Goal: Transaction & Acquisition: Subscribe to service/newsletter

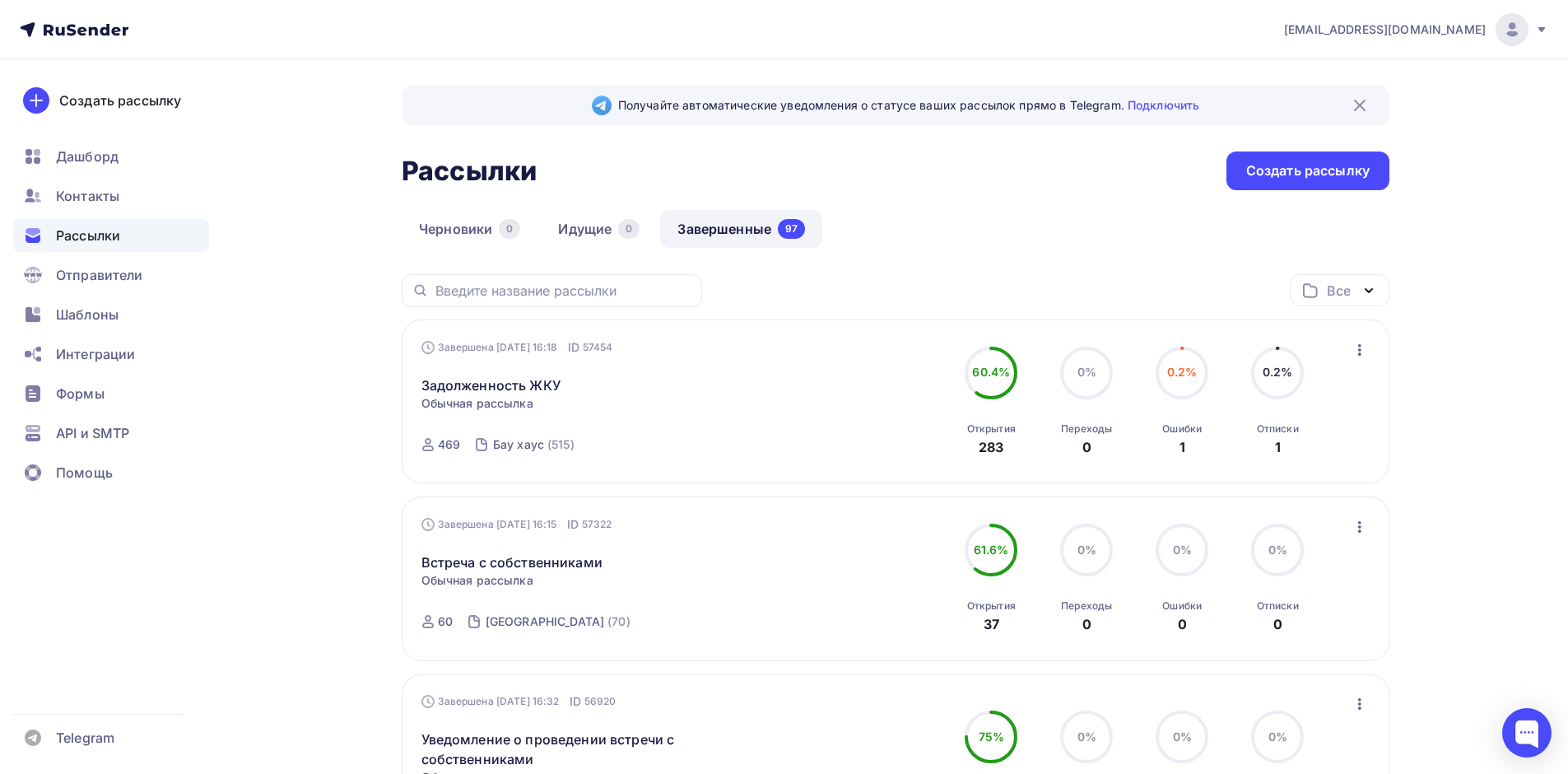
click at [179, 93] on div "Создать рассылку" at bounding box center [120, 100] width 122 height 19
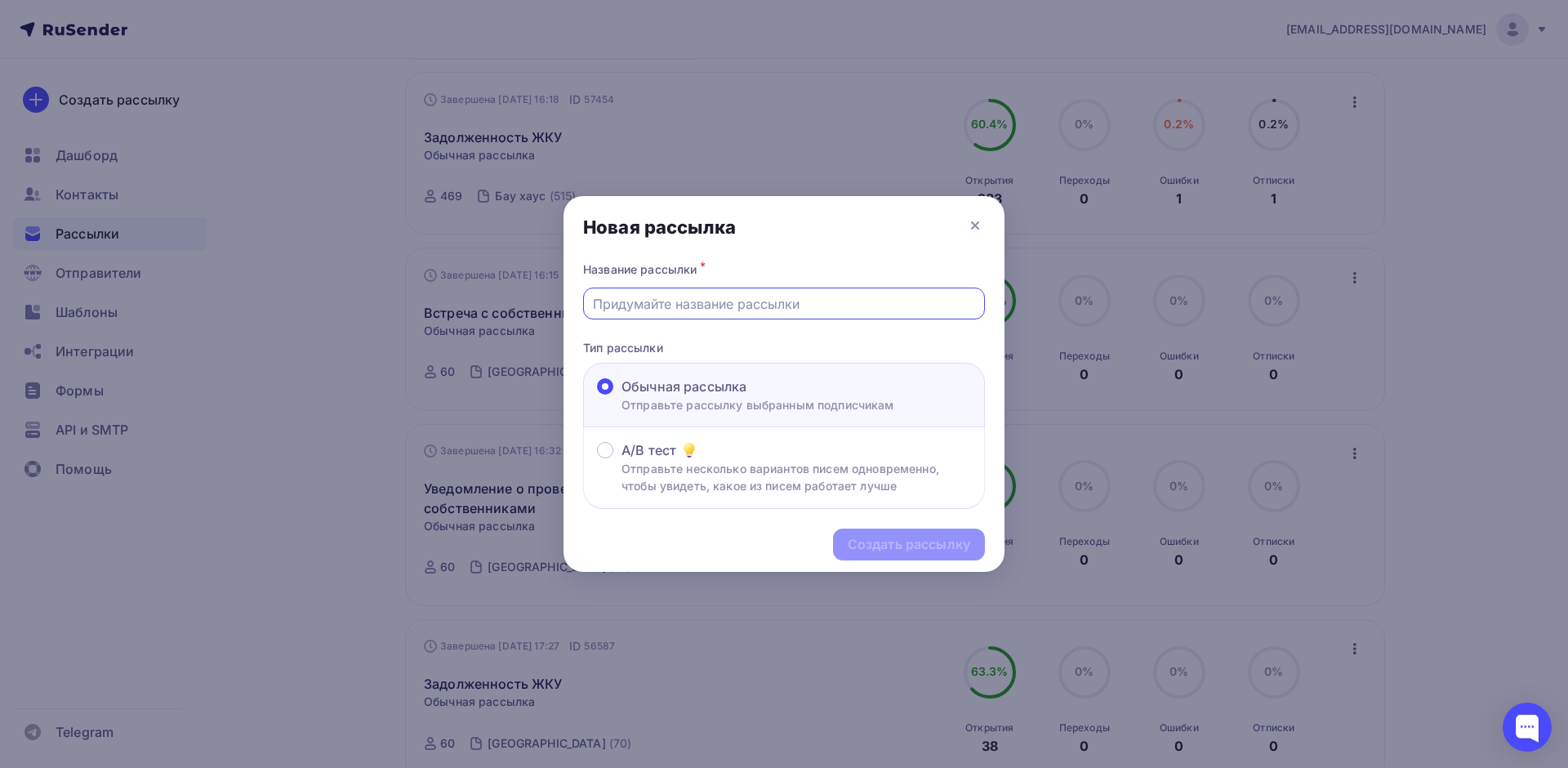
click at [665, 301] on input "text" at bounding box center [784, 304] width 383 height 19
click at [338, 253] on div at bounding box center [784, 384] width 1568 height 768
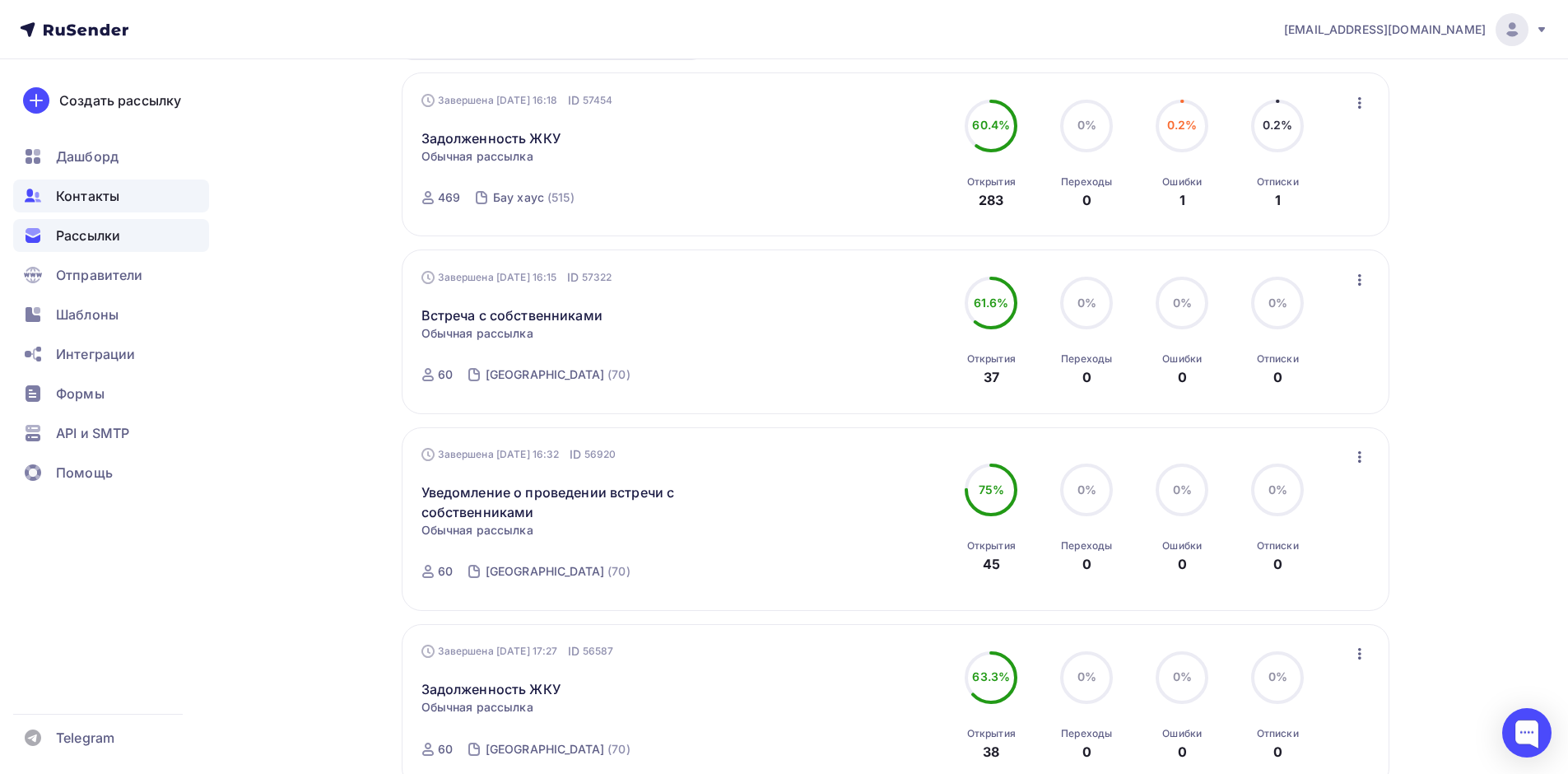
click at [85, 196] on span "Контакты" at bounding box center [87, 196] width 63 height 19
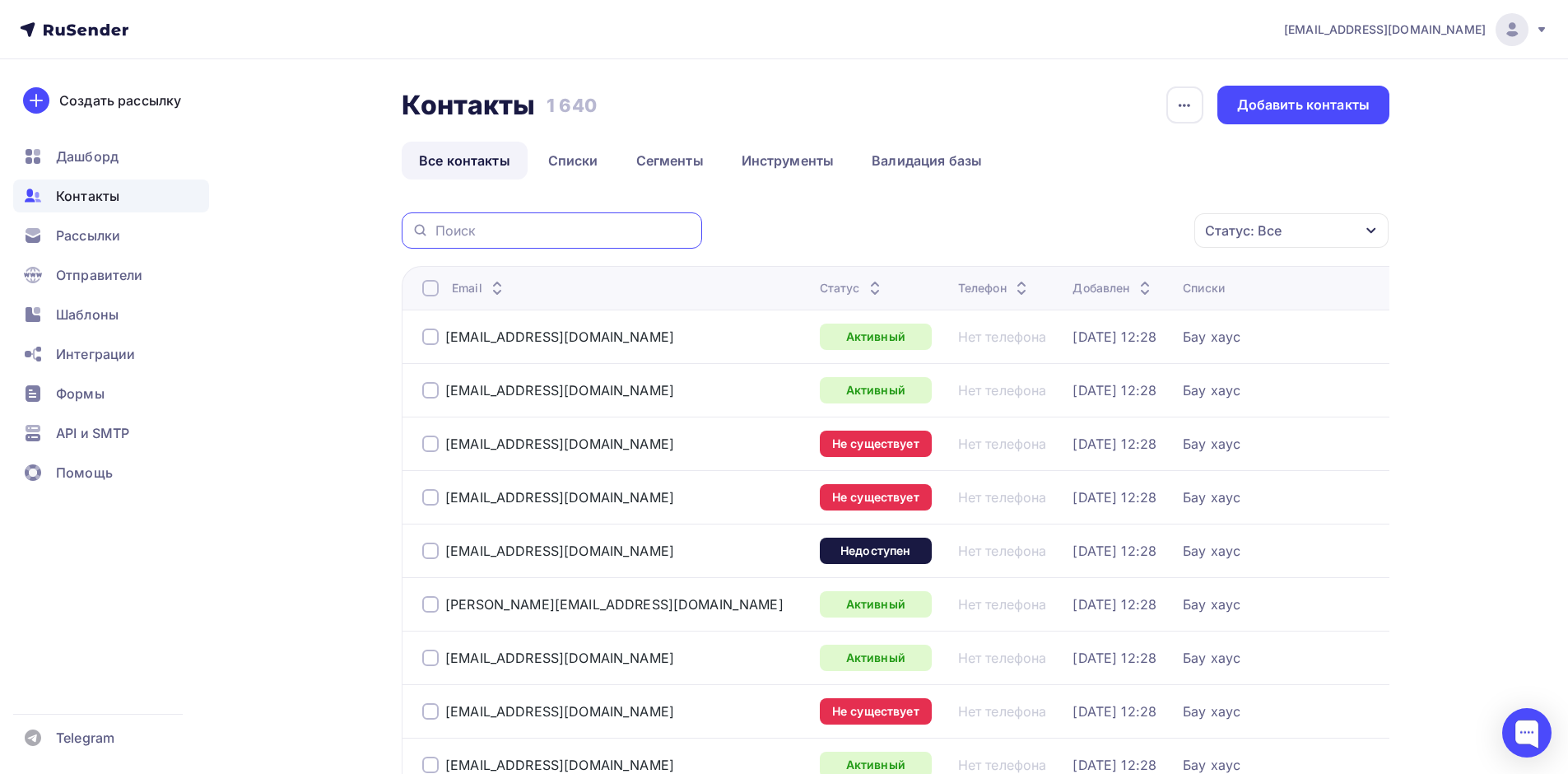
click at [529, 229] on input "text" at bounding box center [563, 230] width 256 height 19
type input "еротский"
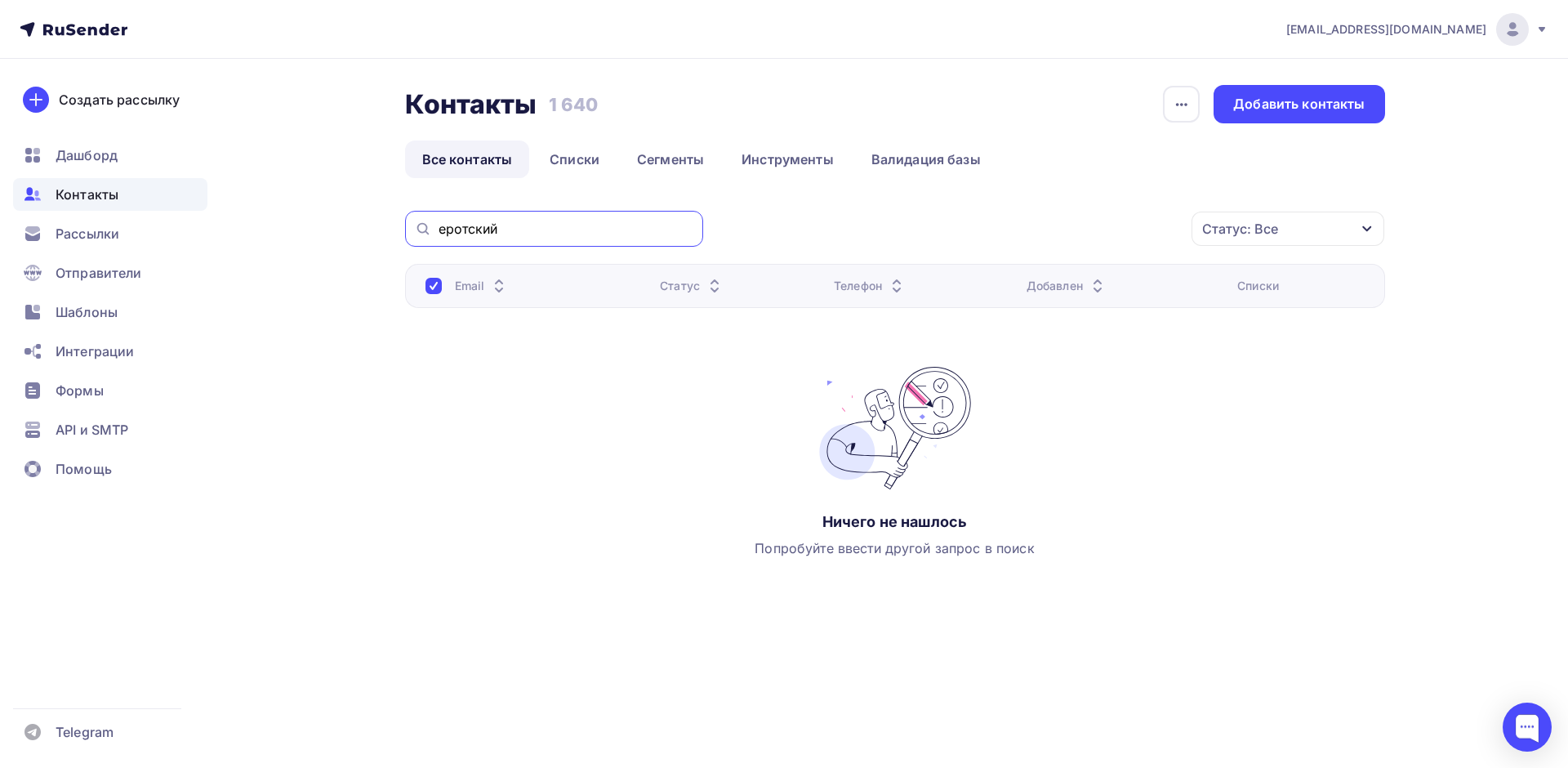
drag, startPoint x: 553, startPoint y: 227, endPoint x: 328, endPoint y: 210, distance: 225.6
click at [328, 210] on div "Контакты Контакты 1 640 1 640 История импорта Добавить контакты Все контакты Сп…" at bounding box center [784, 377] width 1338 height 637
click at [474, 219] on div at bounding box center [554, 228] width 298 height 36
click at [474, 226] on input "text" at bounding box center [565, 228] width 254 height 18
paste input "elena4008@mail.ru"
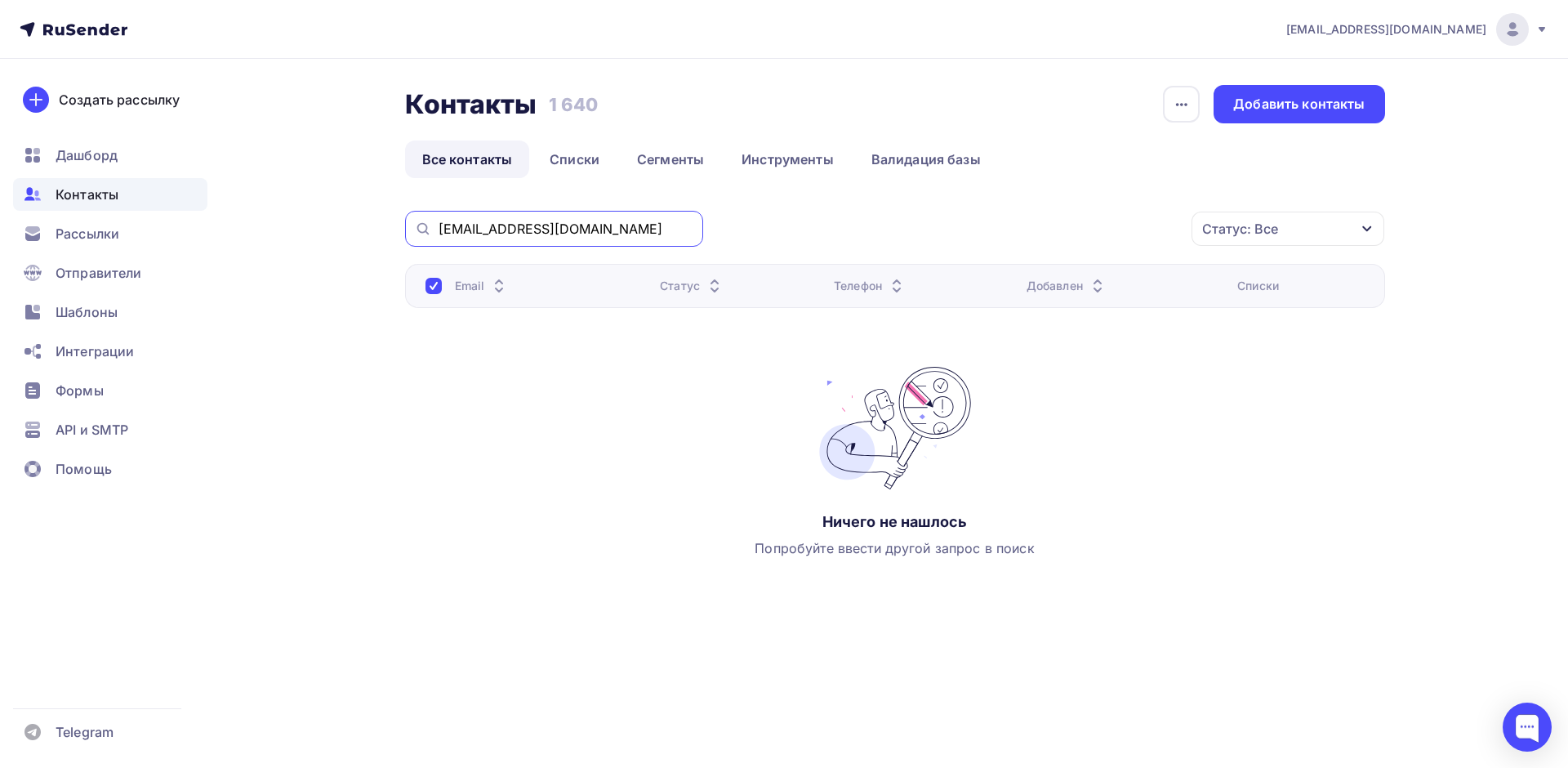
type input "elena4008@mail.ru"
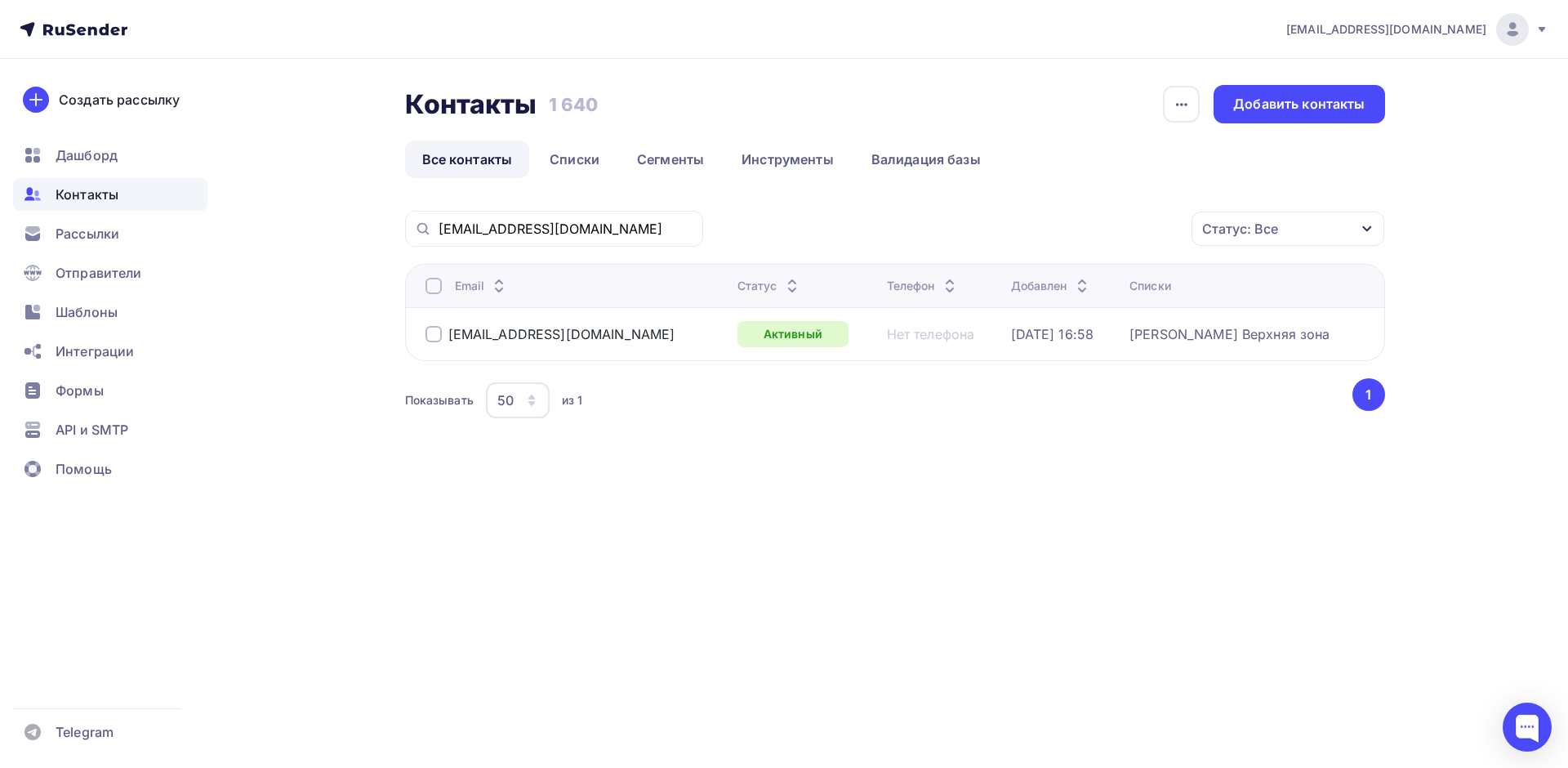
click at [437, 332] on div at bounding box center [433, 334] width 17 height 17
click at [477, 328] on div "elena4008@mail.ru" at bounding box center [562, 334] width 227 height 17
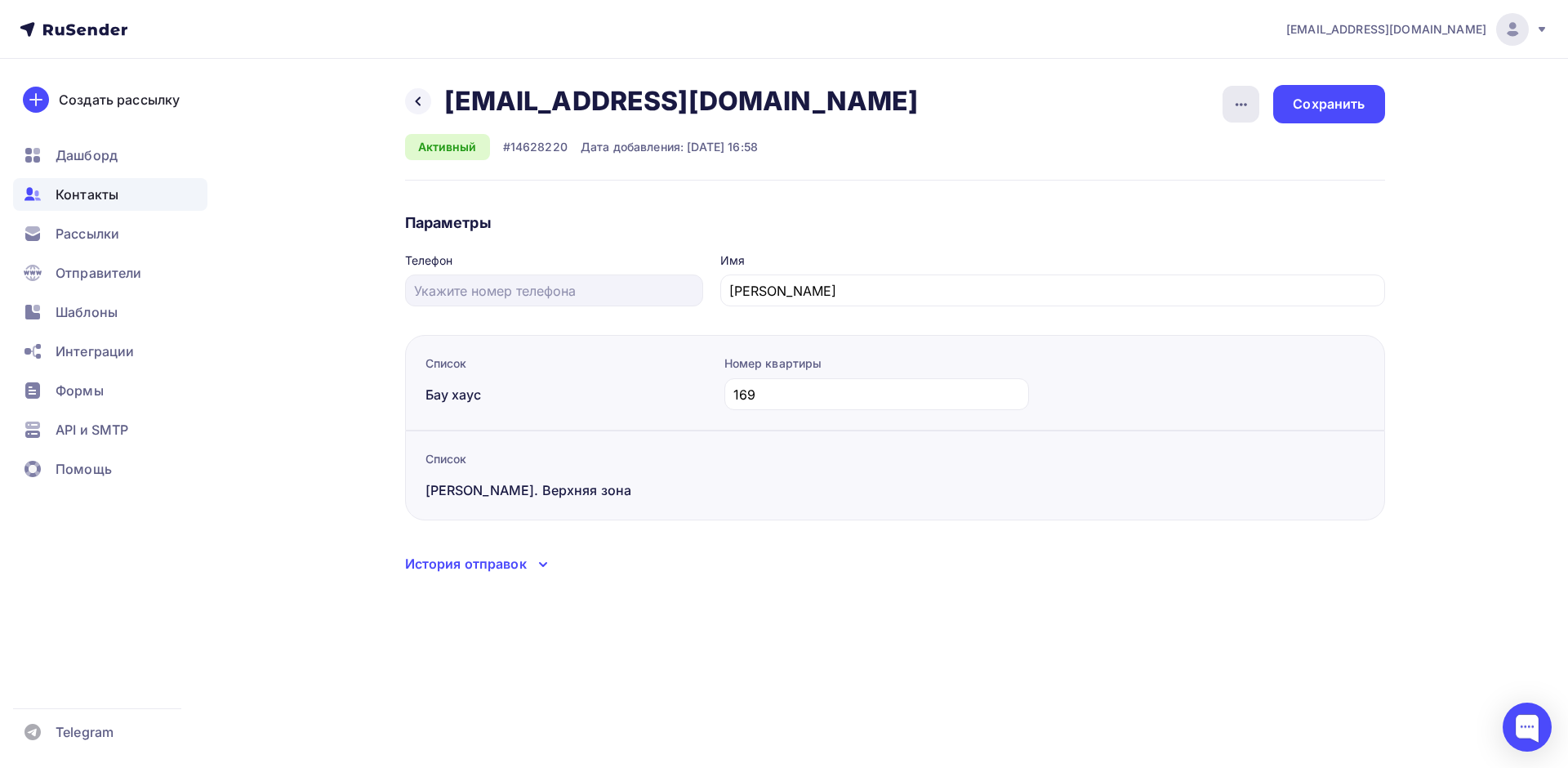
click at [1243, 108] on icon "button" at bounding box center [1241, 104] width 19 height 19
click at [1160, 161] on div "Удалить" at bounding box center [1178, 155] width 157 height 19
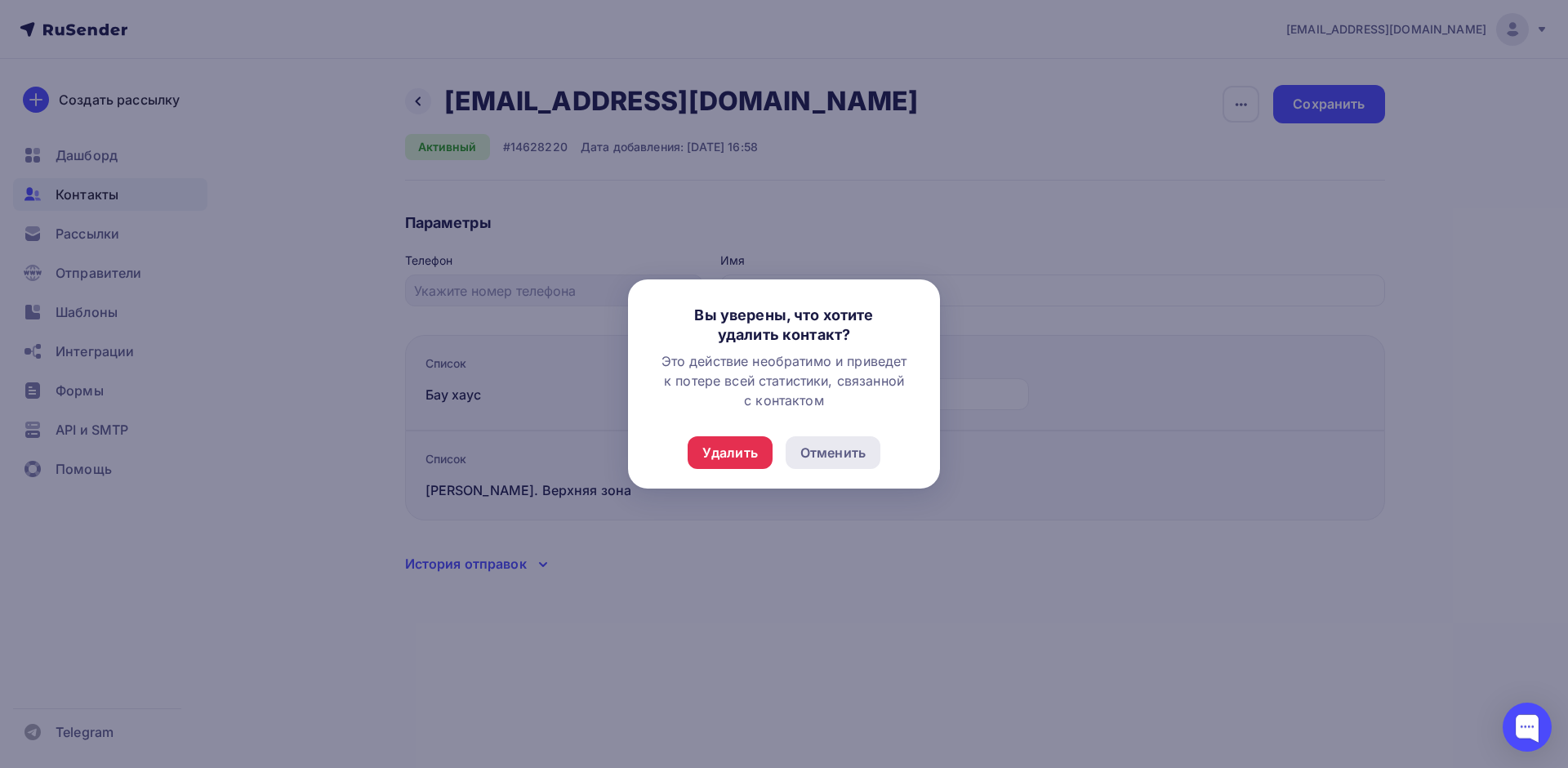
click at [840, 450] on div "Отменить" at bounding box center [833, 452] width 66 height 19
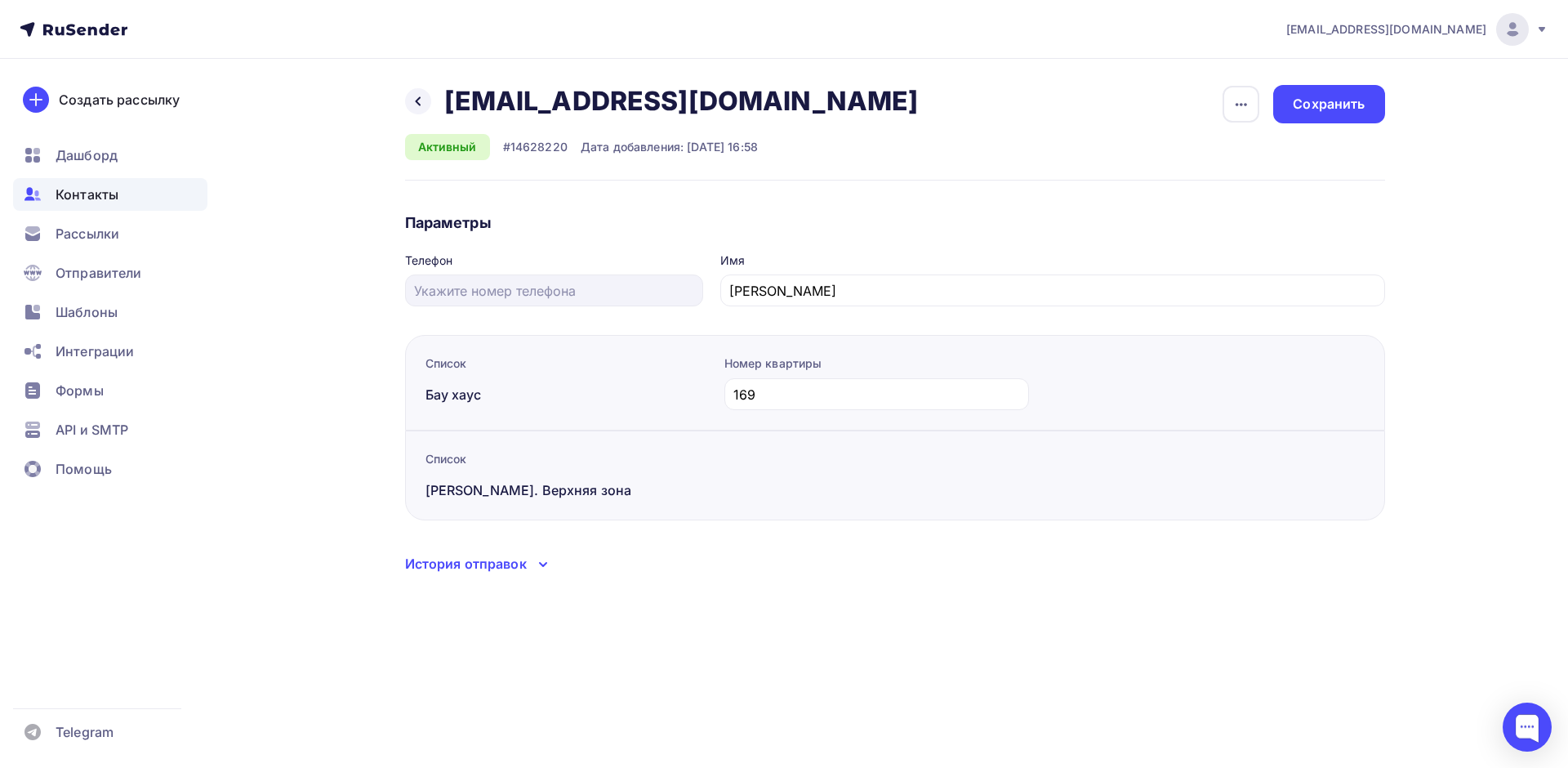
click at [515, 571] on div "История отправок" at bounding box center [465, 563] width 122 height 19
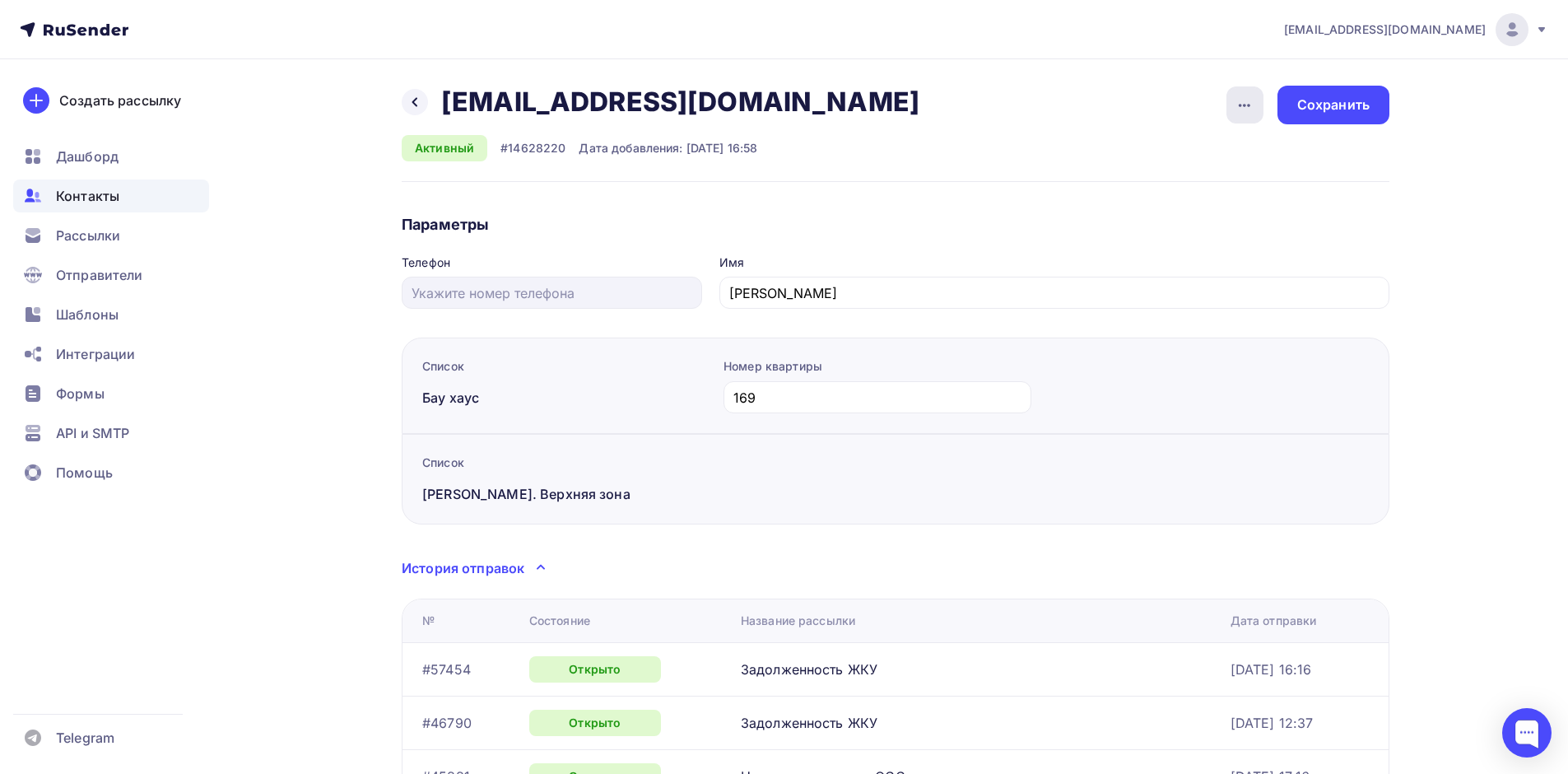
click at [1226, 113] on div "button" at bounding box center [1245, 105] width 37 height 37
click at [1234, 102] on icon "button" at bounding box center [1244, 105] width 19 height 19
click at [138, 107] on div "Создать рассылку" at bounding box center [120, 100] width 122 height 19
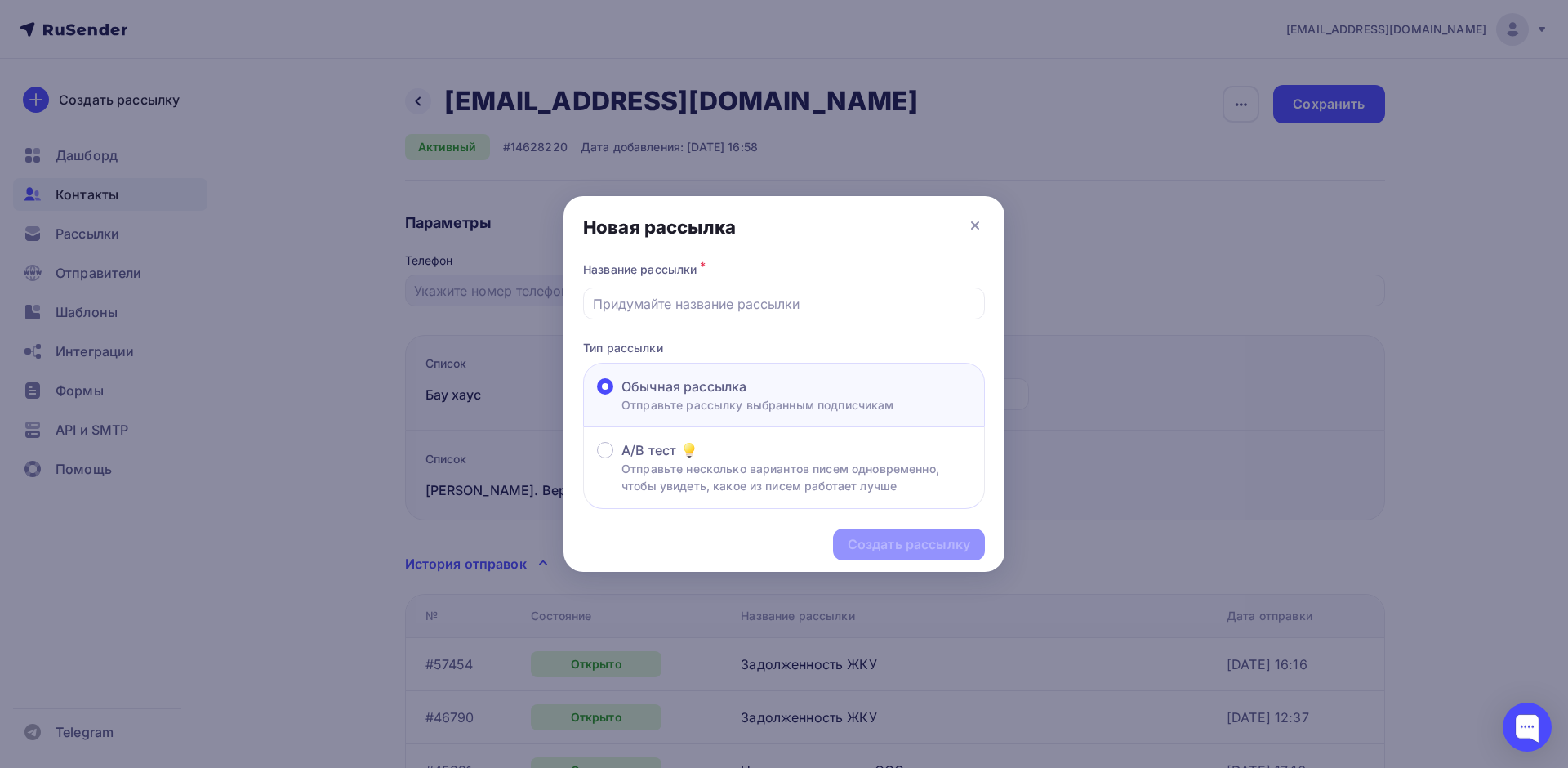
click at [711, 285] on div "Название рассылки *" at bounding box center [784, 289] width 401 height 61
click at [715, 297] on input "text" at bounding box center [784, 304] width 383 height 19
type input "Уведомление жителей"
click at [914, 534] on div "Создать рассылку" at bounding box center [909, 544] width 152 height 31
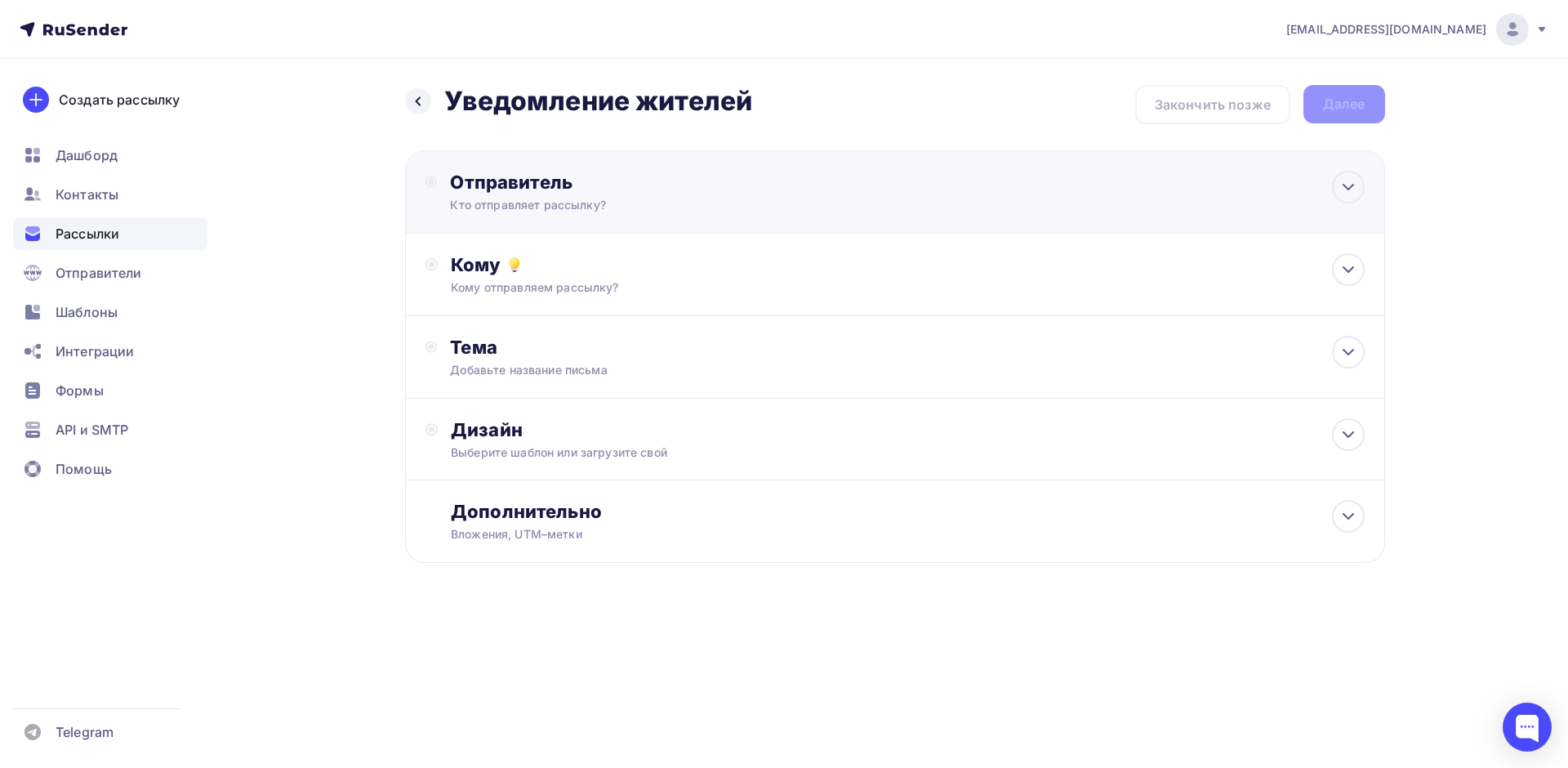
click at [669, 195] on div "Отправитель Кто отправляет рассылку? Email * info@b-comfort.ru info@b-comfort.r…" at bounding box center [626, 192] width 353 height 43
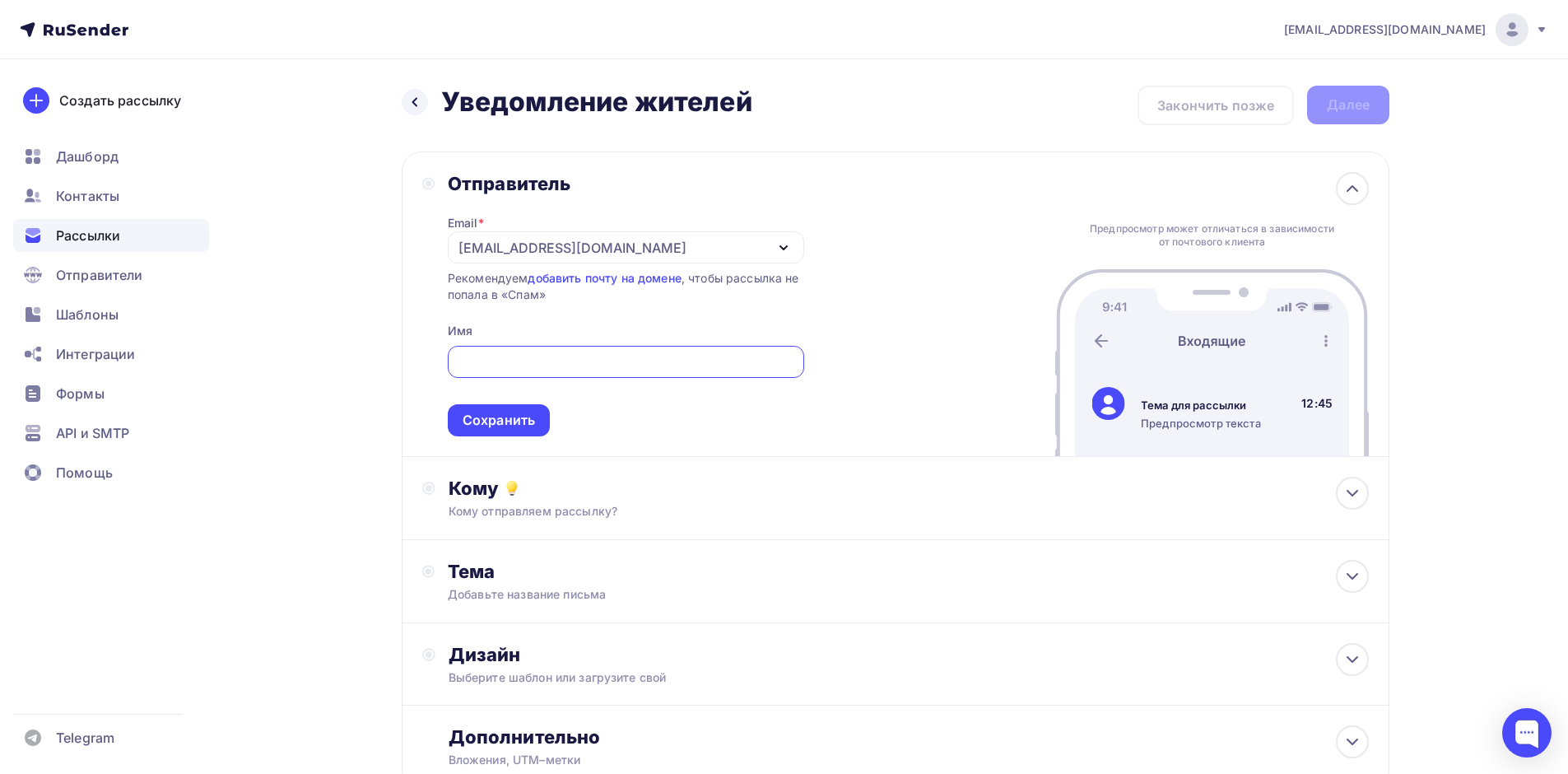
click at [489, 364] on input "text" at bounding box center [625, 362] width 338 height 19
type input "[PERSON_NAME]"
click at [472, 407] on div "Сохранить" at bounding box center [499, 420] width 102 height 32
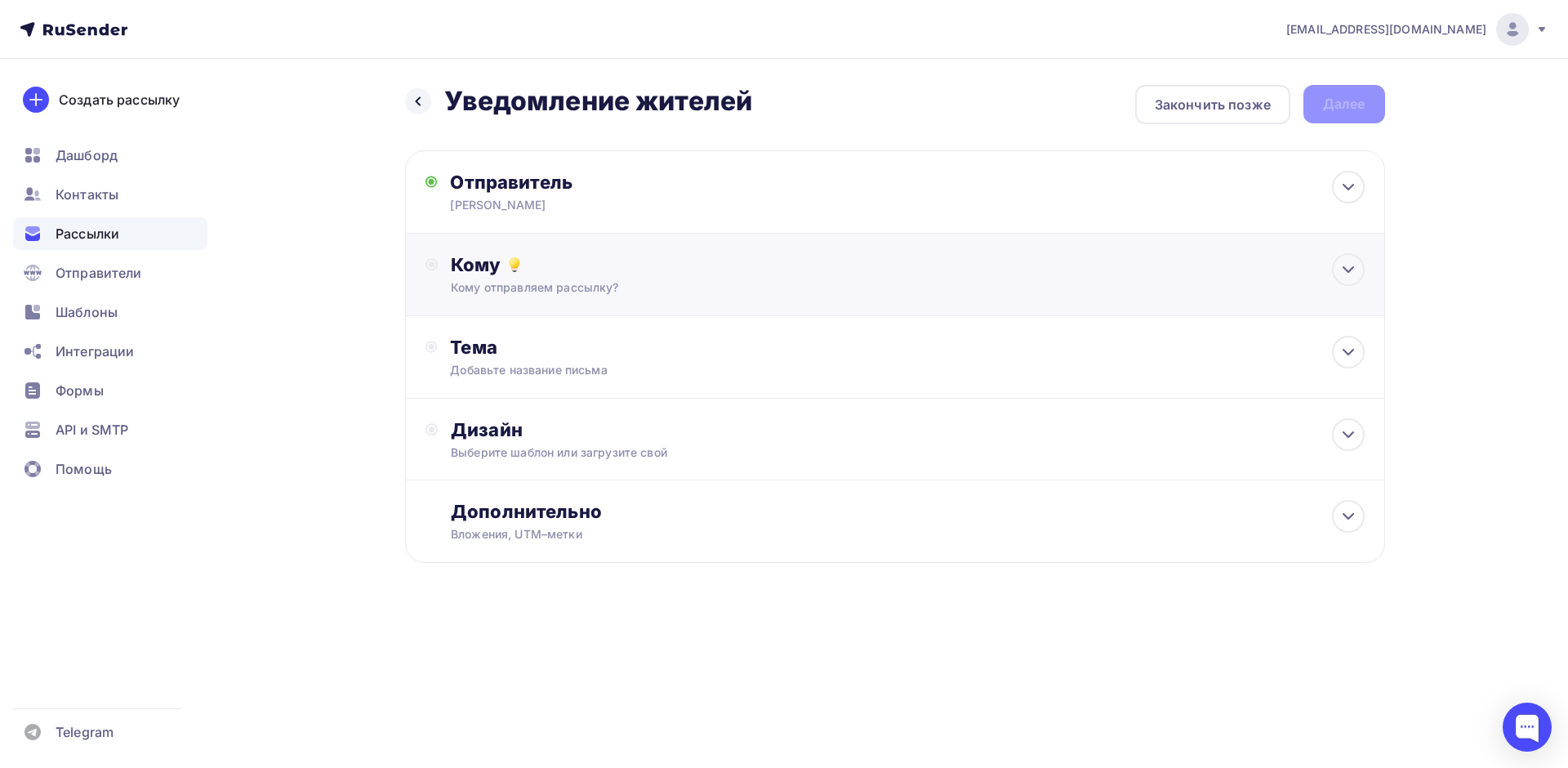
click at [435, 271] on div "Кому Кому отправляем рассылку? Списки получателей Выберите список Все списки id…" at bounding box center [895, 274] width 939 height 43
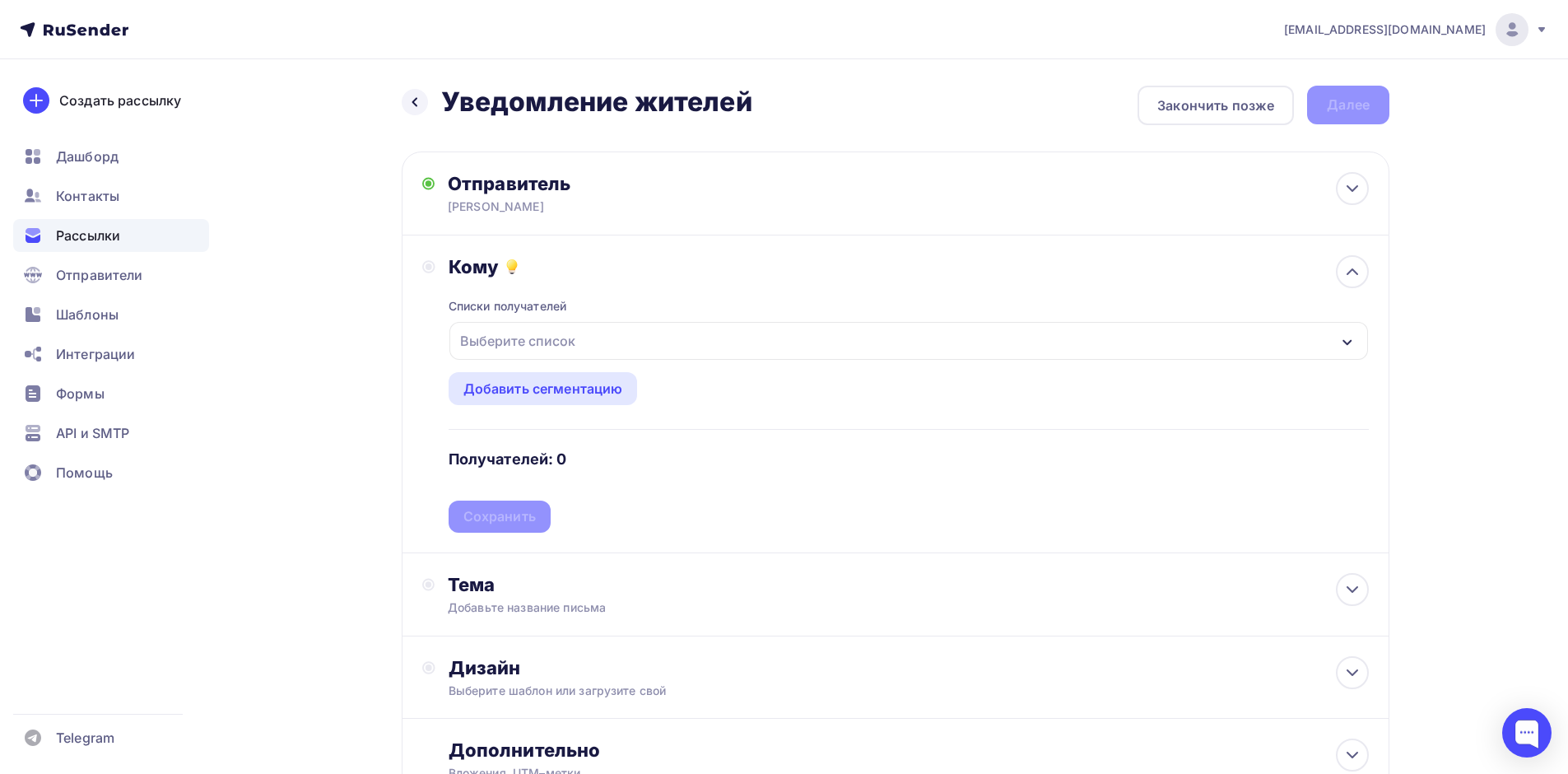
click at [527, 341] on div "Выберите список" at bounding box center [517, 341] width 129 height 30
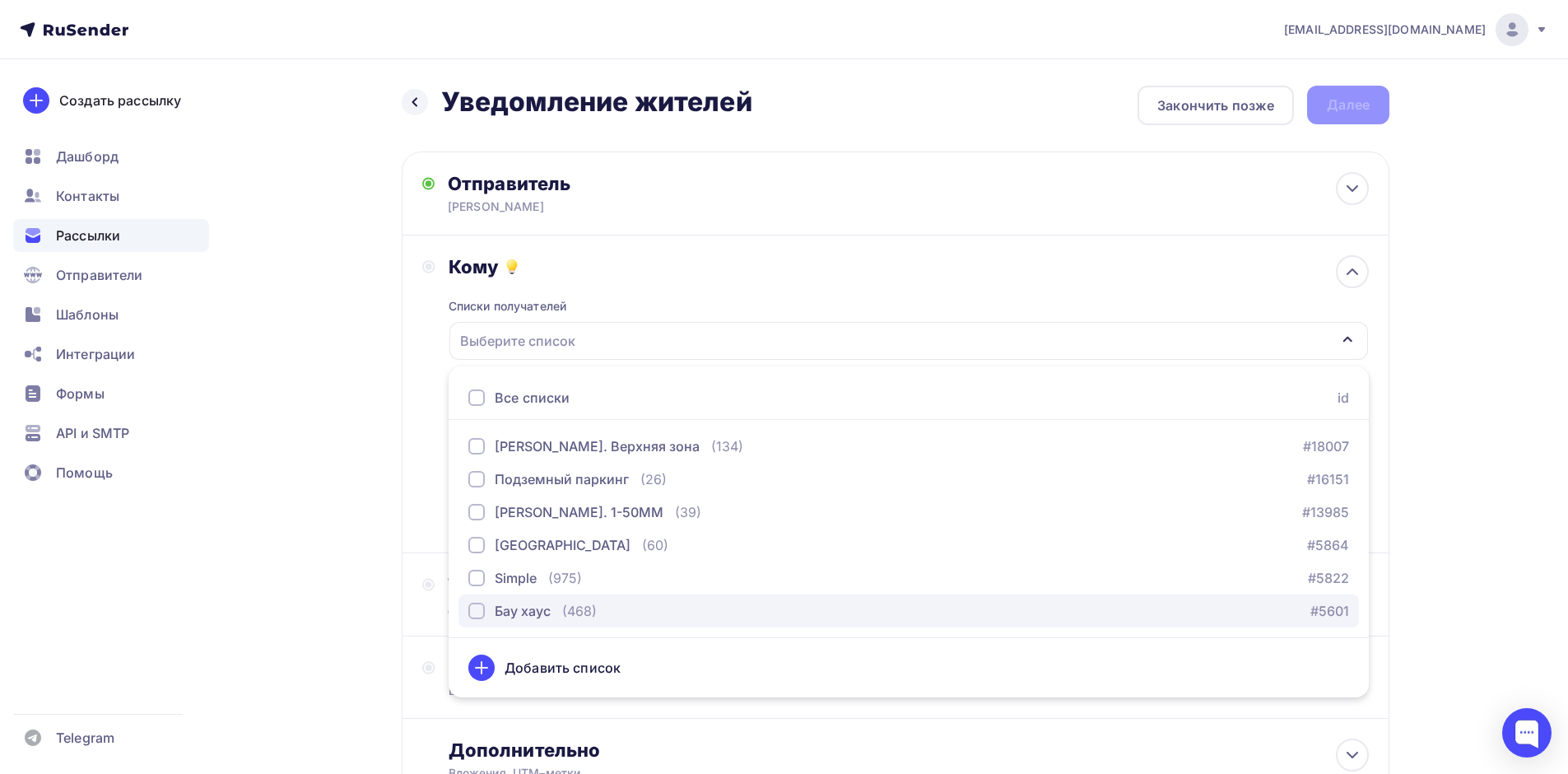
click at [479, 614] on div "button" at bounding box center [476, 610] width 17 height 17
click at [474, 615] on div "button" at bounding box center [476, 610] width 17 height 17
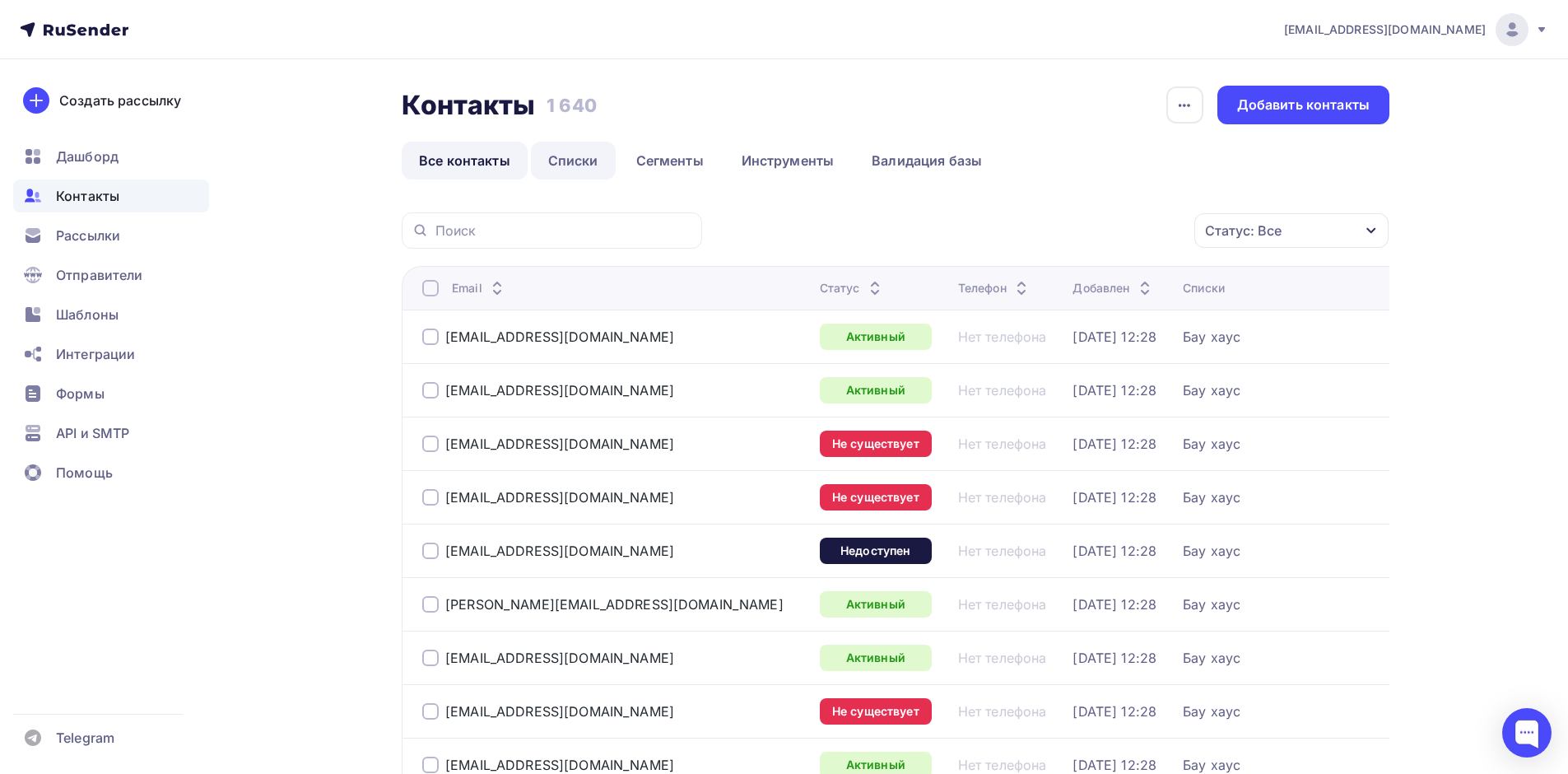
click at [578, 160] on link "Списки" at bounding box center [573, 160] width 85 height 38
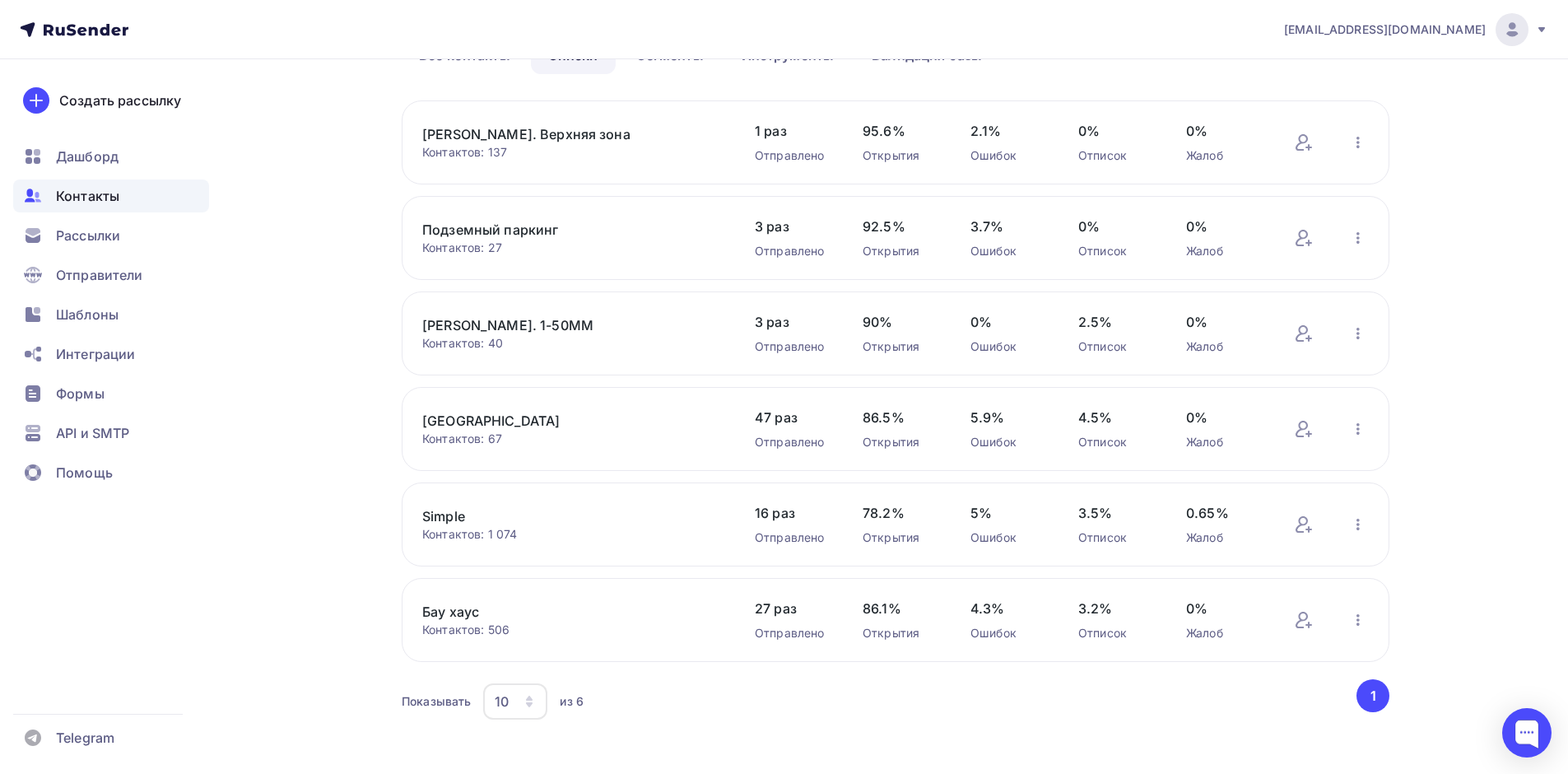
scroll to position [121, 0]
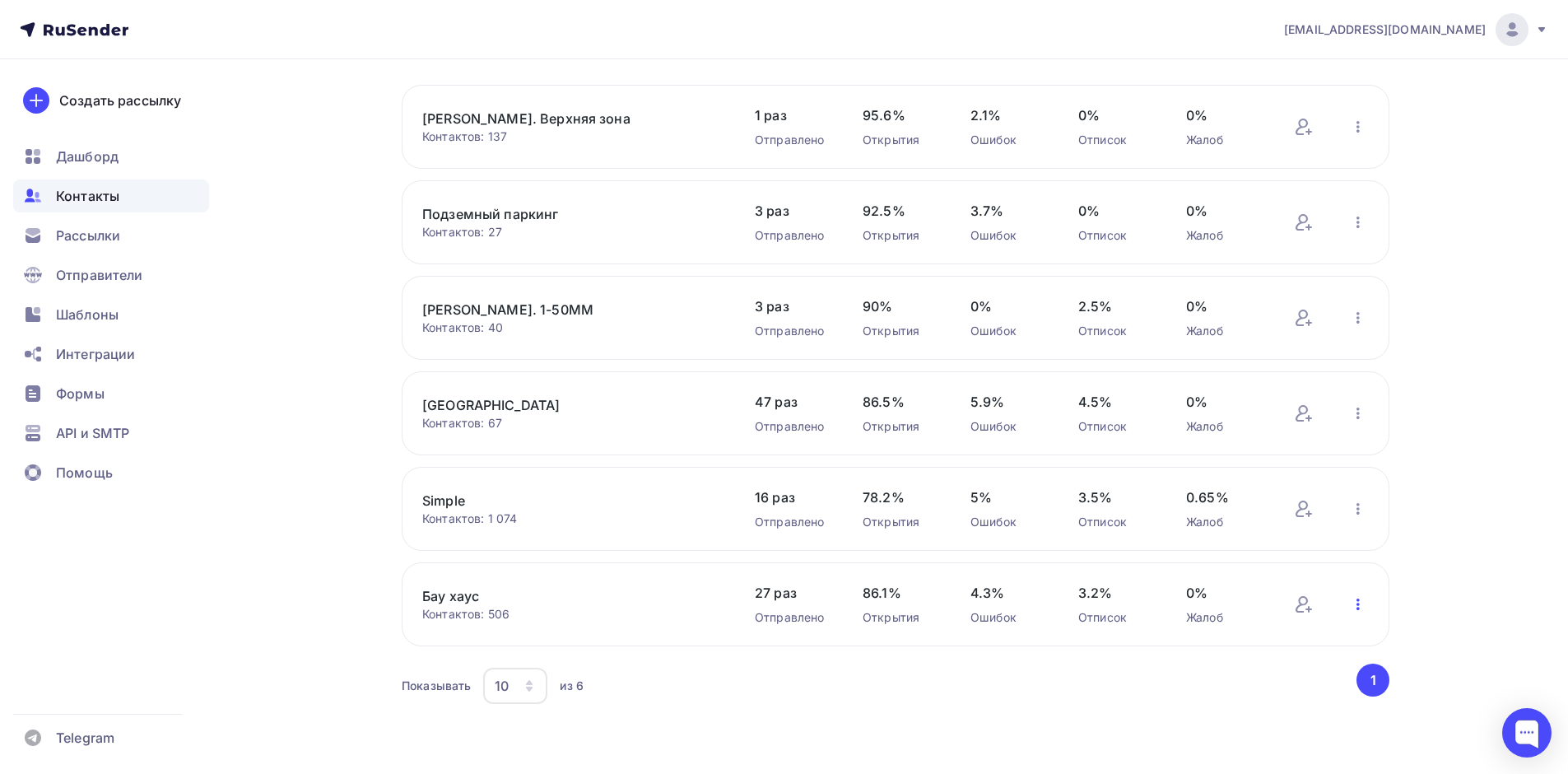
click at [1356, 599] on icon "button" at bounding box center [1357, 604] width 19 height 19
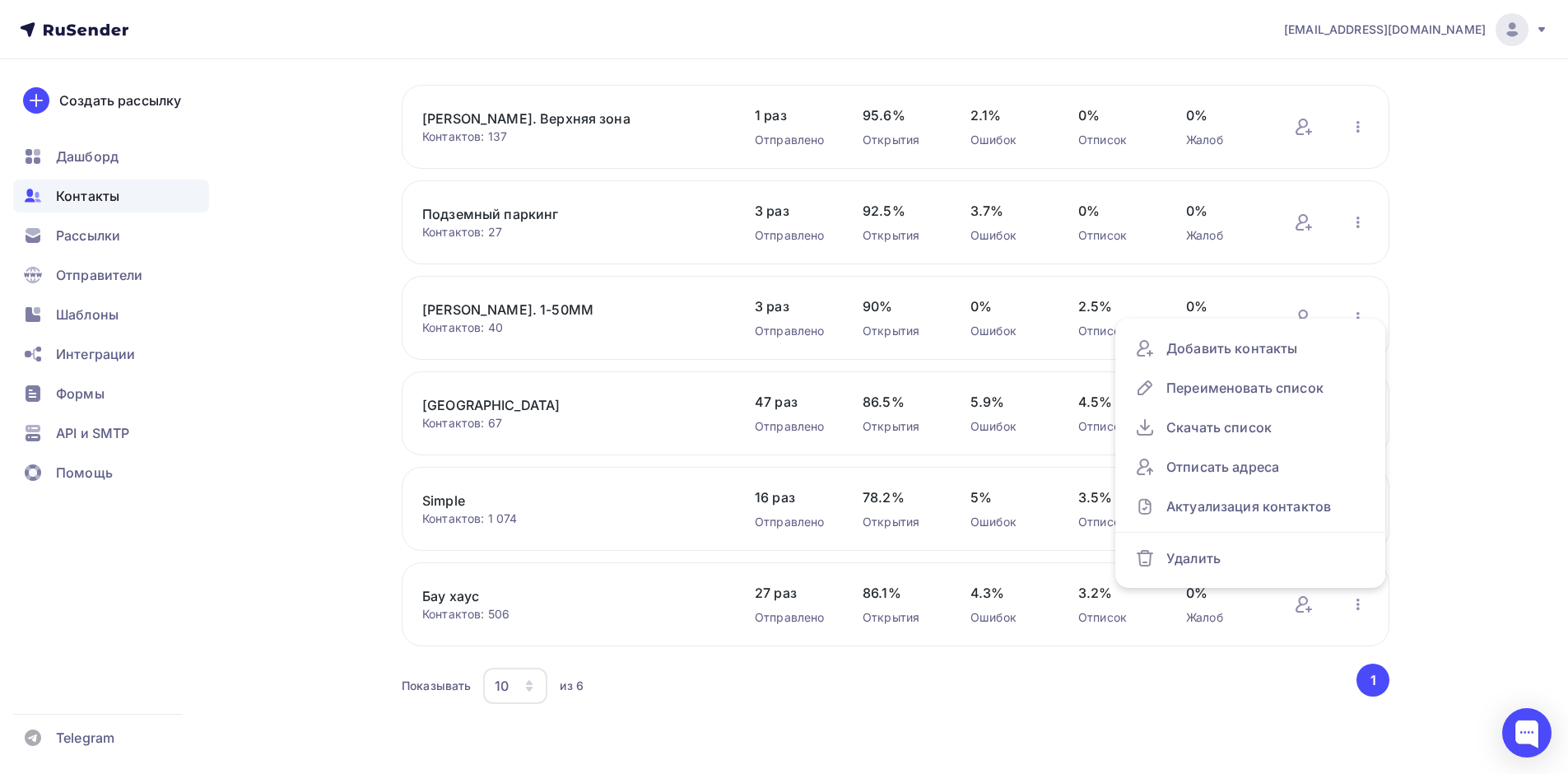
click at [1535, 455] on div "[EMAIL_ADDRESS][DOMAIN_NAME] Аккаунт Тарифы Выйти Создать рассылку [GEOGRAPHIC_…" at bounding box center [784, 326] width 1568 height 895
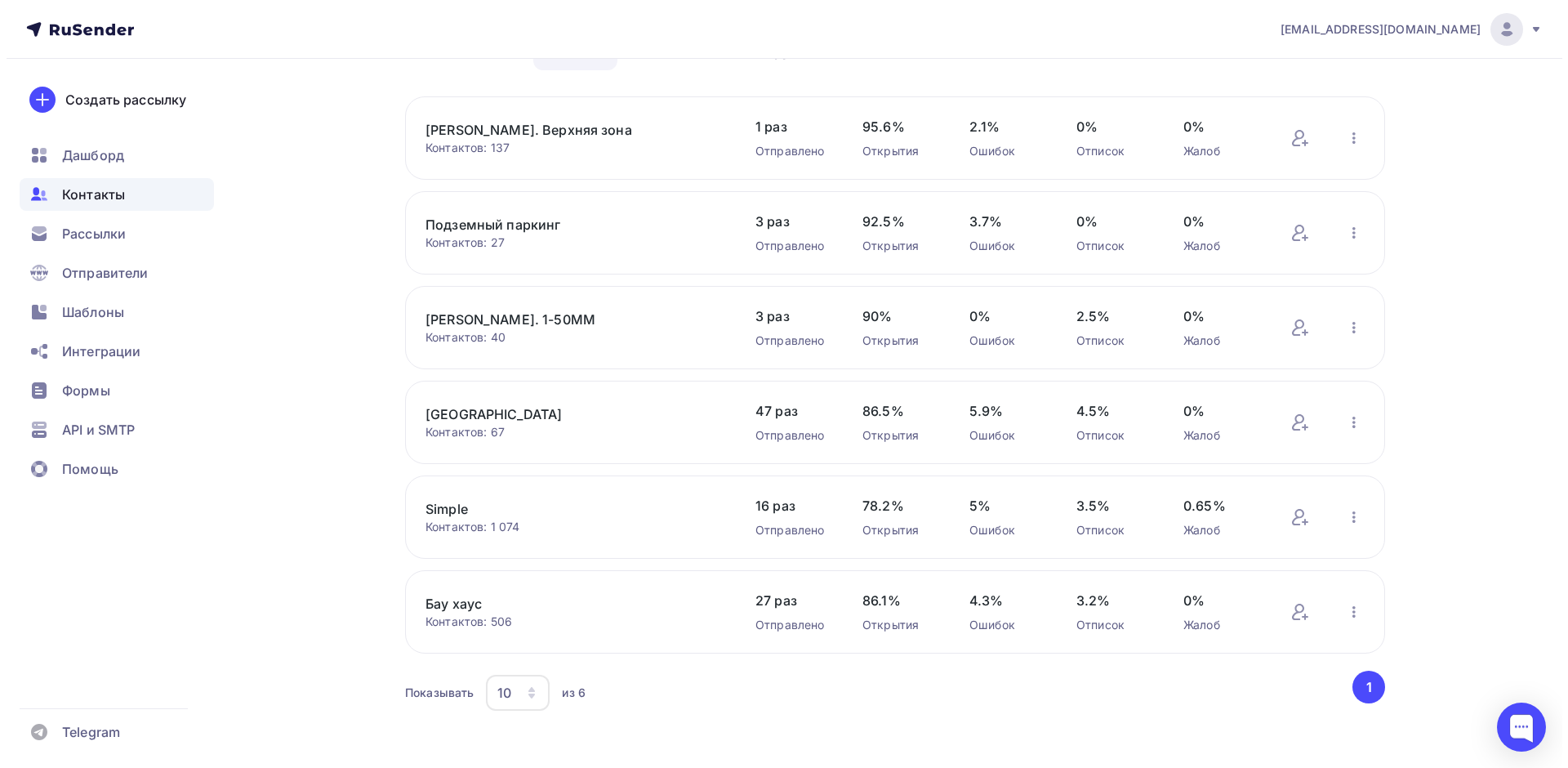
scroll to position [0, 0]
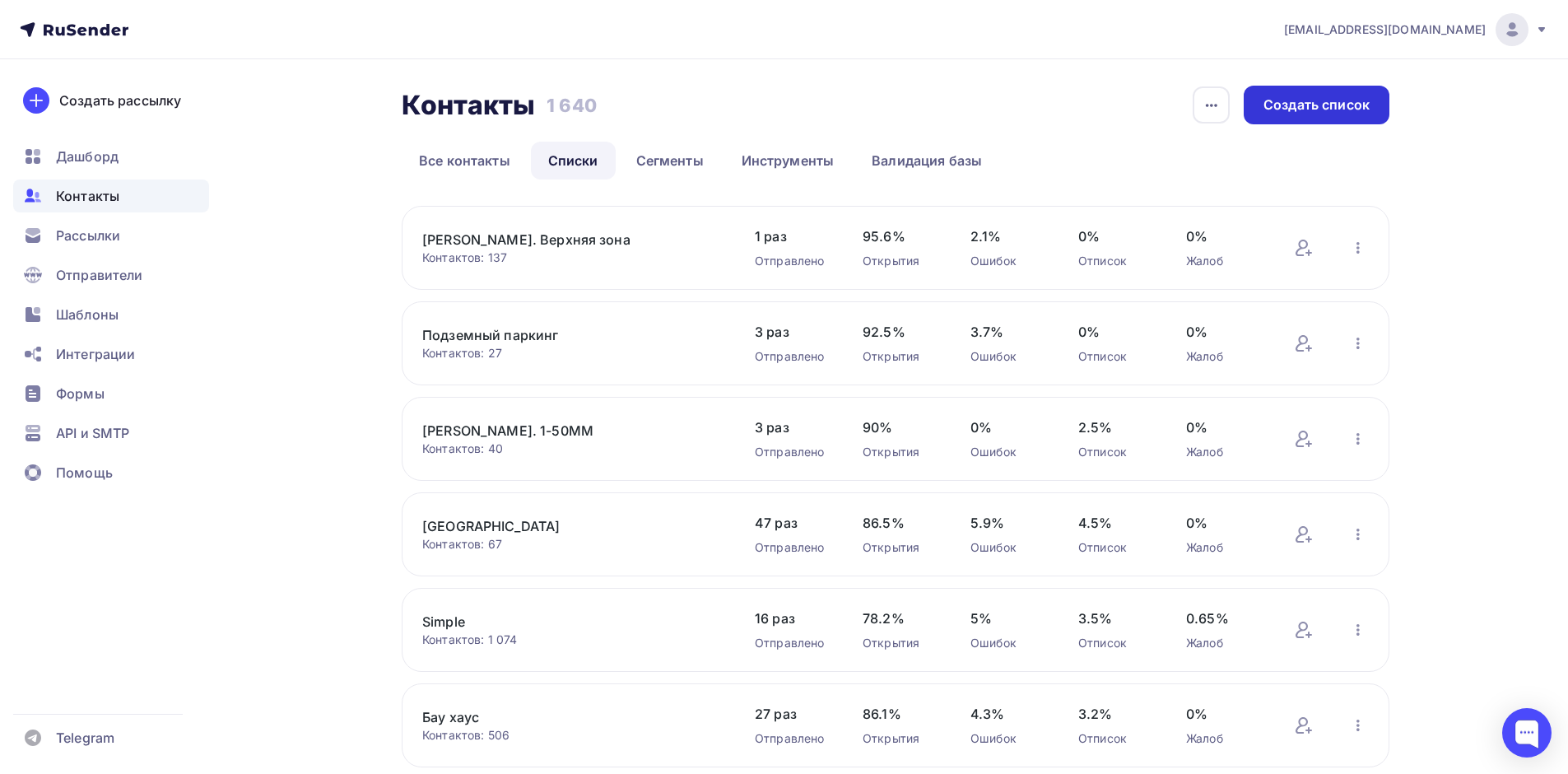
click at [1367, 110] on div "Создать список" at bounding box center [1316, 104] width 106 height 19
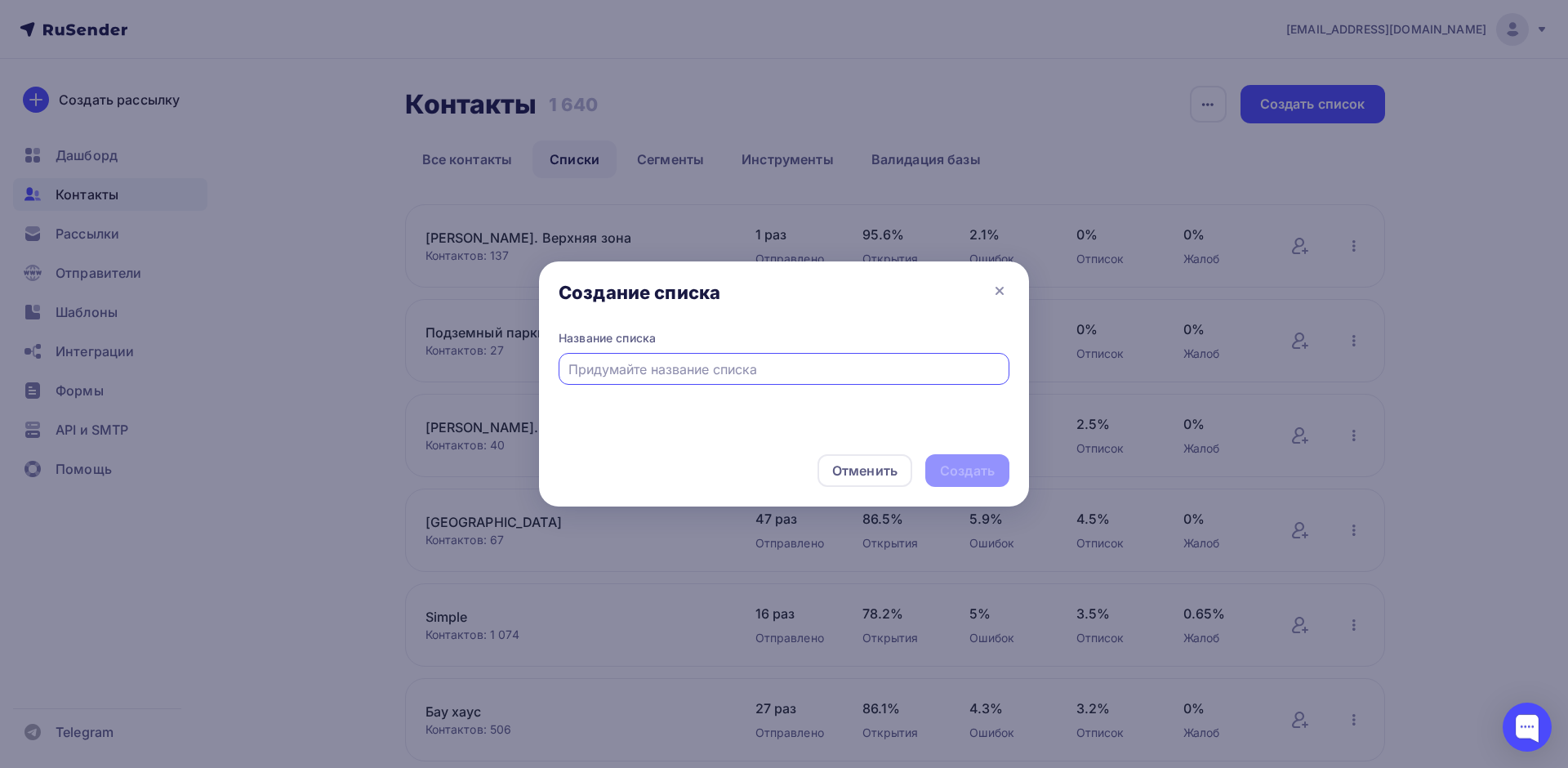
drag, startPoint x: 700, startPoint y: 367, endPoint x: 707, endPoint y: 374, distance: 9.9
click at [707, 374] on input "text" at bounding box center [784, 369] width 432 height 19
type input "Без троицы"
click at [959, 467] on div "Создать" at bounding box center [967, 470] width 55 height 18
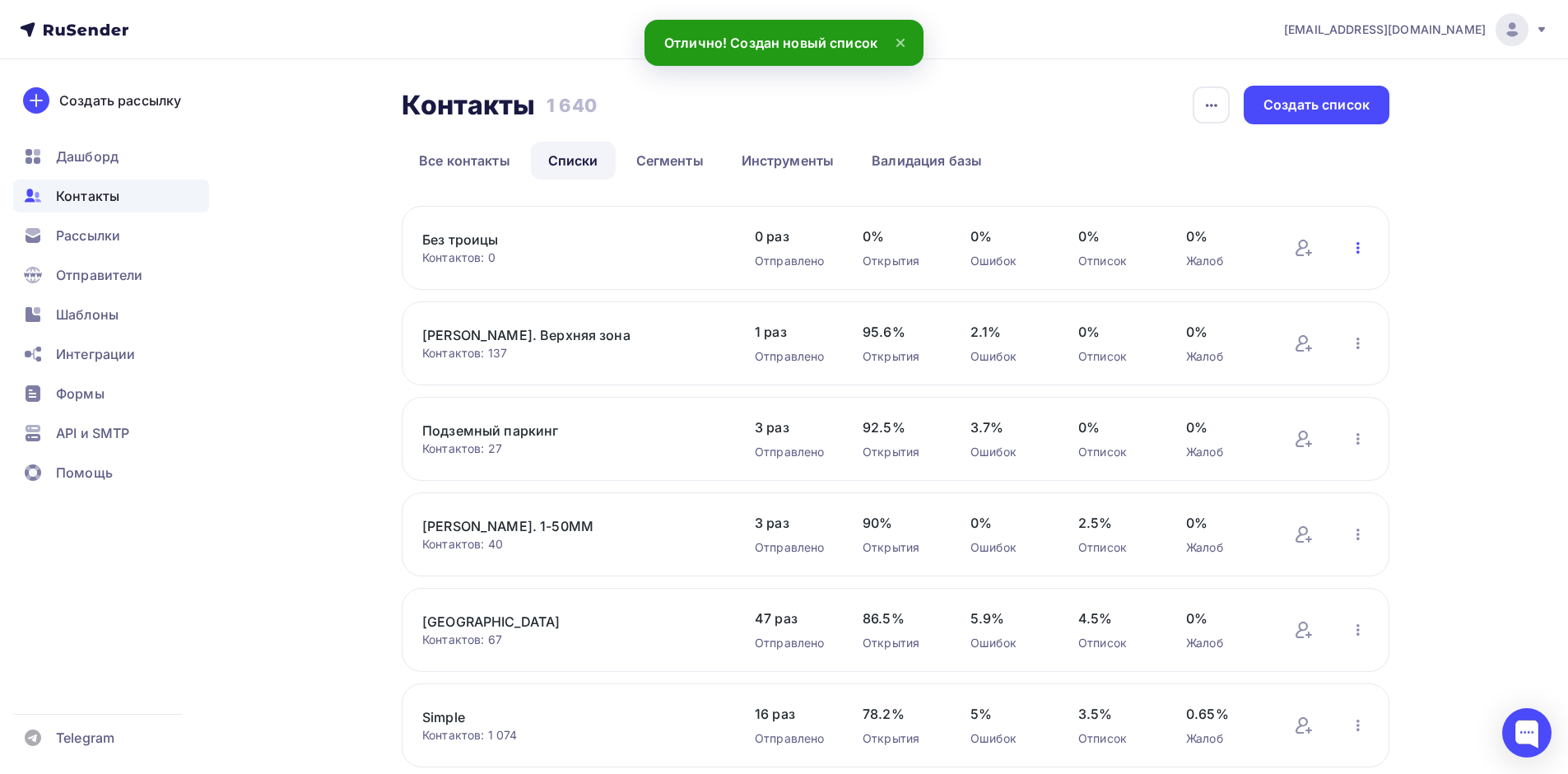
click at [1361, 253] on icon "button" at bounding box center [1357, 248] width 19 height 19
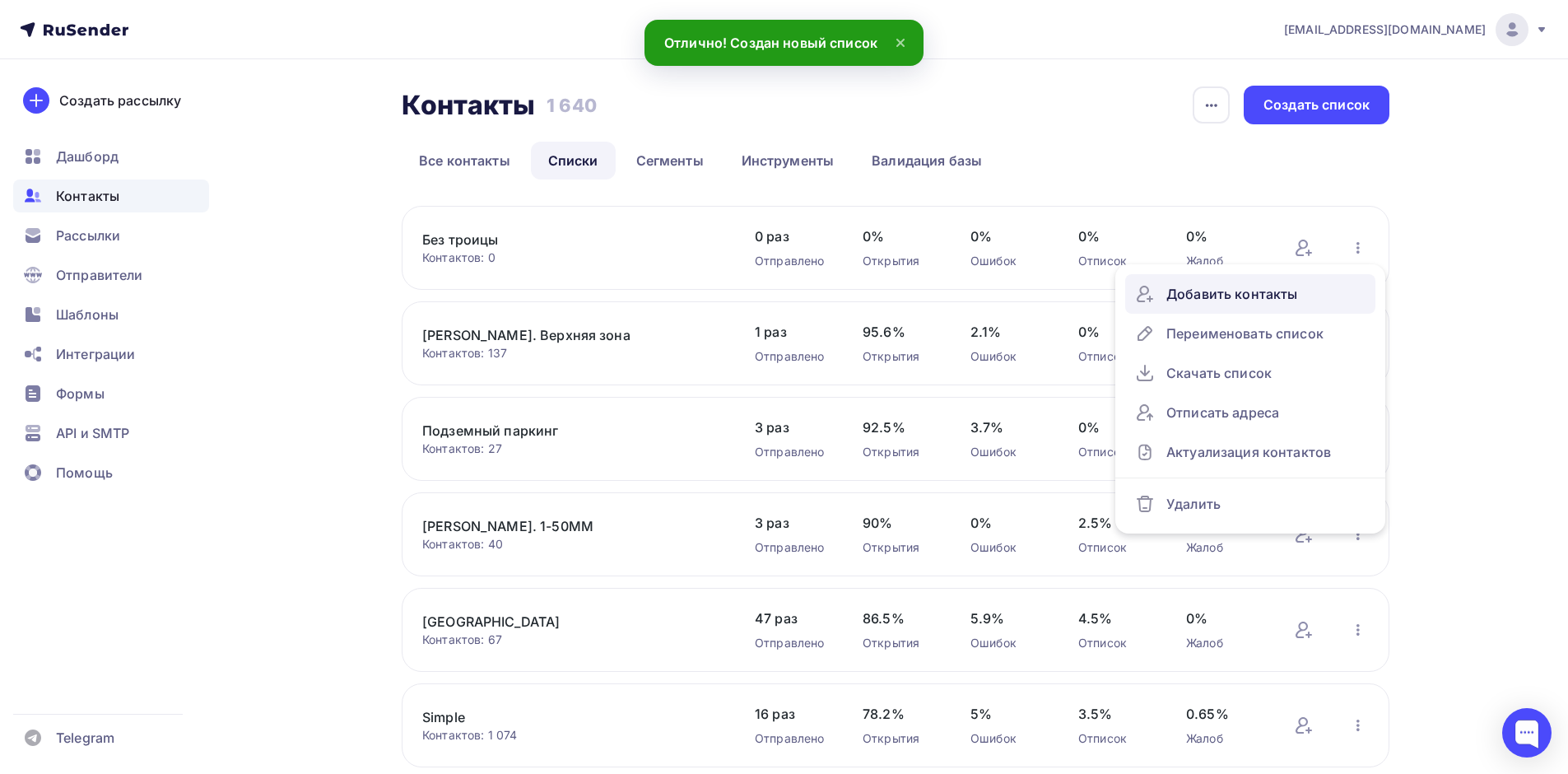
click at [1318, 277] on link "Добавить контакты" at bounding box center [1250, 294] width 250 height 40
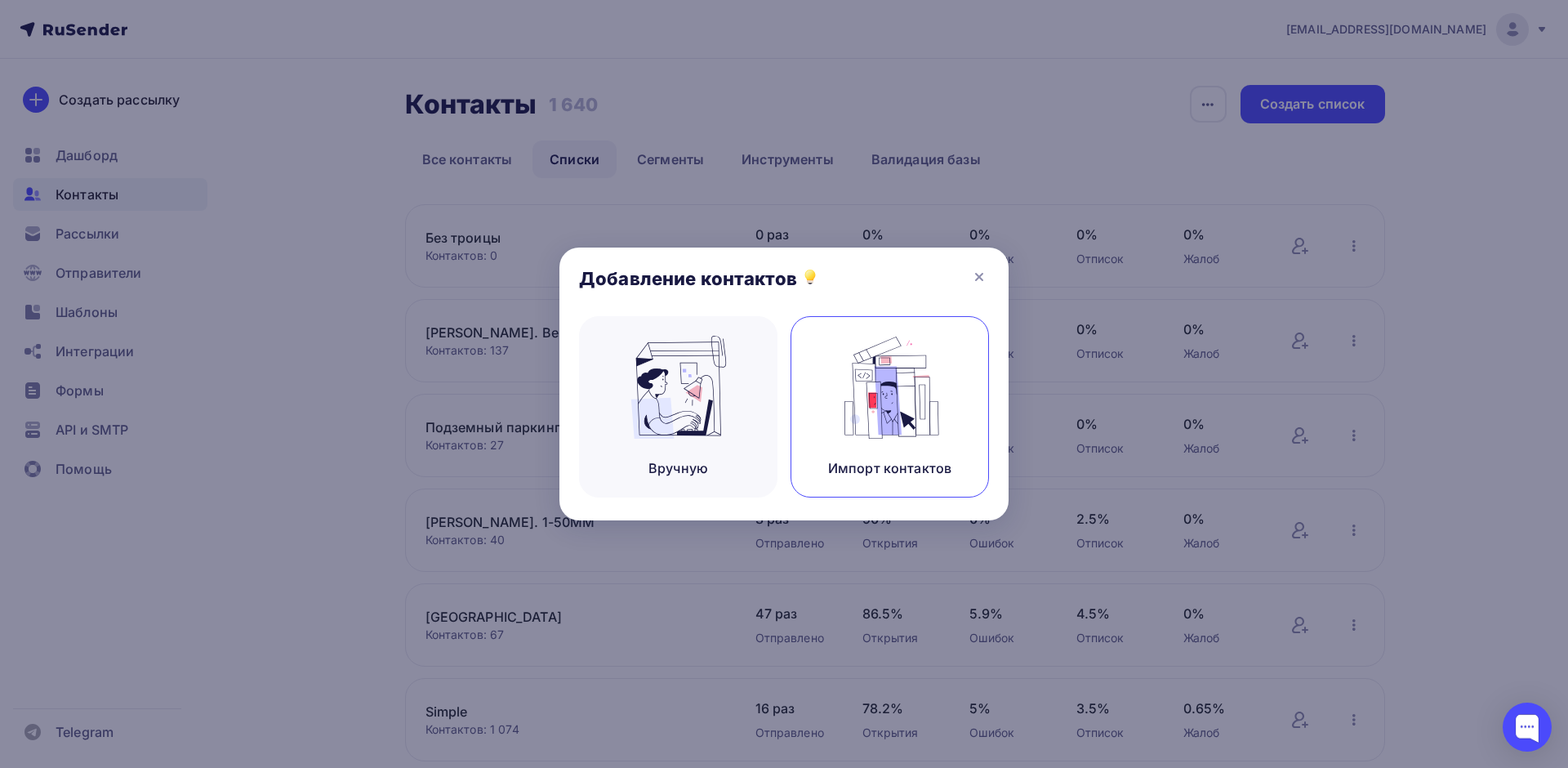
click at [856, 346] on img at bounding box center [889, 387] width 109 height 103
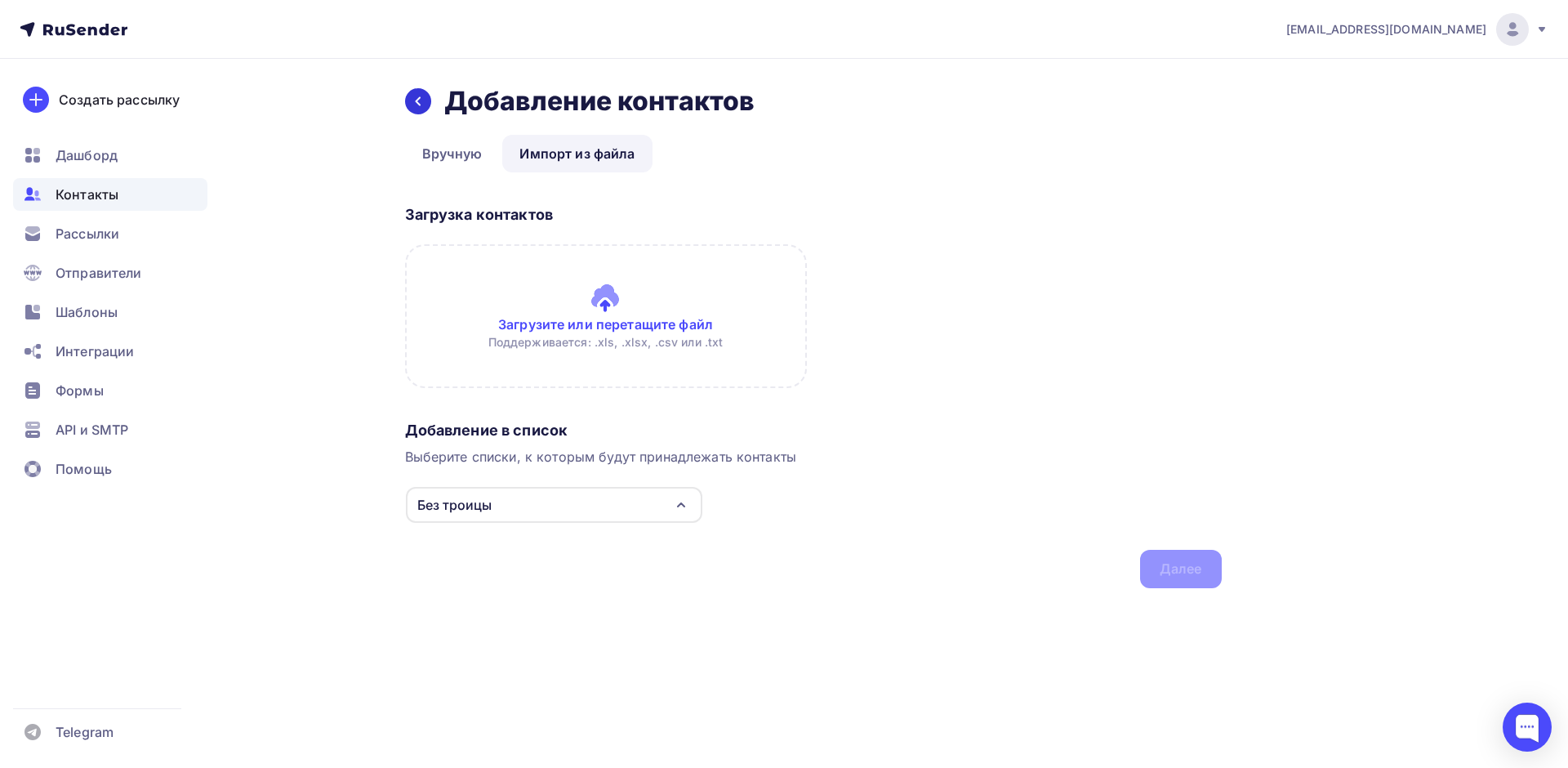
click at [410, 105] on div at bounding box center [418, 101] width 26 height 26
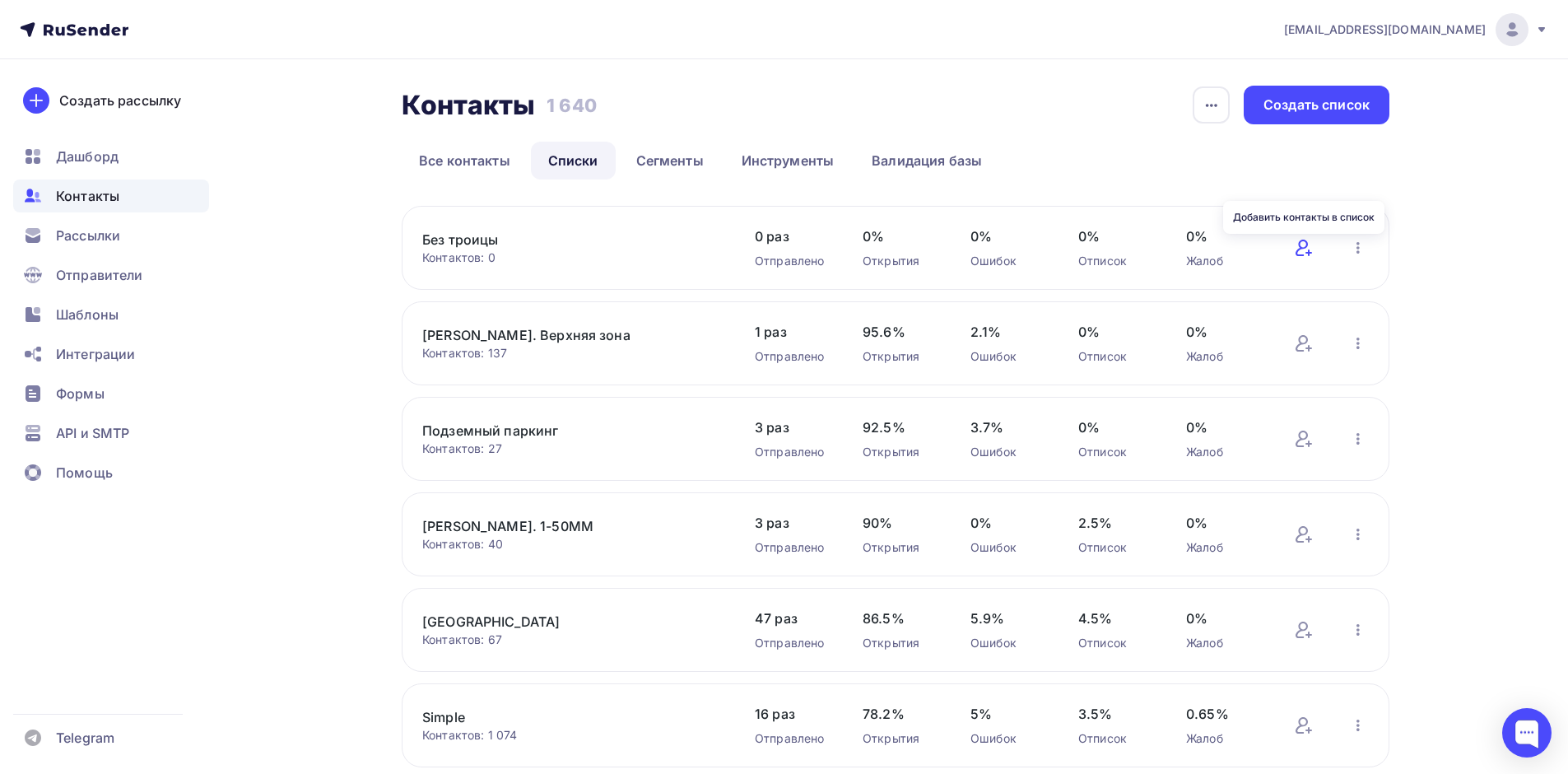
click at [1308, 250] on icon at bounding box center [1308, 253] width 0 height 5
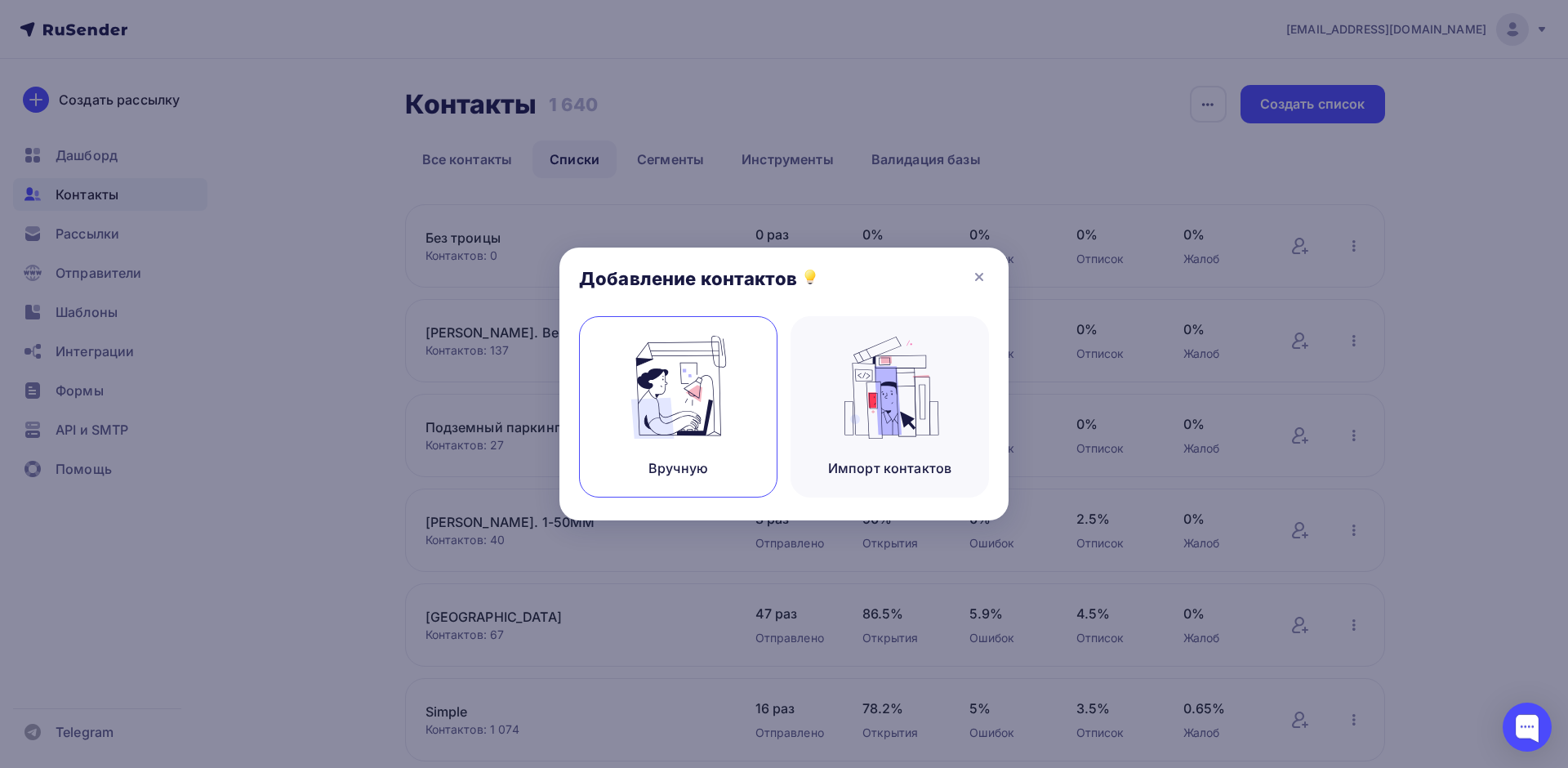
click at [675, 388] on img at bounding box center [678, 387] width 109 height 103
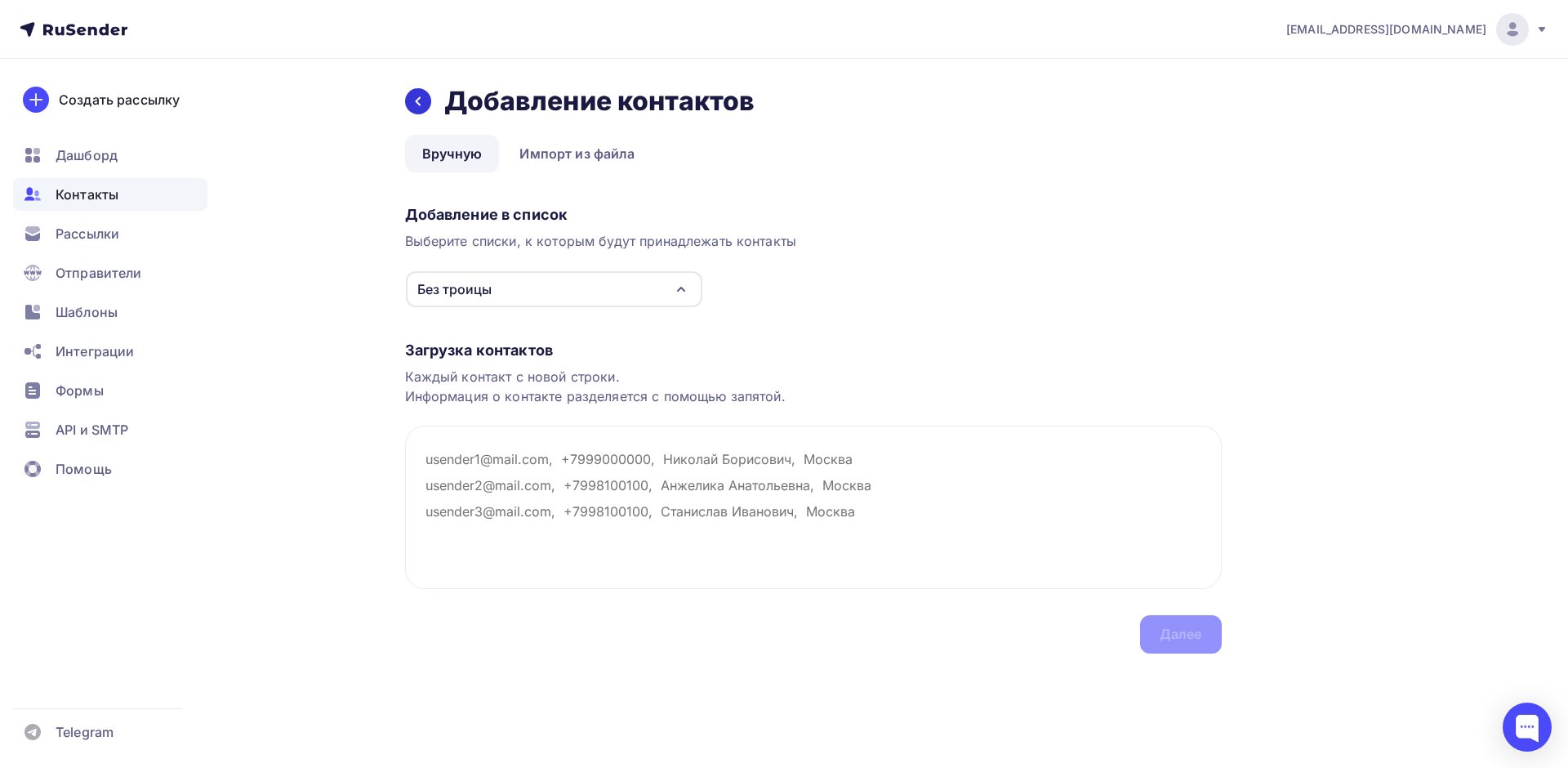
click at [429, 99] on div at bounding box center [418, 101] width 26 height 26
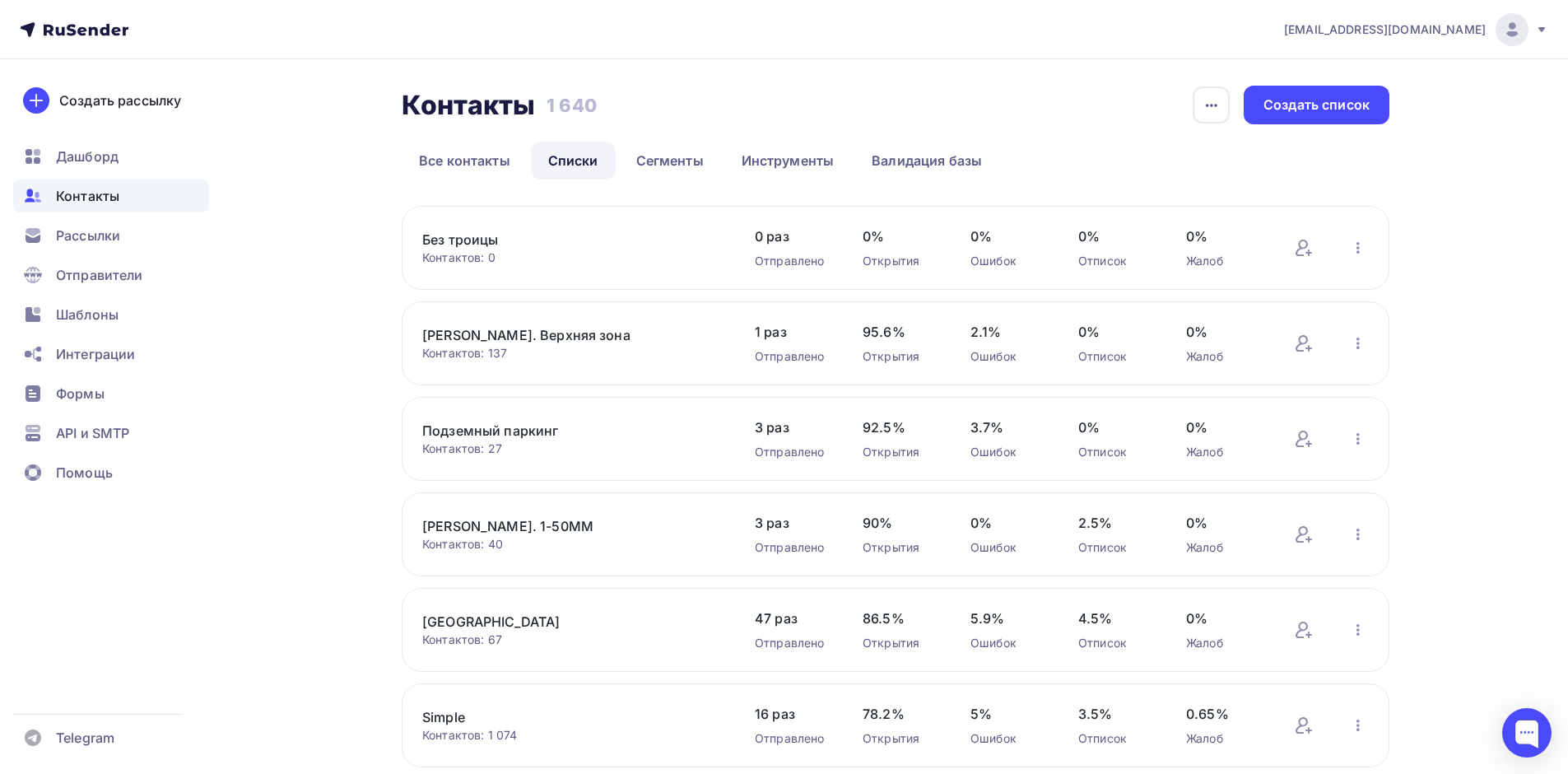
click at [459, 224] on div "Без троицы Контактов: 0 Добавить контакты Переименовать список Скачать список О…" at bounding box center [895, 247] width 987 height 84
click at [457, 241] on link "Без троицы" at bounding box center [561, 239] width 279 height 19
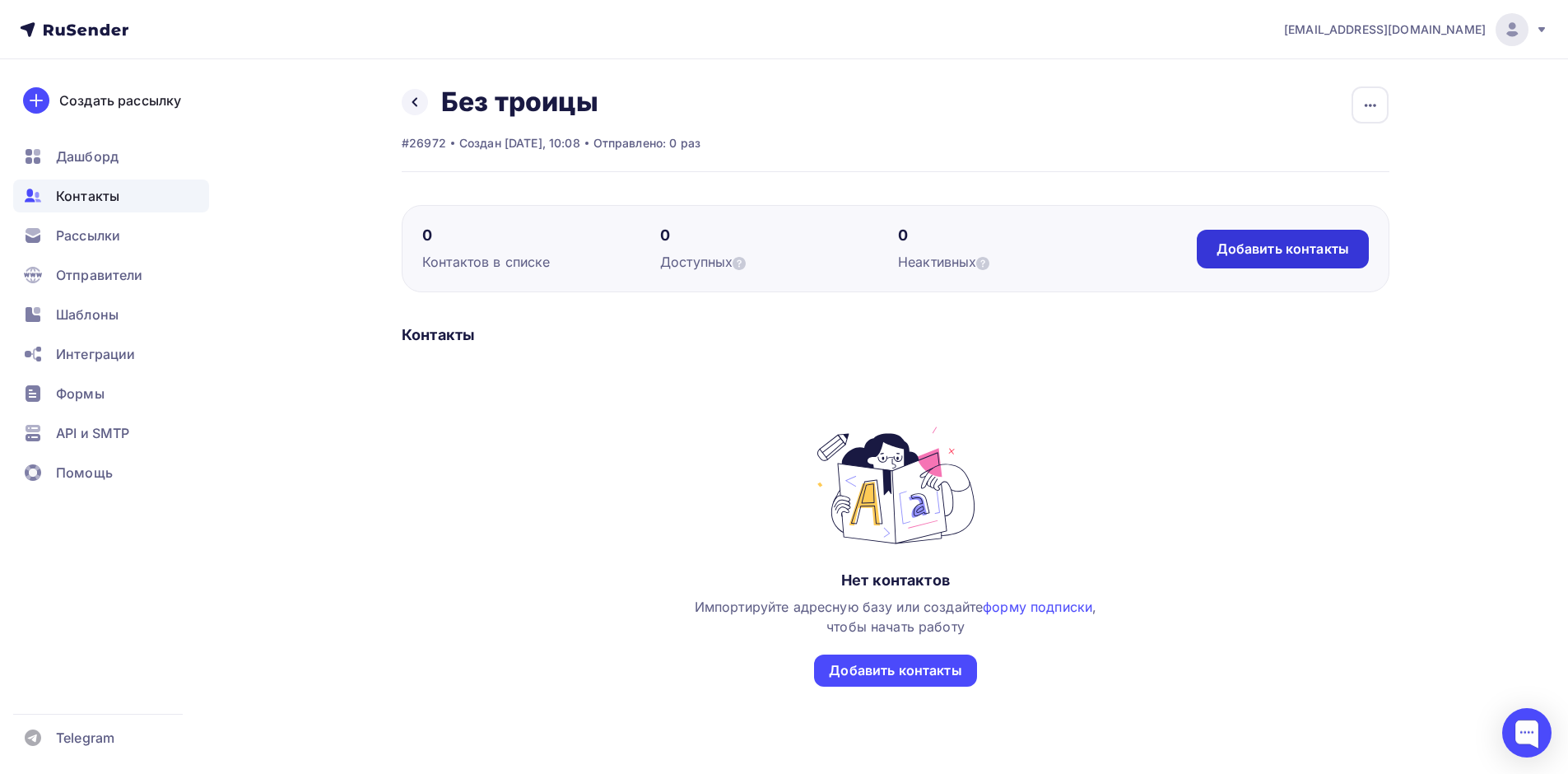
click at [1251, 239] on div "Добавить контакты" at bounding box center [1282, 249] width 172 height 39
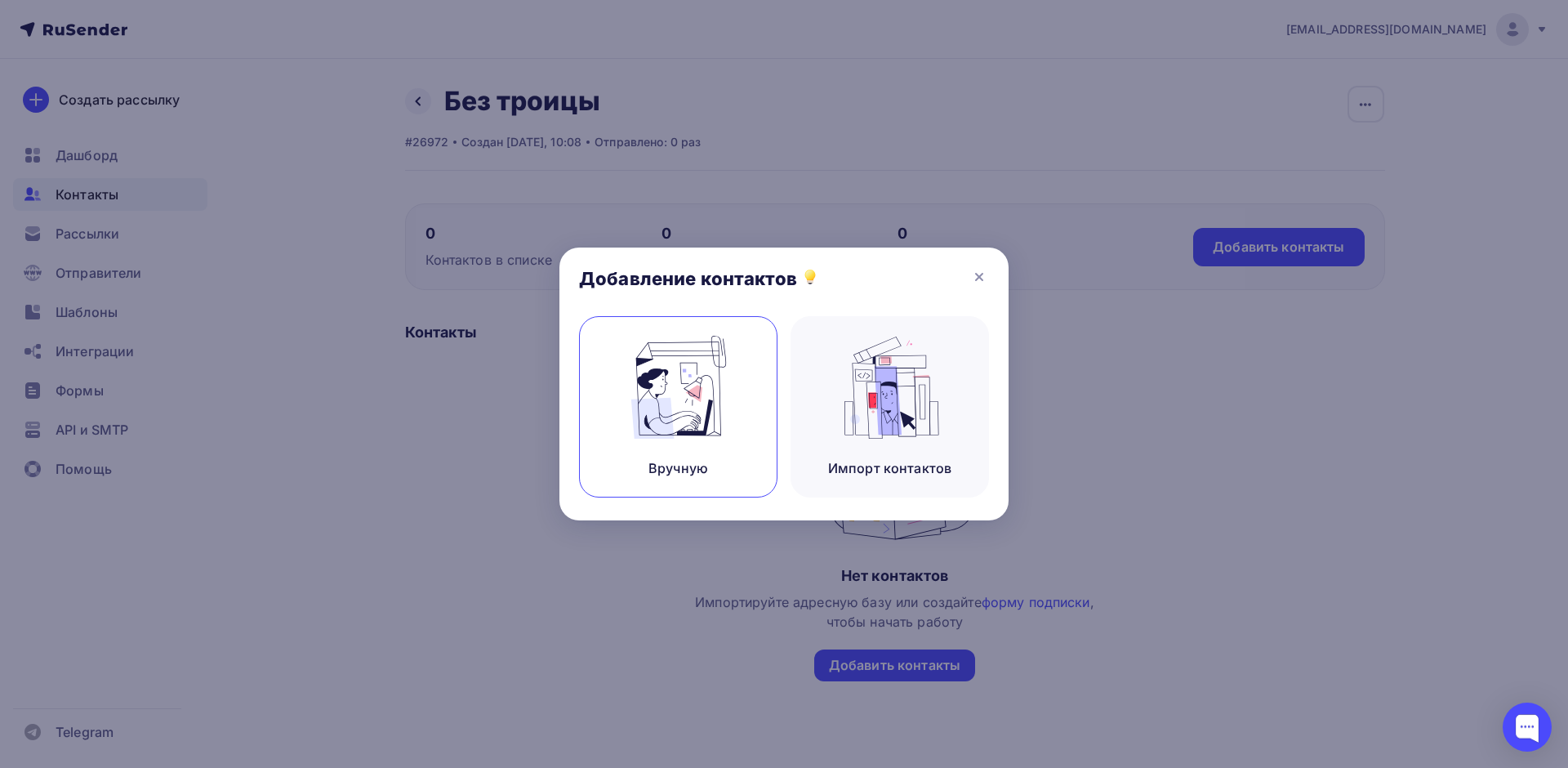
click at [701, 426] on img at bounding box center [678, 387] width 109 height 103
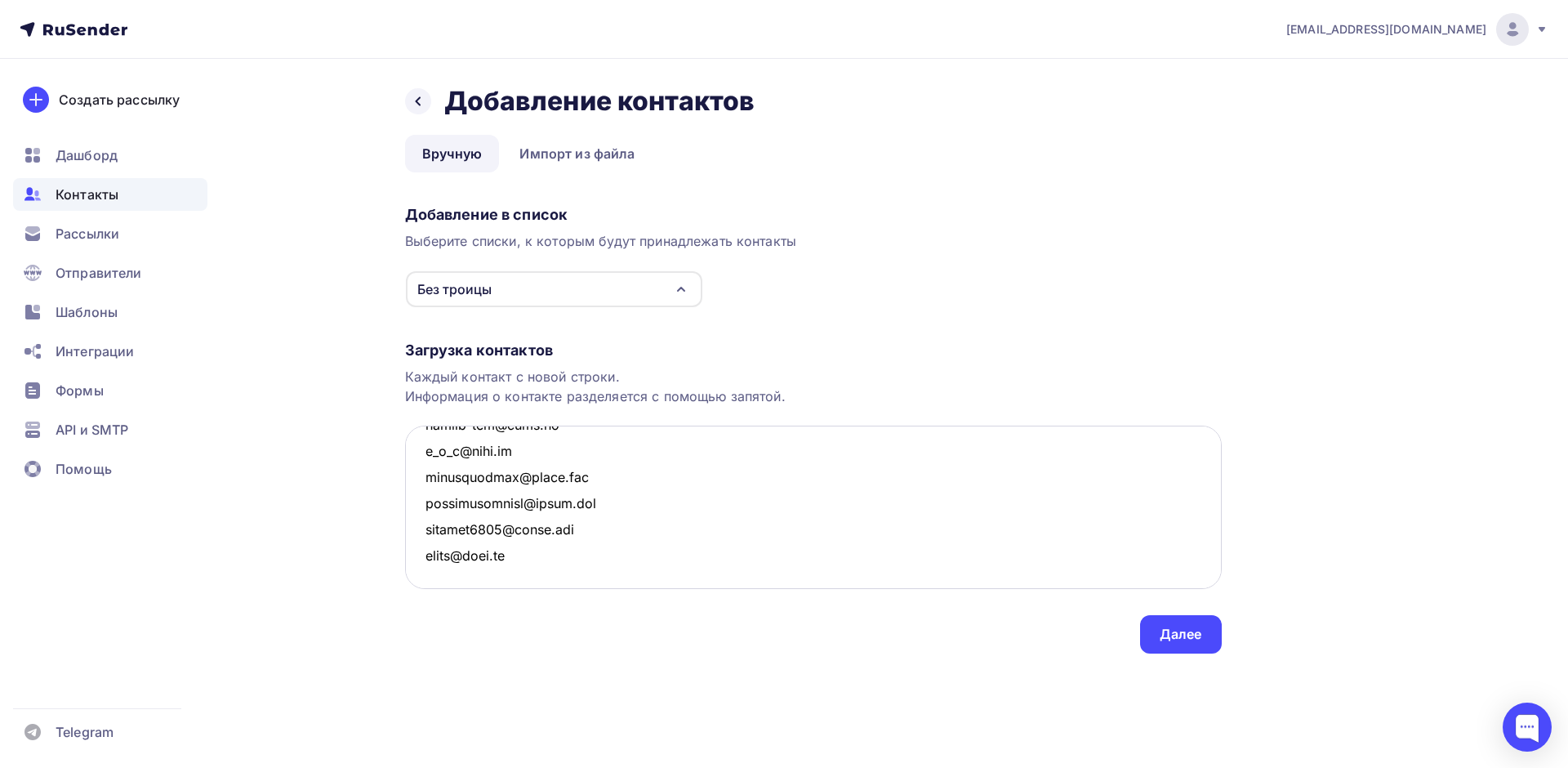
scroll to position [12789, 0]
paste textarea "blagova@list.ru 79110902200@mail.ru atika1981@mail.ru 79990677707@yandex.ru exo…"
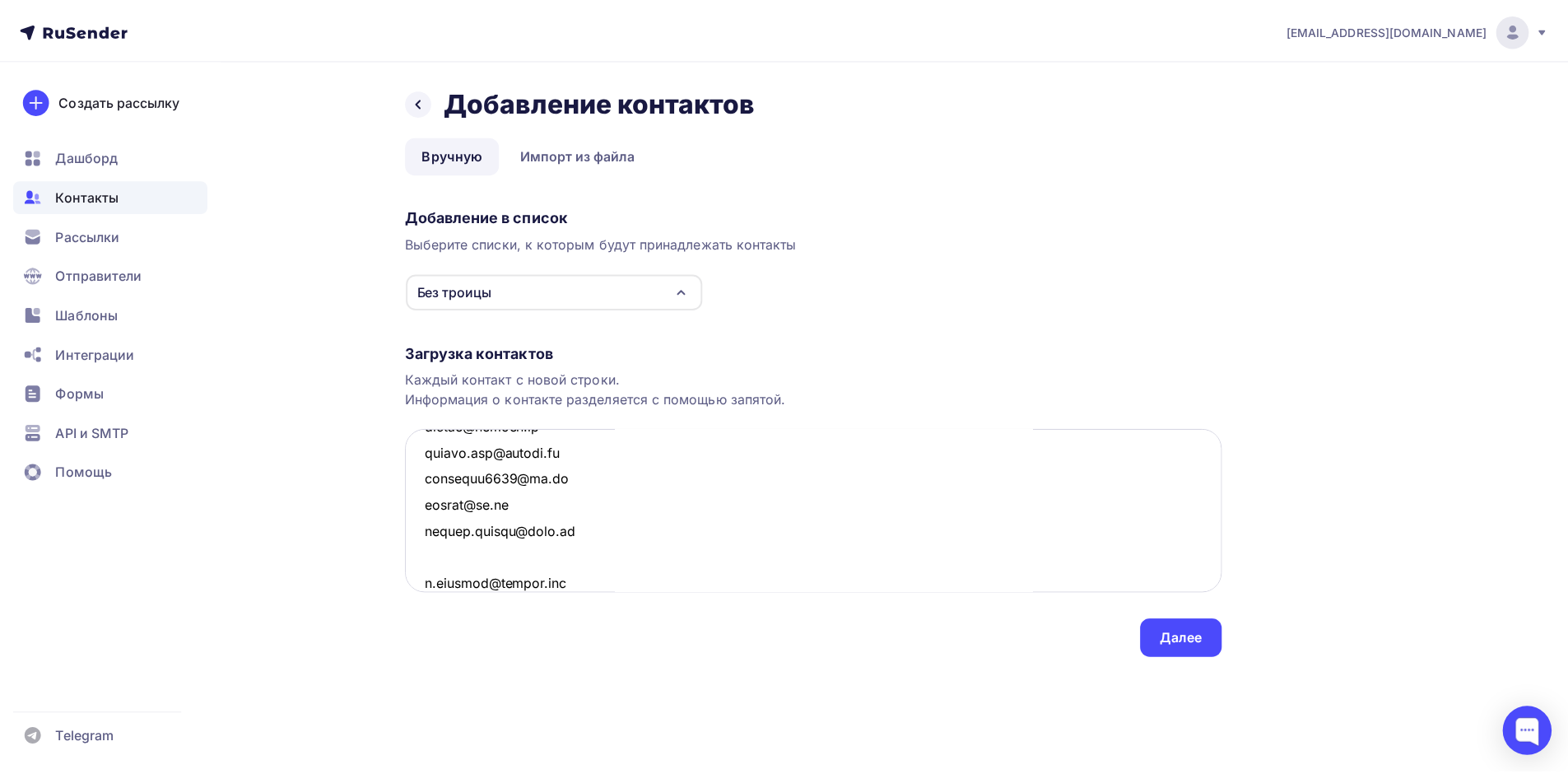
scroll to position [13624, 0]
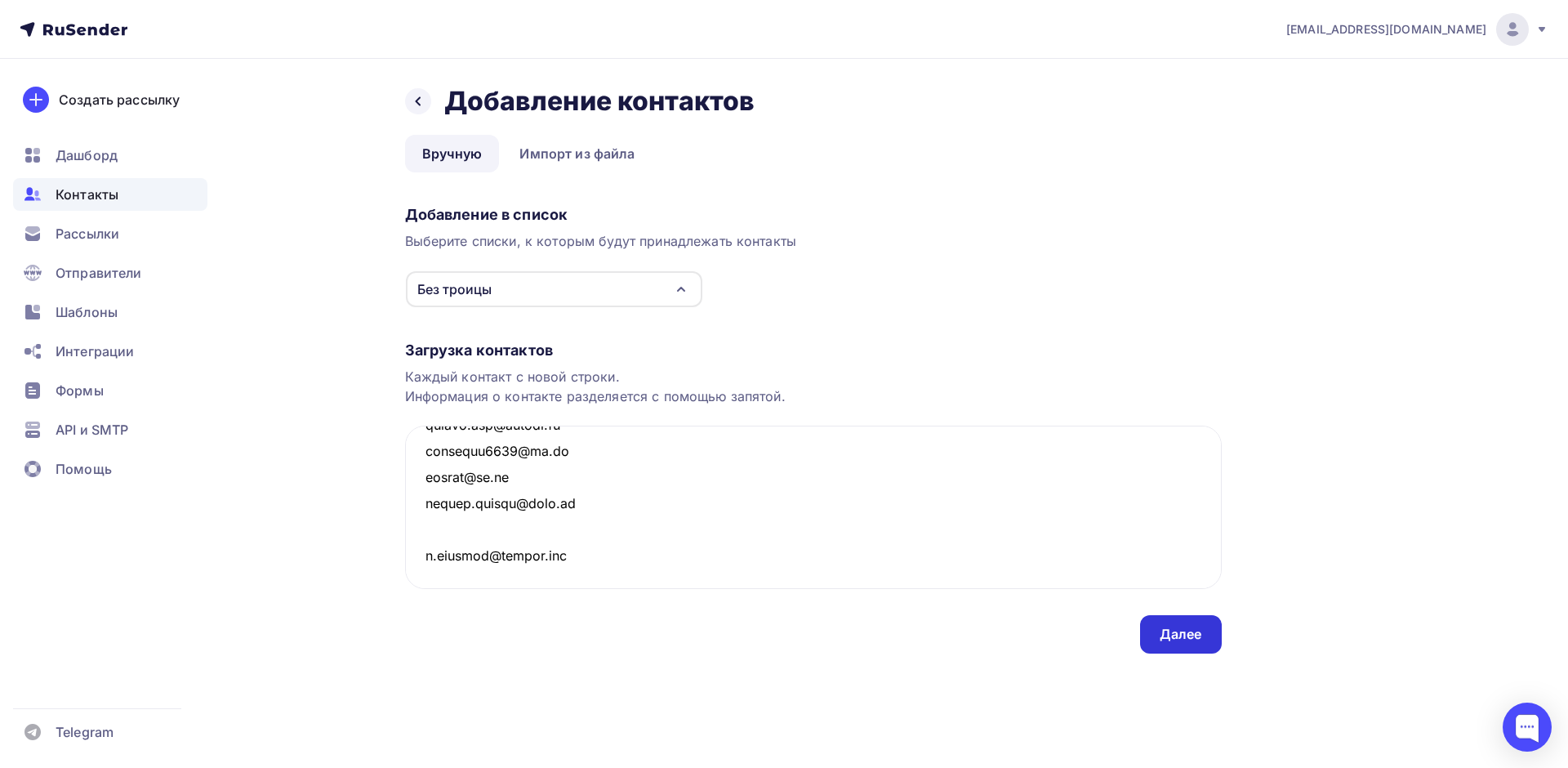
type textarea "natalia_samor@mail.ru k07071961@yandex.ru kochubeyolga@gmail.com edson007@mail.…"
click at [1204, 625] on div "Далее" at bounding box center [1180, 634] width 81 height 38
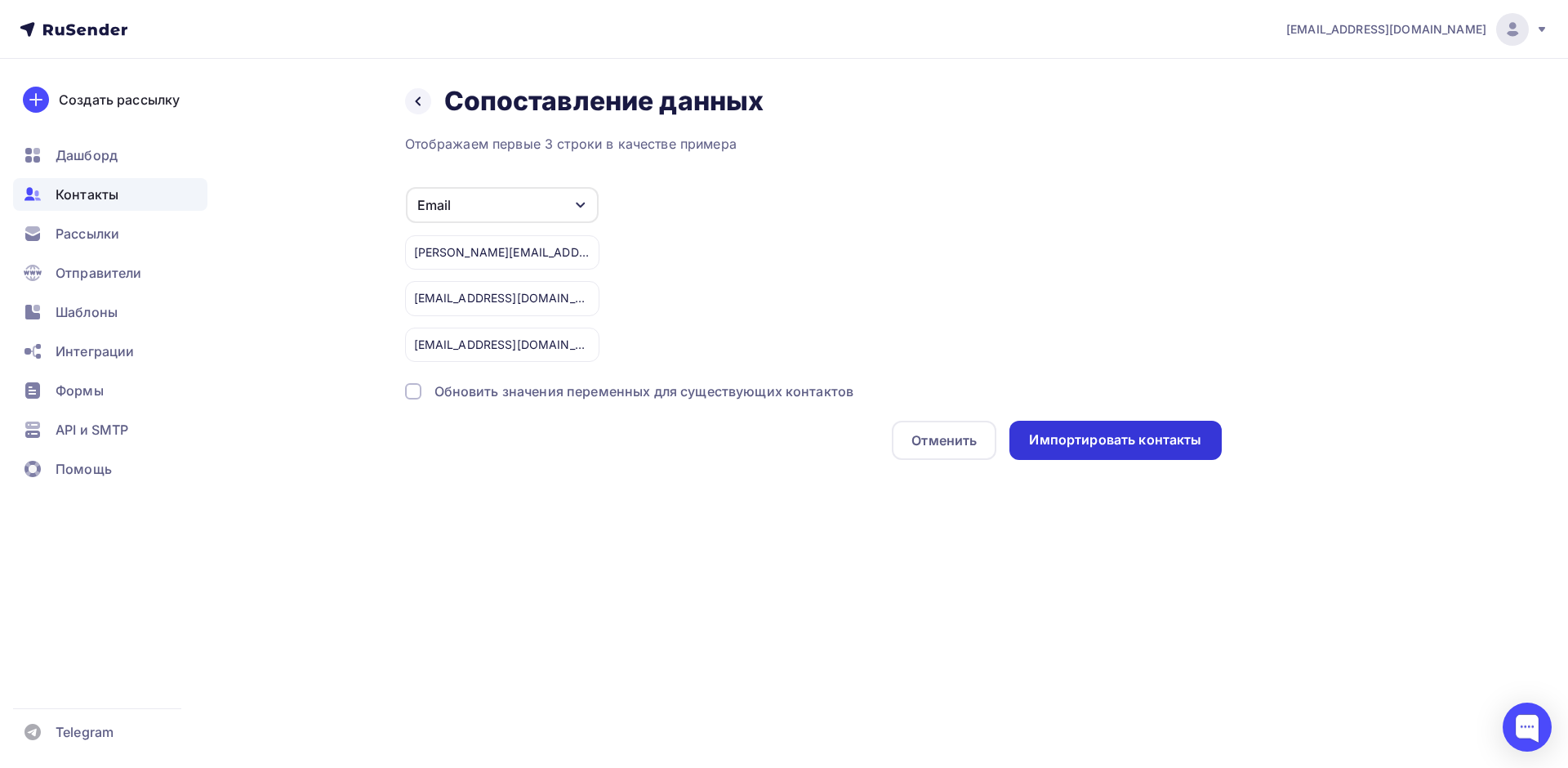
click at [1070, 437] on div "Импортировать контакты" at bounding box center [1114, 439] width 172 height 18
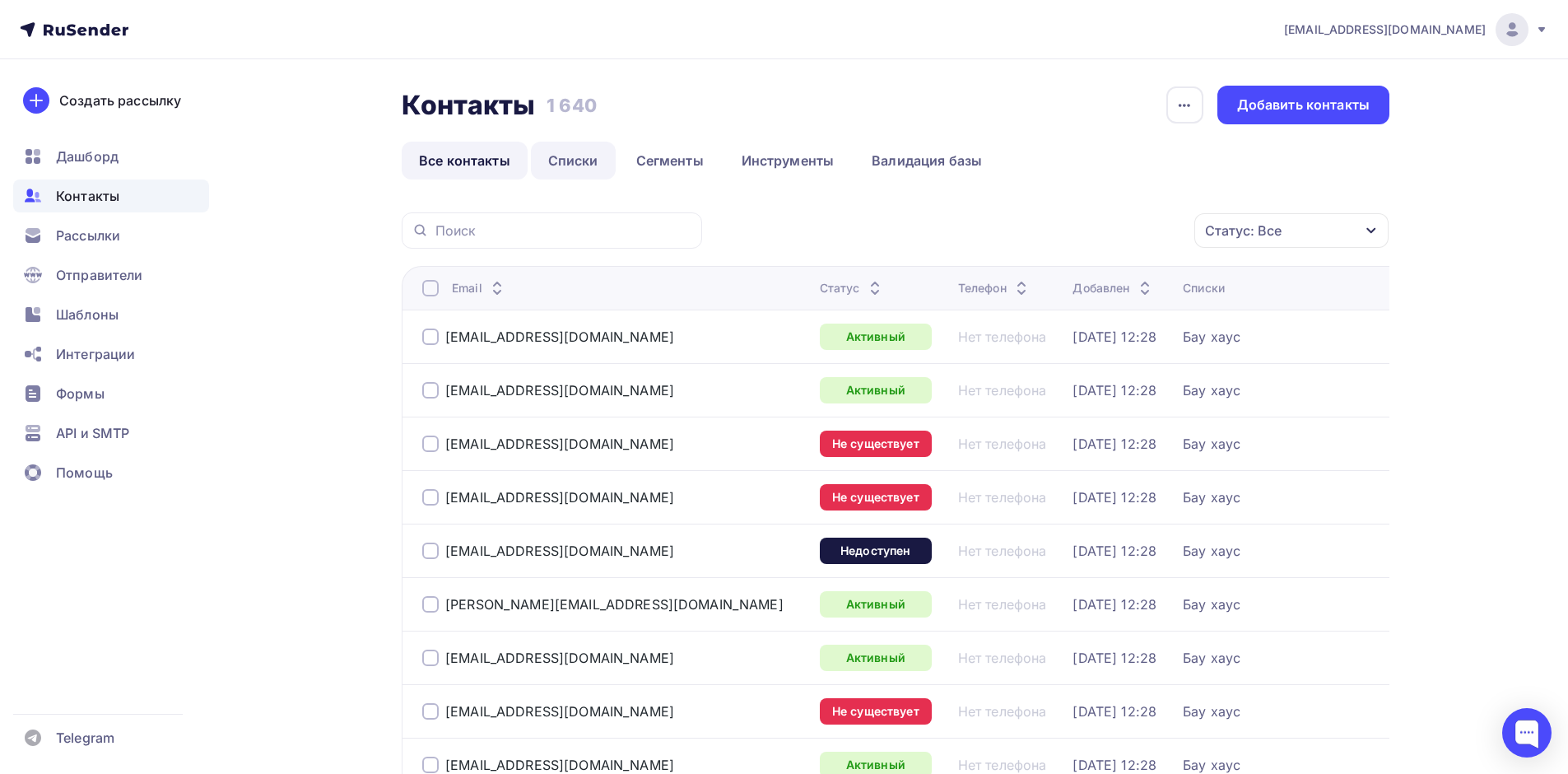
click at [566, 166] on link "Списки" at bounding box center [573, 160] width 85 height 38
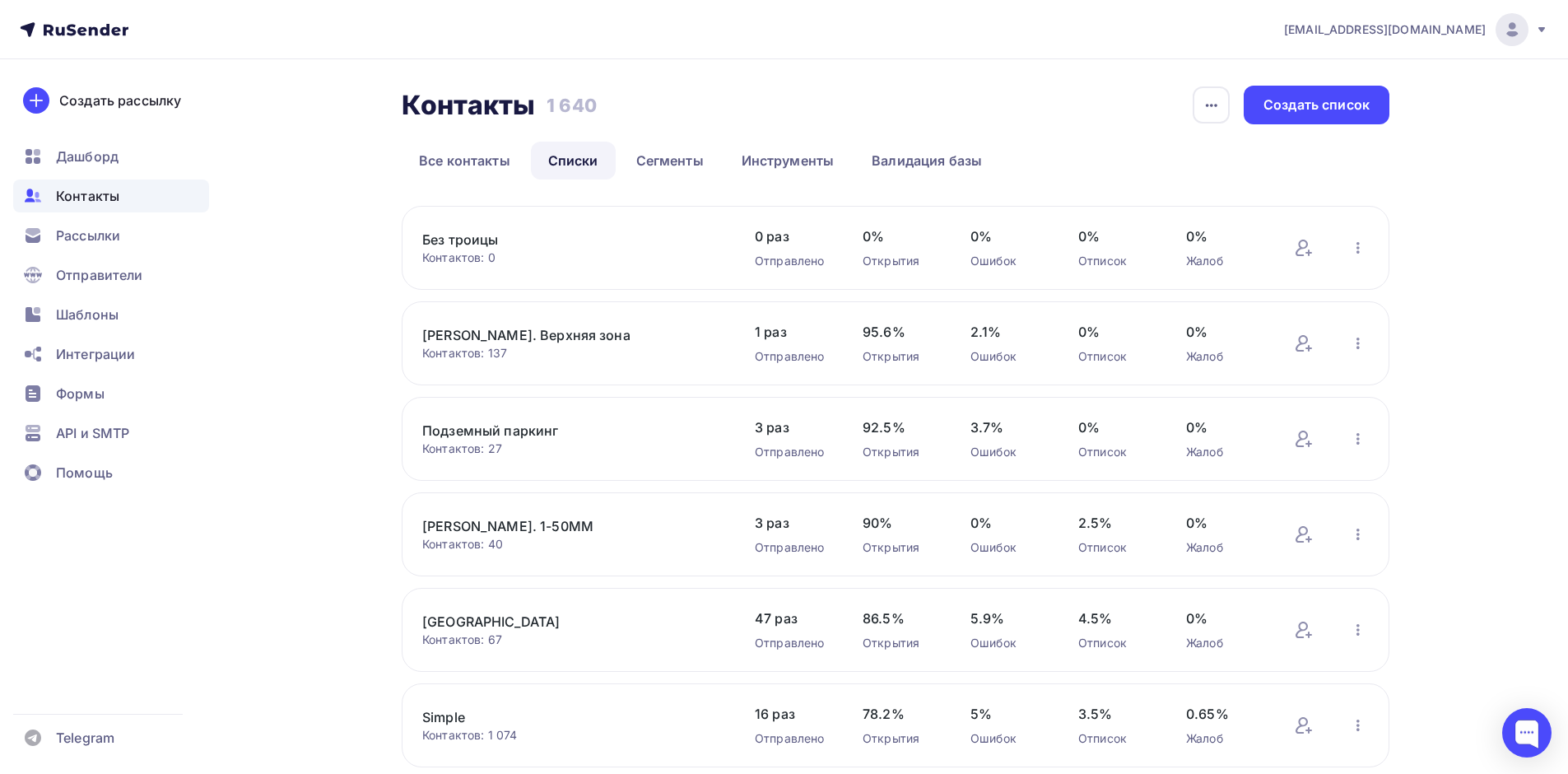
click at [434, 242] on link "Без троицы" at bounding box center [561, 239] width 279 height 19
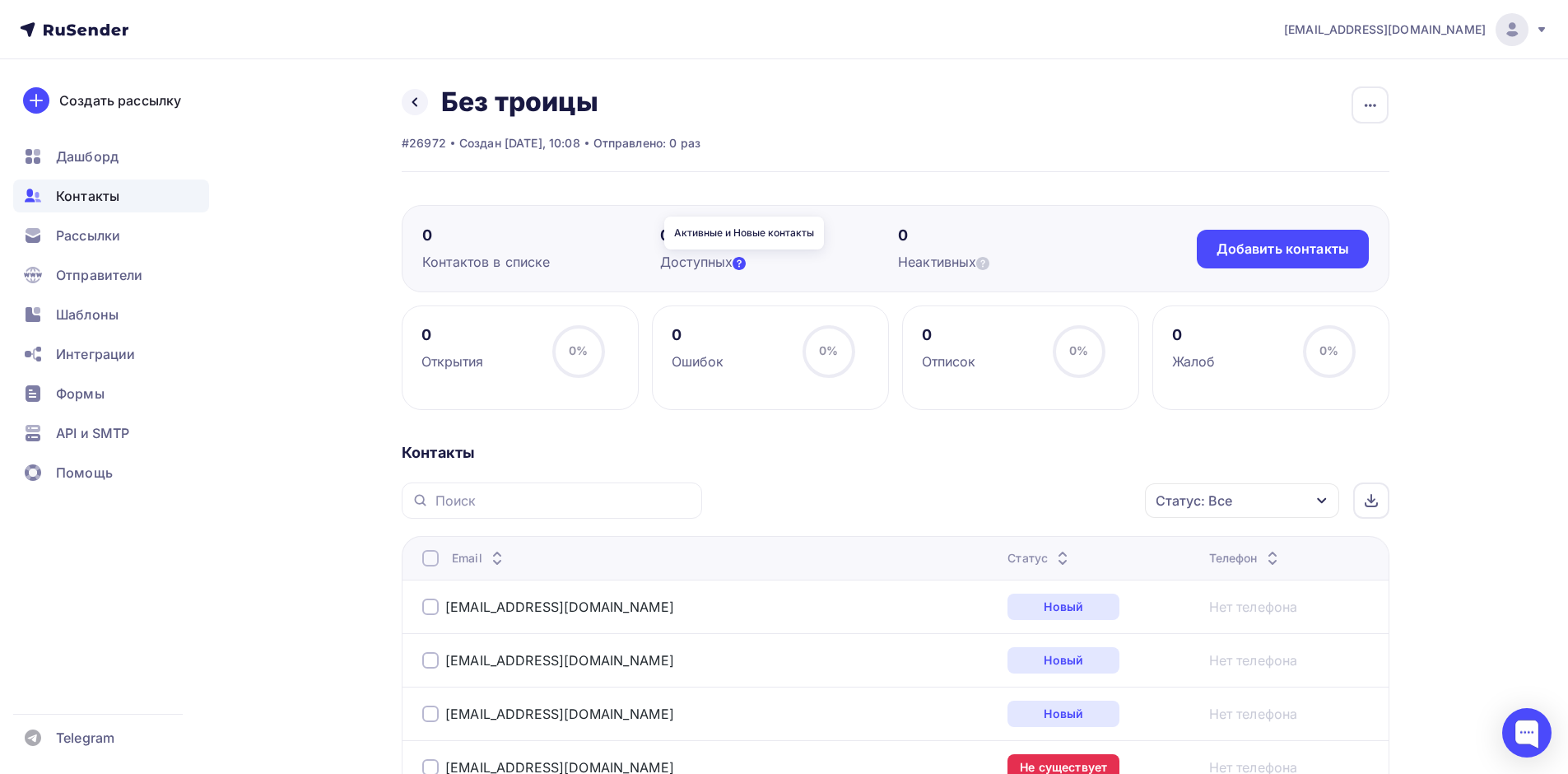
click at [738, 257] on icon at bounding box center [739, 263] width 13 height 13
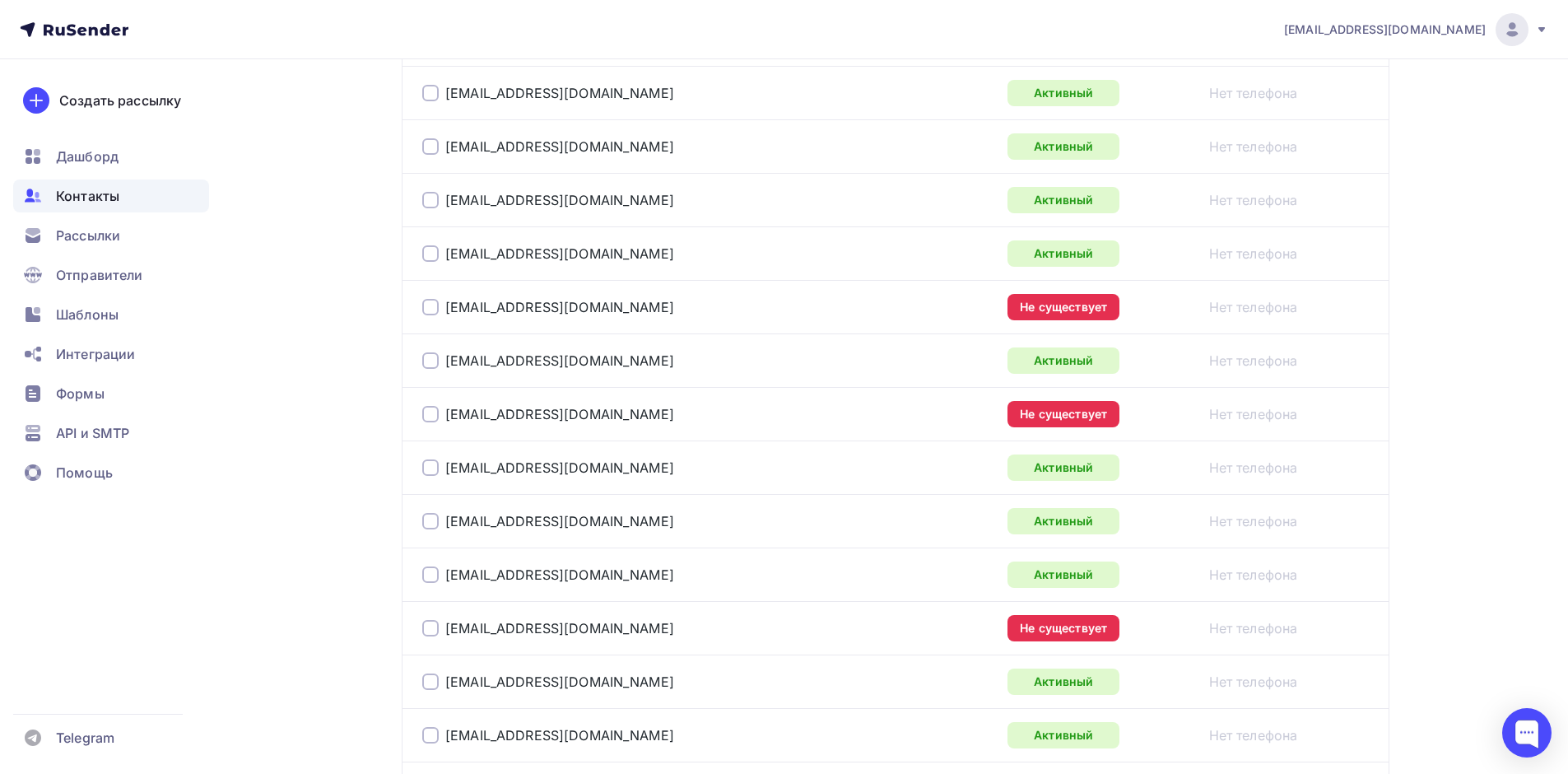
scroll to position [1317, 0]
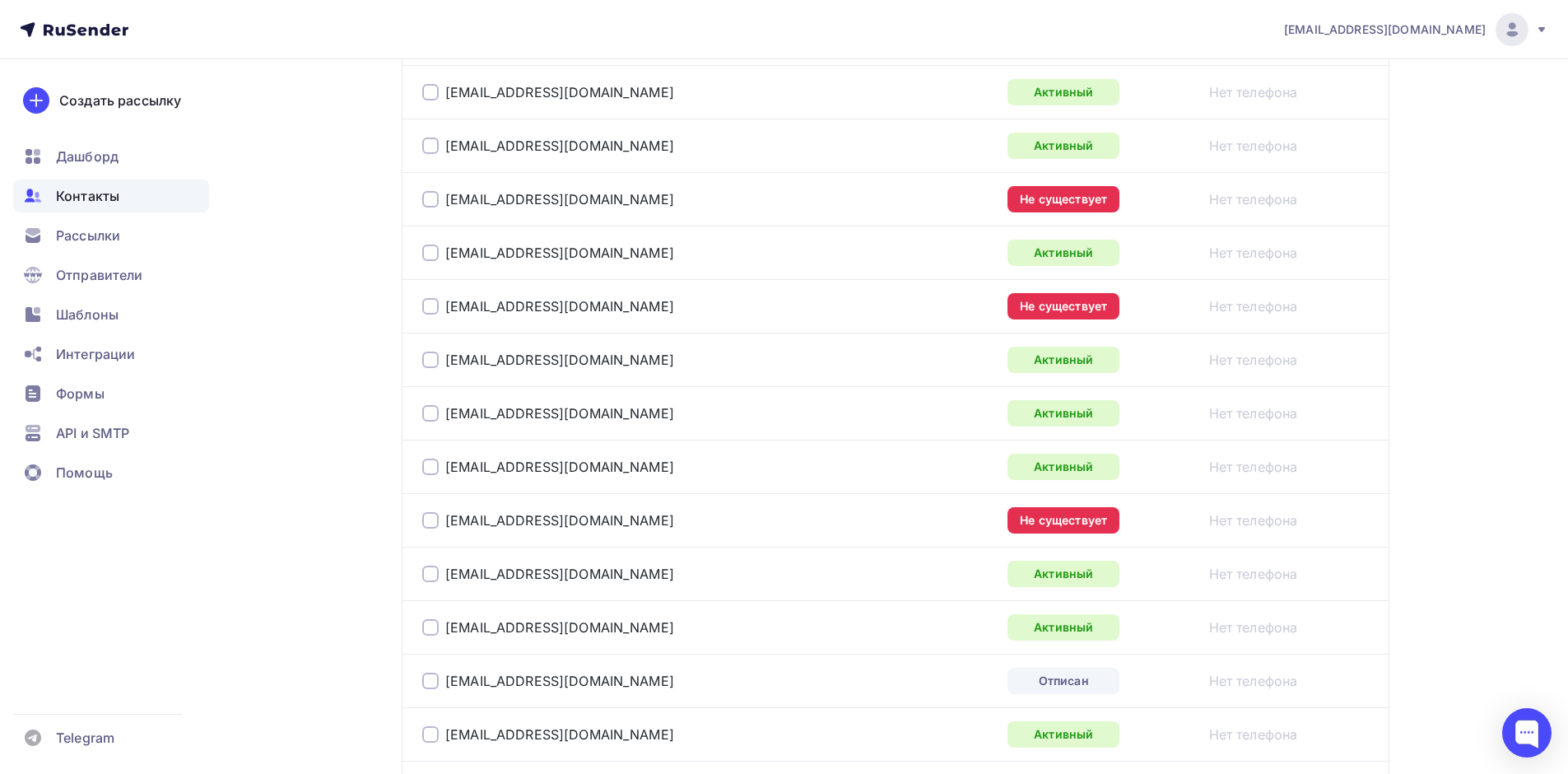
click at [429, 304] on div at bounding box center [430, 306] width 17 height 17
click at [427, 205] on div at bounding box center [430, 199] width 17 height 17
click at [432, 522] on div at bounding box center [430, 520] width 17 height 17
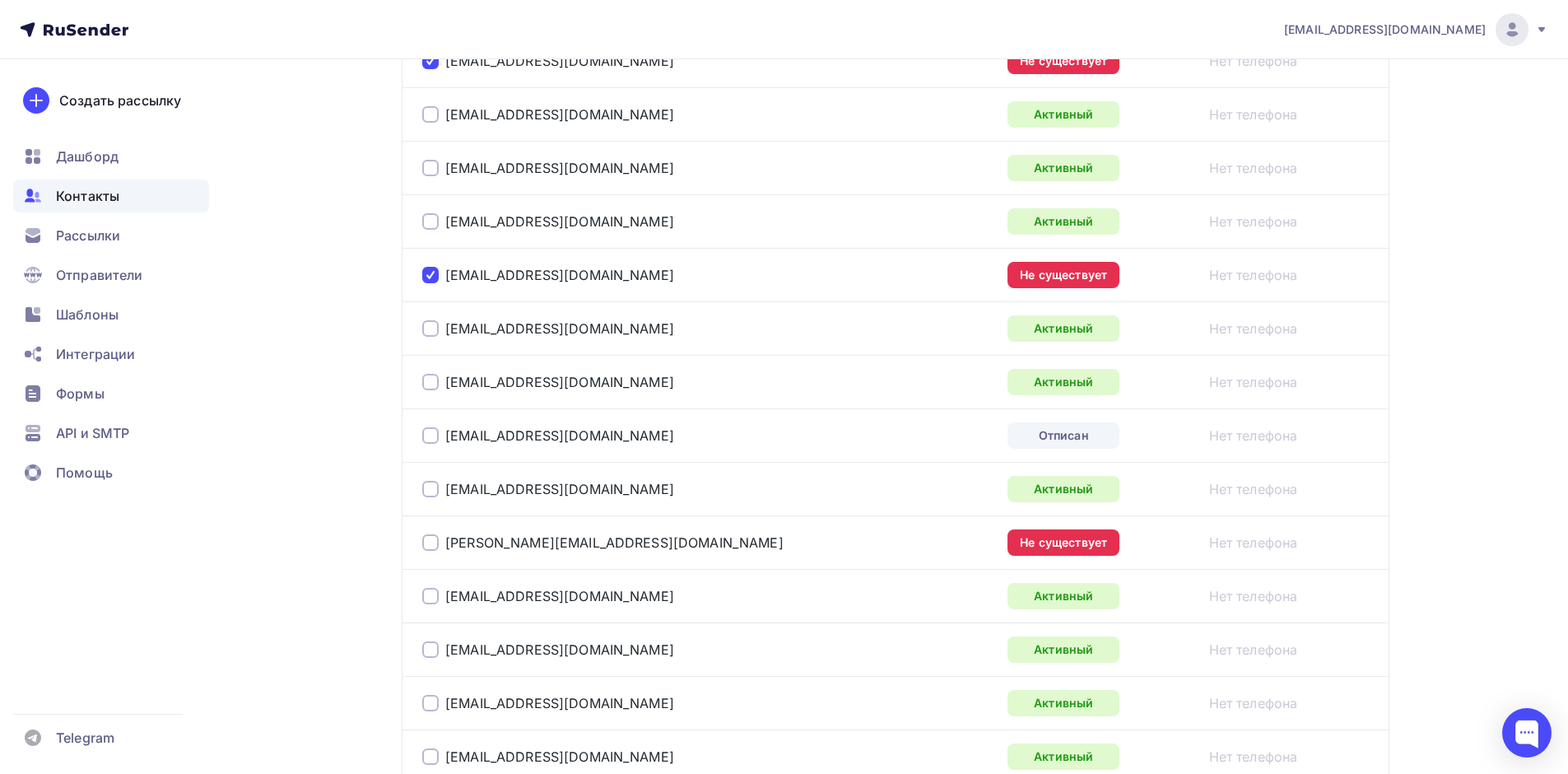
scroll to position [1564, 0]
click at [427, 429] on div at bounding box center [430, 434] width 17 height 17
click at [425, 542] on div at bounding box center [430, 540] width 17 height 17
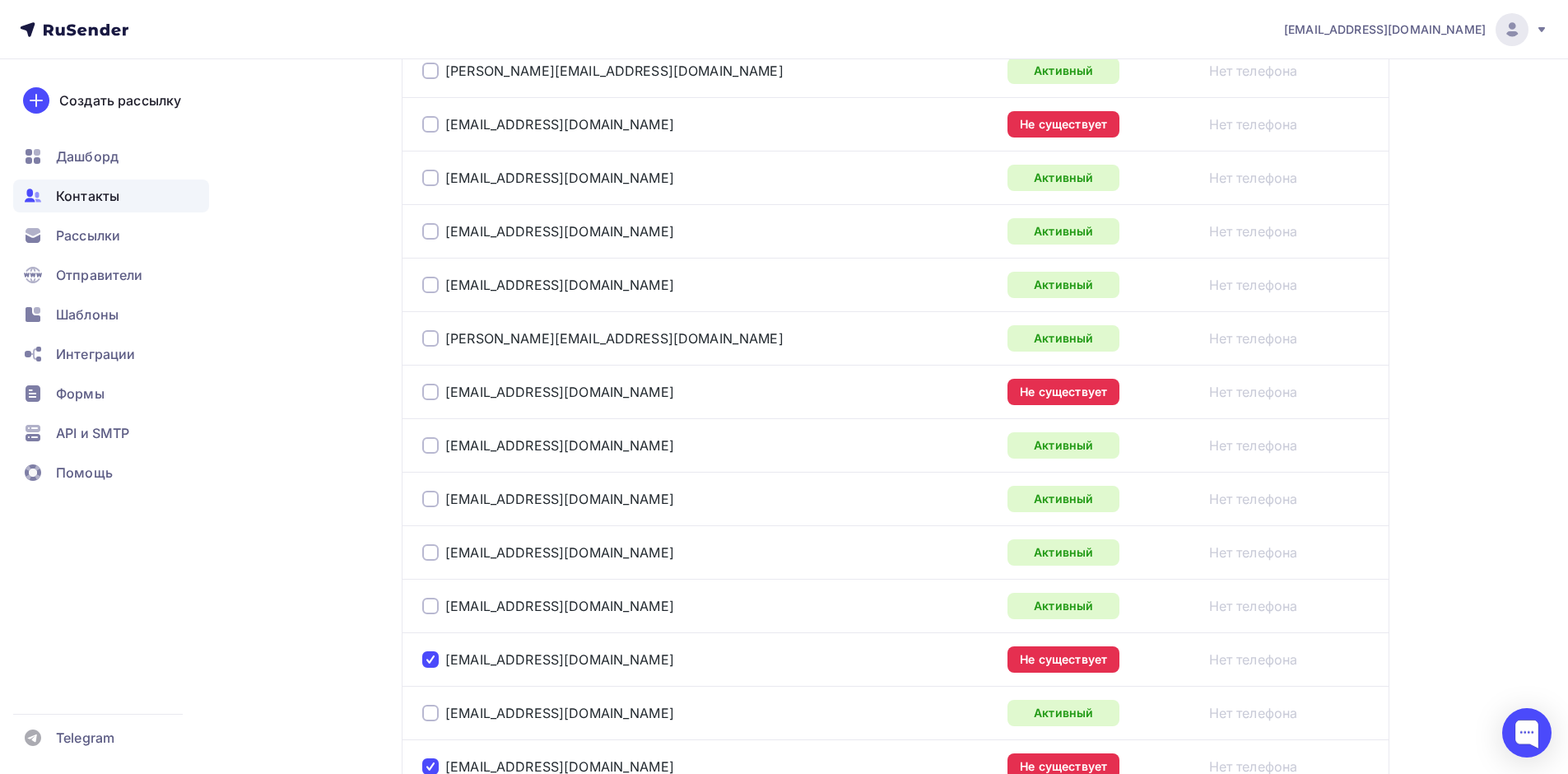
scroll to position [1003, 0]
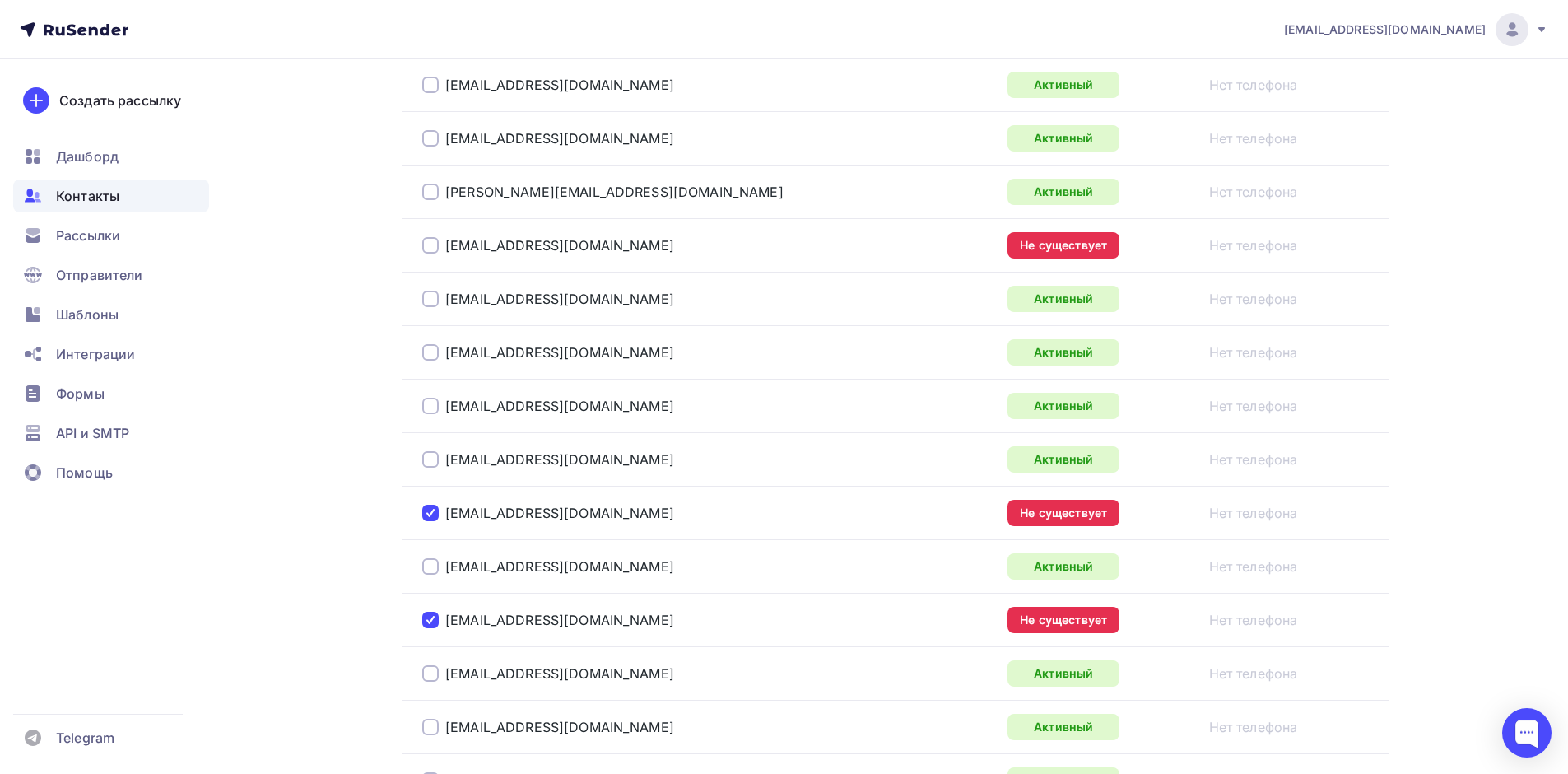
click at [436, 244] on div at bounding box center [430, 245] width 17 height 17
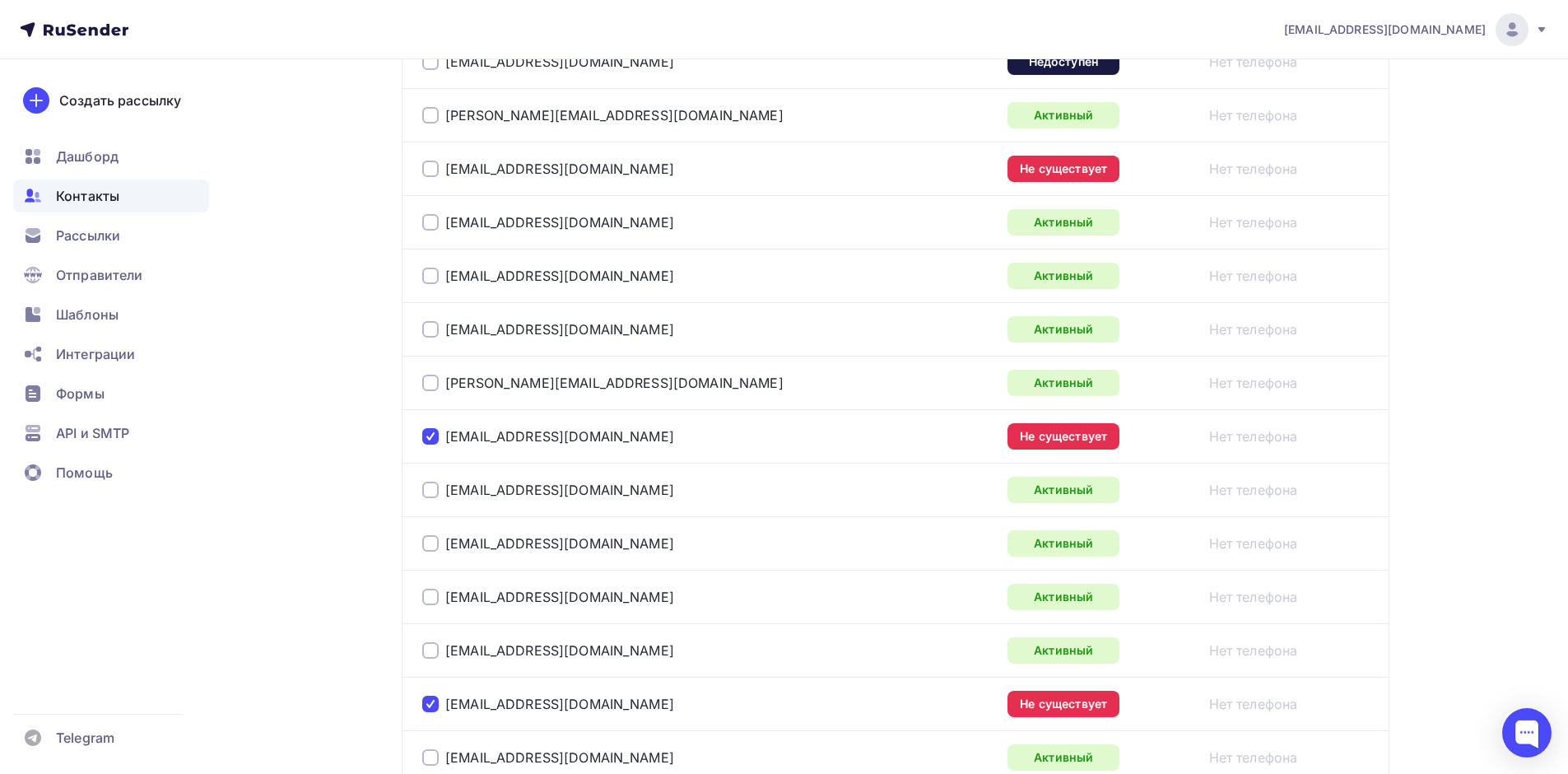
scroll to position [756, 0]
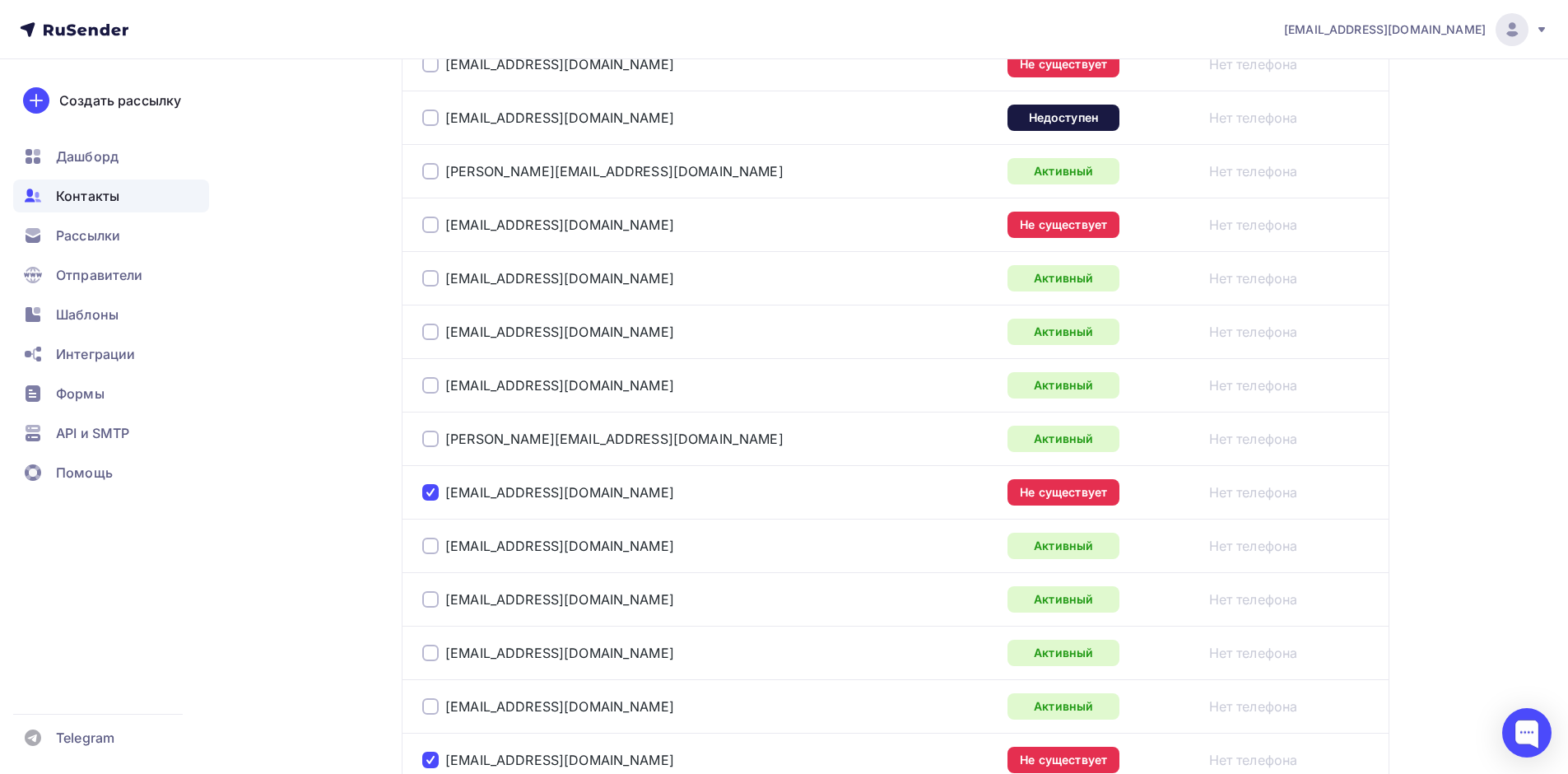
click at [436, 222] on div at bounding box center [430, 225] width 17 height 17
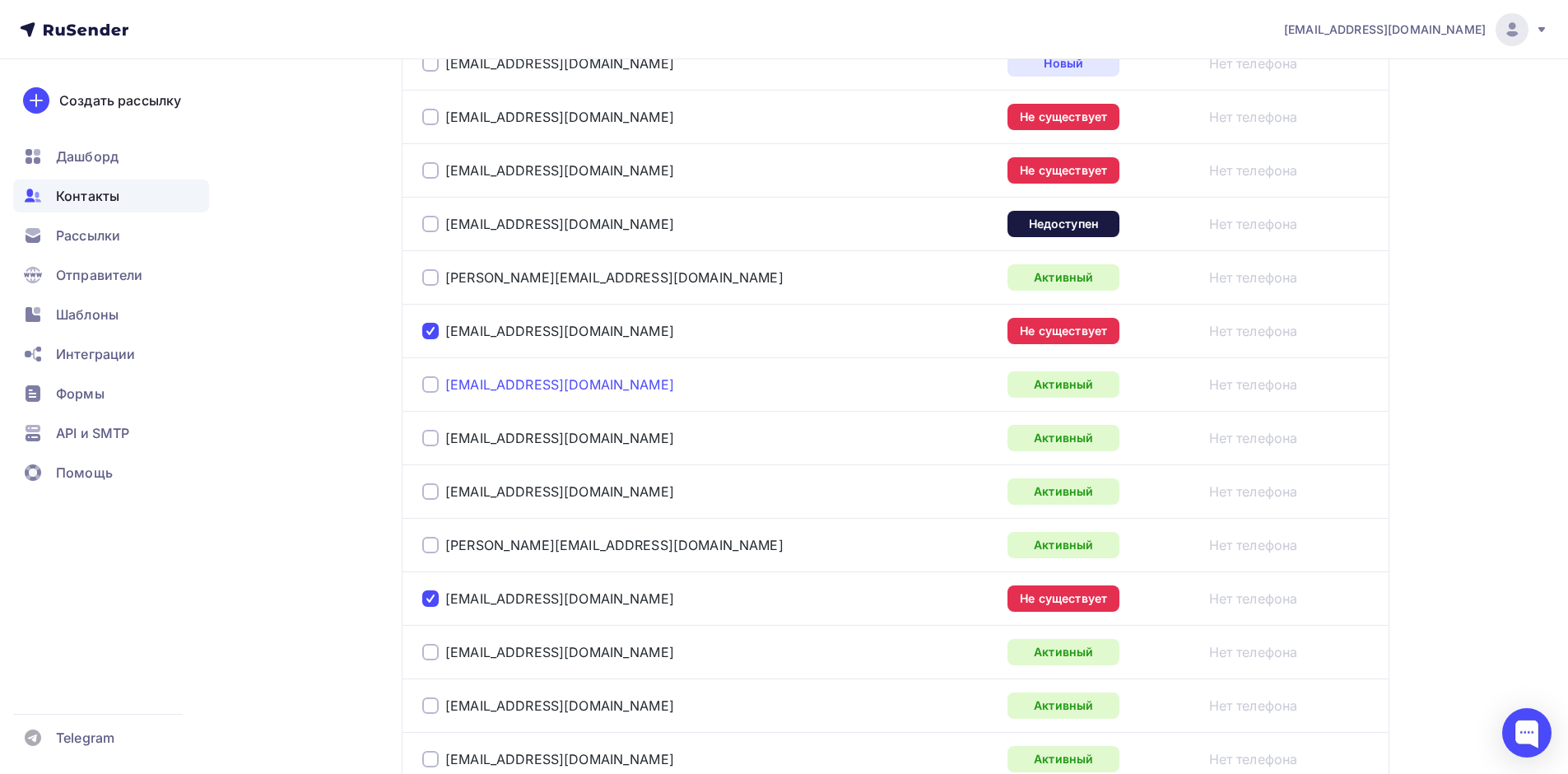
scroll to position [428, 0]
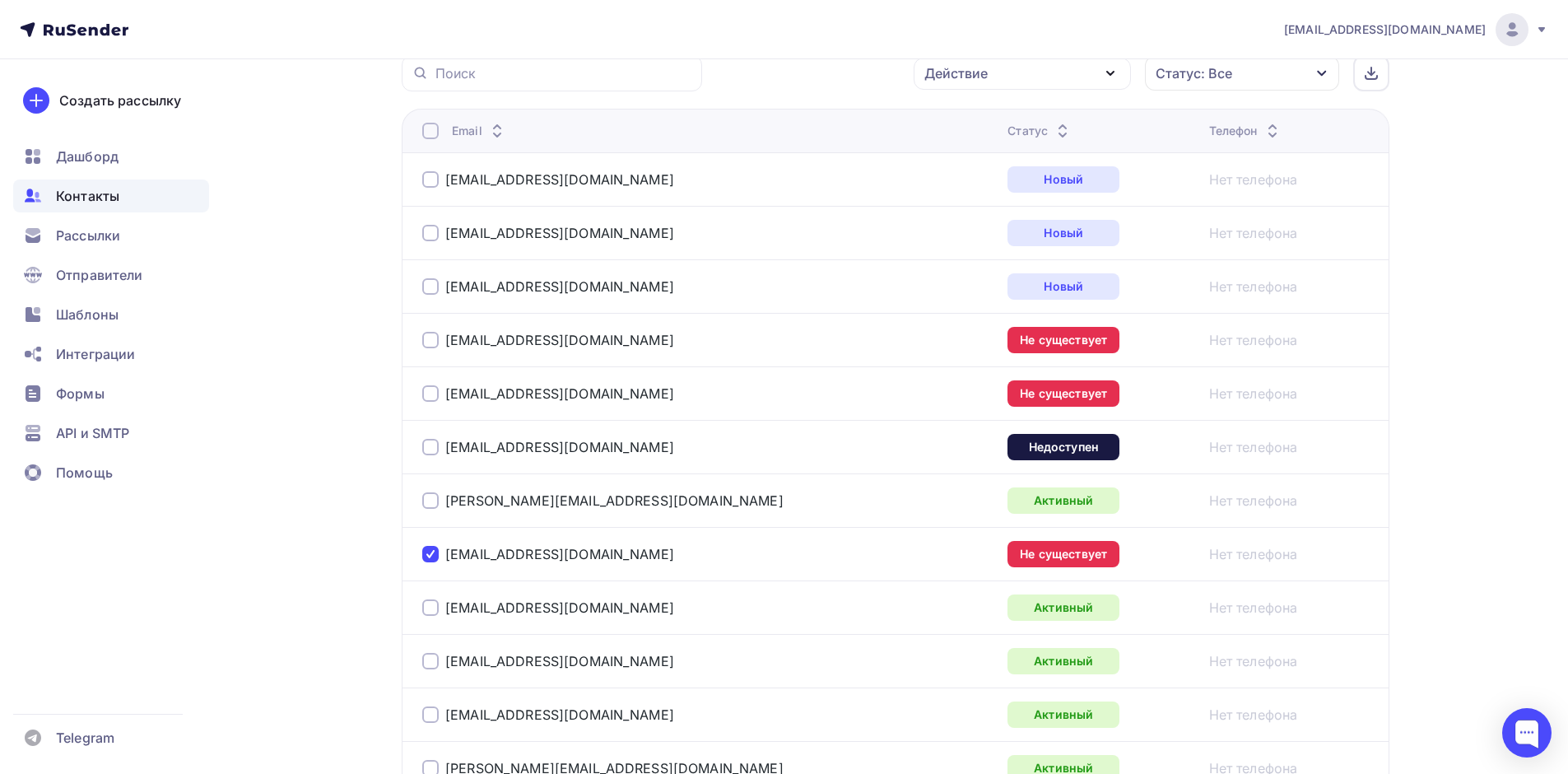
click at [432, 445] on div at bounding box center [430, 447] width 17 height 17
click at [428, 386] on div at bounding box center [430, 393] width 17 height 17
click at [427, 334] on div at bounding box center [430, 339] width 17 height 17
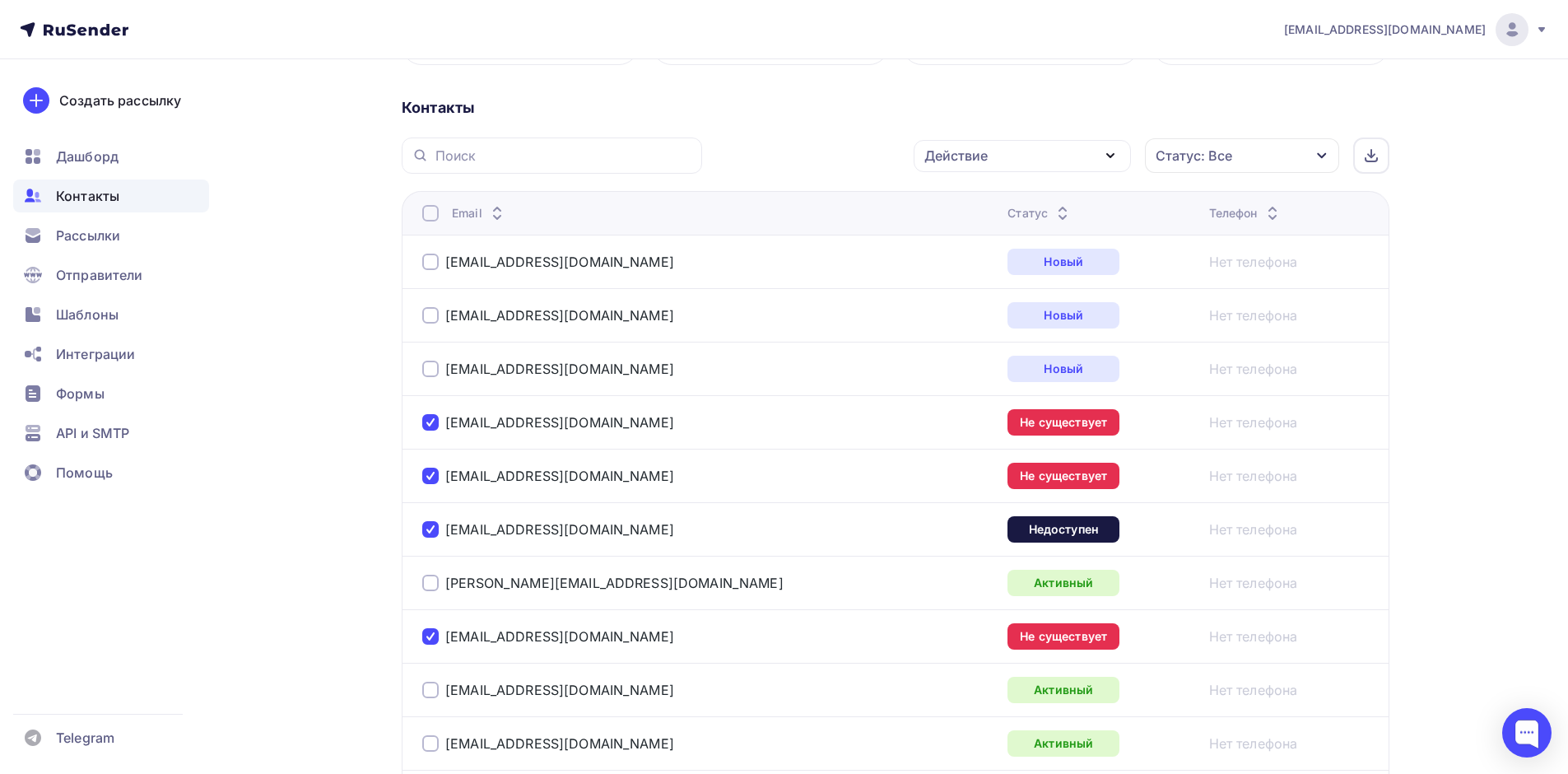
scroll to position [0, 0]
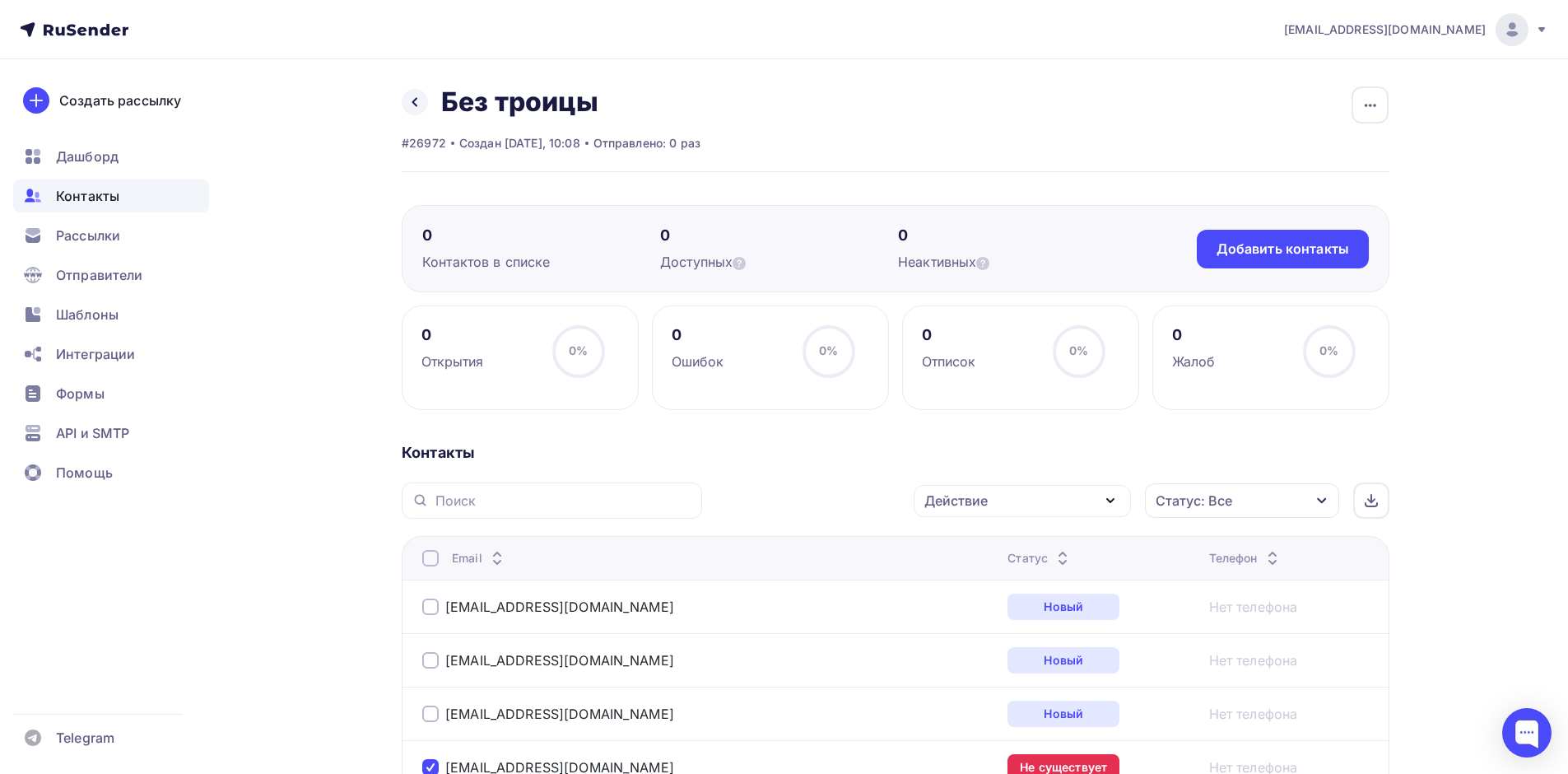
click at [1297, 503] on div "Статус: Все" at bounding box center [1242, 500] width 194 height 34
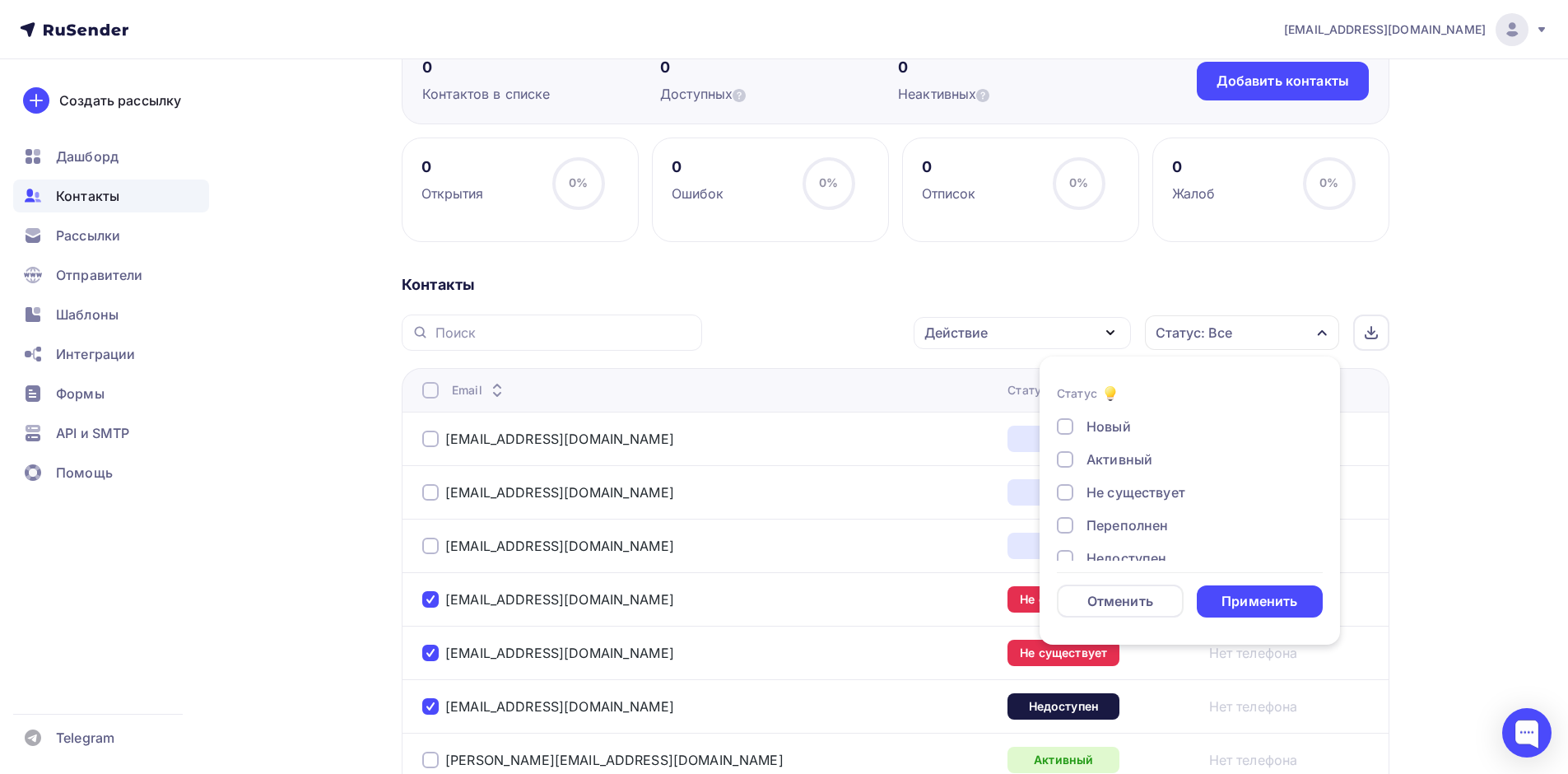
scroll to position [204, 0]
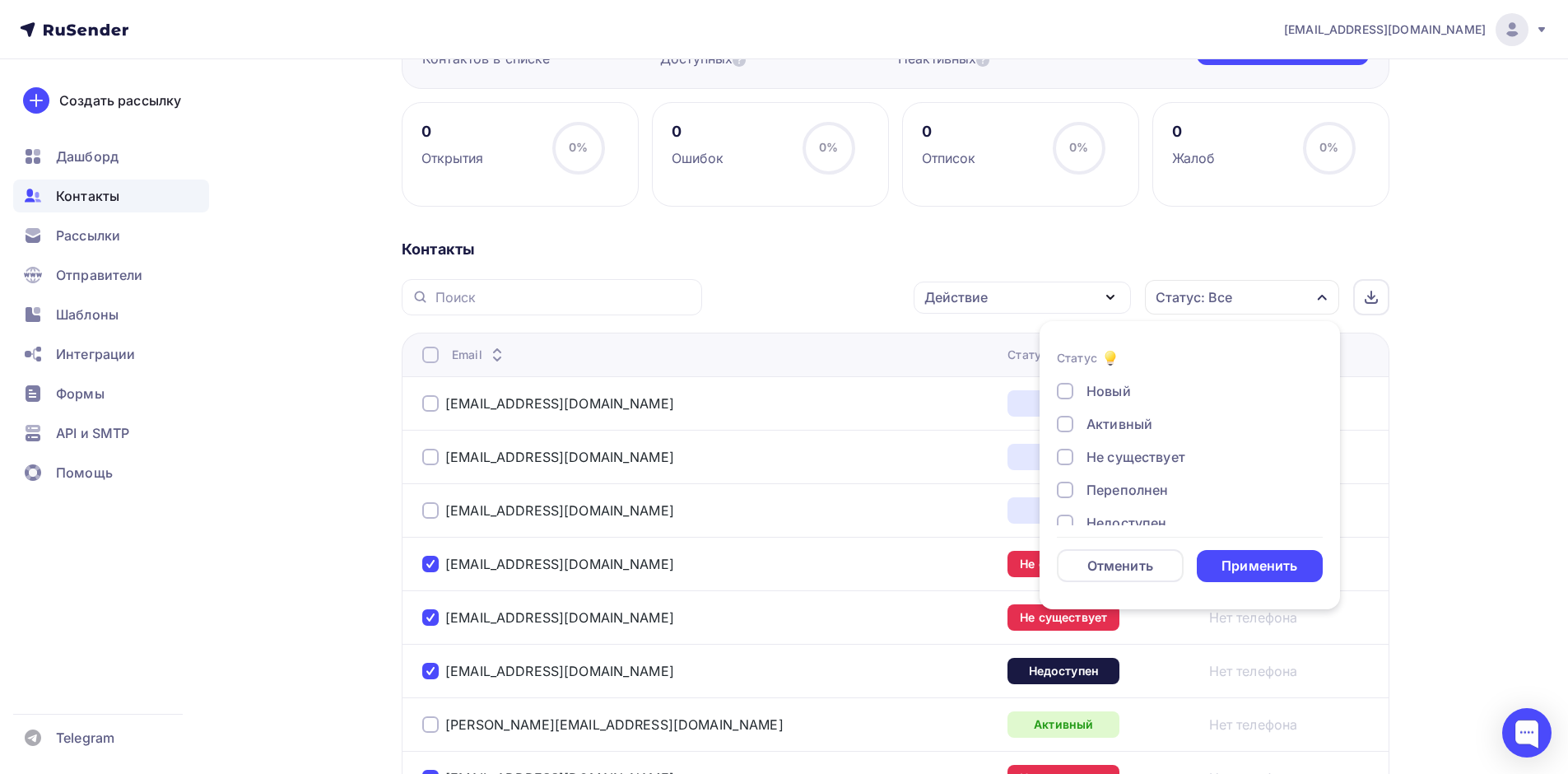
click at [1088, 451] on div "Не существует" at bounding box center [1135, 457] width 99 height 19
click at [1247, 561] on div "Применить" at bounding box center [1259, 565] width 76 height 19
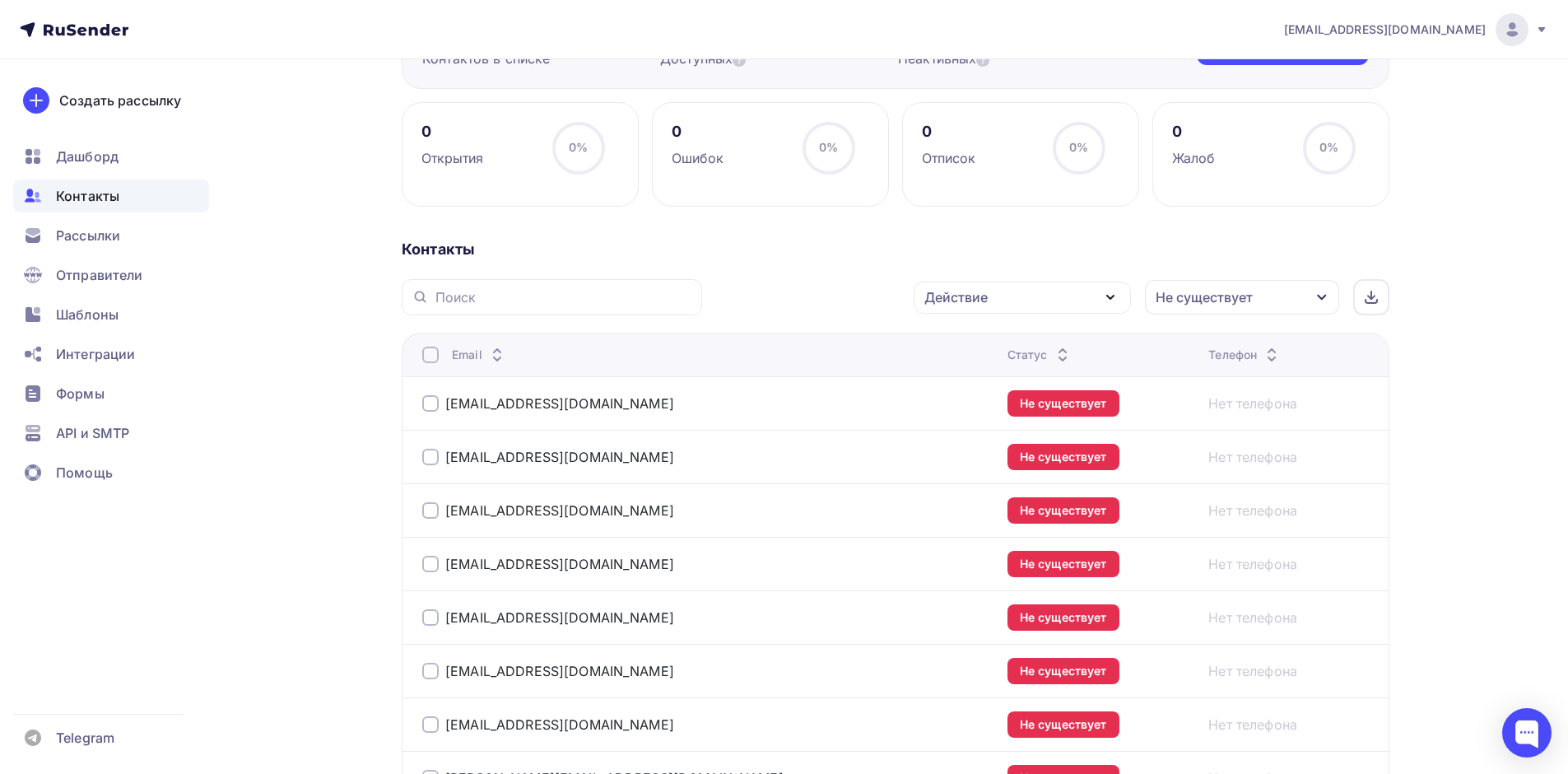
click at [428, 403] on div at bounding box center [430, 403] width 17 height 17
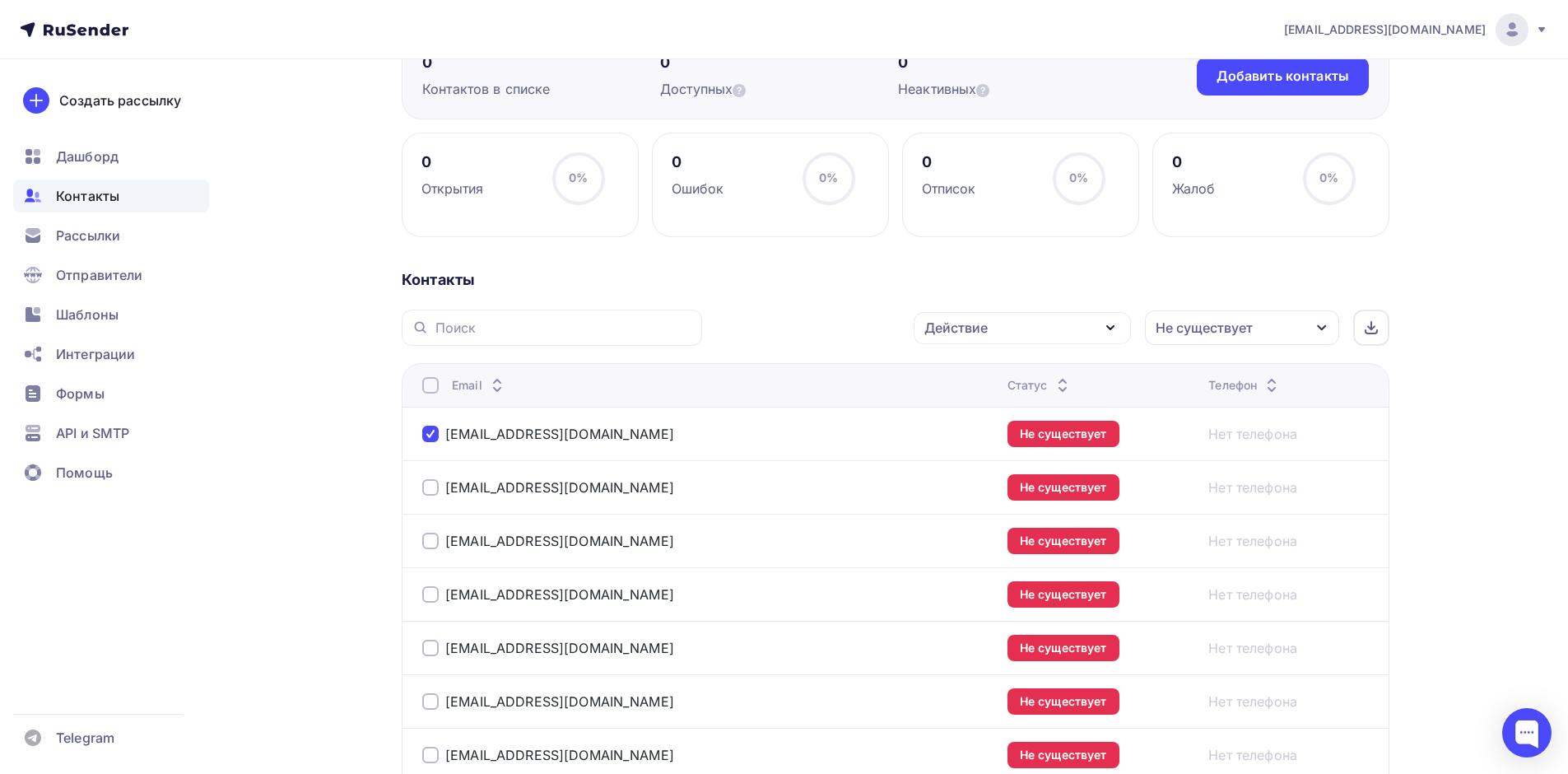
scroll to position [329, 0]
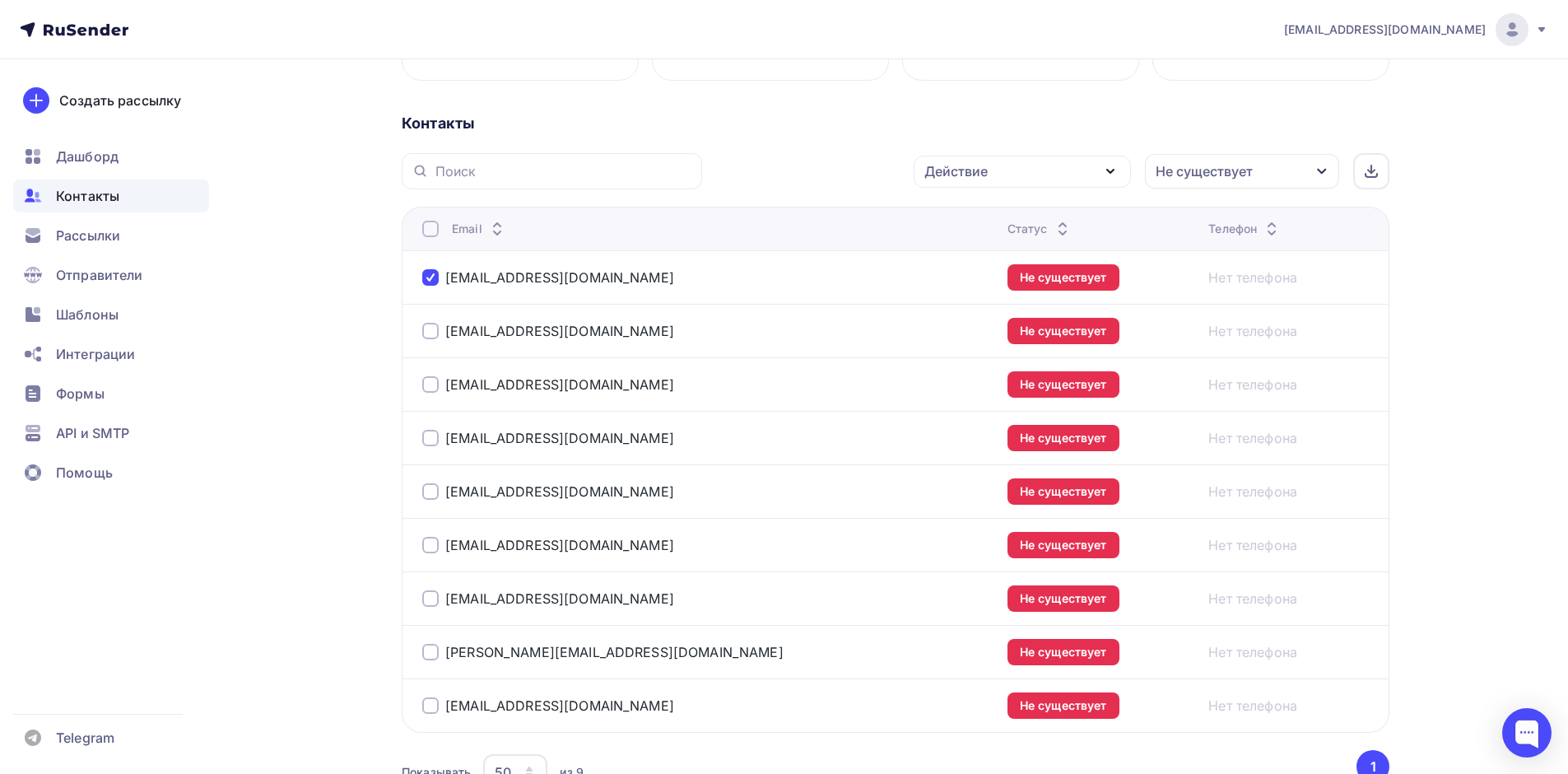
click at [836, 273] on td "tm1@nw.lazurit.com" at bounding box center [702, 277] width 599 height 54
click at [559, 270] on link "tm1@nw.lazurit.com" at bounding box center [560, 277] width 229 height 17
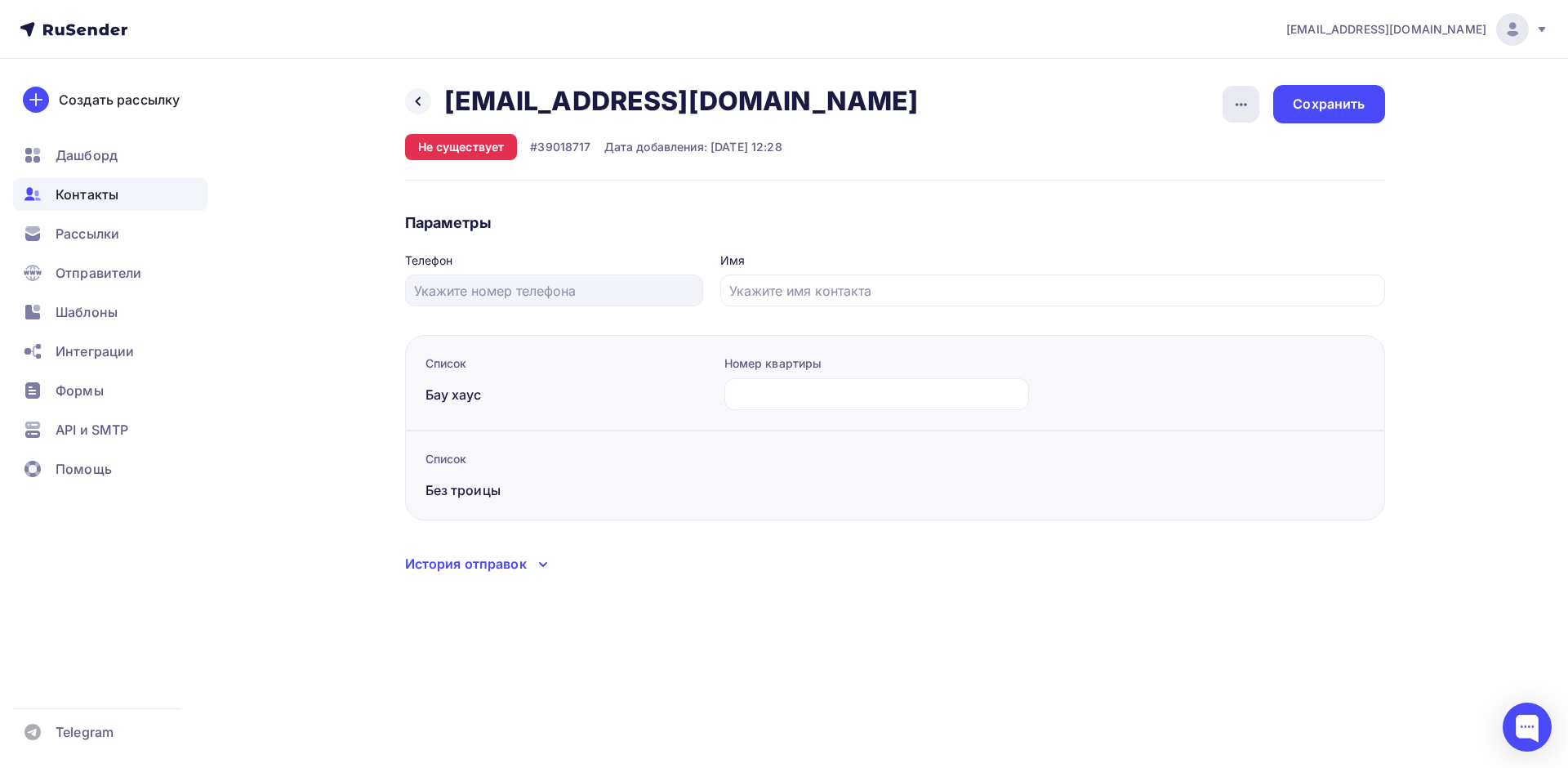
click at [1240, 101] on icon "button" at bounding box center [1241, 104] width 19 height 19
click at [1183, 154] on div "Удалить" at bounding box center [1178, 155] width 157 height 19
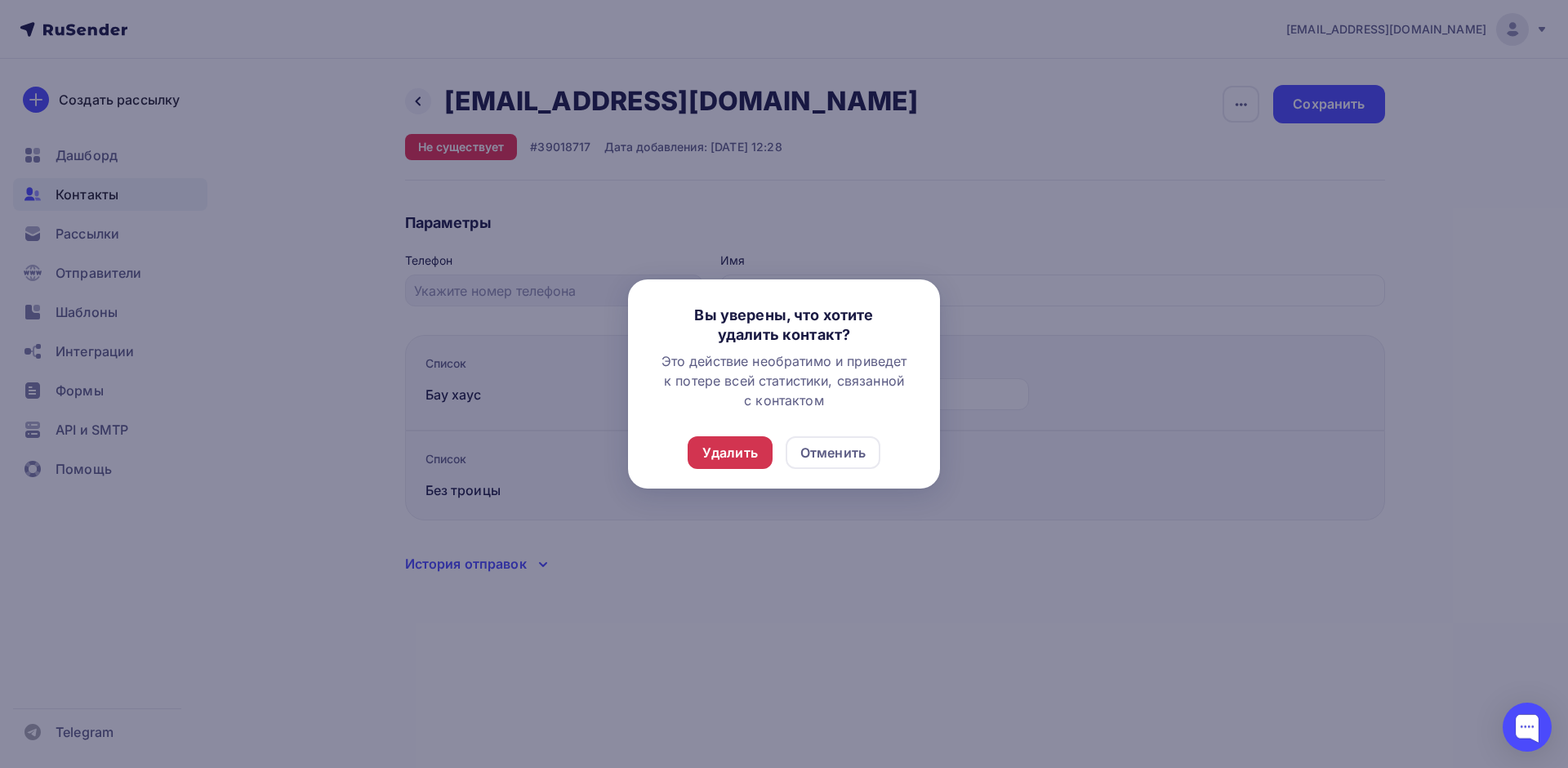
click at [735, 443] on div "Удалить" at bounding box center [729, 452] width 55 height 19
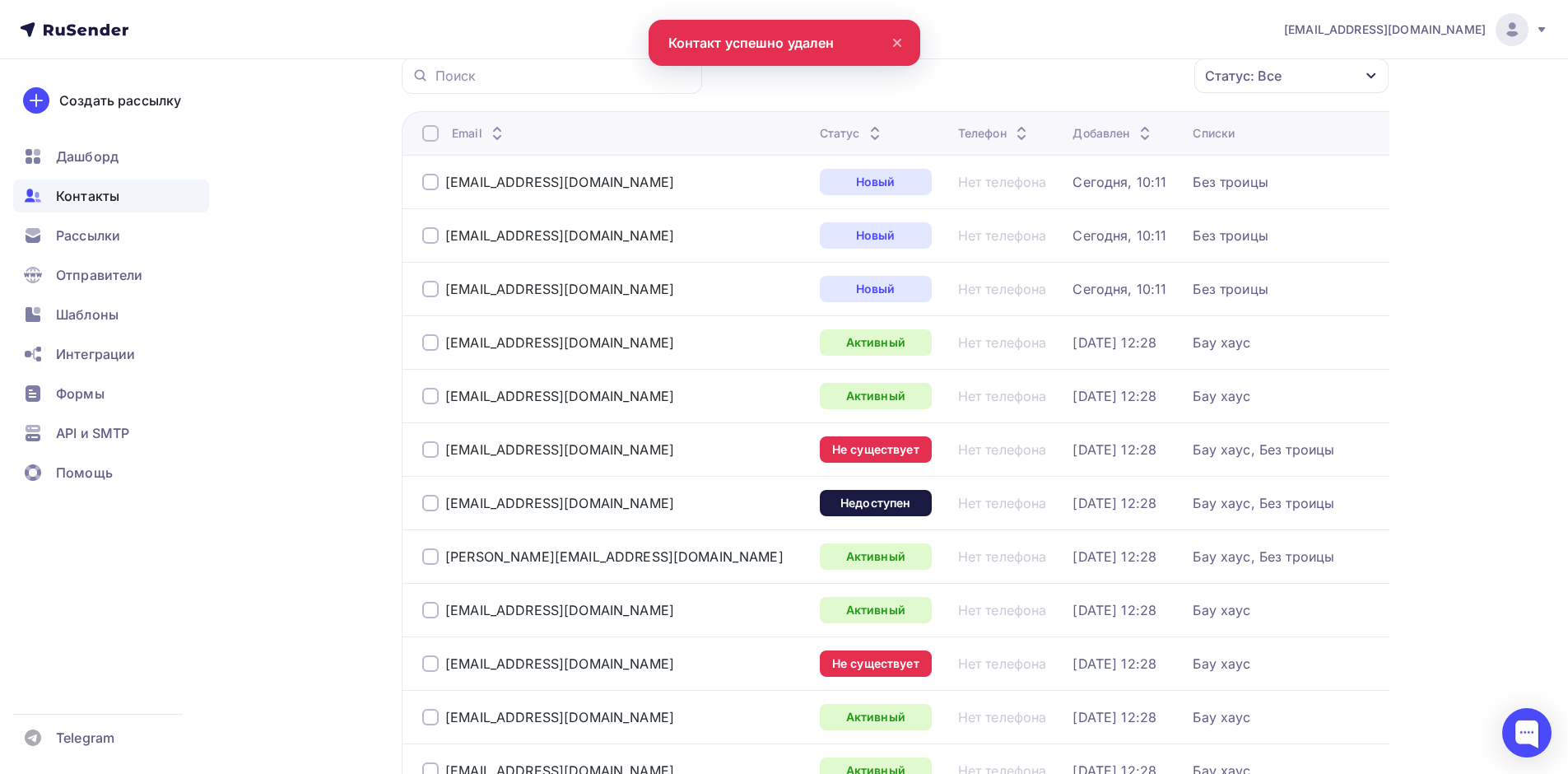
scroll to position [165, 0]
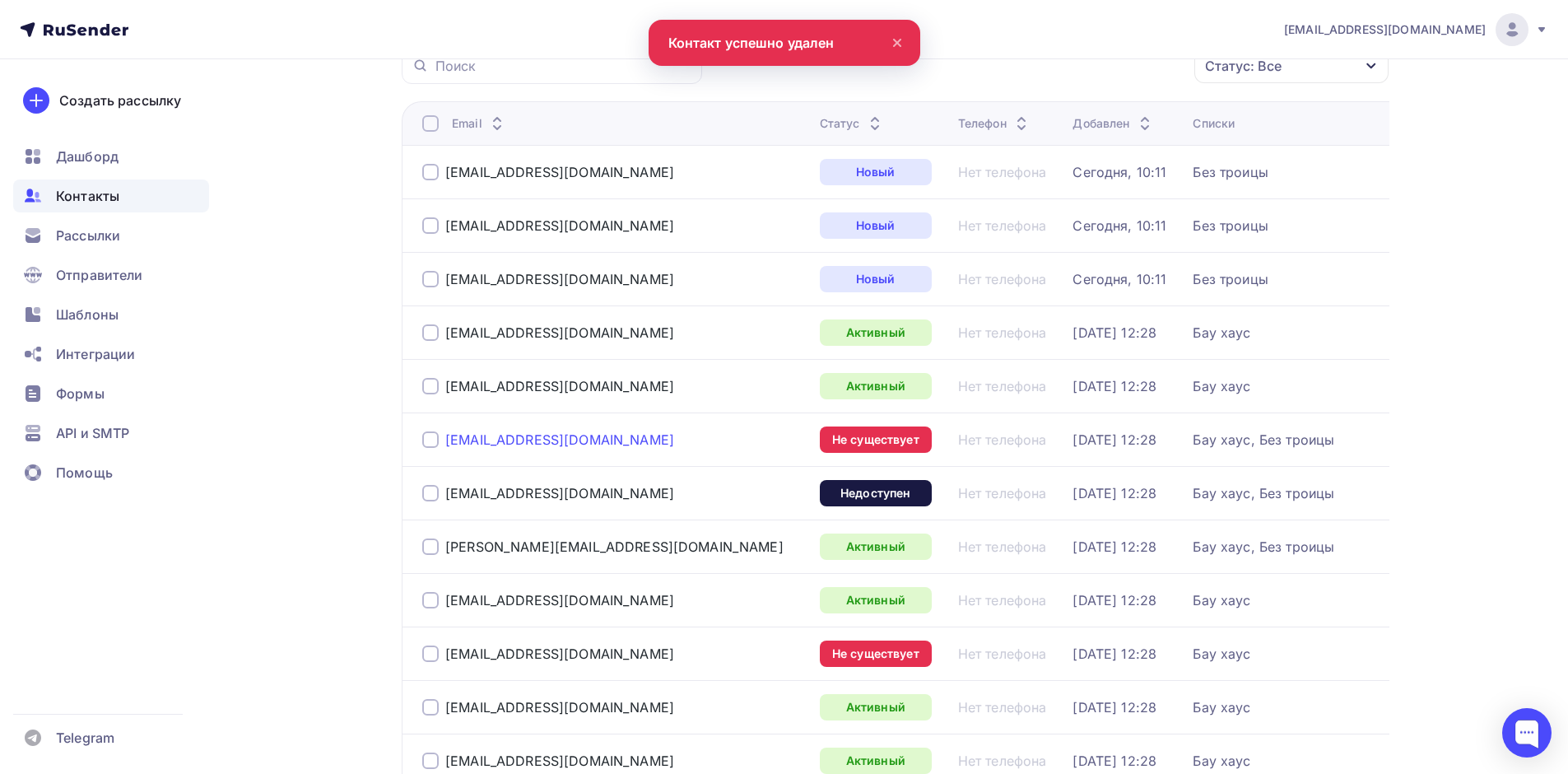
click at [483, 435] on div "vivnikitin@sberbank.ru" at bounding box center [560, 439] width 229 height 17
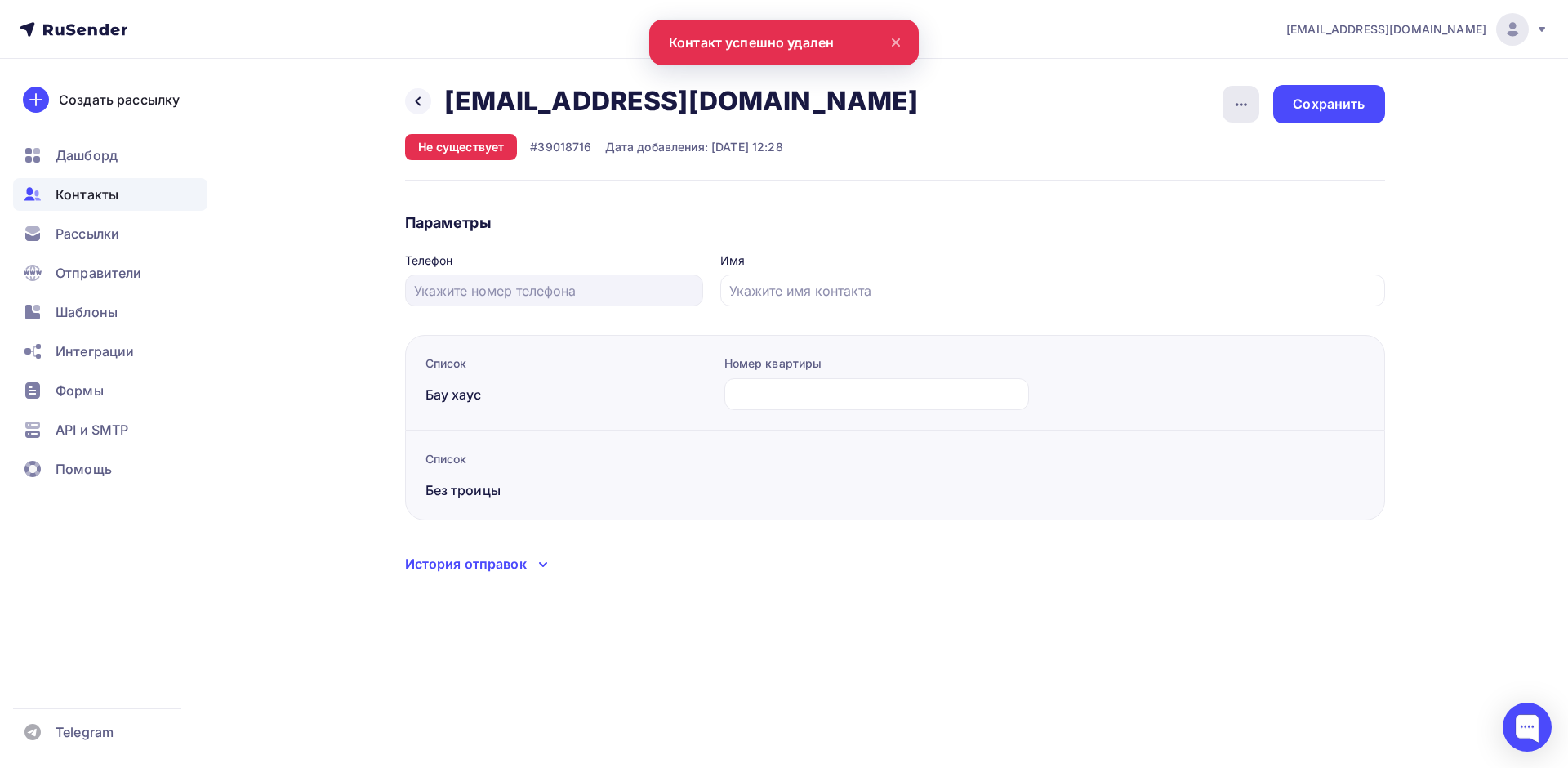
click at [1236, 120] on div "button" at bounding box center [1241, 104] width 37 height 37
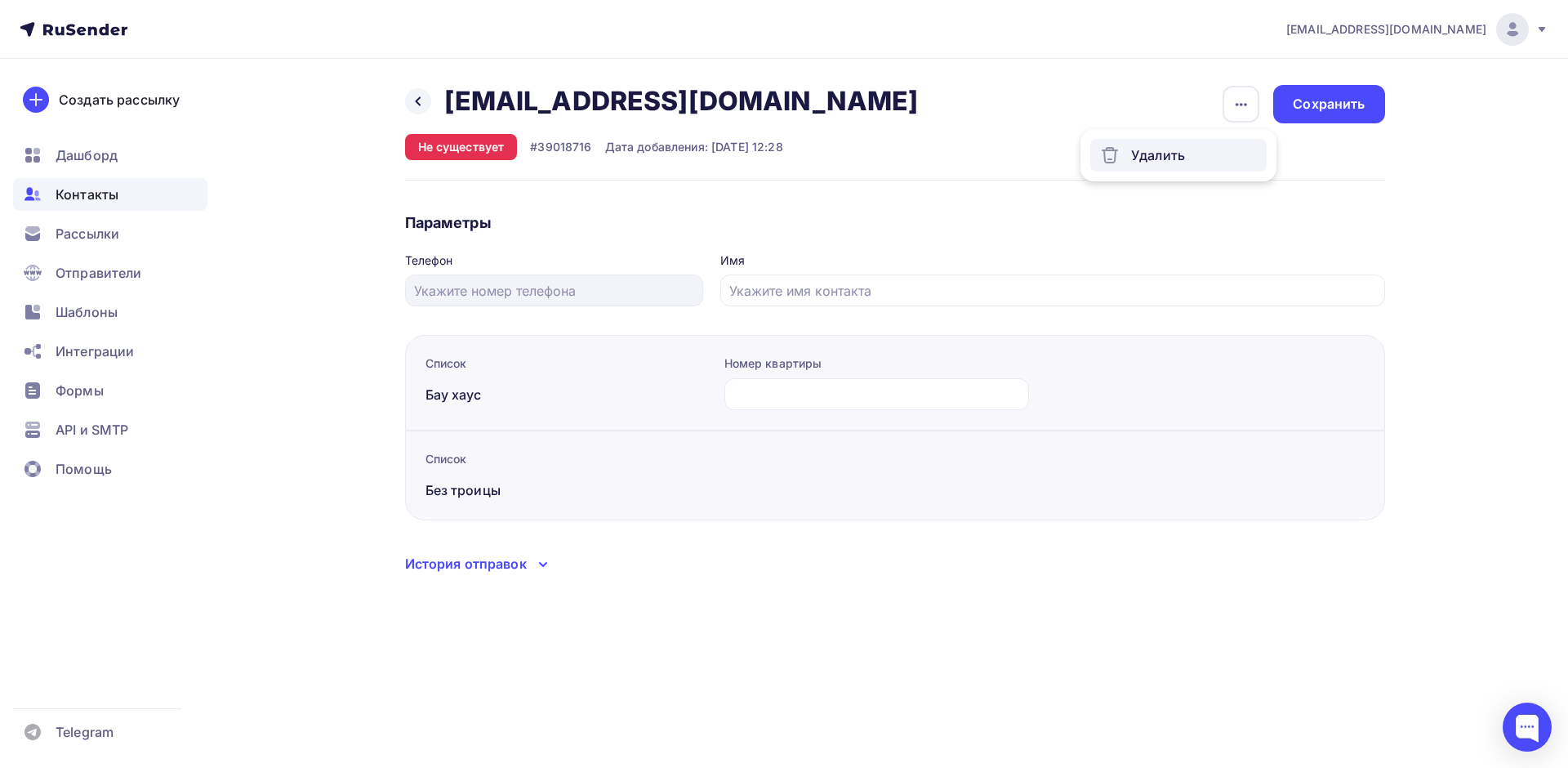
click at [1146, 155] on div "Удалить" at bounding box center [1178, 155] width 157 height 19
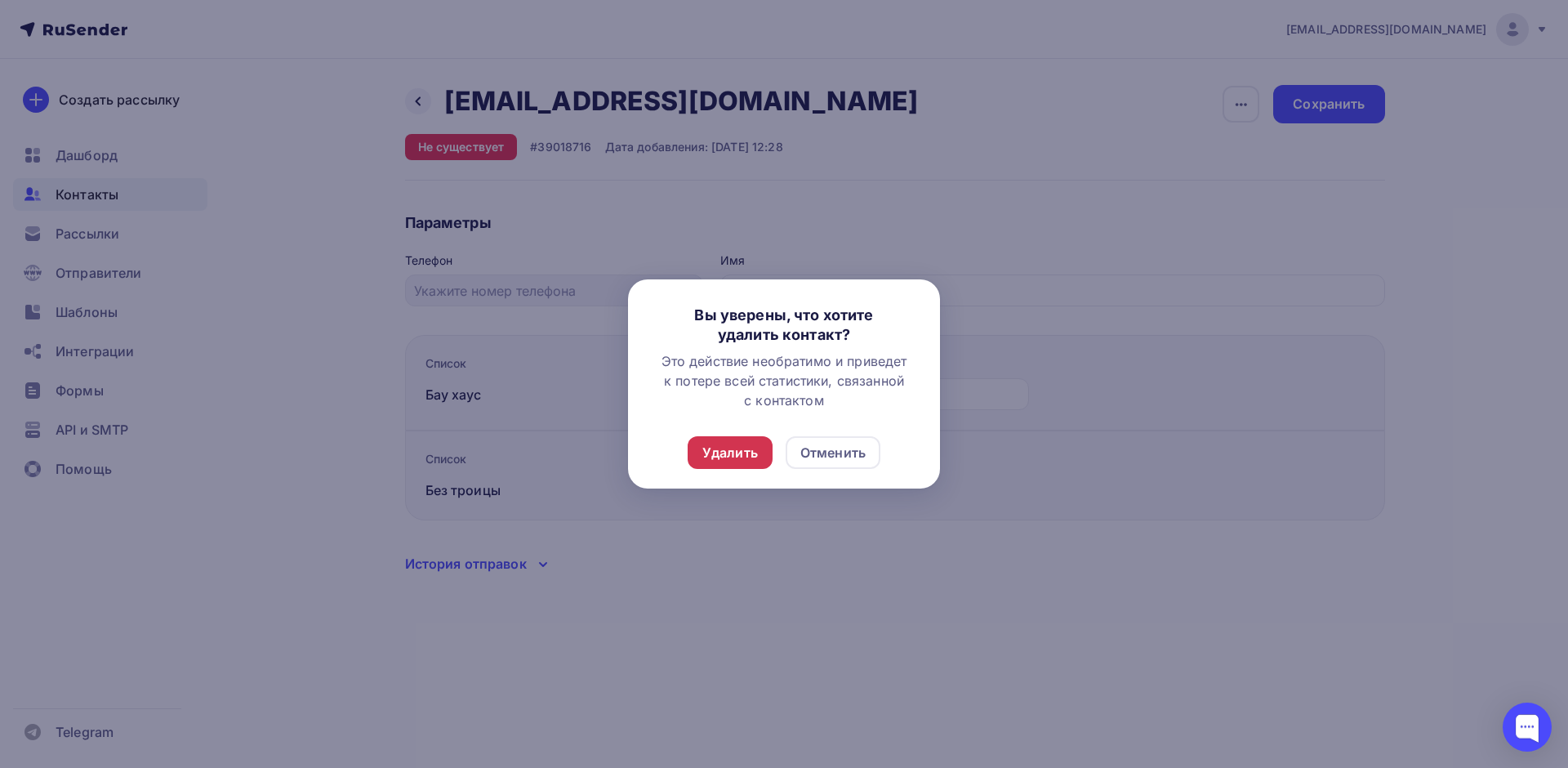
click at [734, 458] on div "Удалить" at bounding box center [729, 452] width 55 height 19
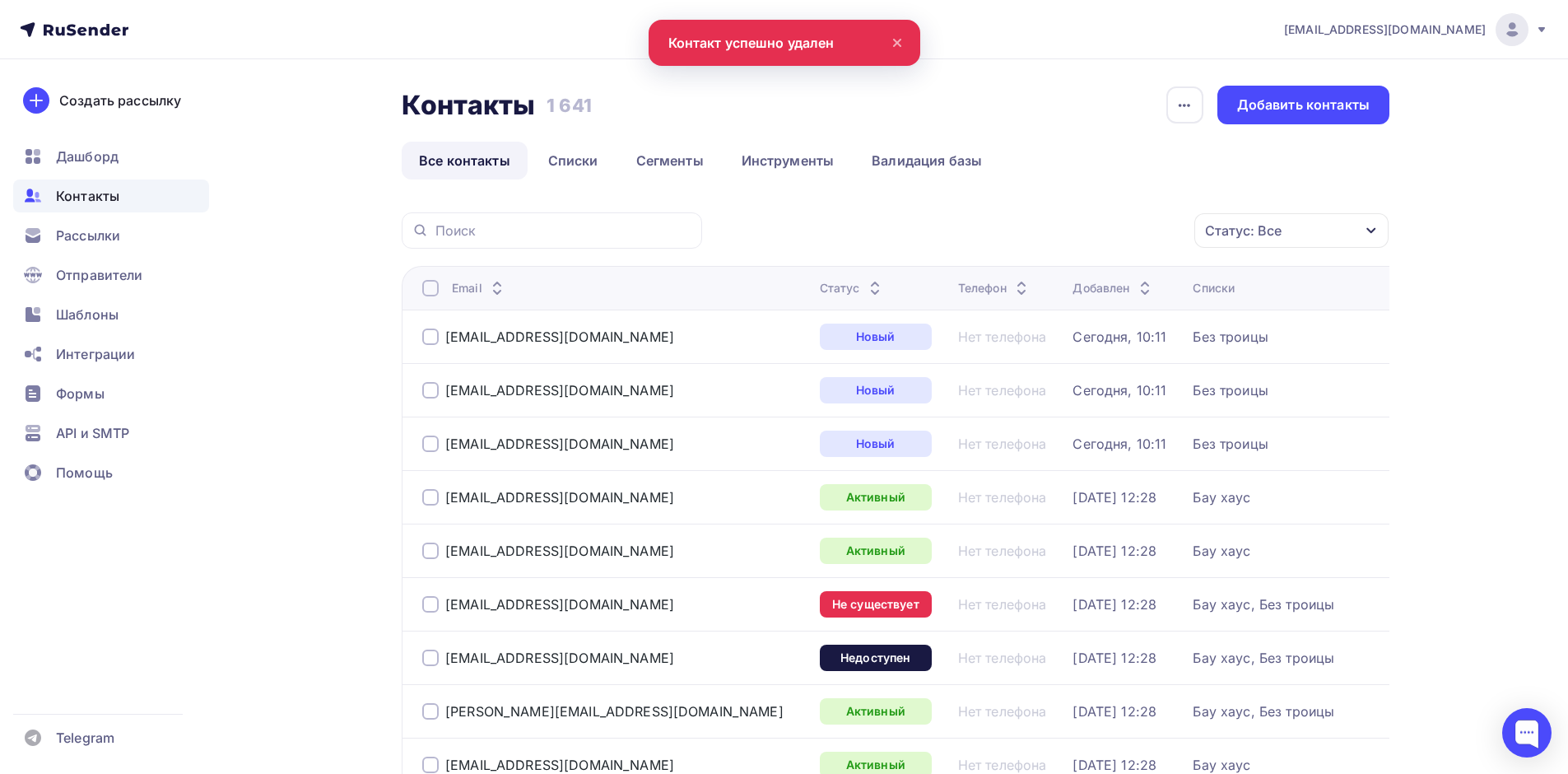
click at [492, 155] on link "Все контакты" at bounding box center [464, 160] width 126 height 38
click at [93, 190] on span "Контакты" at bounding box center [87, 196] width 63 height 19
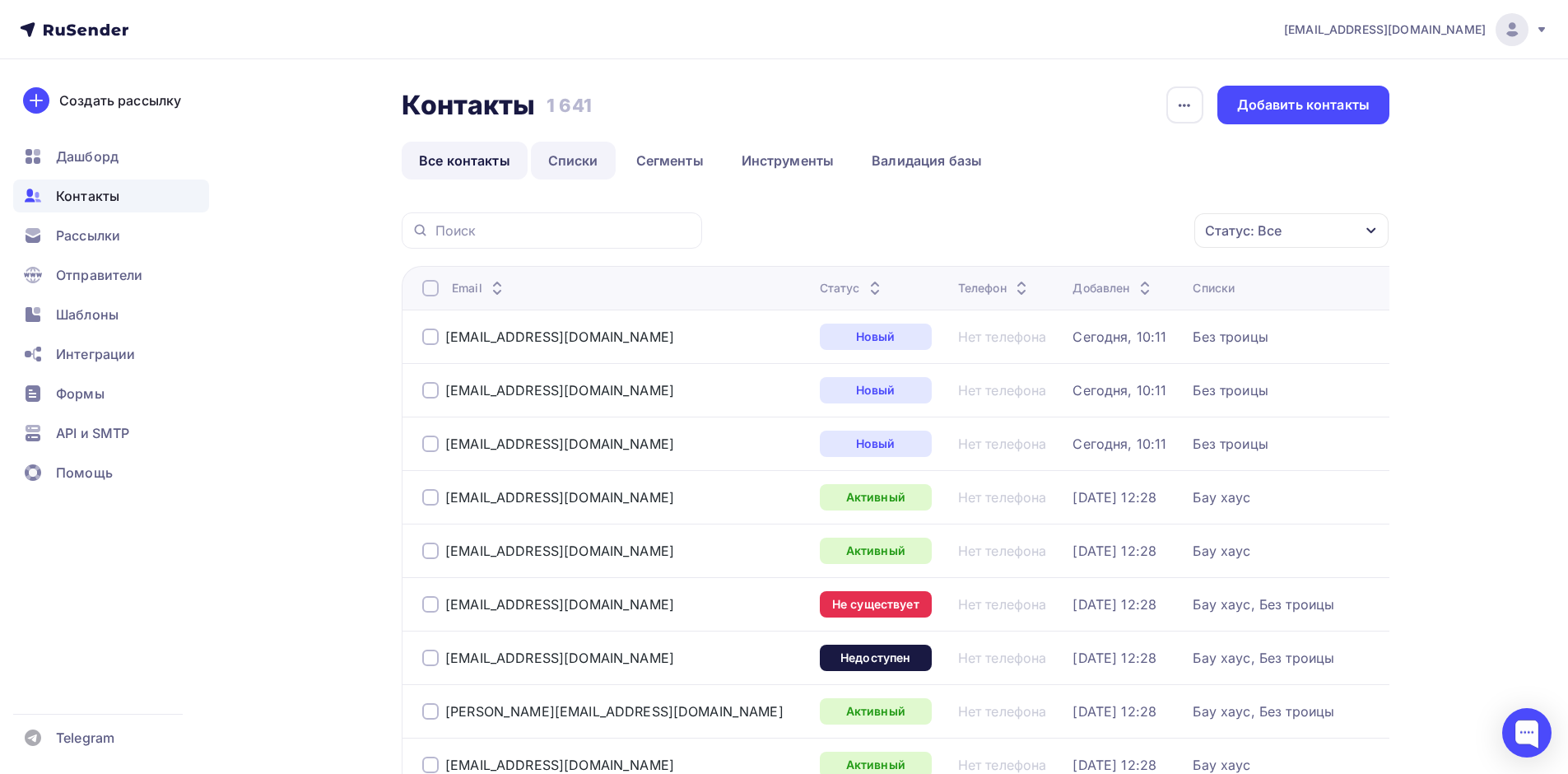
click at [587, 163] on link "Списки" at bounding box center [573, 160] width 85 height 38
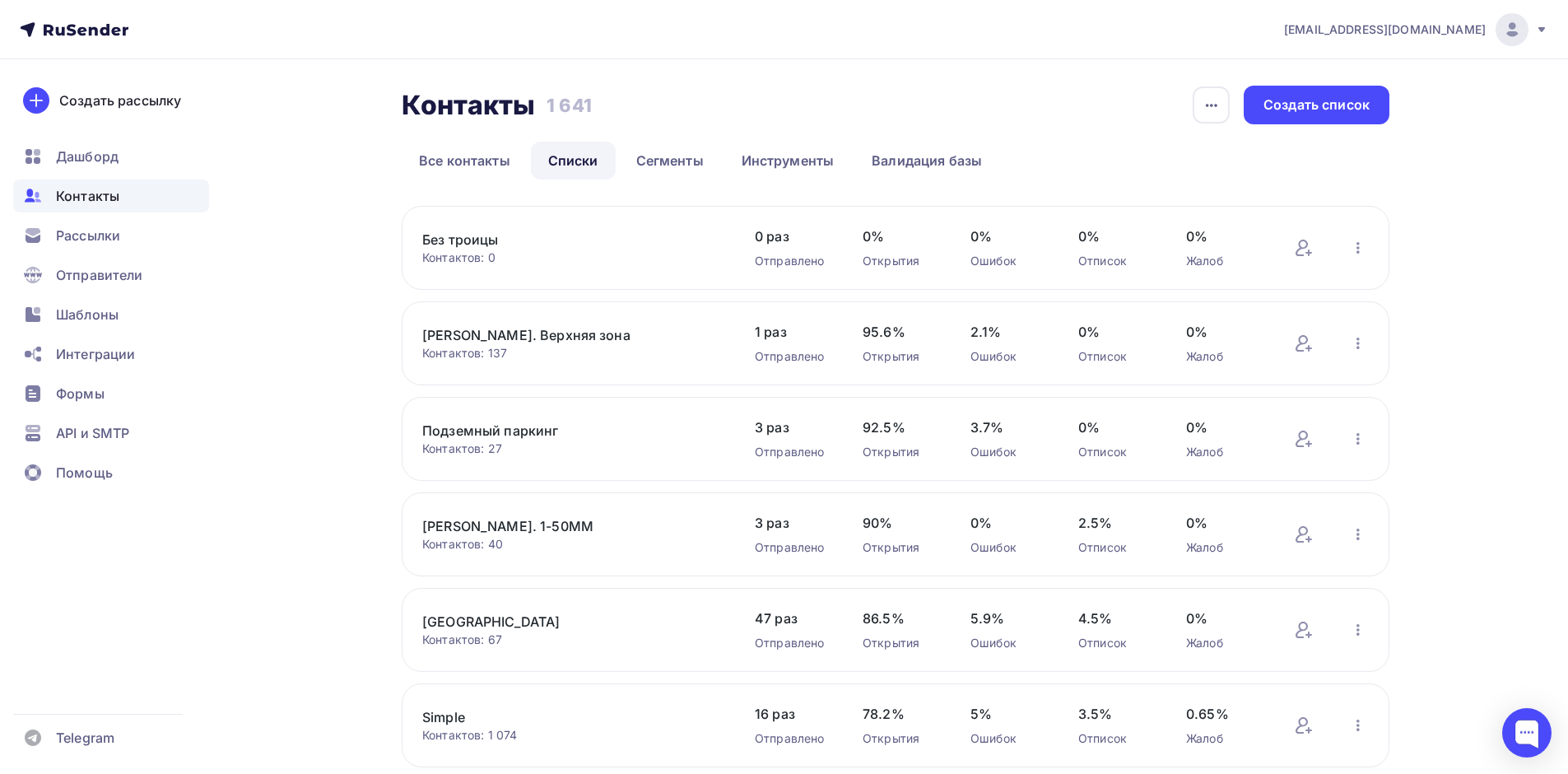
click at [676, 257] on div "Контактов: 0" at bounding box center [572, 257] width 300 height 17
click at [483, 235] on link "Без троицы" at bounding box center [561, 239] width 279 height 19
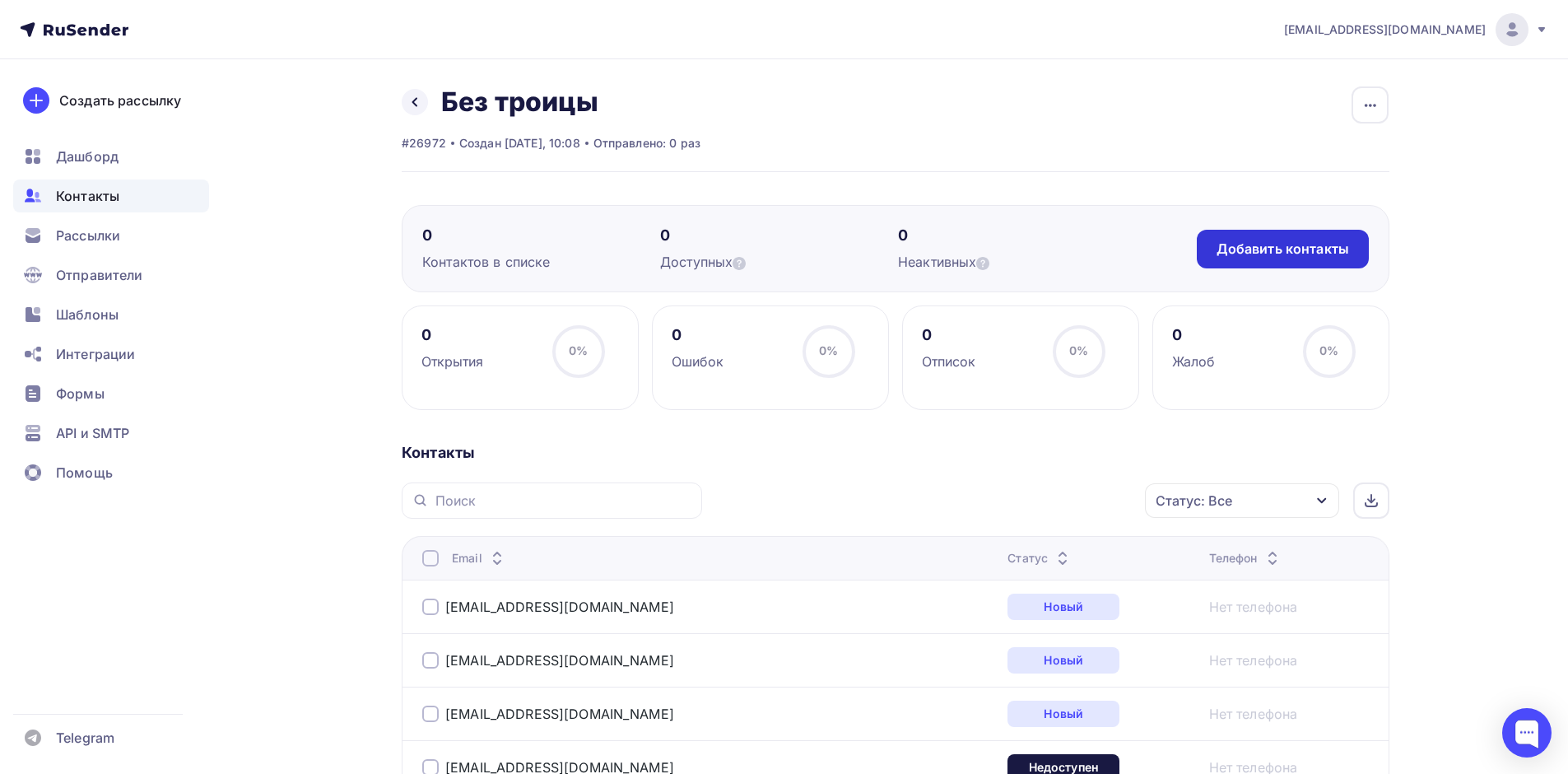
click at [1257, 249] on div "Добавить контакты" at bounding box center [1282, 249] width 132 height 19
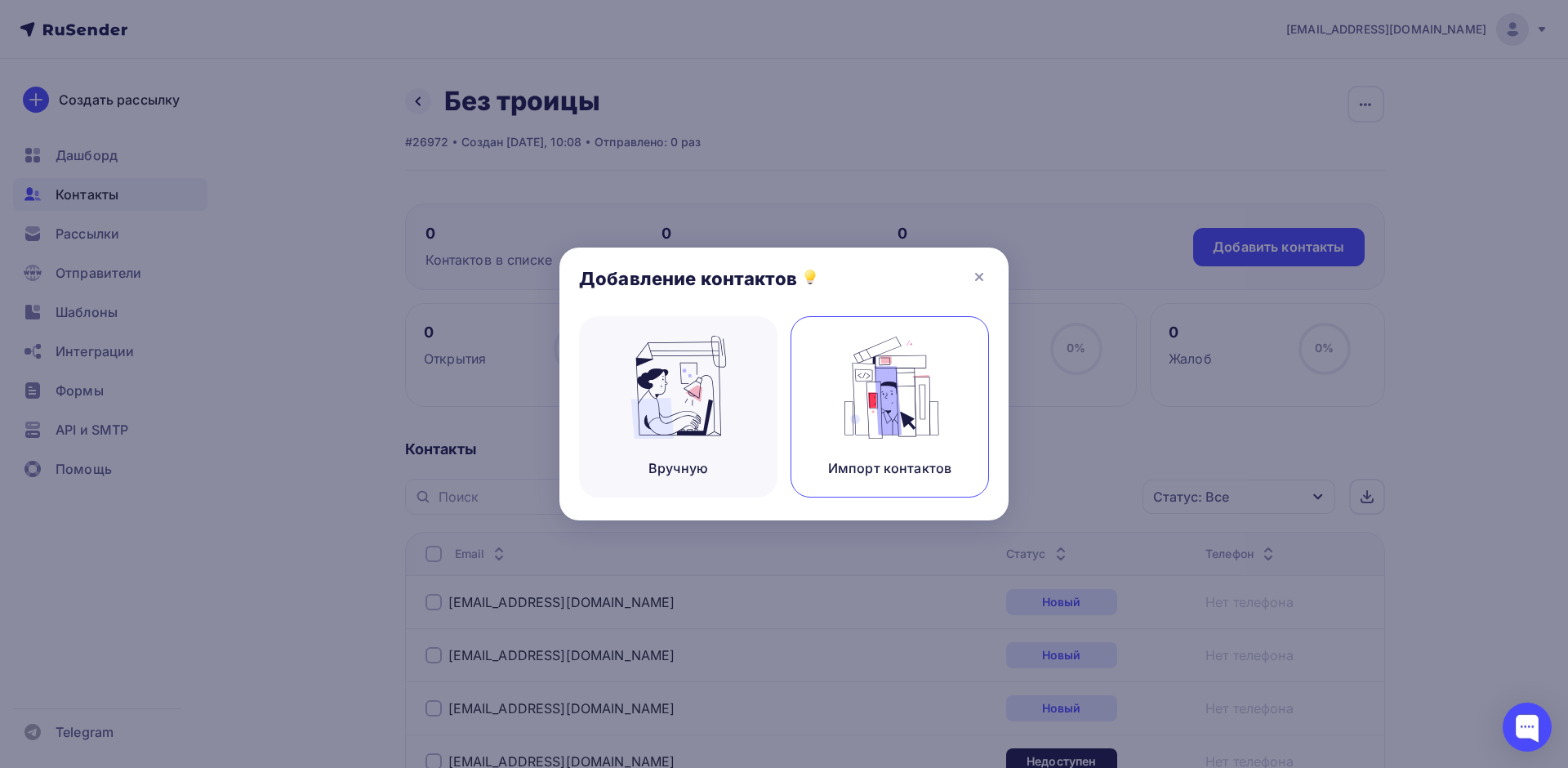
click at [864, 346] on img at bounding box center [889, 387] width 109 height 103
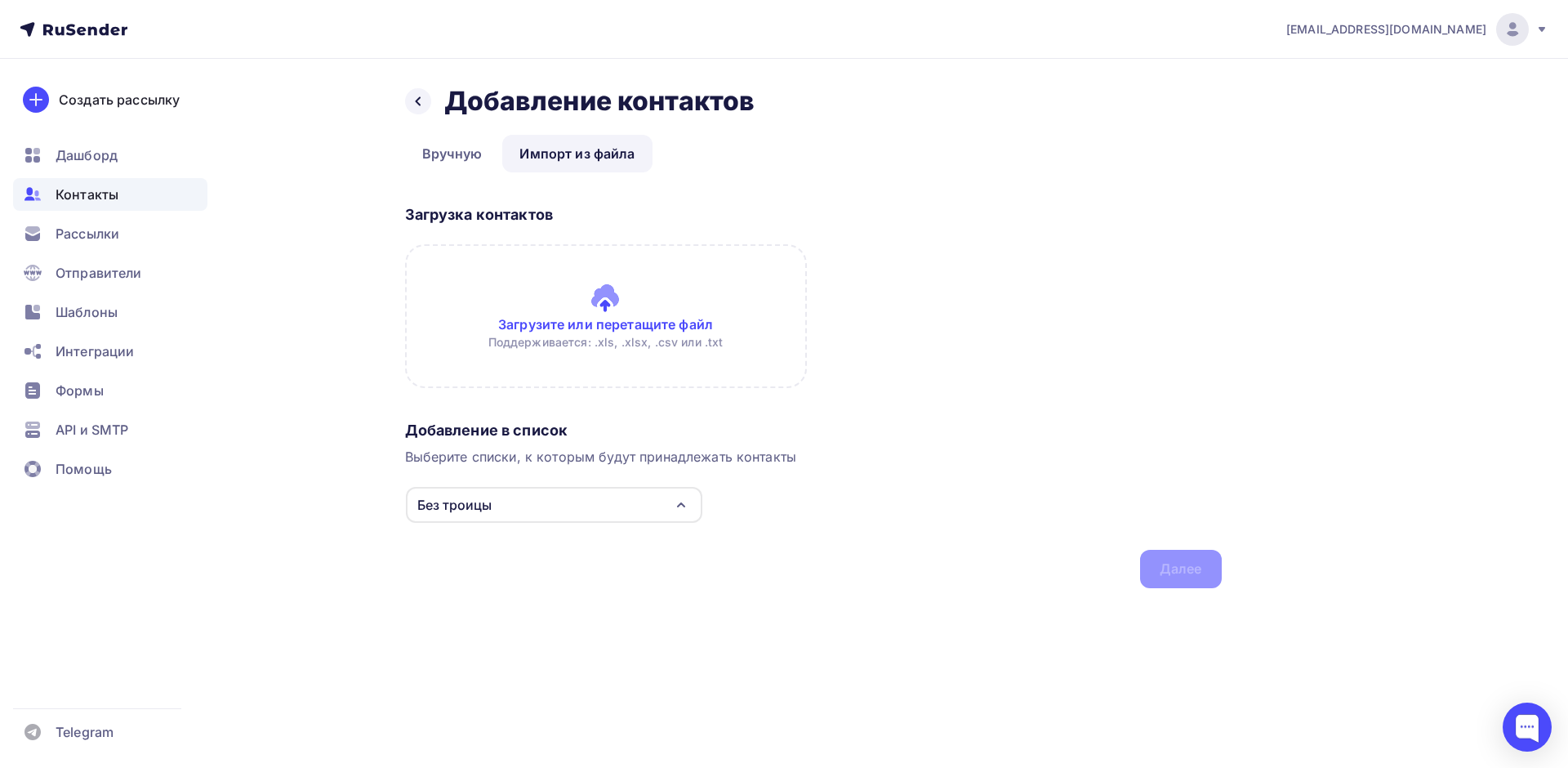
click at [652, 314] on input "file" at bounding box center [605, 316] width 401 height 143
click at [431, 164] on link "Вручную" at bounding box center [452, 153] width 94 height 38
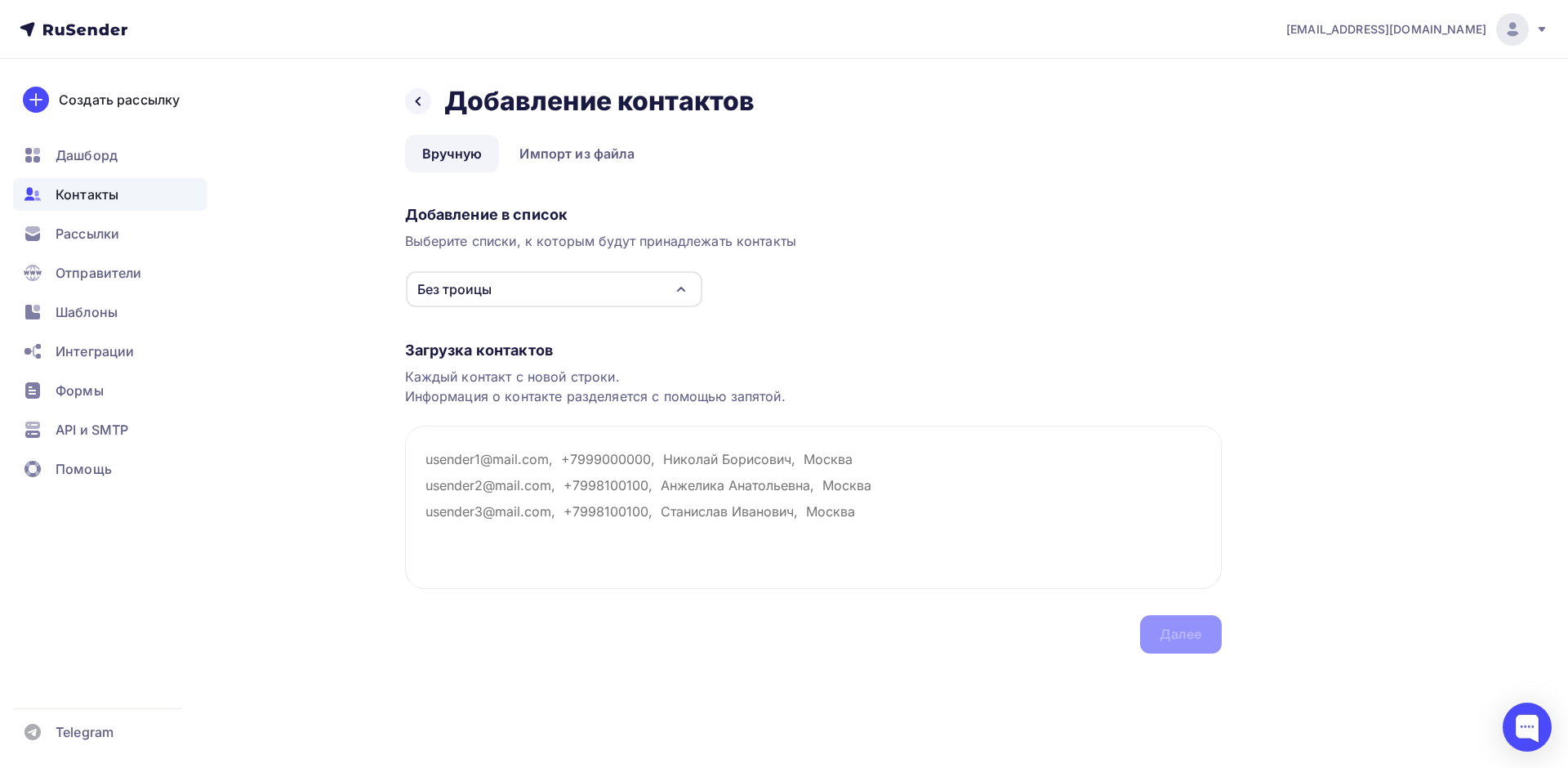
click at [464, 162] on link "Вручную" at bounding box center [452, 153] width 94 height 38
click at [478, 483] on textarea at bounding box center [813, 506] width 817 height 164
paste textarea "blagova@list.ru 79110902200@mail.ru atika1981@mail.ru 79990677707@yandex.ru exo…"
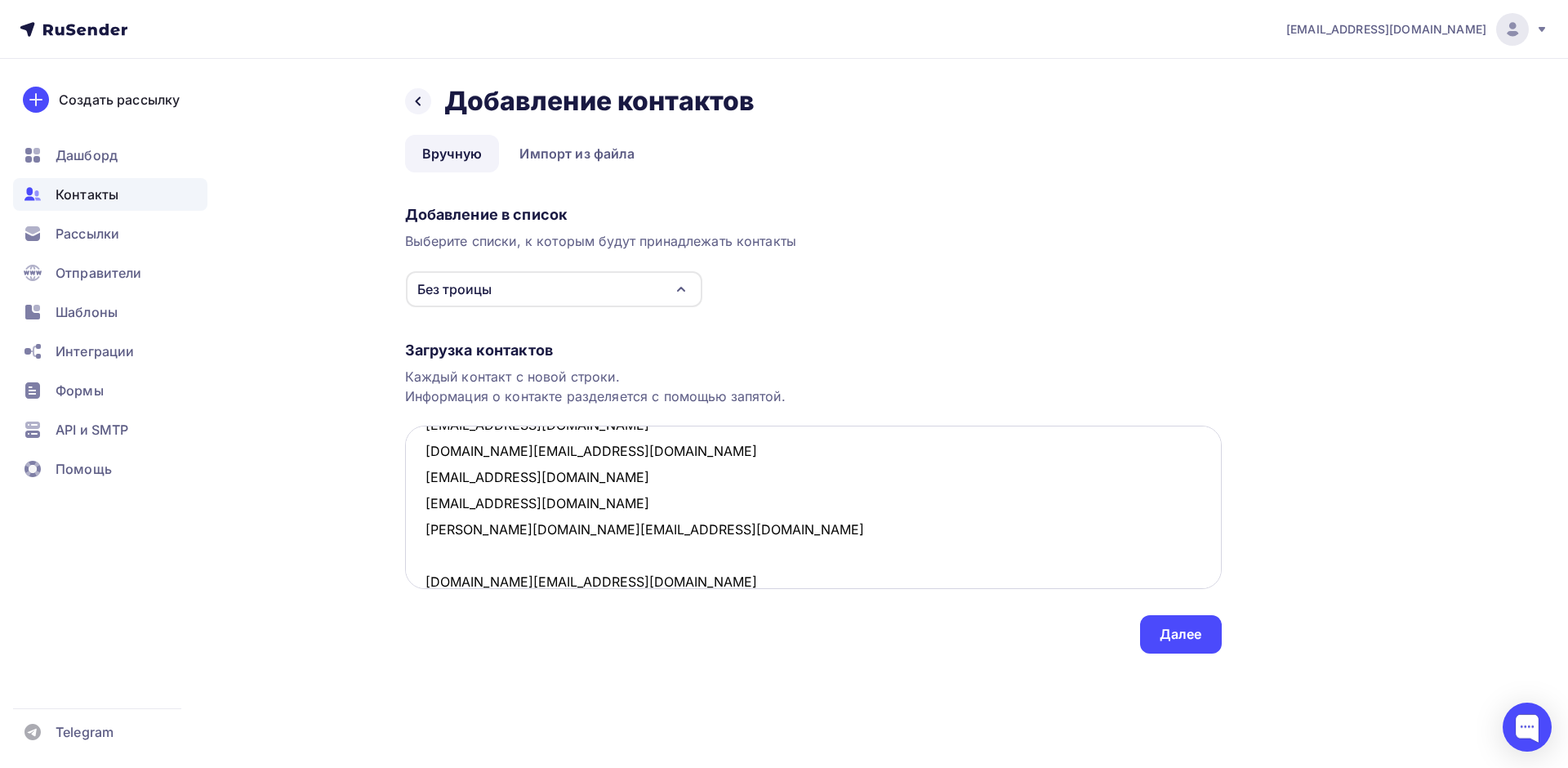
scroll to position [611, 0]
paste textarea "natalia_samor@mail.ru k07071961@yandex.ru kochubeyolga@gmail.com edson007@mail.…"
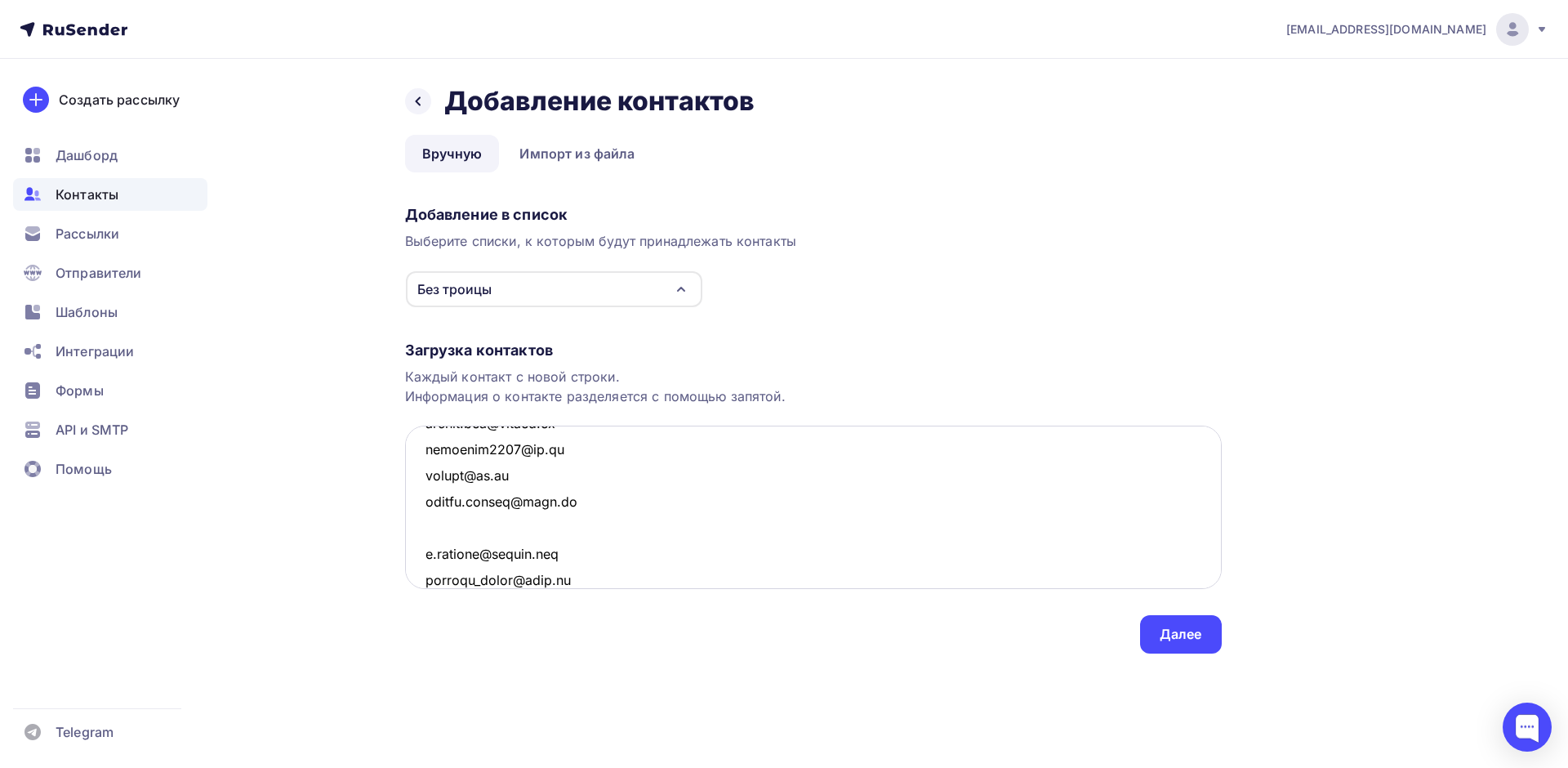
scroll to position [13494, 0]
type textarea "blagova@list.ru 79110902200@mail.ru atika1981@mail.ru 79990677707@yandex.ru exo…"
click at [1141, 628] on div "Далее" at bounding box center [1180, 634] width 81 height 38
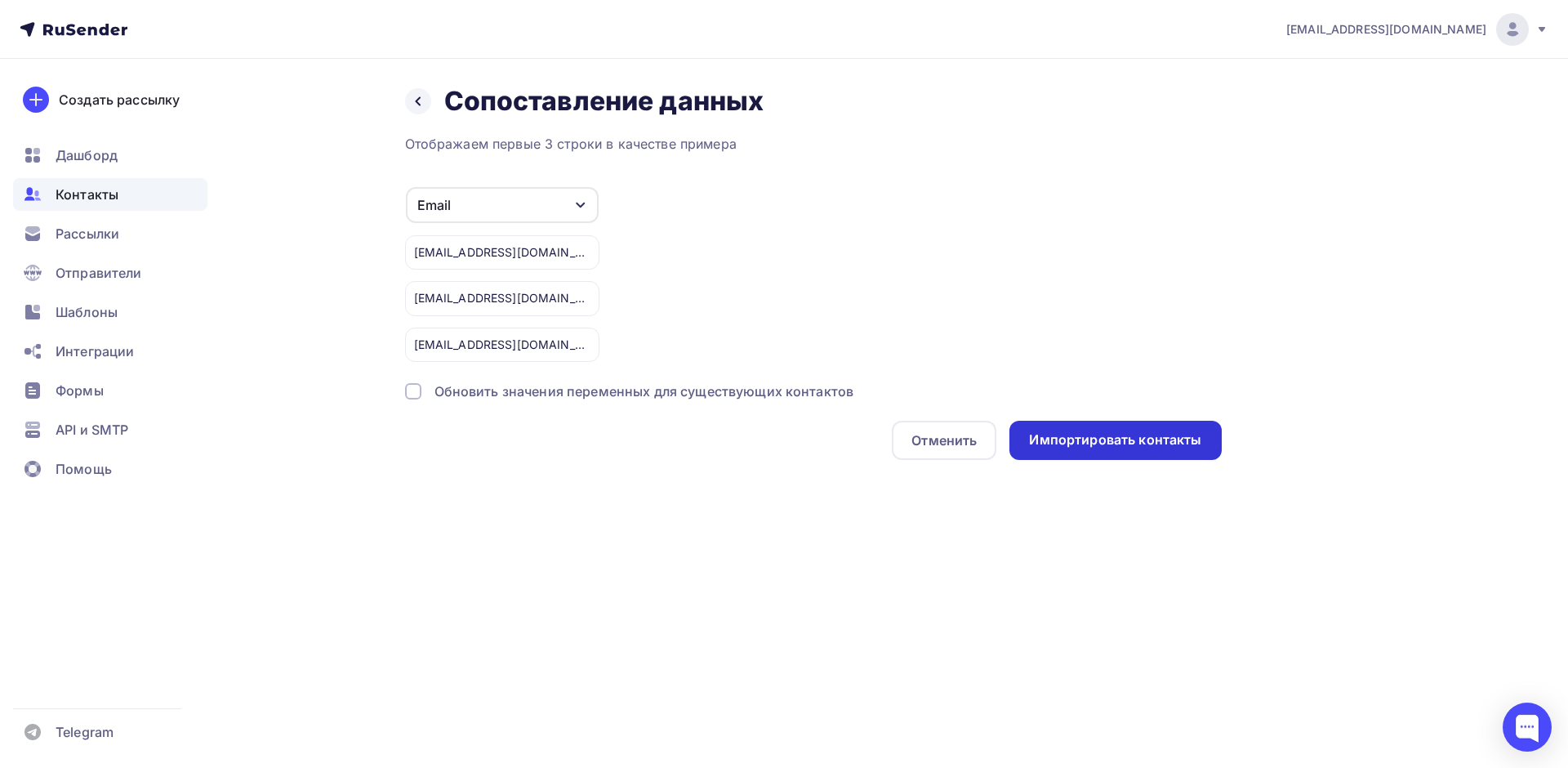
click at [1085, 441] on div "Импортировать контакты" at bounding box center [1114, 439] width 172 height 18
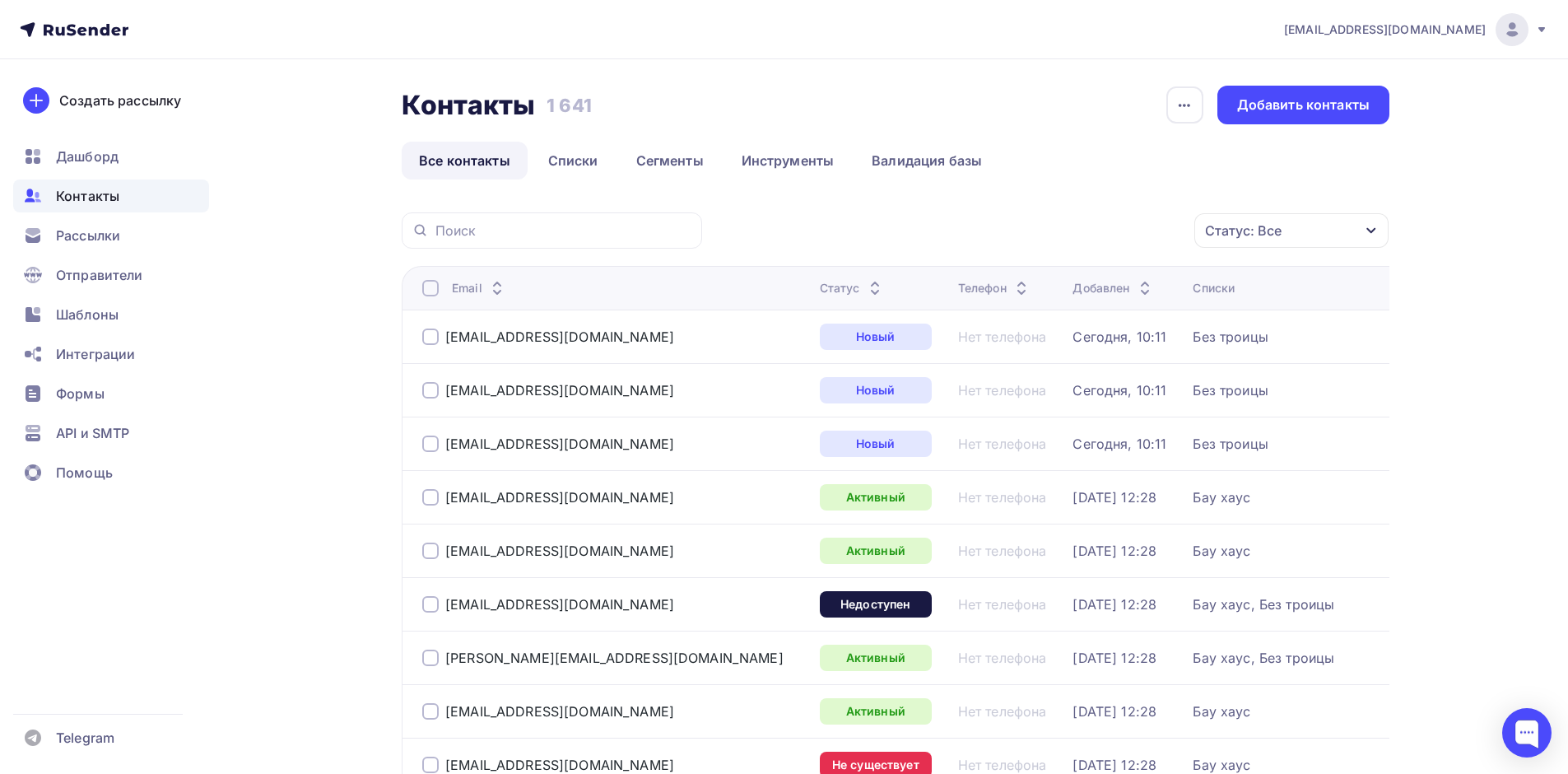
click at [423, 444] on div at bounding box center [430, 443] width 17 height 17
click at [431, 392] on div at bounding box center [430, 390] width 17 height 17
click at [429, 343] on div at bounding box center [430, 337] width 17 height 17
click at [1191, 110] on icon "button" at bounding box center [1184, 105] width 19 height 19
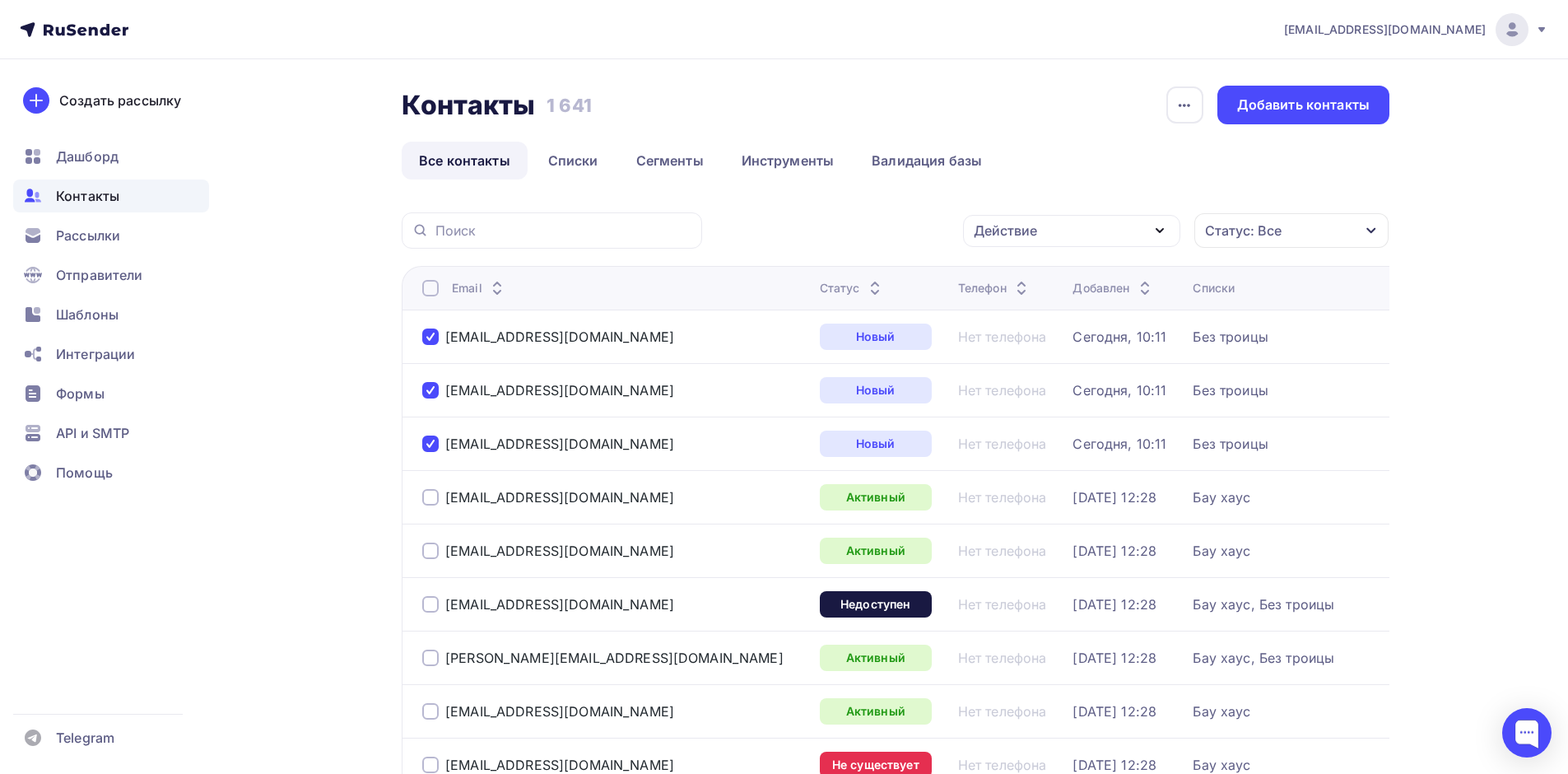
click at [1121, 222] on div "Действие" at bounding box center [1071, 231] width 217 height 32
click at [1097, 280] on div "Добавить в списки" at bounding box center [1046, 279] width 127 height 19
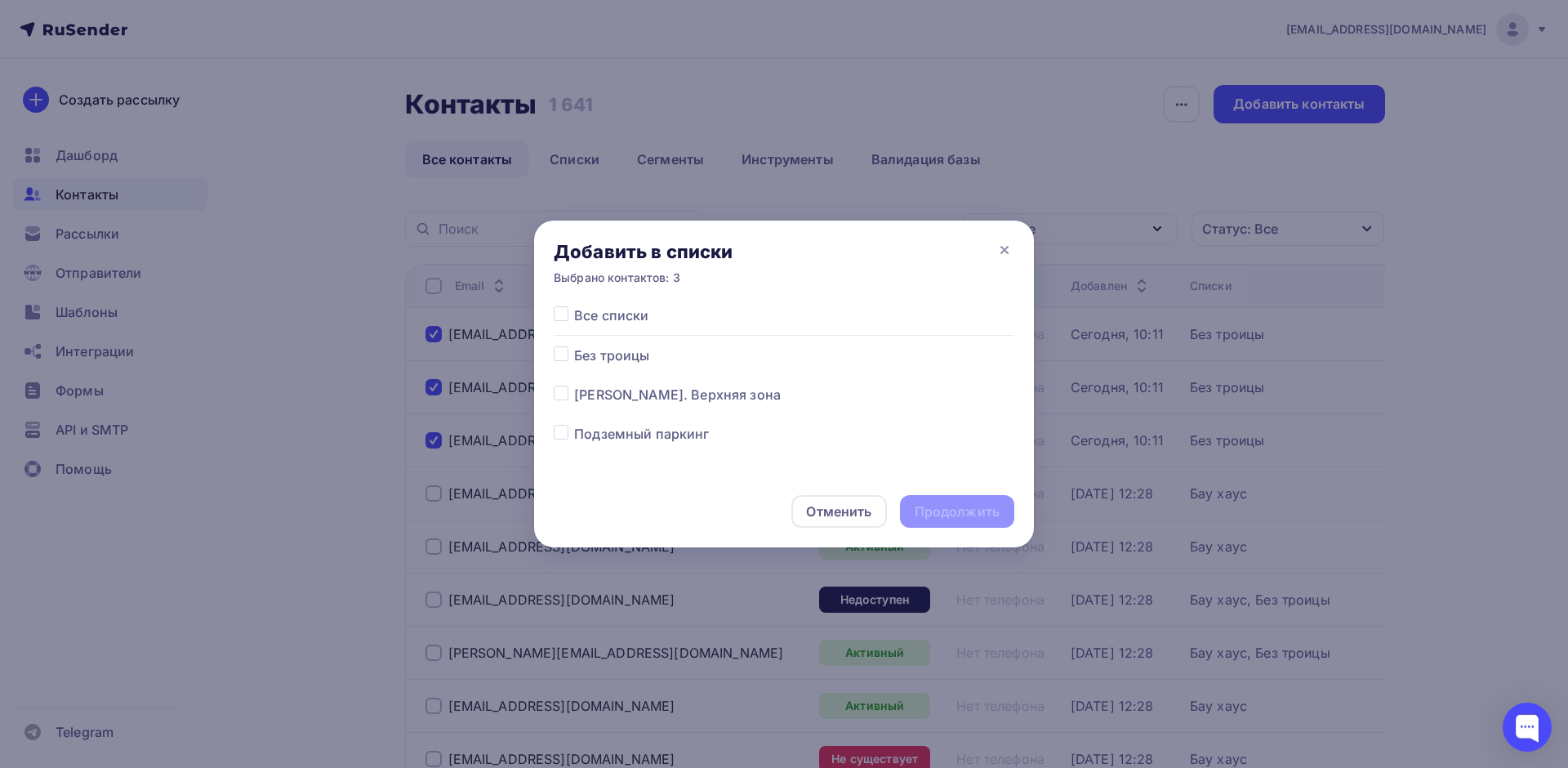
click at [574, 346] on label at bounding box center [574, 346] width 0 height 0
click at [568, 354] on input "checkbox" at bounding box center [561, 353] width 15 height 15
click at [574, 346] on label at bounding box center [574, 346] width 0 height 0
click at [568, 354] on input "checkbox" at bounding box center [561, 353] width 15 height 15
checkbox input "false"
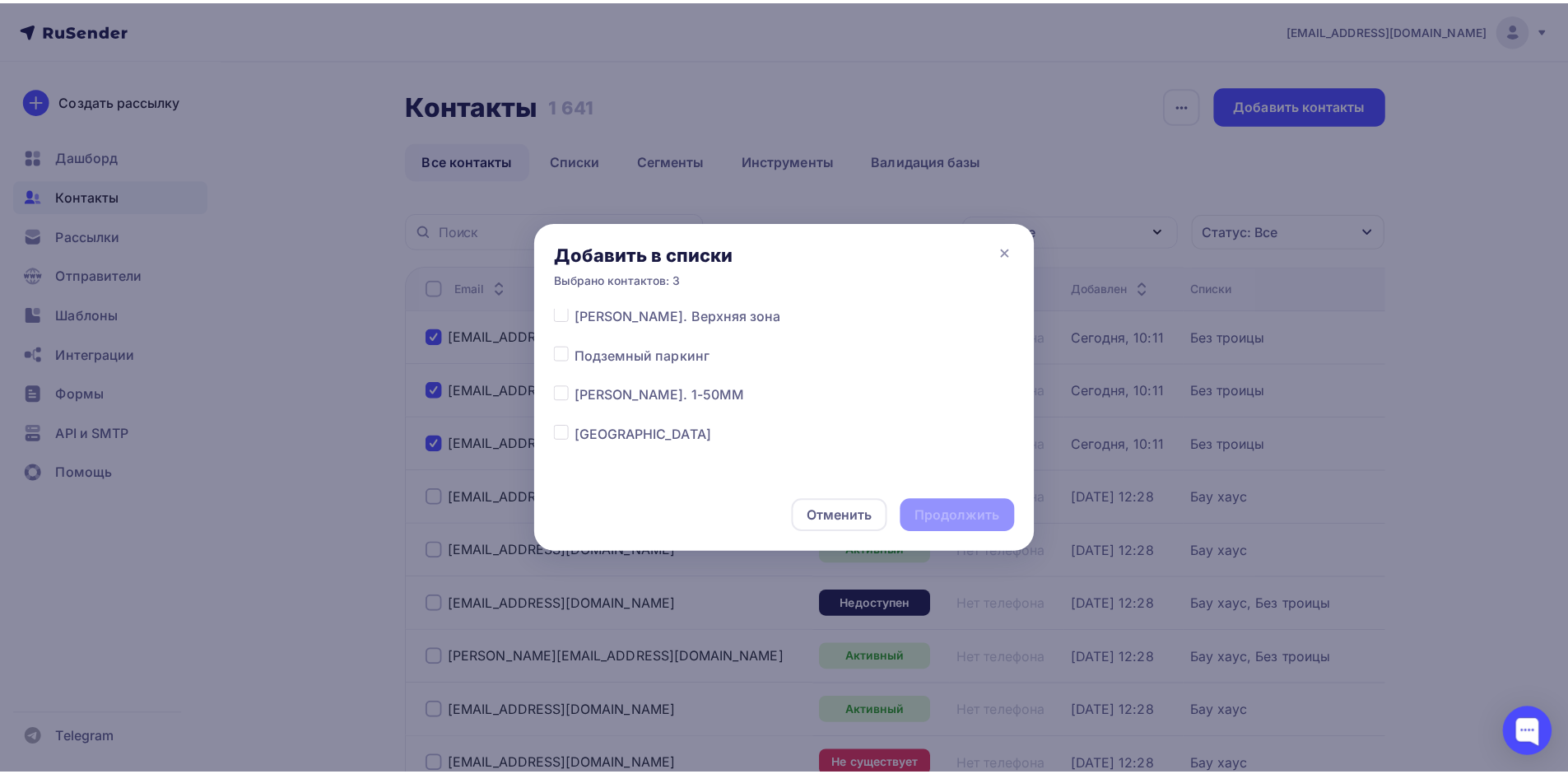
scroll to position [165, 0]
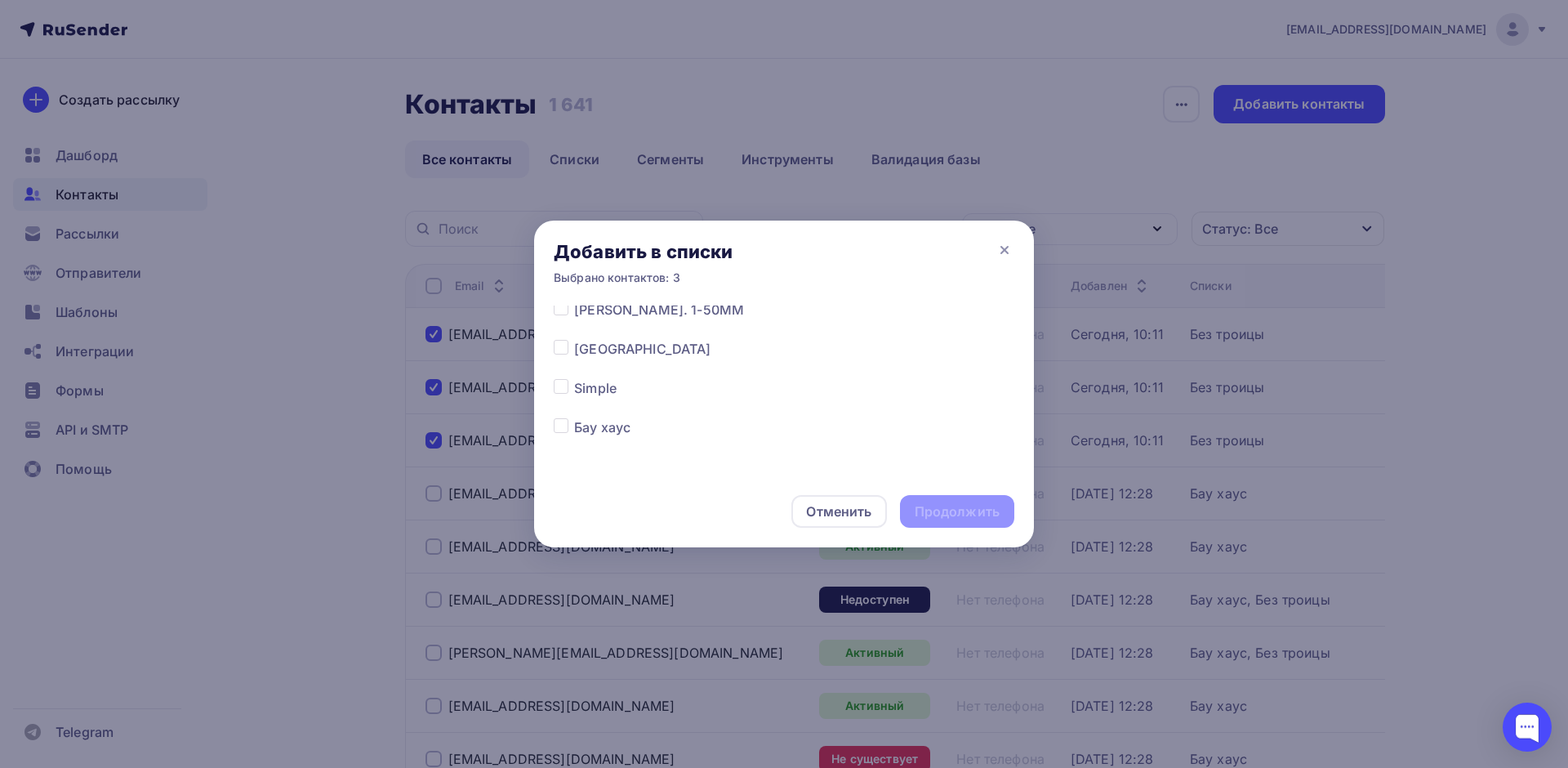
click at [574, 417] on label at bounding box center [574, 417] width 0 height 0
click at [555, 422] on input "checkbox" at bounding box center [561, 424] width 15 height 15
checkbox input "true"
click at [959, 506] on div "Продолжить" at bounding box center [957, 511] width 85 height 18
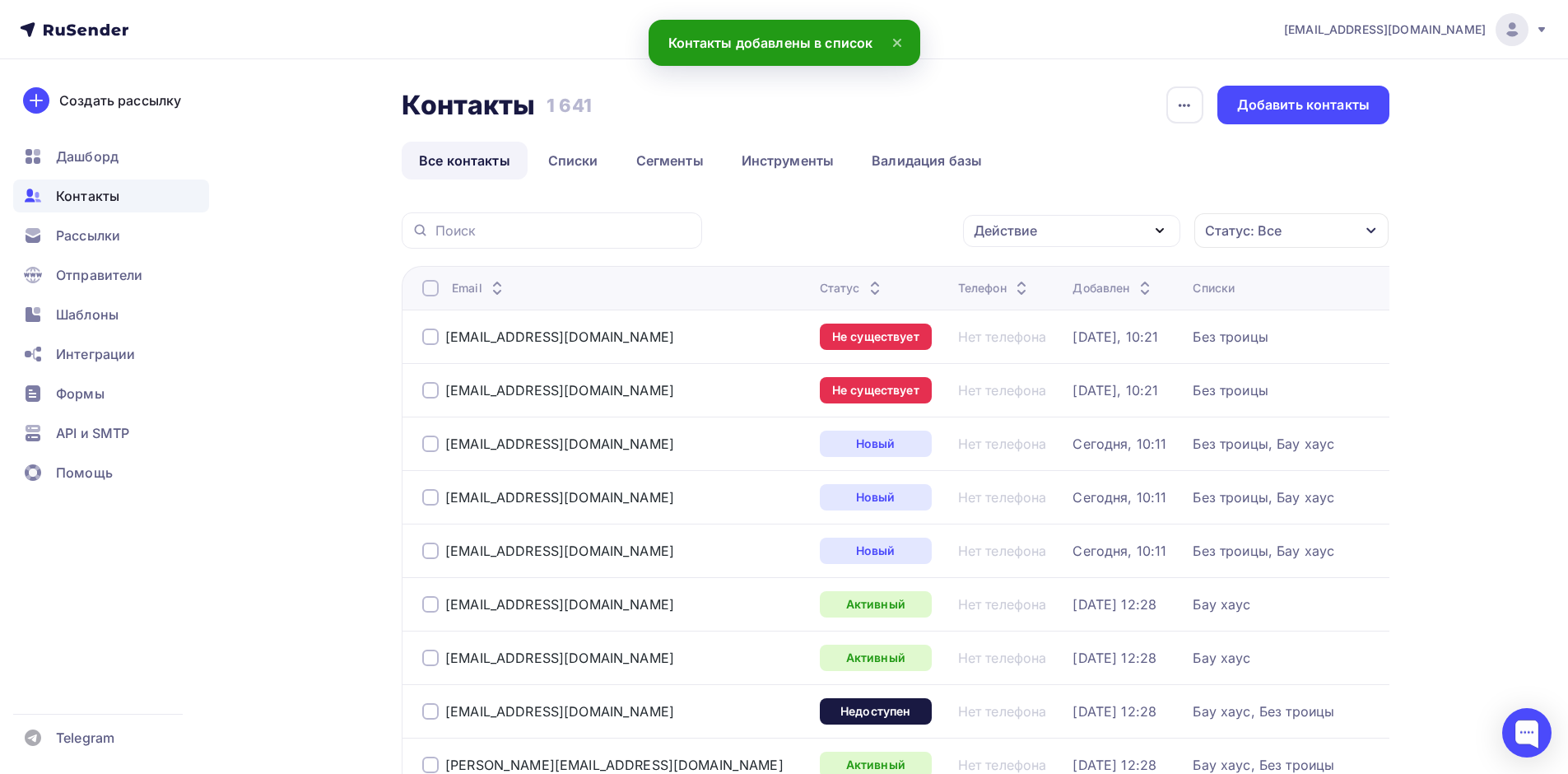
click at [432, 393] on div at bounding box center [430, 390] width 17 height 17
click at [424, 341] on div at bounding box center [430, 337] width 17 height 17
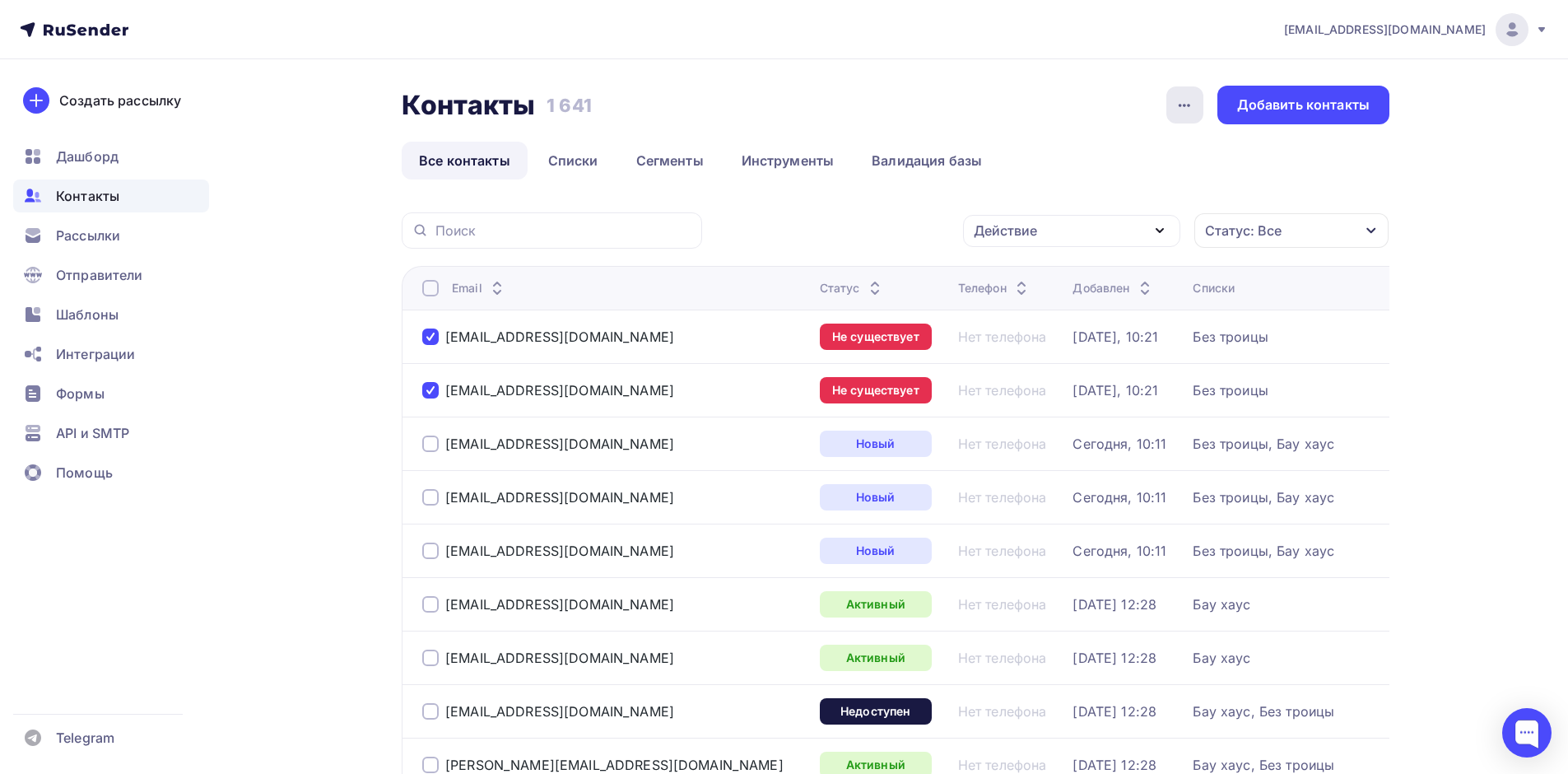
click at [1187, 110] on icon "button" at bounding box center [1184, 105] width 19 height 19
click at [1197, 102] on div "button" at bounding box center [1185, 105] width 37 height 37
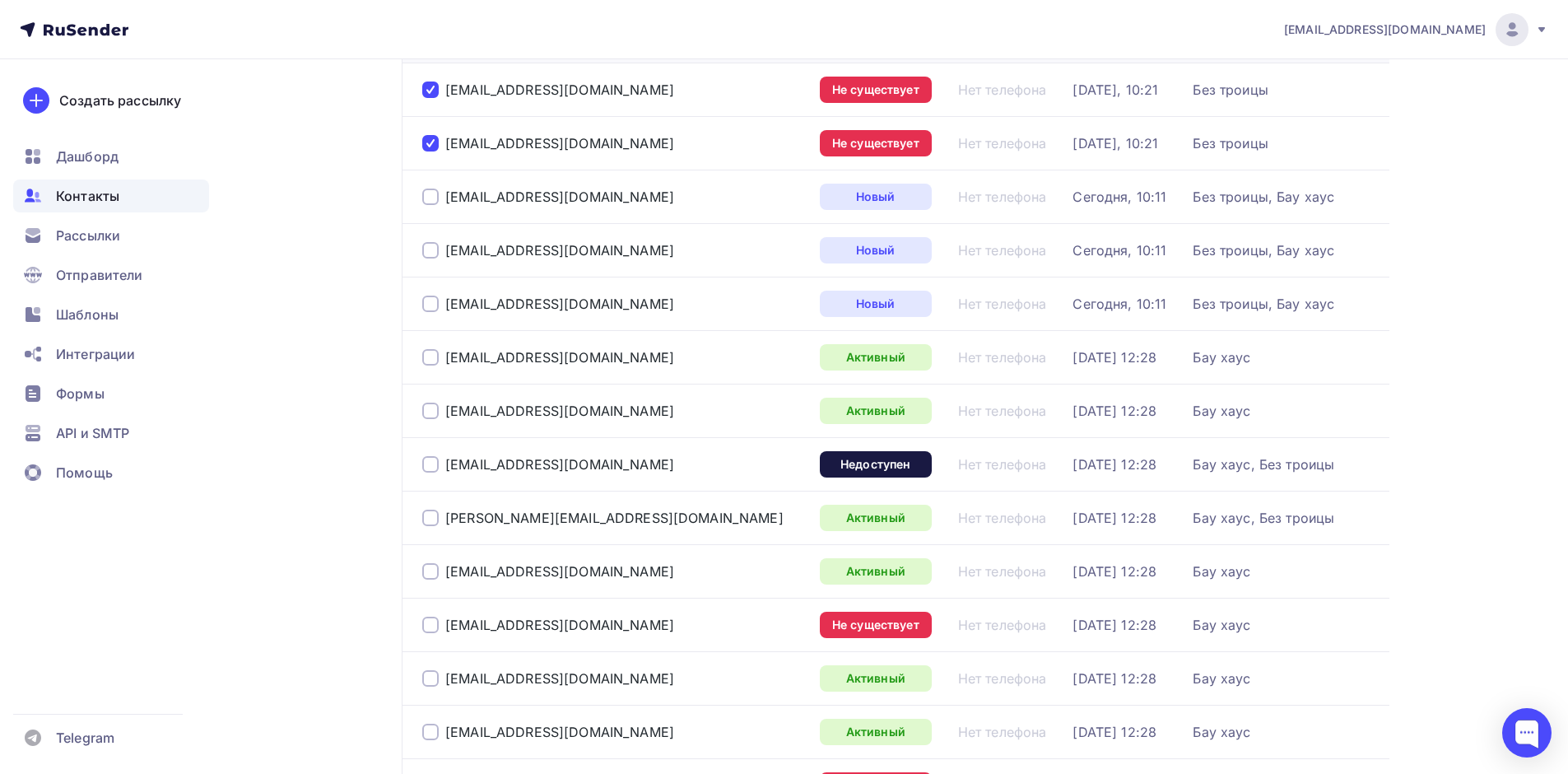
scroll to position [0, 0]
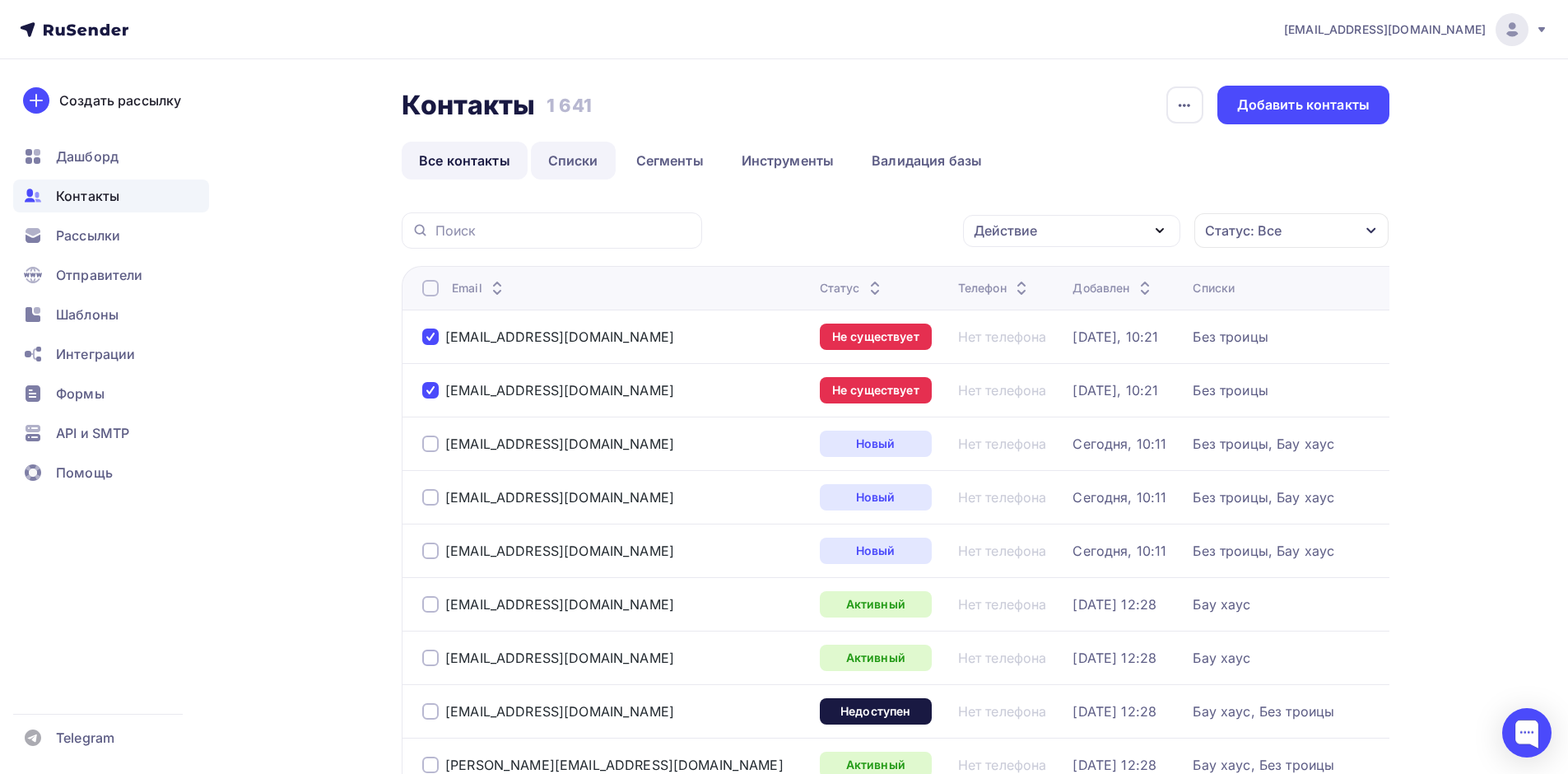
click at [576, 159] on link "Списки" at bounding box center [573, 160] width 85 height 38
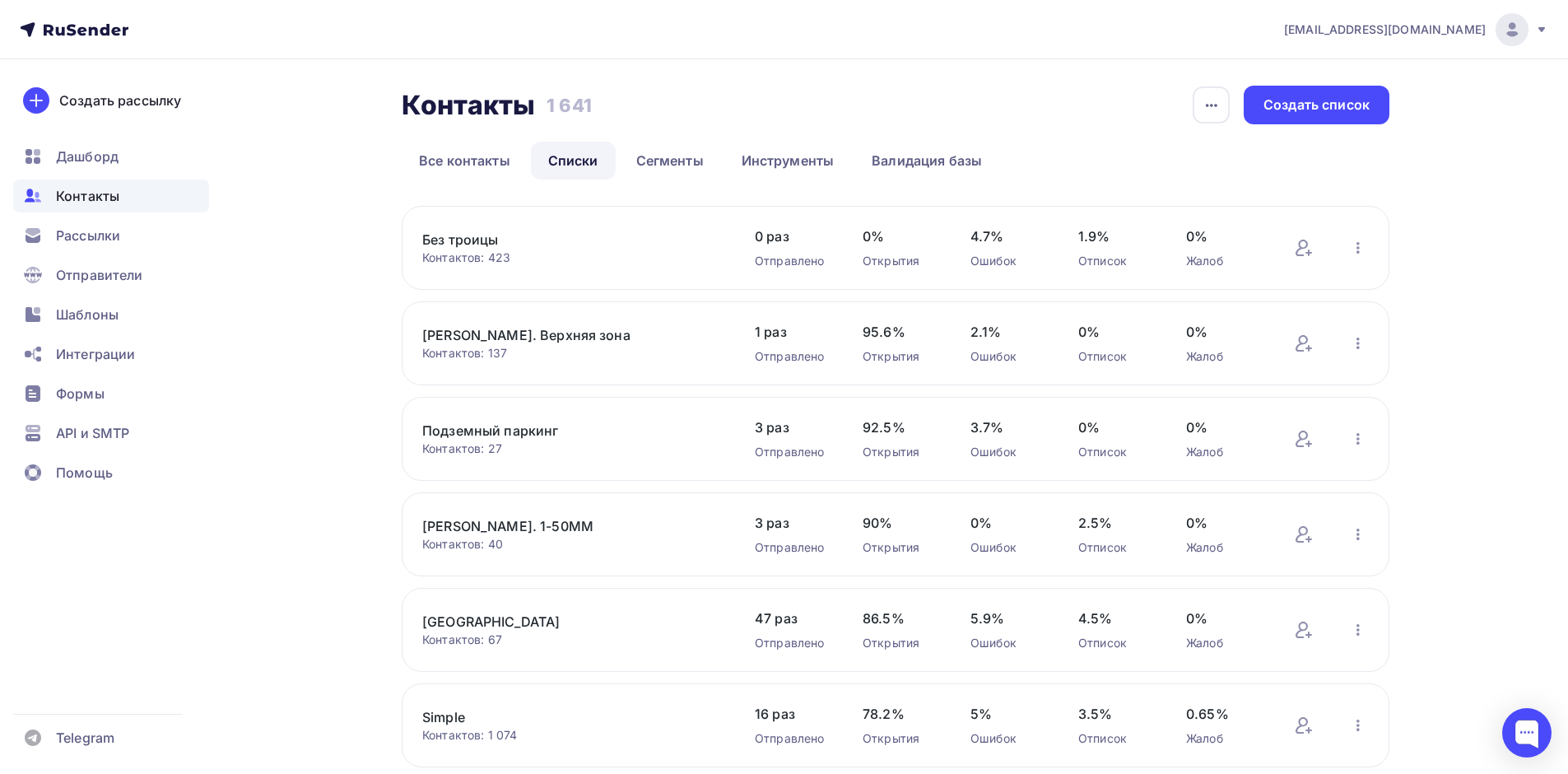
click at [436, 243] on link "Без троицы" at bounding box center [561, 239] width 279 height 19
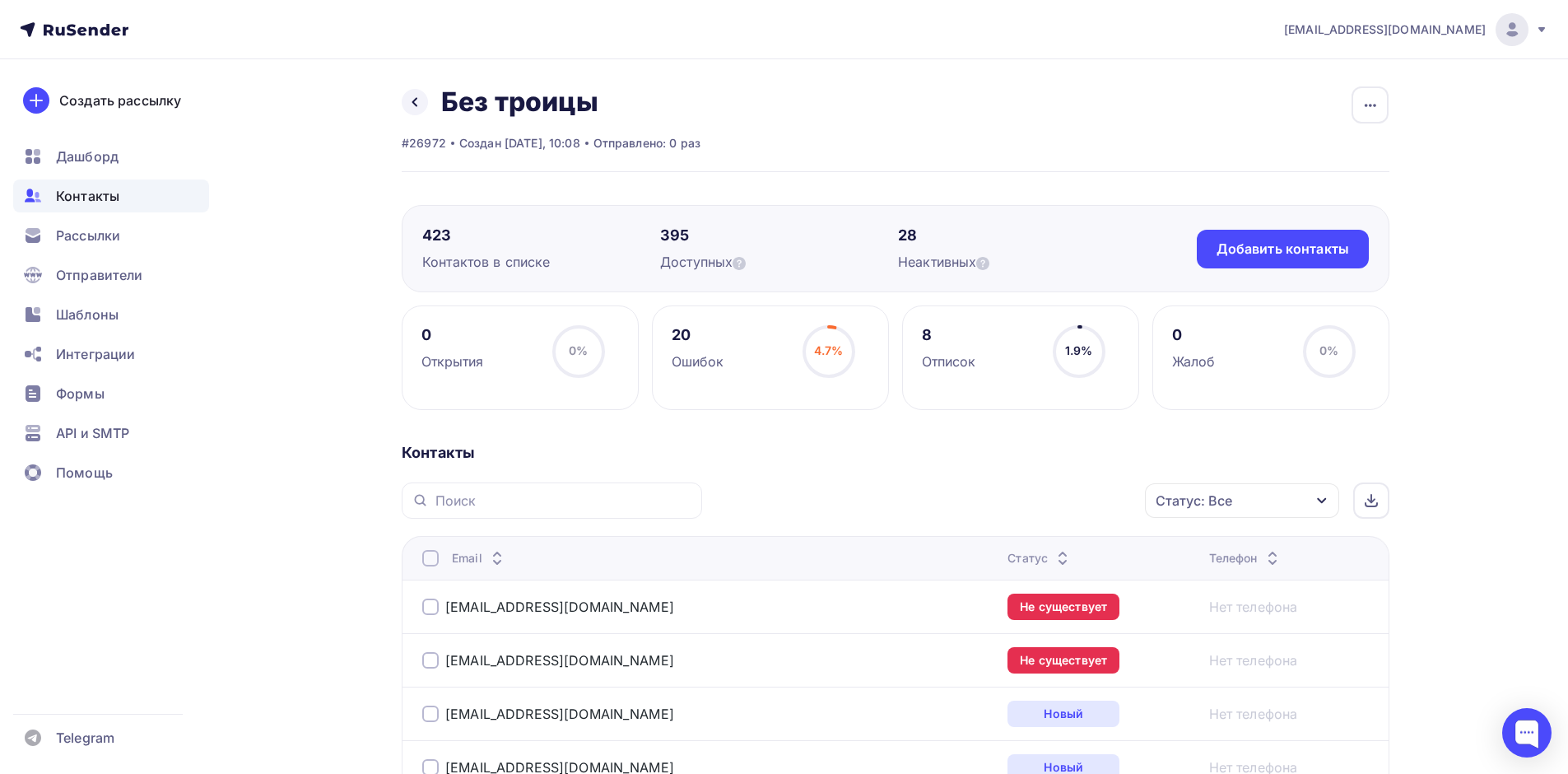
click at [742, 373] on div "20 Ошибок 4.7% 4.7%" at bounding box center [769, 357] width 237 height 105
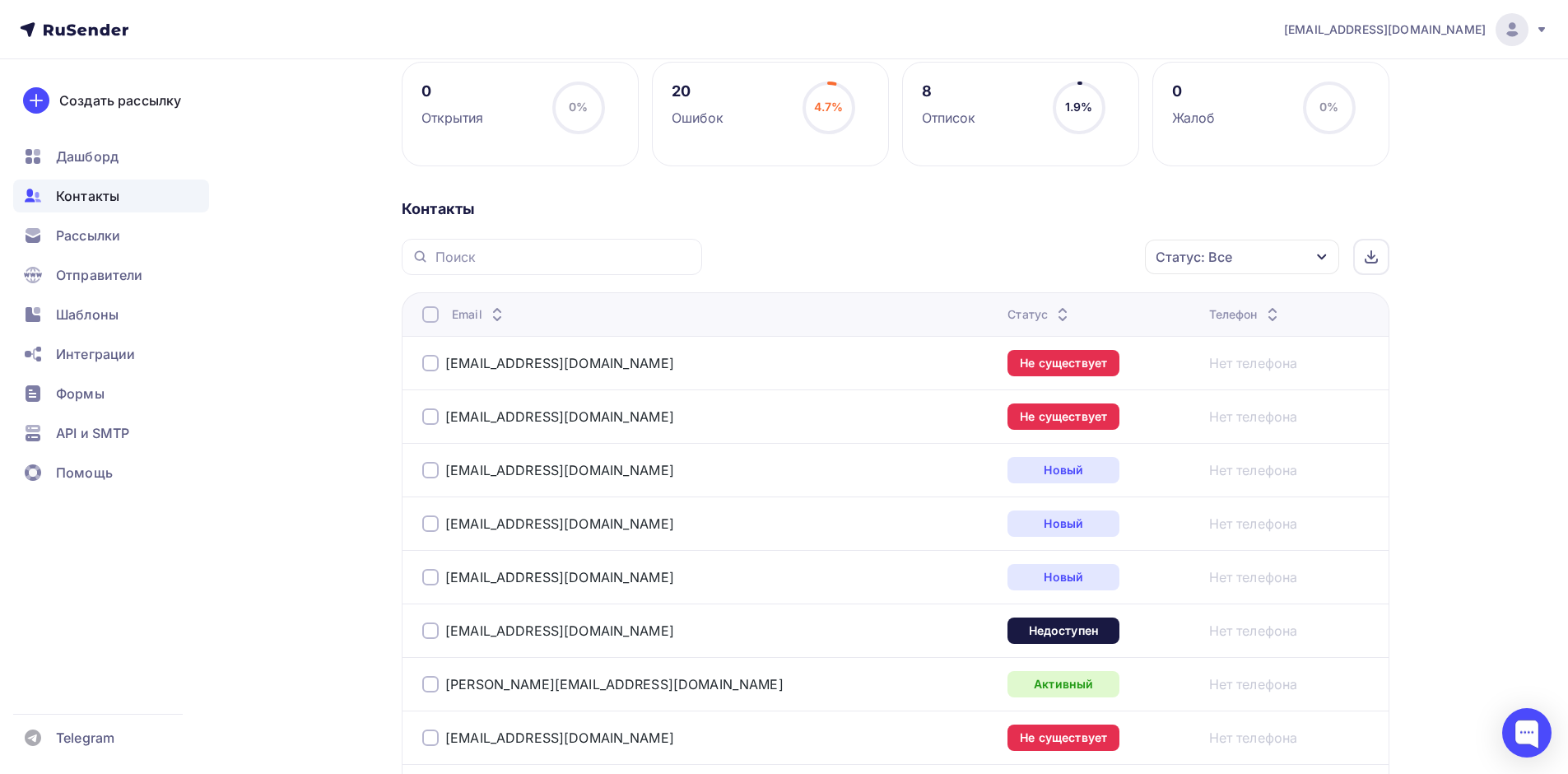
scroll to position [247, 0]
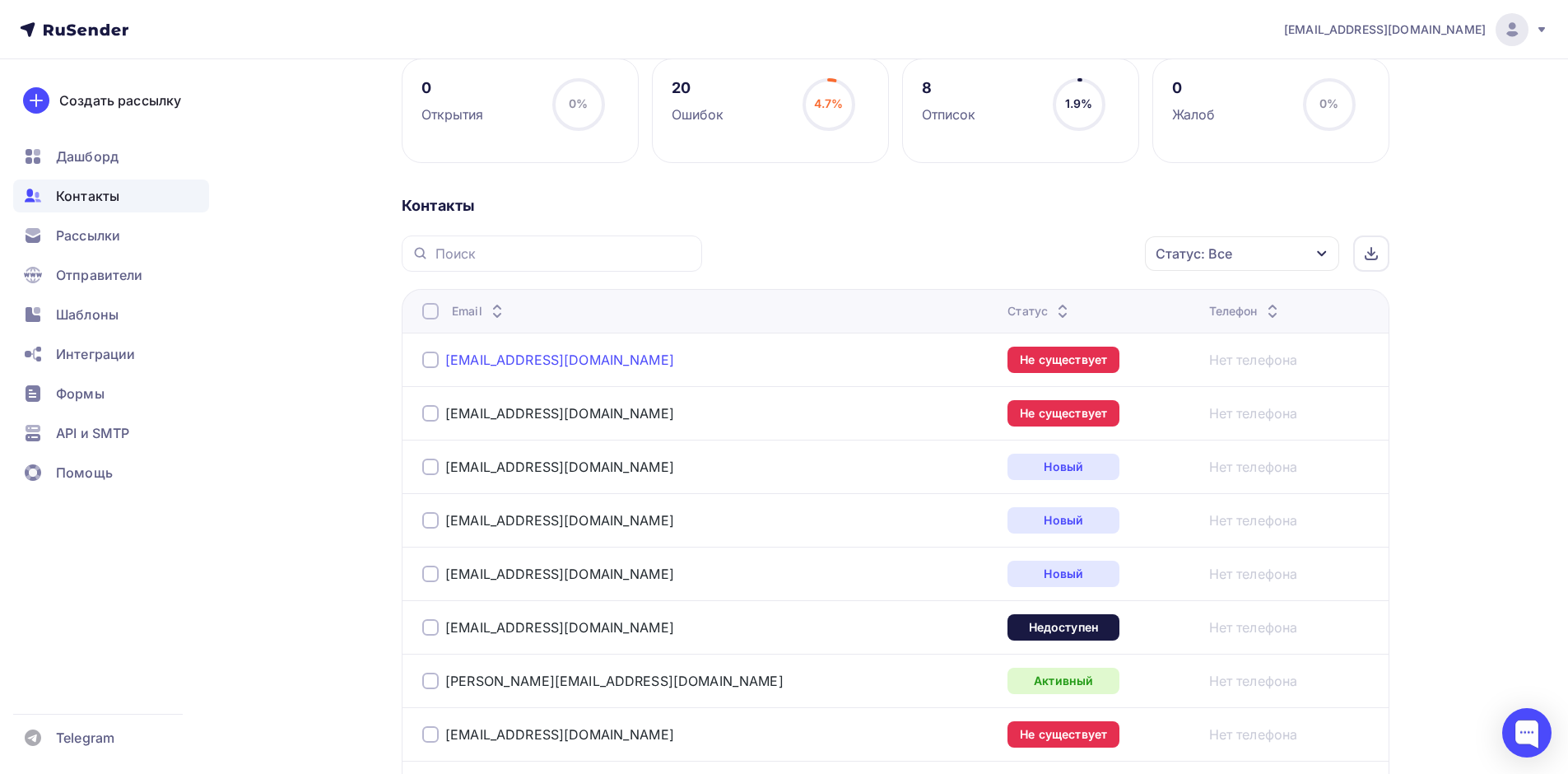
click at [495, 361] on link "vivnikitin@sberbank.ru" at bounding box center [560, 360] width 229 height 17
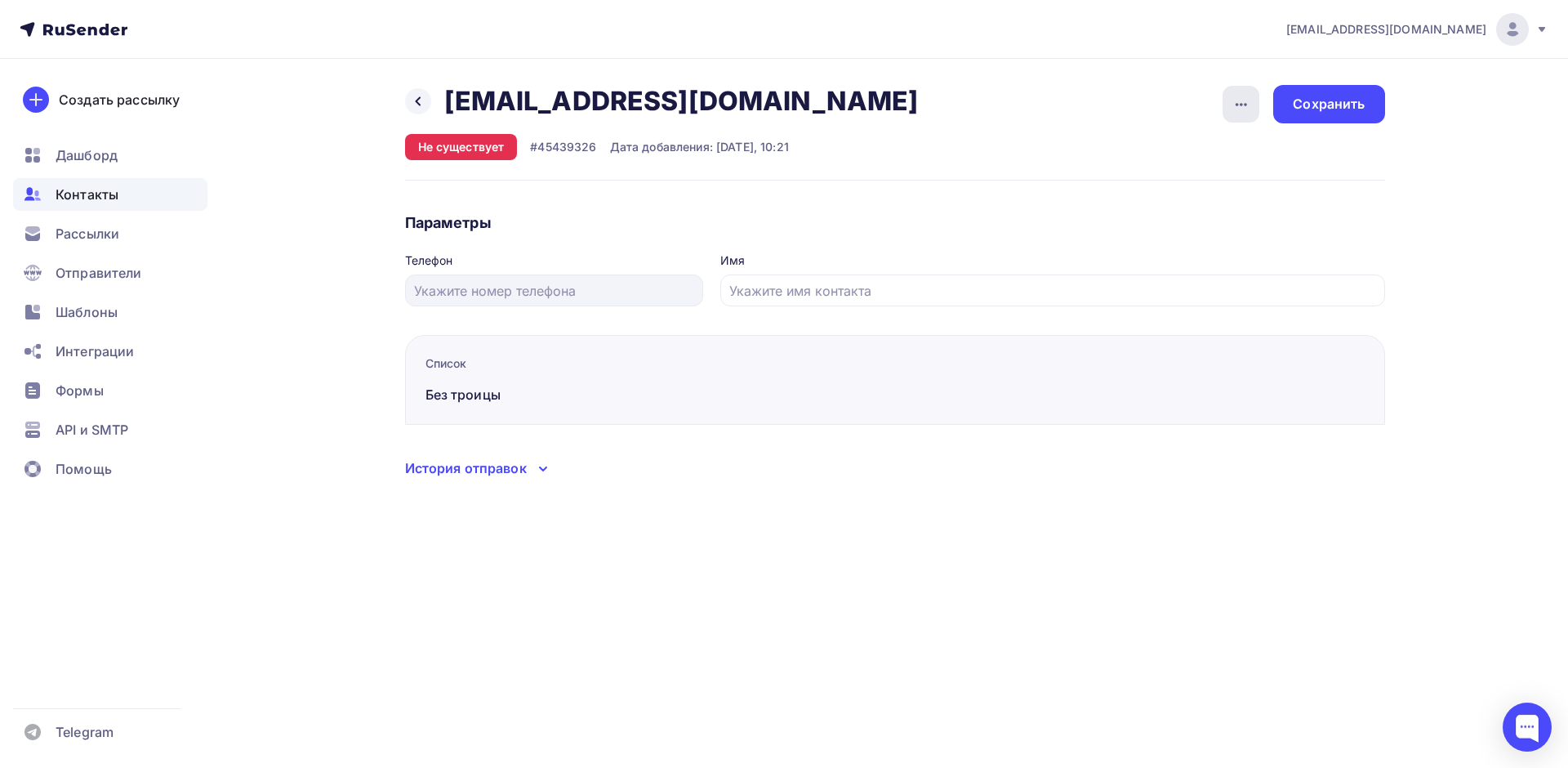
click at [1244, 107] on icon "button" at bounding box center [1241, 104] width 19 height 19
click at [1191, 159] on div "Удалить" at bounding box center [1178, 155] width 157 height 19
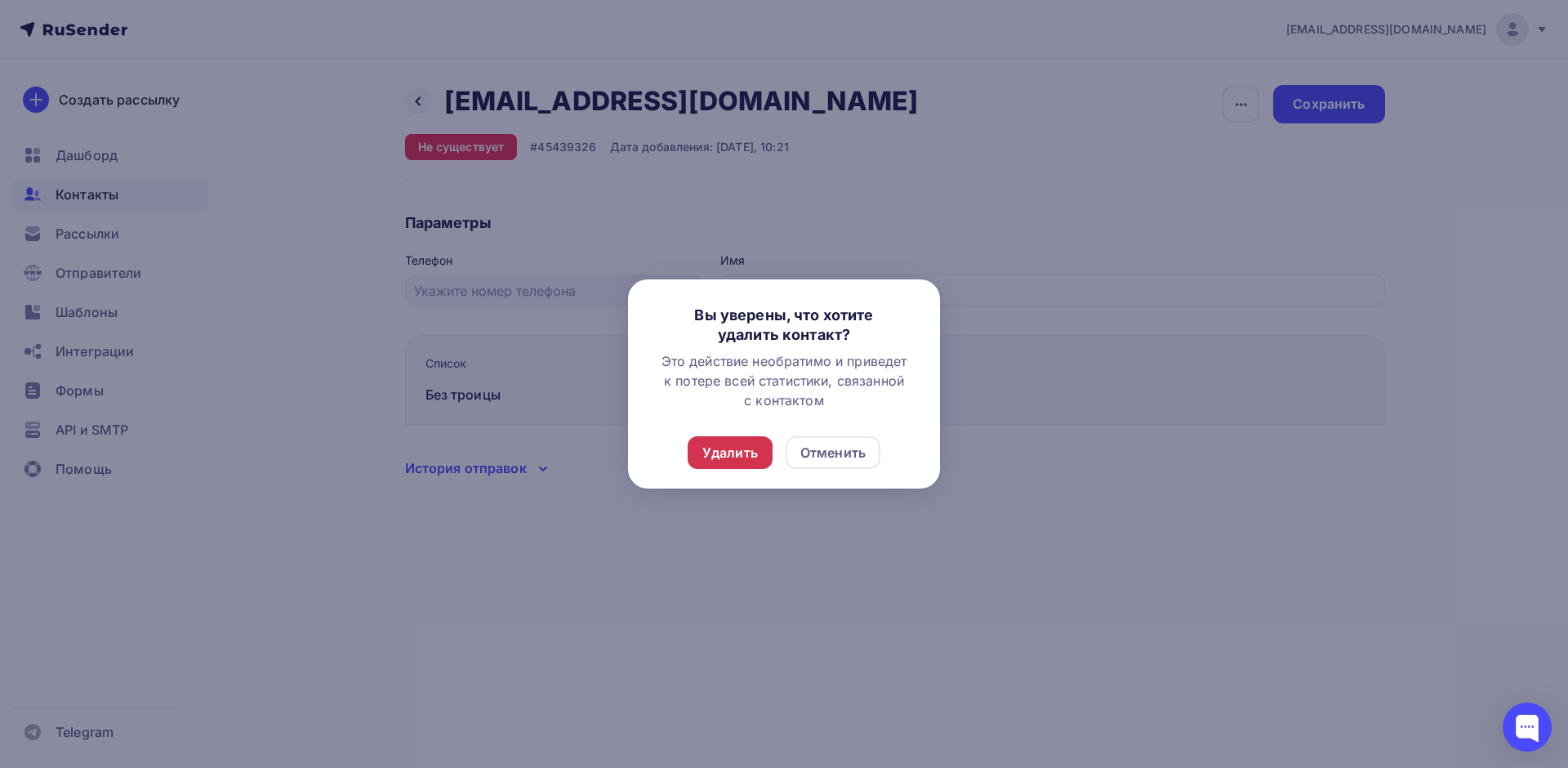
click at [747, 449] on div "Удалить" at bounding box center [729, 452] width 55 height 19
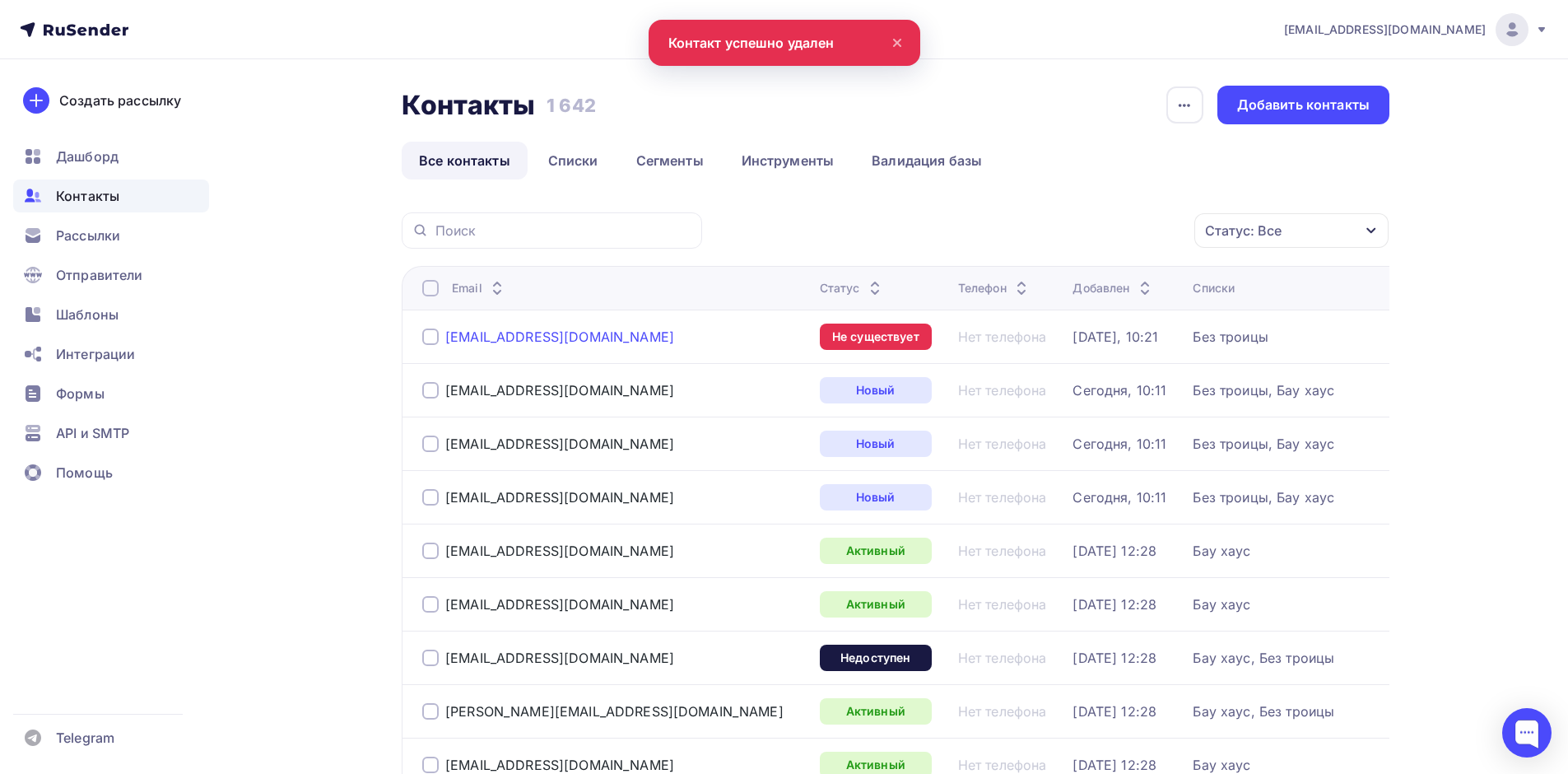
click at [492, 332] on div "tm1@nw.lazurit.com" at bounding box center [560, 337] width 229 height 17
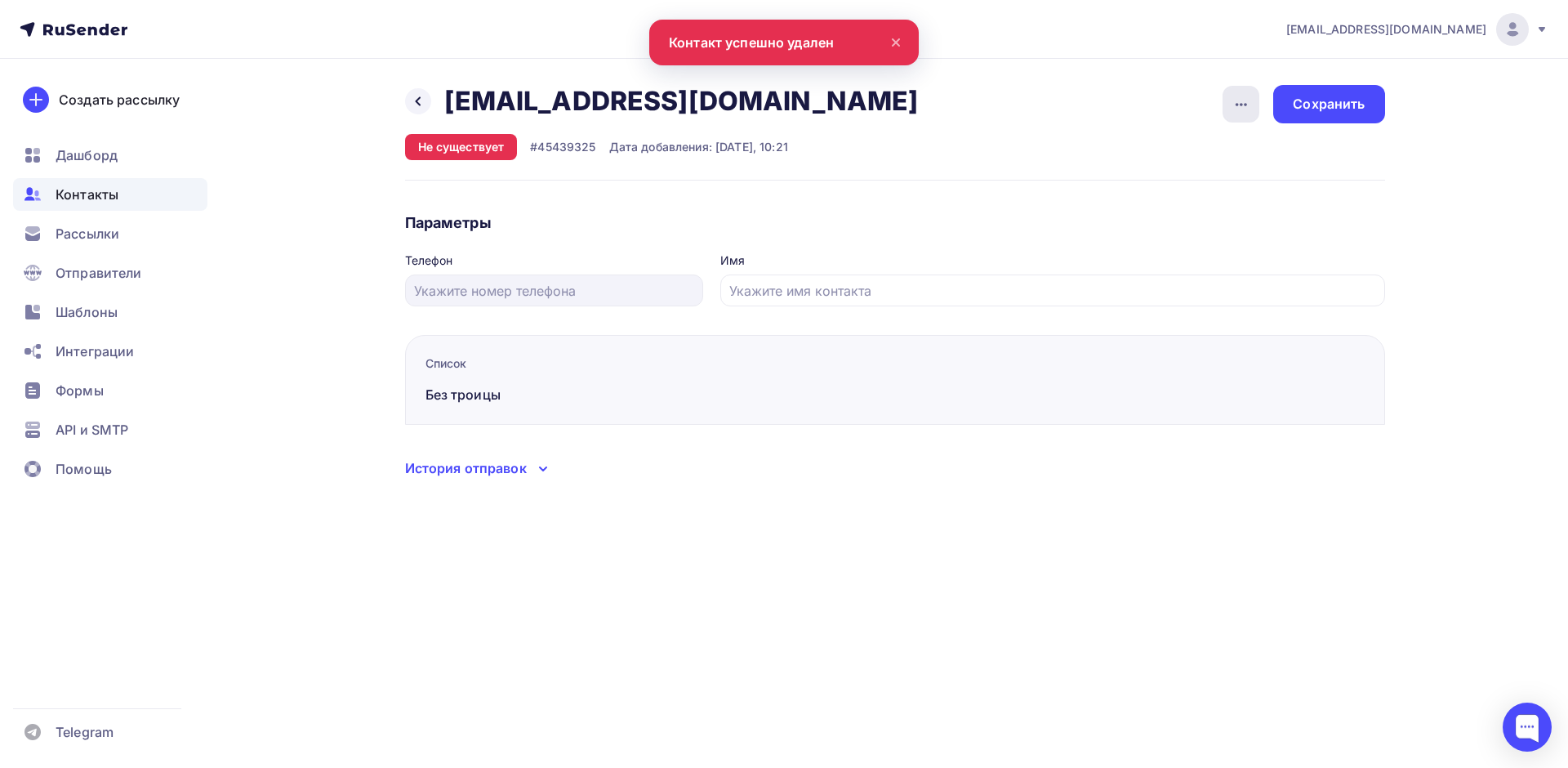
click at [1251, 110] on div "button" at bounding box center [1241, 104] width 37 height 37
click at [1125, 151] on div "Удалить" at bounding box center [1178, 155] width 157 height 19
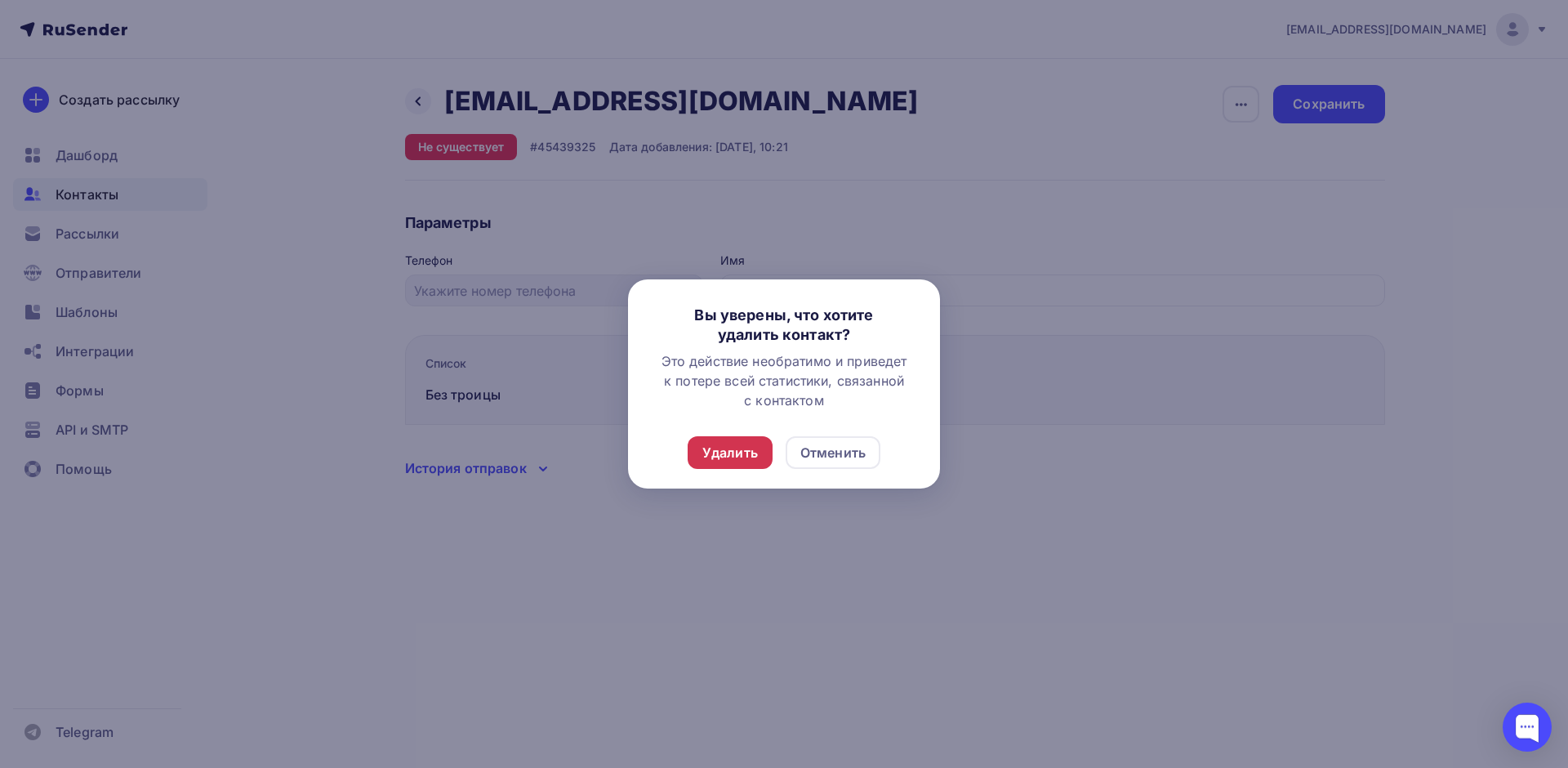
click at [724, 449] on div "Удалить" at bounding box center [729, 452] width 55 height 19
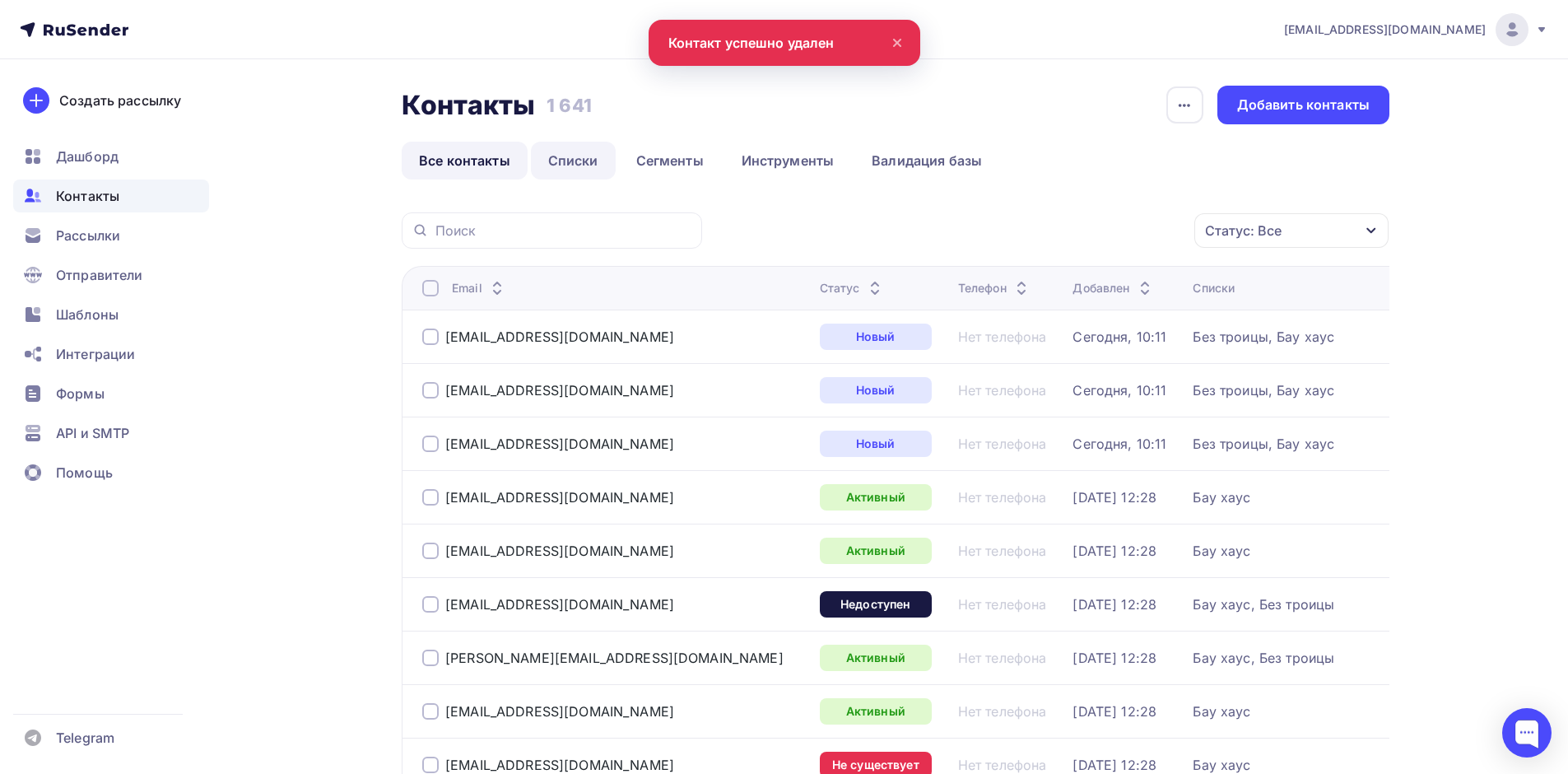
click at [568, 160] on link "Списки" at bounding box center [573, 160] width 85 height 38
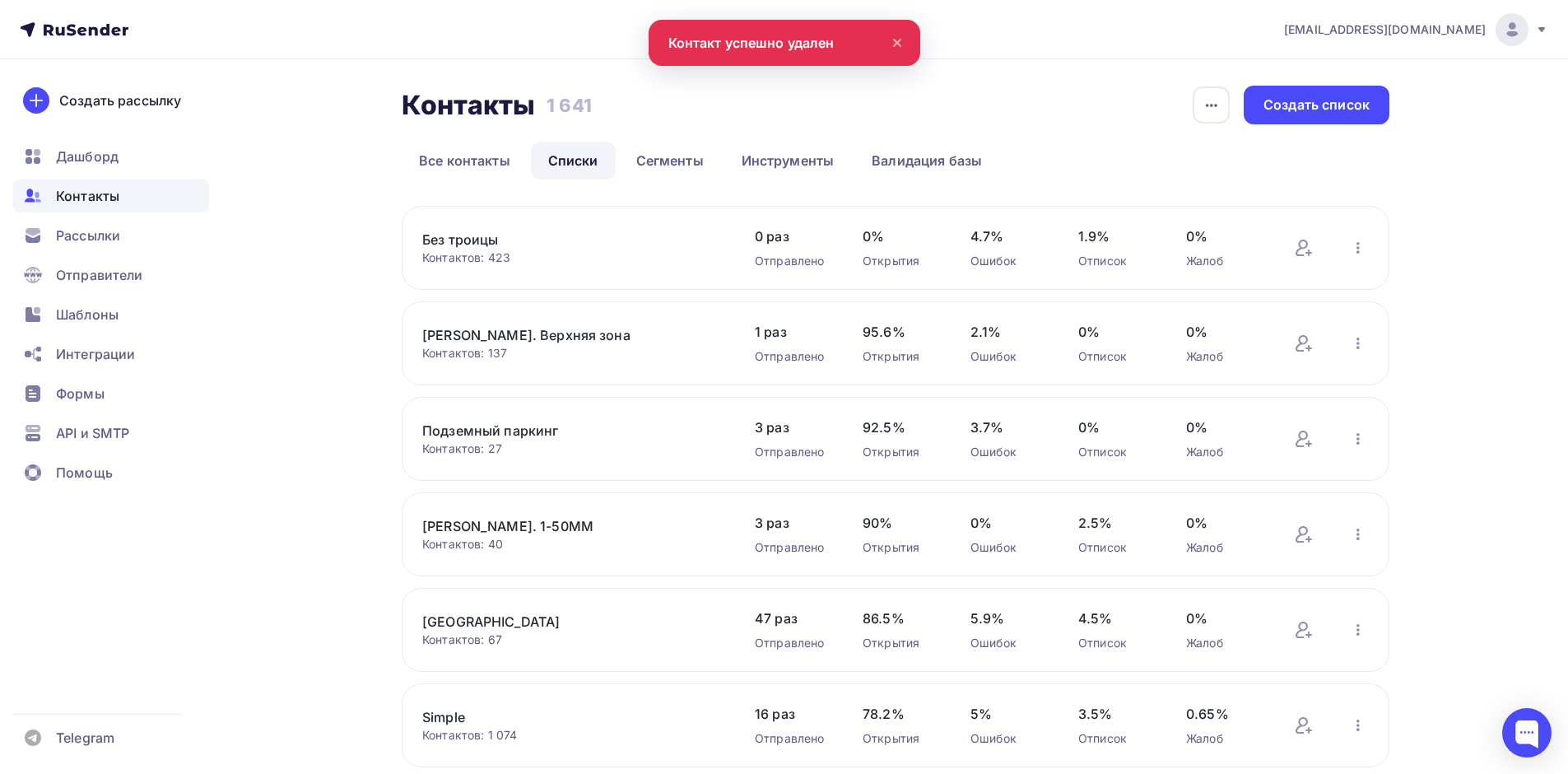
click at [496, 242] on link "Без троицы" at bounding box center [561, 239] width 279 height 19
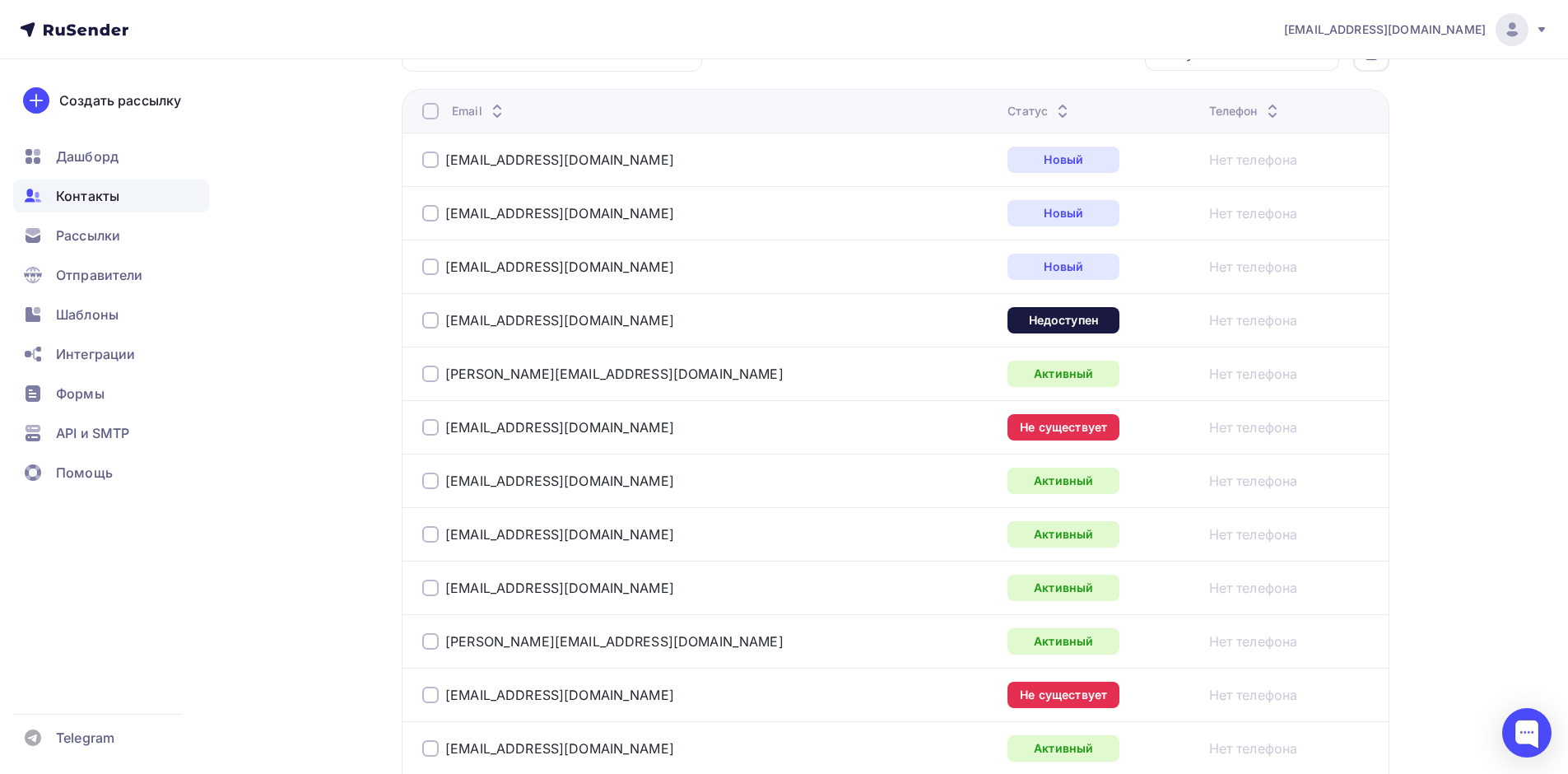
scroll to position [494, 0]
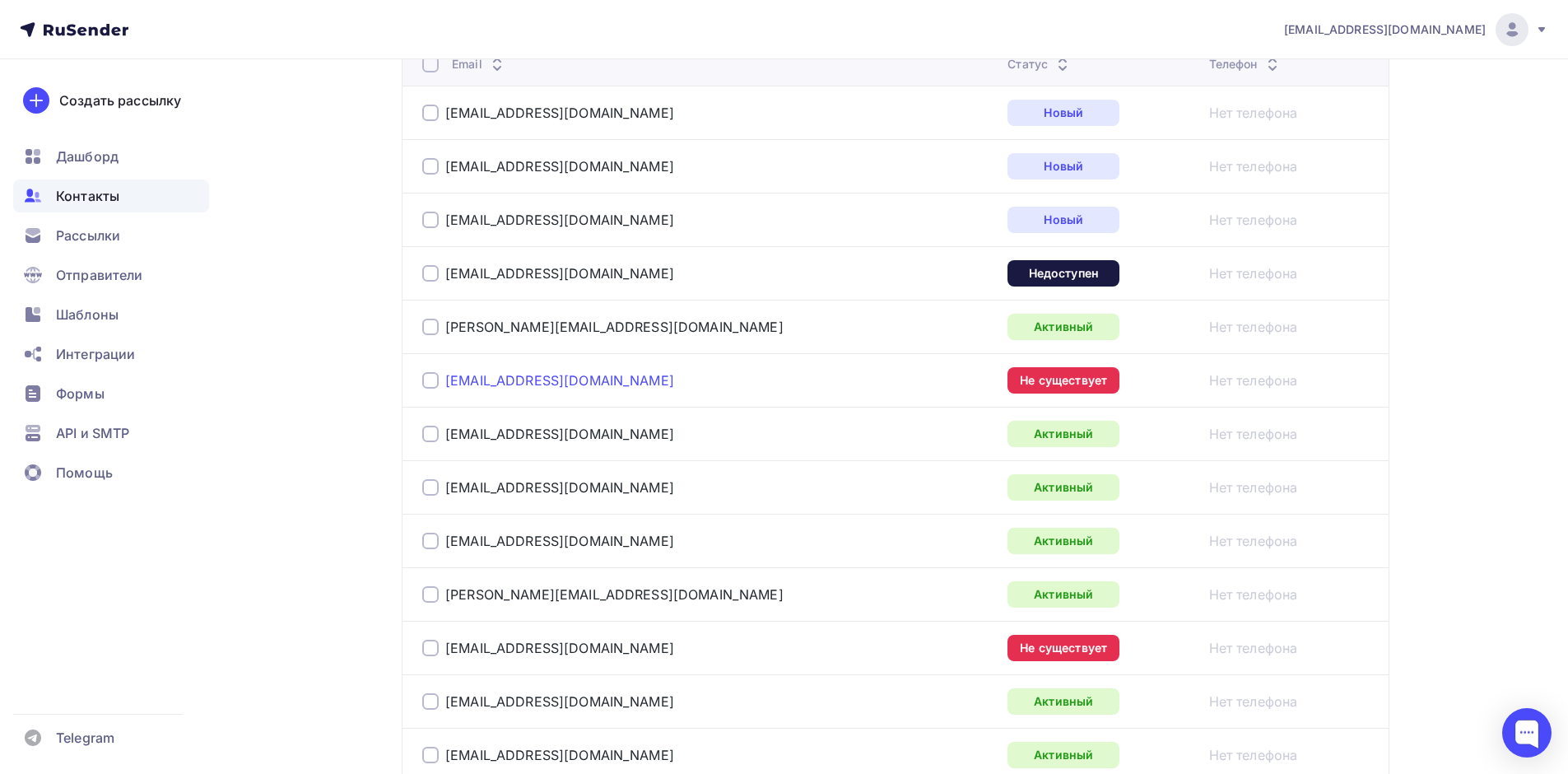
click at [534, 378] on link "eka-radhom@yandex.ru" at bounding box center [560, 380] width 229 height 17
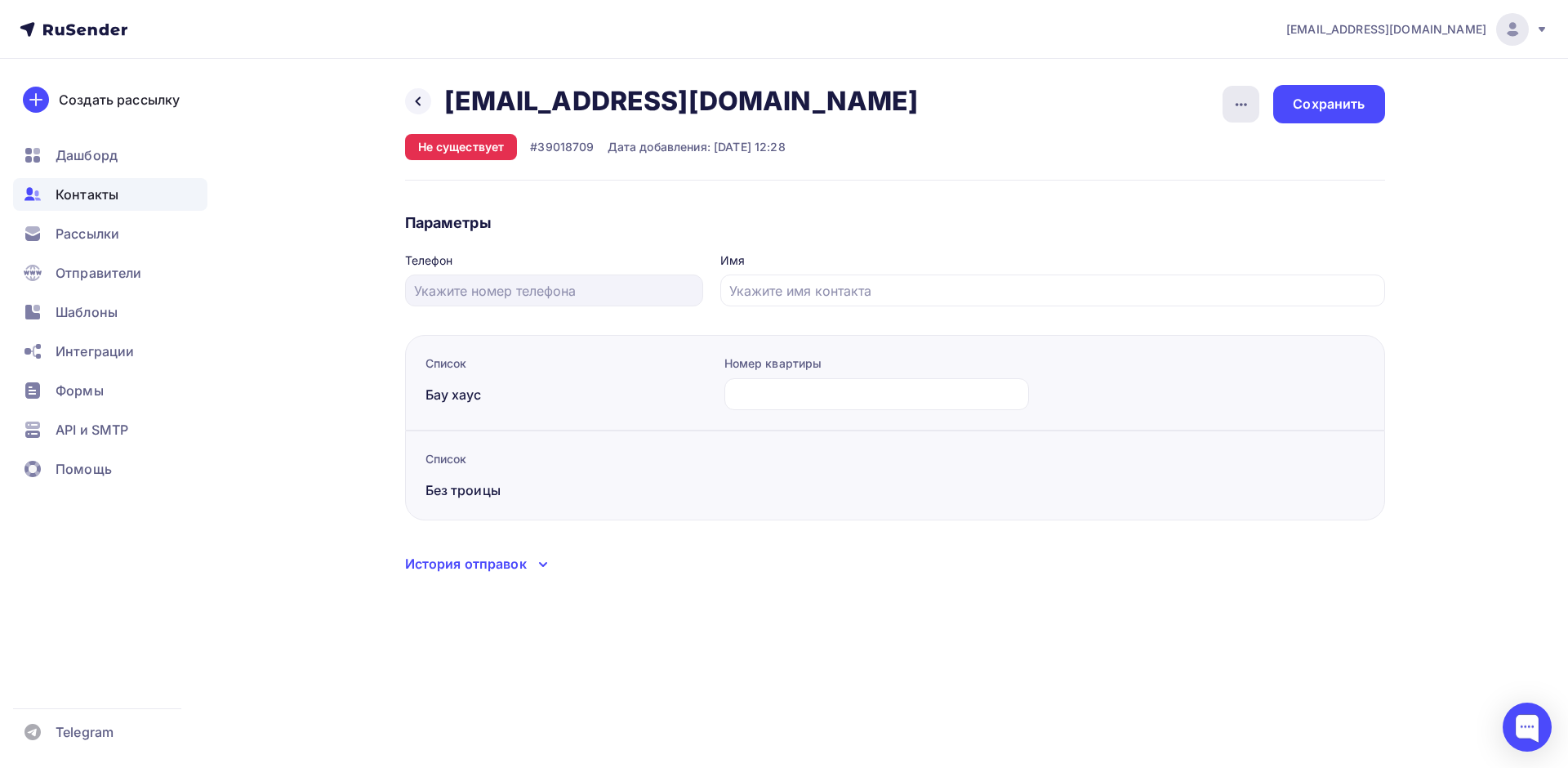
click at [1237, 109] on icon "button" at bounding box center [1241, 104] width 19 height 19
click at [1202, 167] on link "Удалить" at bounding box center [1178, 155] width 177 height 32
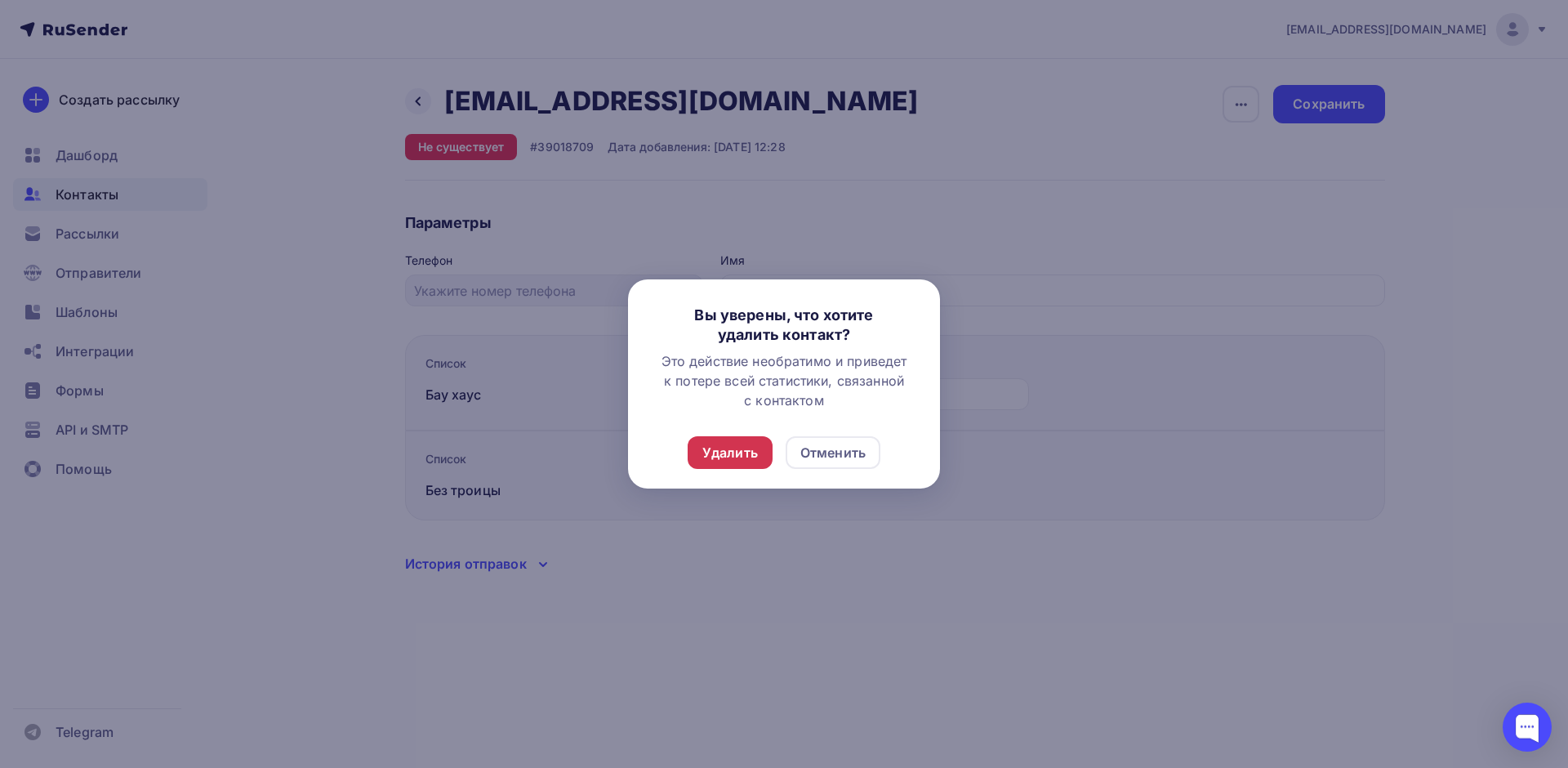
click at [753, 446] on div "Удалить" at bounding box center [729, 452] width 55 height 19
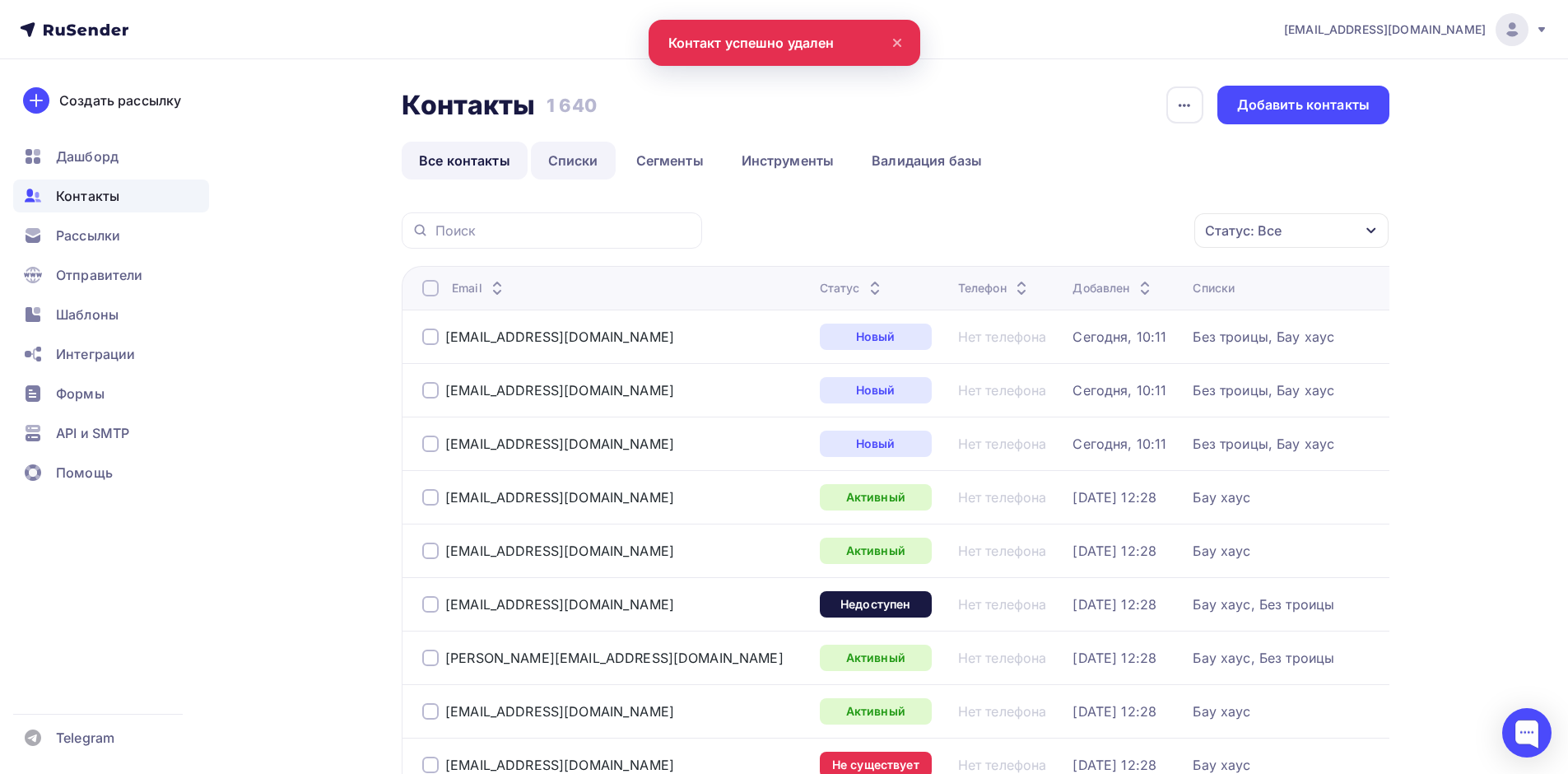
click at [565, 155] on link "Списки" at bounding box center [573, 160] width 85 height 38
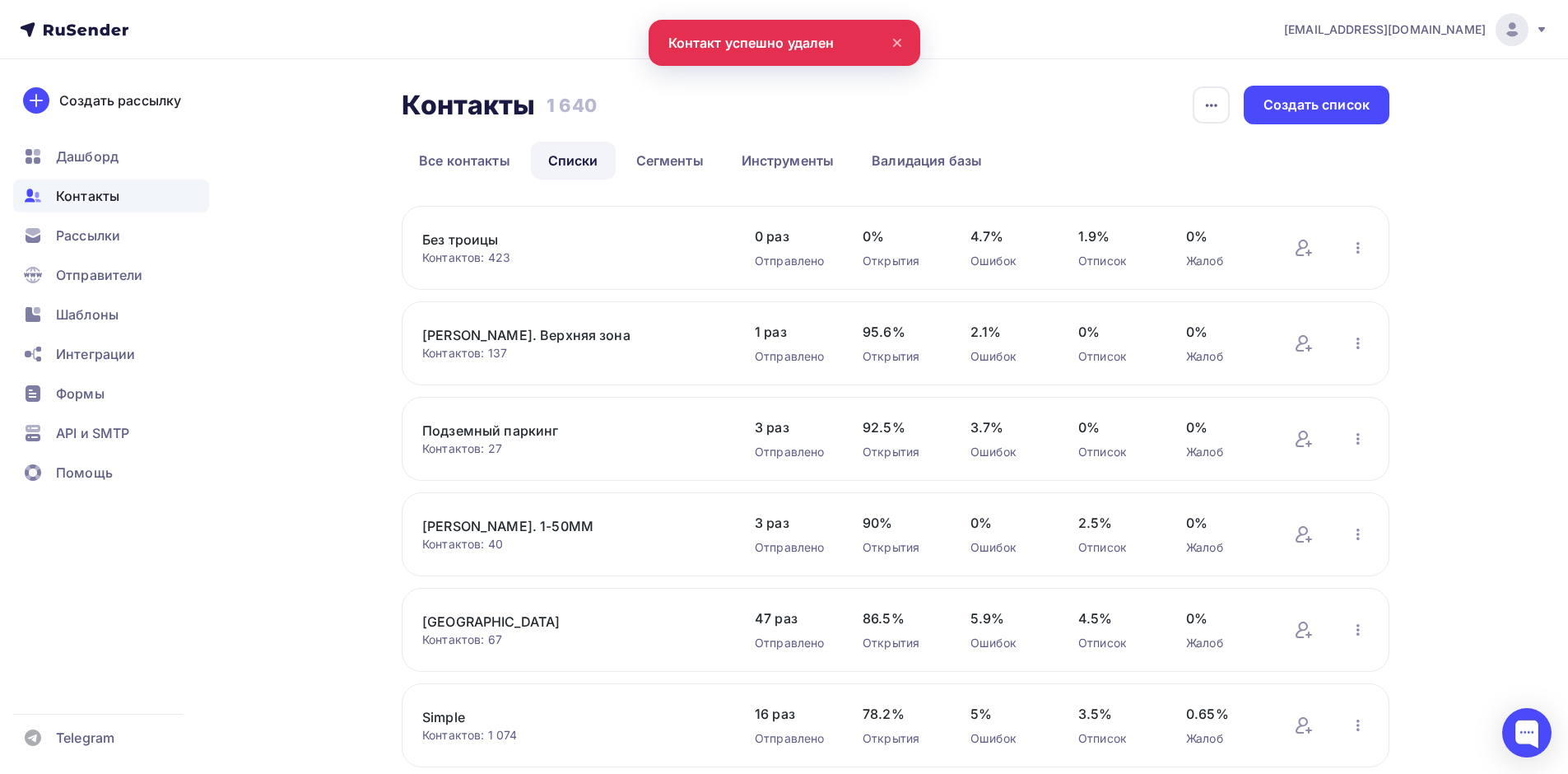
click at [457, 229] on div "Без троицы Контактов: 423 Добавить контакты Переименовать список Скачать список…" at bounding box center [895, 247] width 987 height 84
click at [458, 247] on link "Без троицы" at bounding box center [561, 239] width 279 height 19
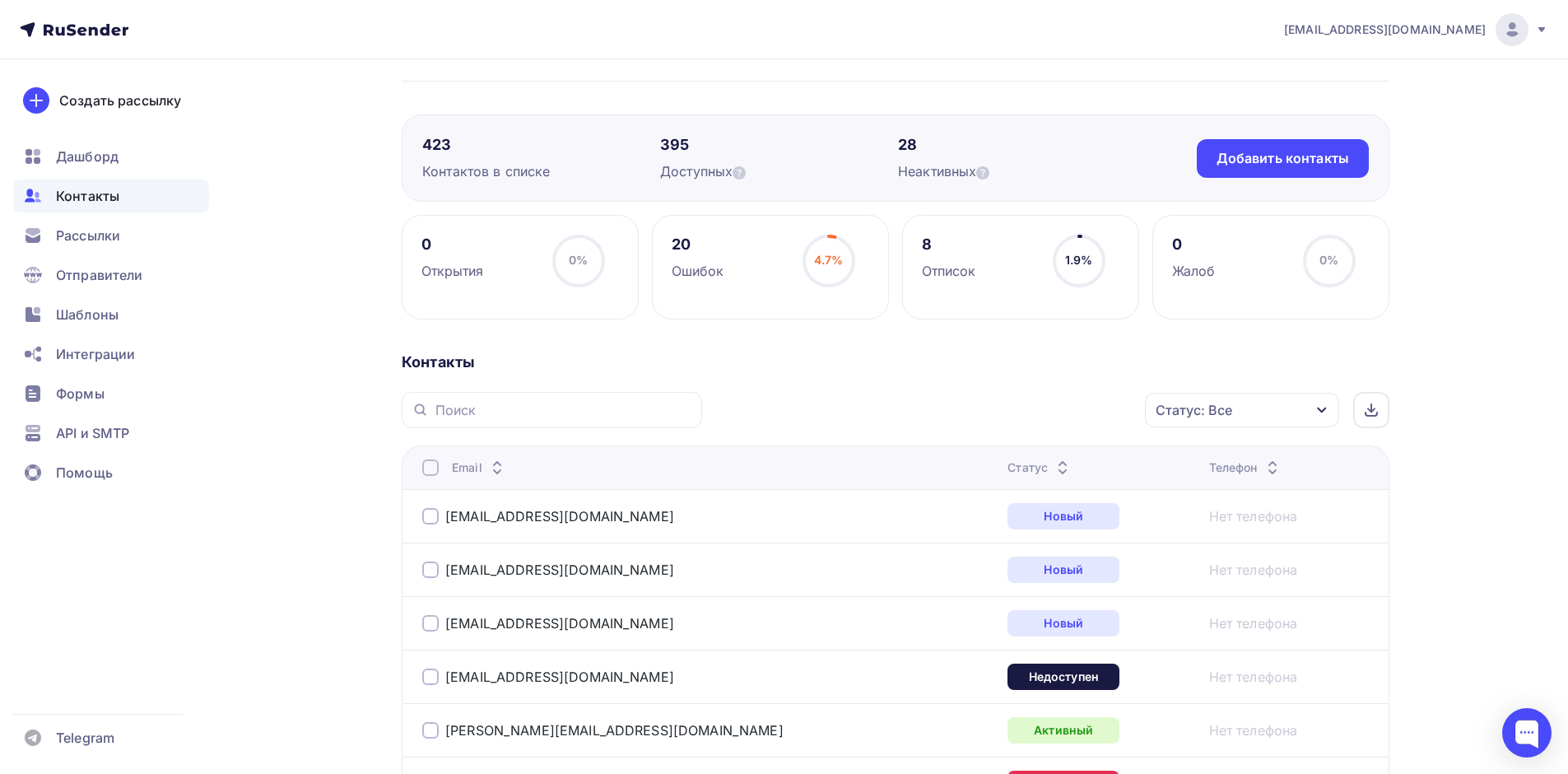
scroll to position [82, 0]
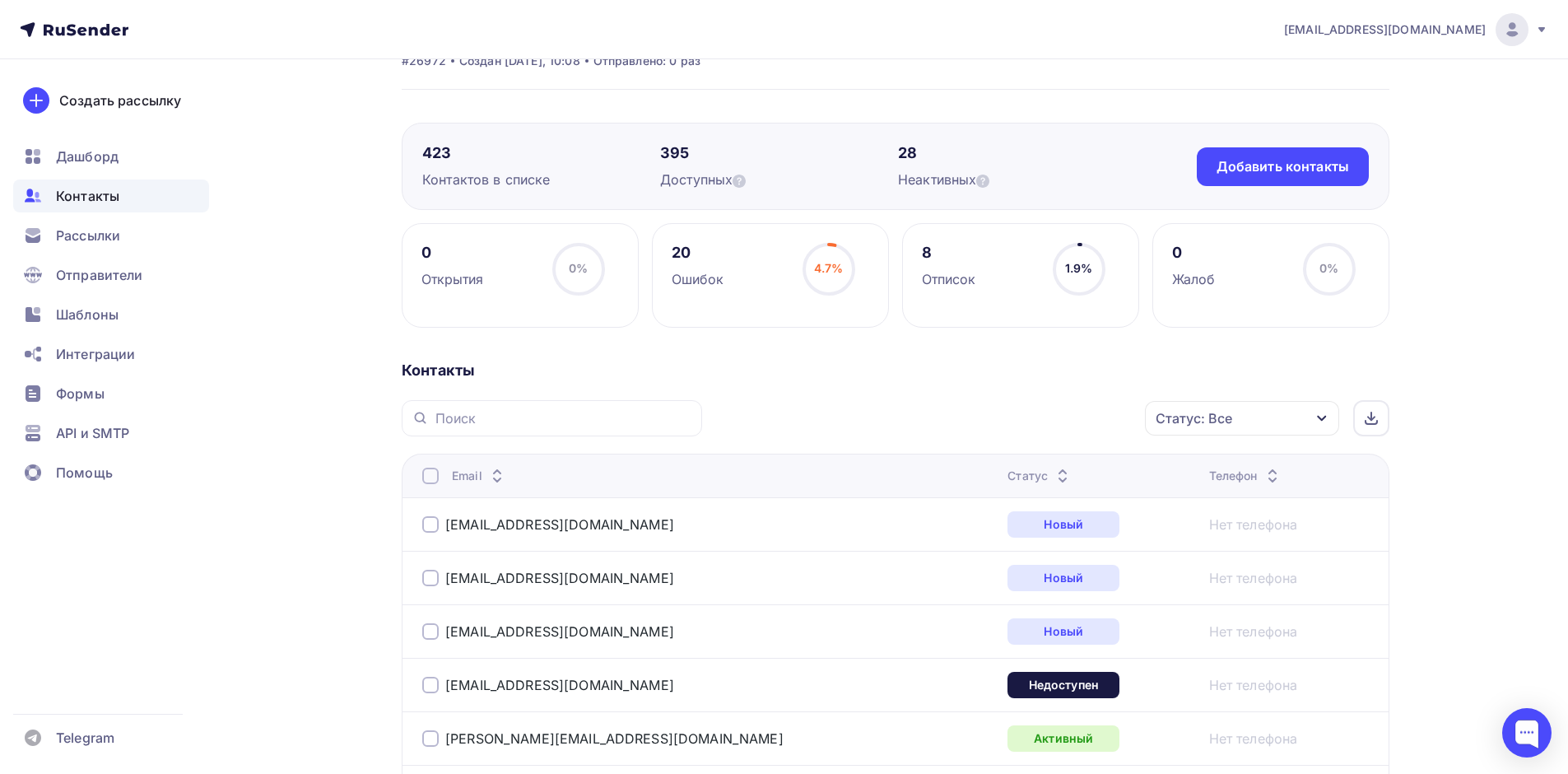
click at [1274, 423] on div "Статус: Все" at bounding box center [1242, 418] width 194 height 34
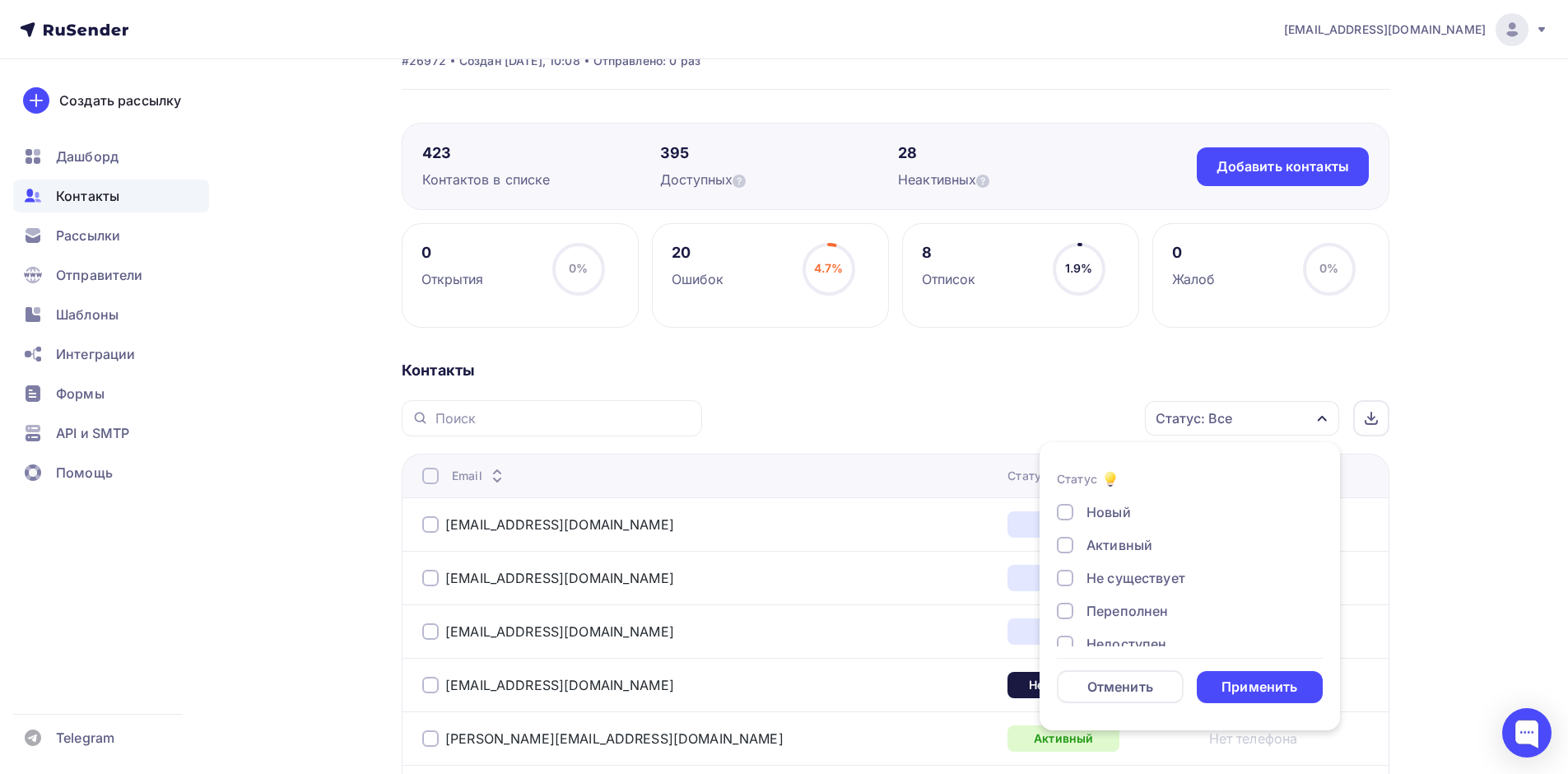
click at [1188, 575] on div "Не существует" at bounding box center [1180, 577] width 247 height 19
click at [1193, 598] on div "Новый Активный Не существует Переполнен Недоступен Отписан Отписан вручную Жало…" at bounding box center [1190, 628] width 266 height 250
click at [1191, 607] on div "Переполнен" at bounding box center [1180, 611] width 247 height 19
click at [1153, 642] on div "Недоступен" at bounding box center [1126, 644] width 80 height 19
click at [1141, 600] on div "Отписан" at bounding box center [1114, 594] width 56 height 19
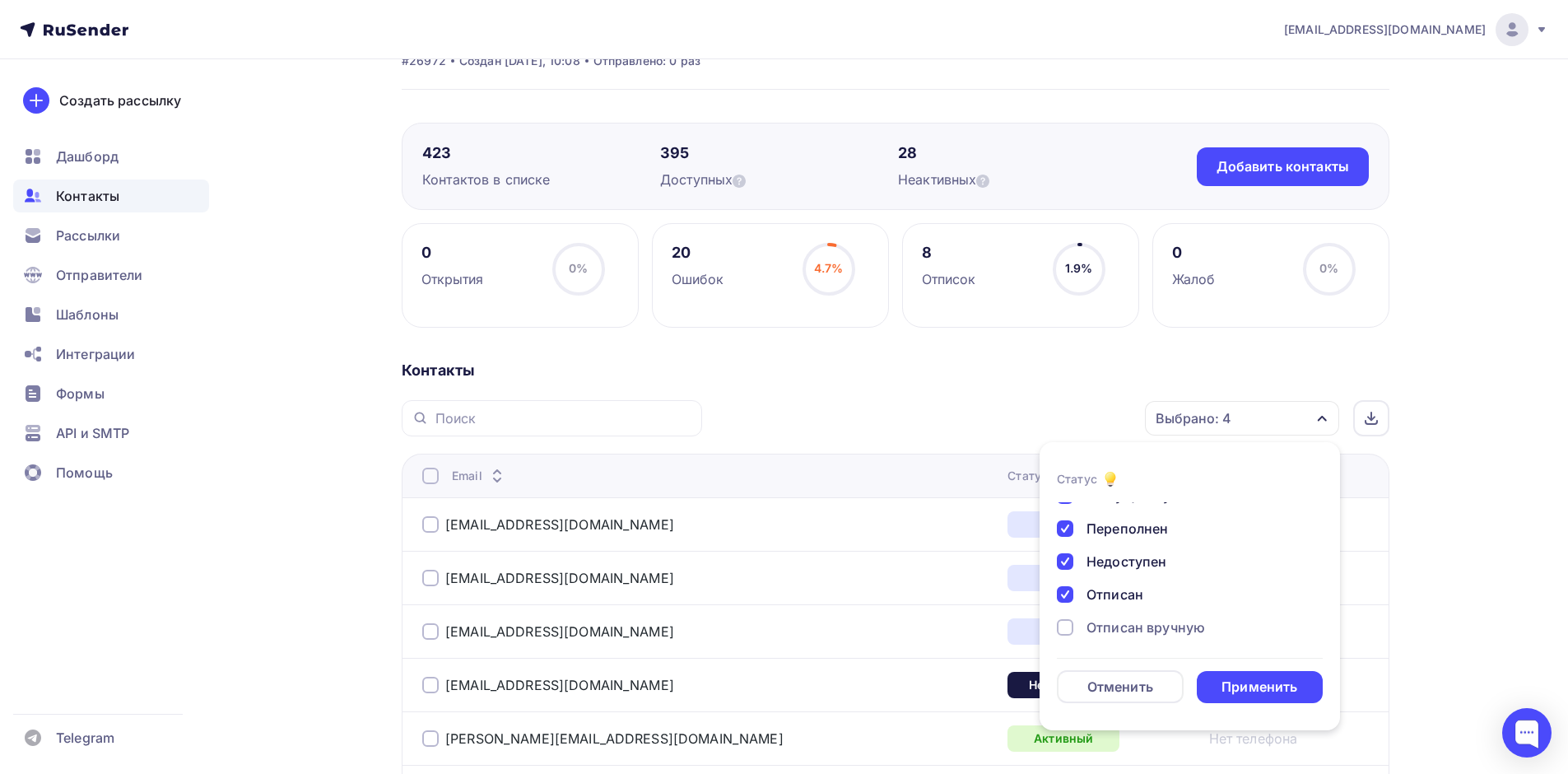
click at [1122, 630] on div "Отписан вручную" at bounding box center [1145, 627] width 118 height 19
click at [1229, 685] on div "Применить" at bounding box center [1259, 686] width 76 height 19
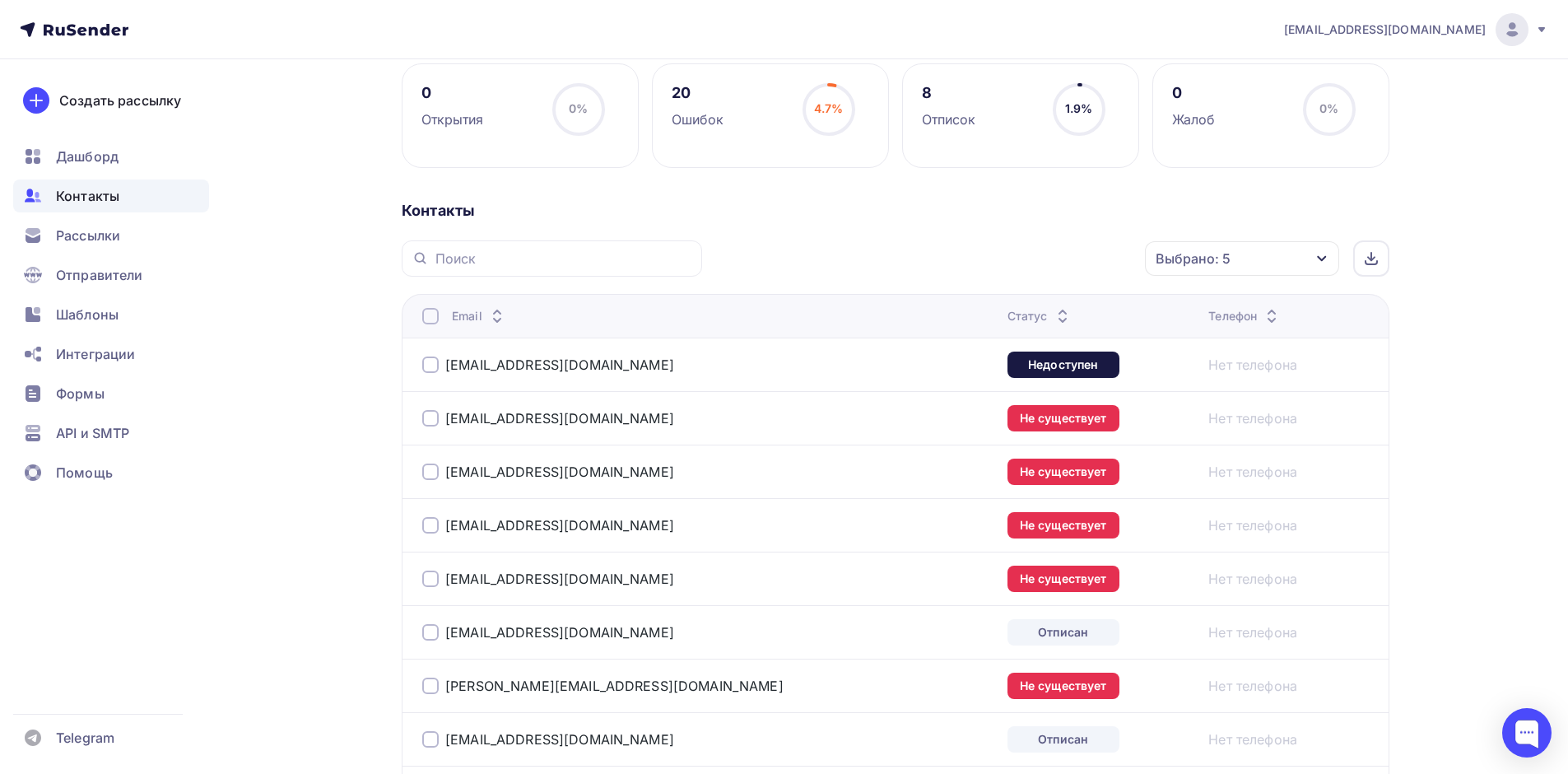
scroll to position [0, 0]
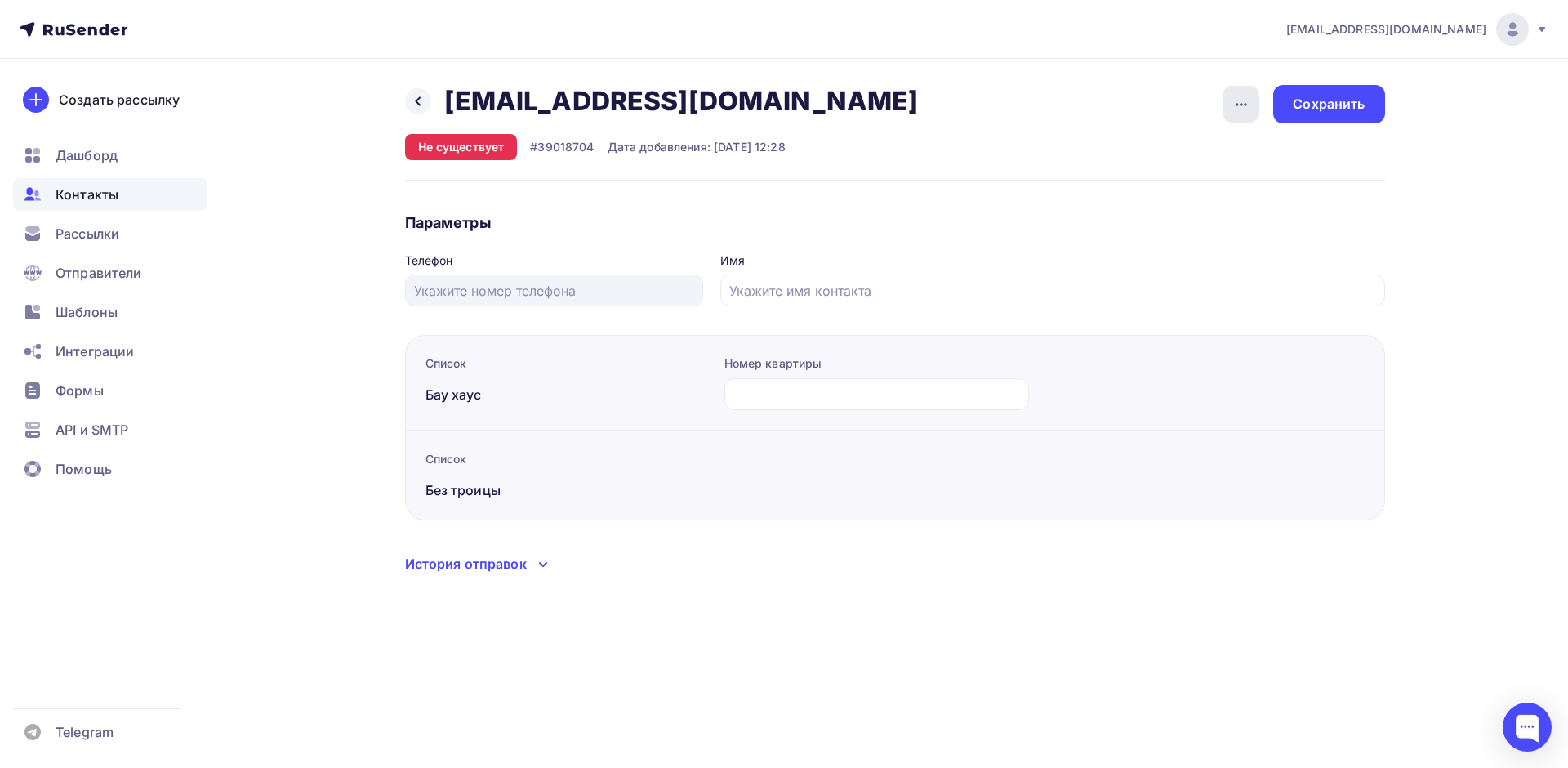
click at [1235, 104] on icon "button" at bounding box center [1241, 104] width 19 height 19
click at [1162, 149] on div "Удалить" at bounding box center [1178, 155] width 157 height 19
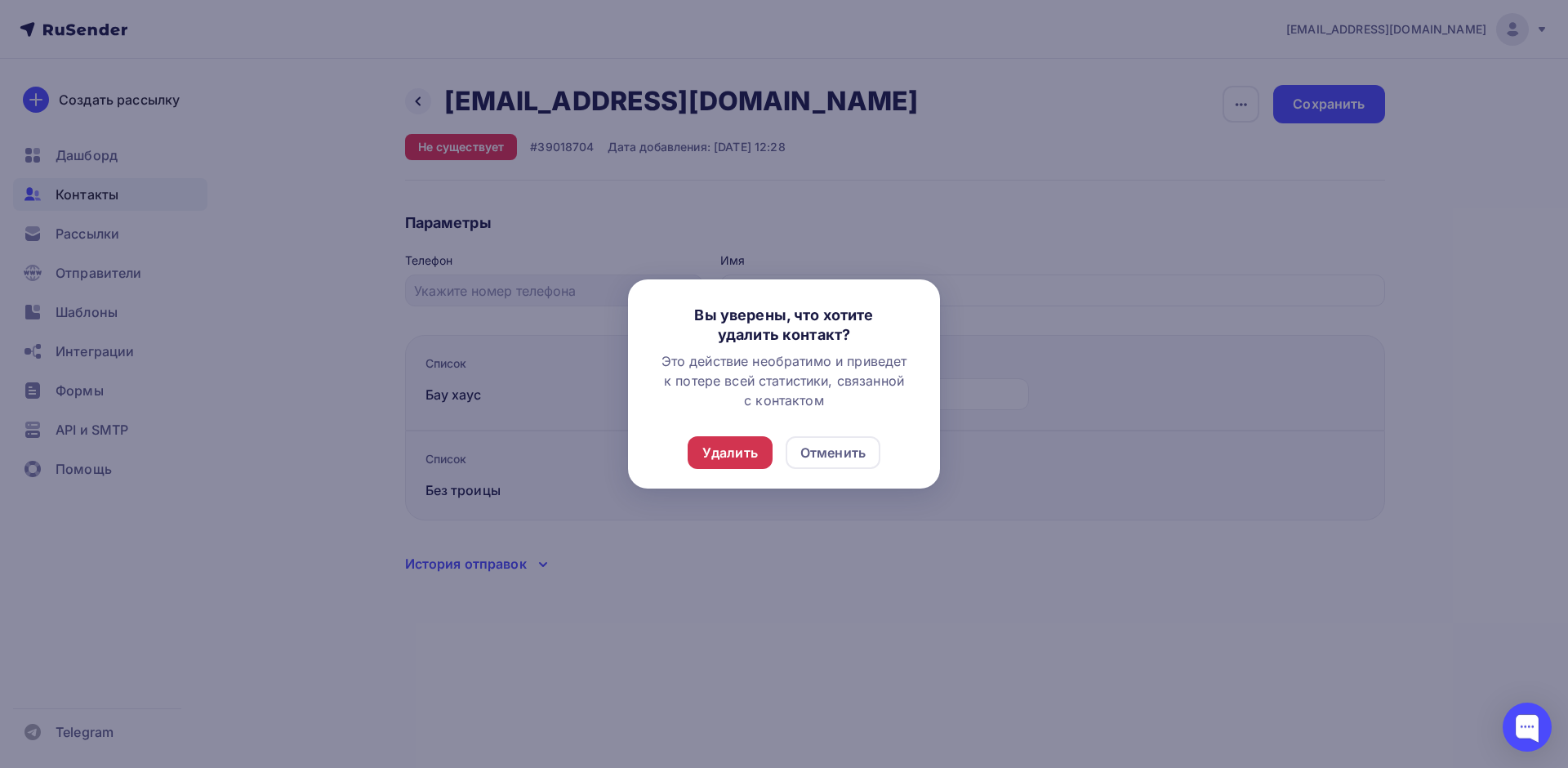
click at [755, 455] on div "Удалить" at bounding box center [729, 452] width 55 height 19
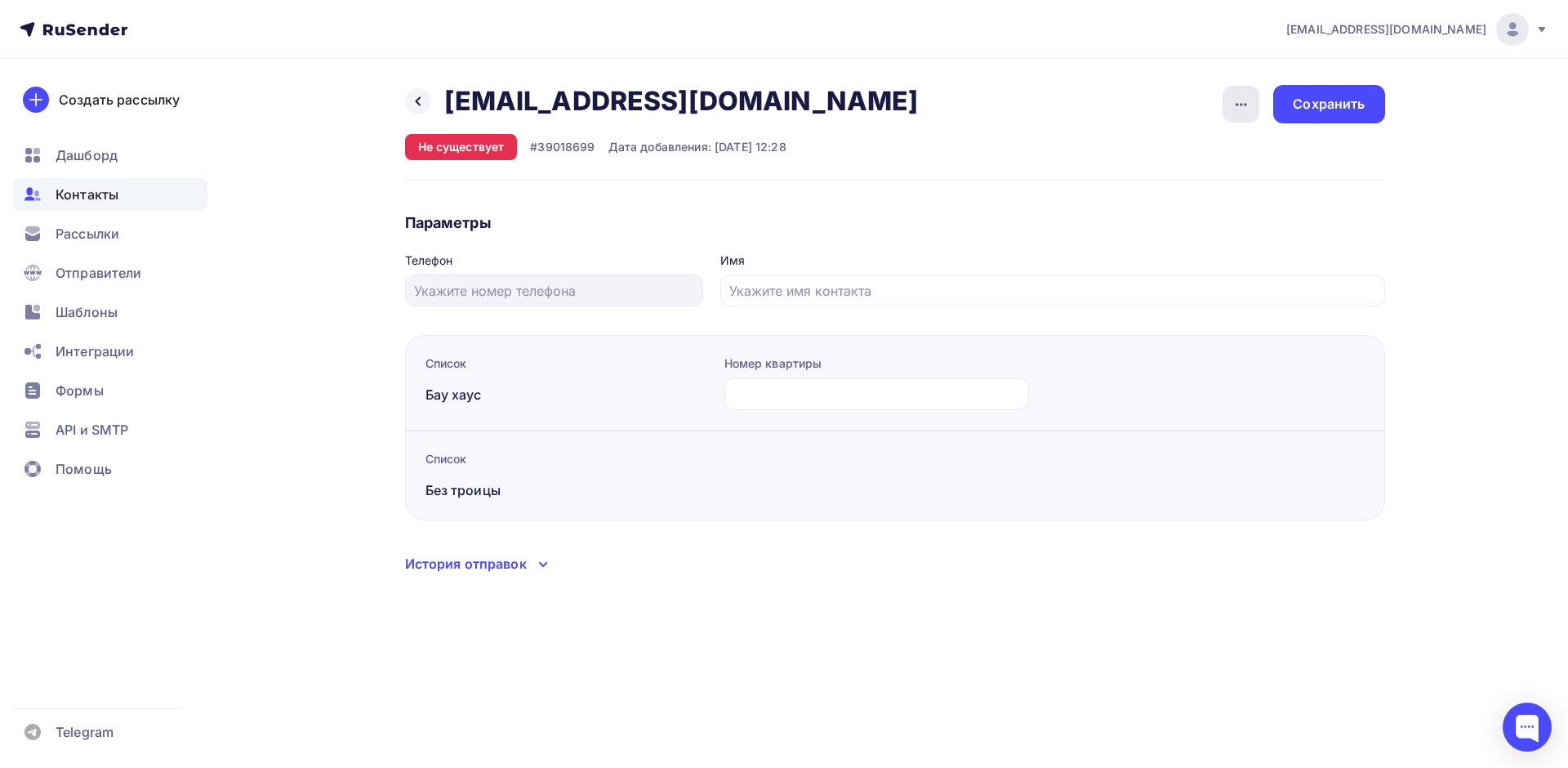
click at [1229, 101] on div "button" at bounding box center [1241, 104] width 37 height 37
click at [1169, 166] on link "Удалить" at bounding box center [1178, 155] width 177 height 32
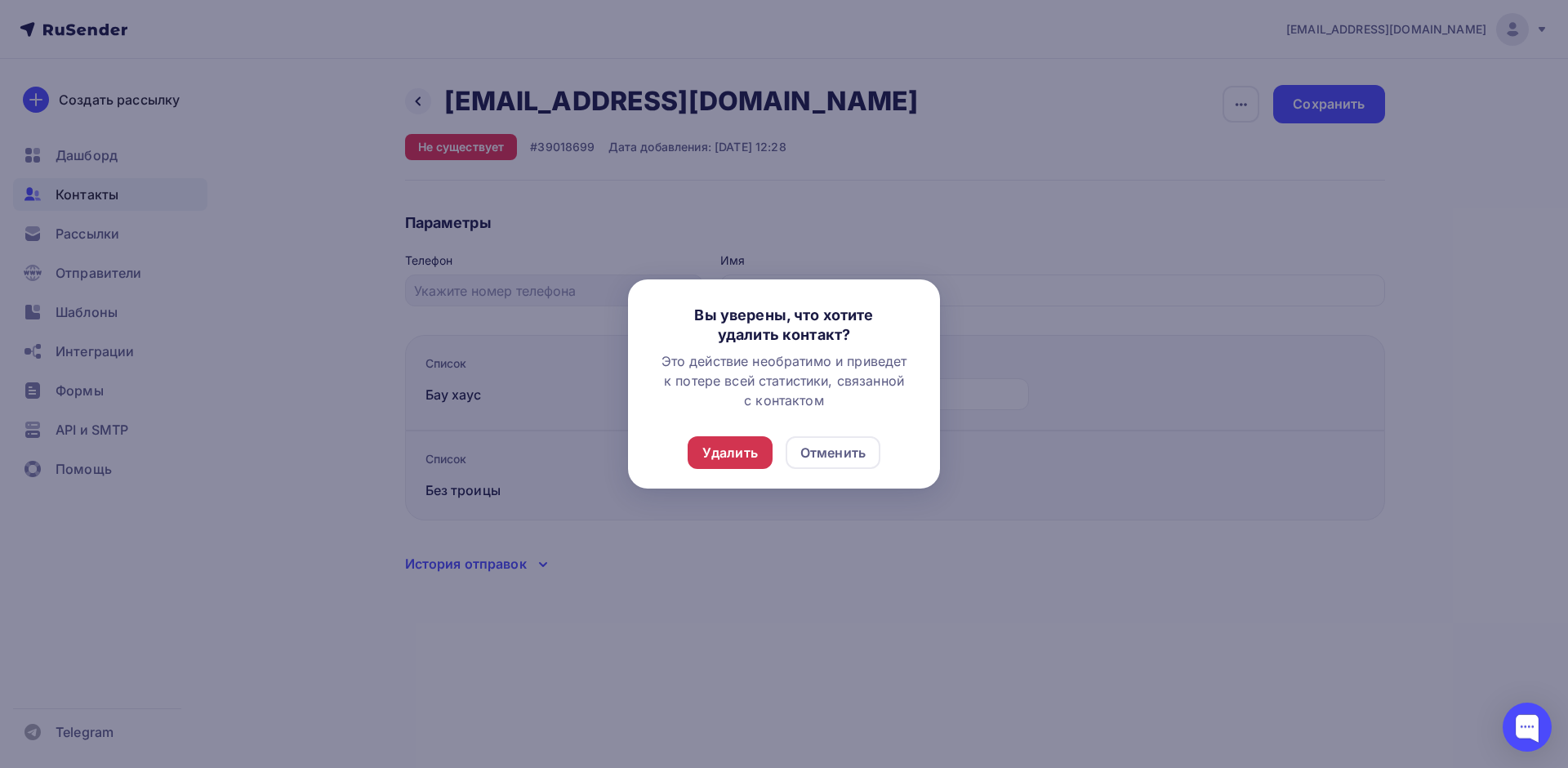
click at [741, 457] on div "Удалить" at bounding box center [729, 452] width 55 height 19
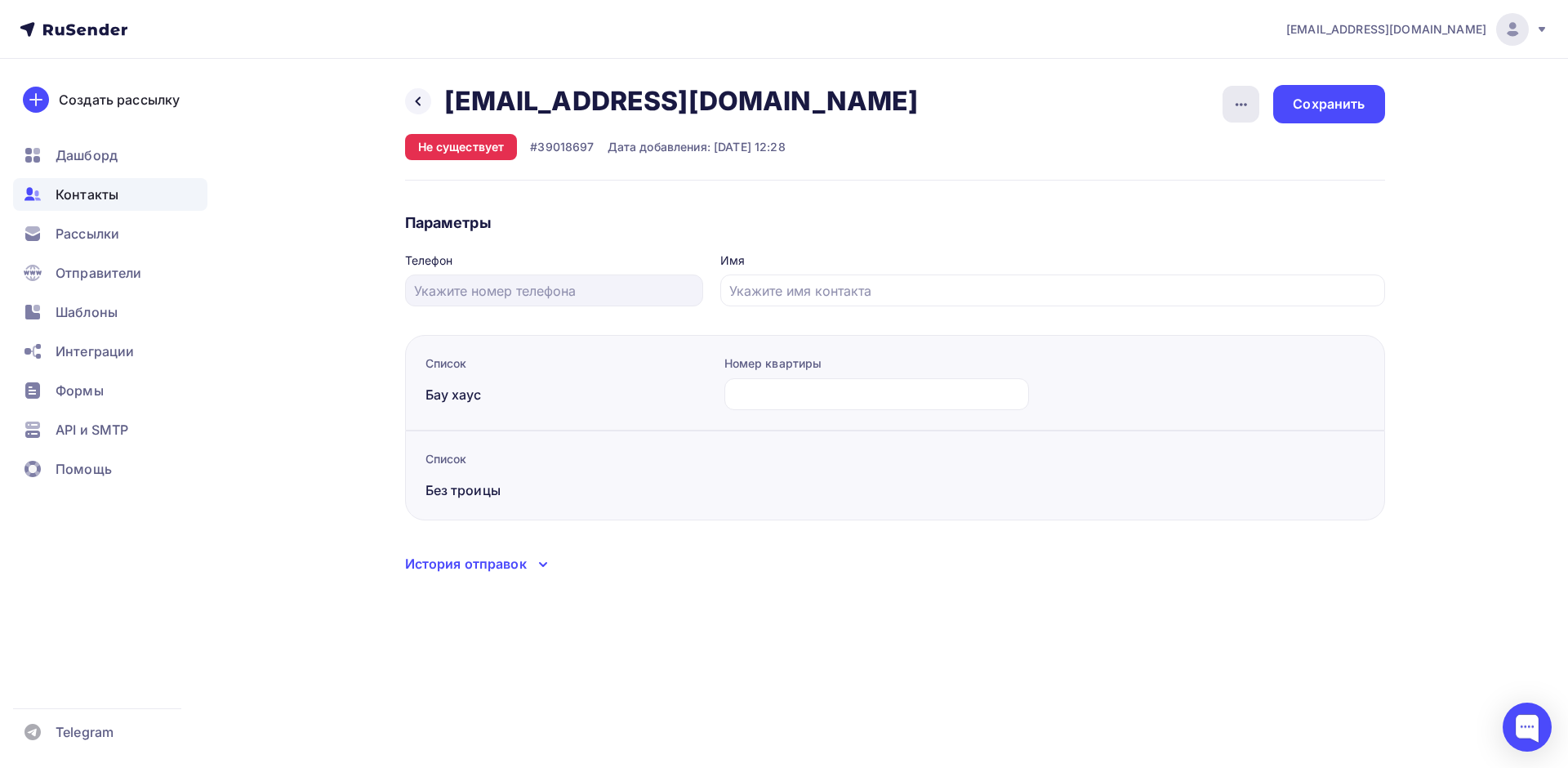
click at [1236, 97] on icon "button" at bounding box center [1241, 104] width 19 height 19
click at [1174, 153] on div "Удалить" at bounding box center [1178, 155] width 157 height 19
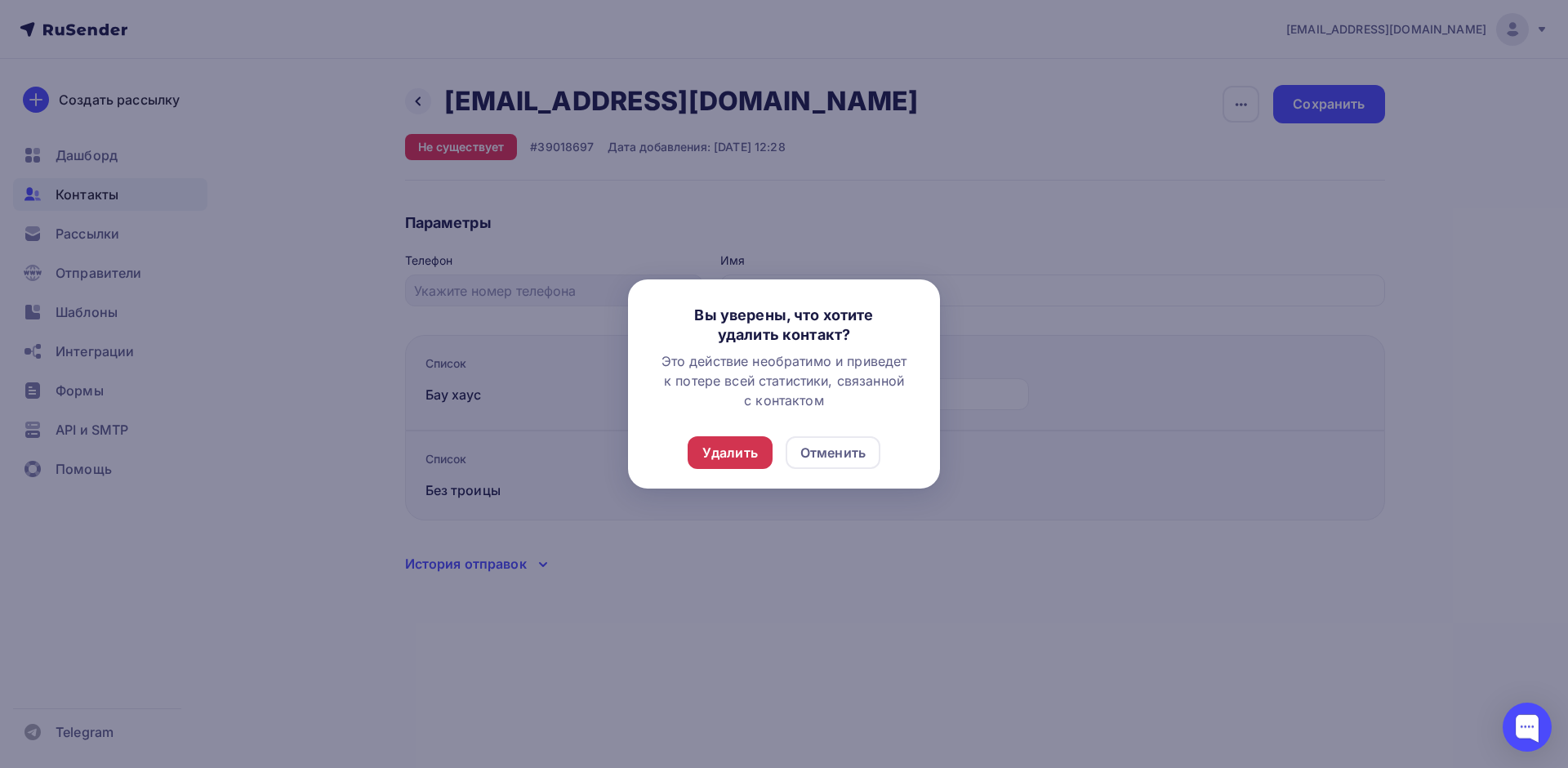
click at [720, 461] on div "Удалить" at bounding box center [729, 452] width 55 height 19
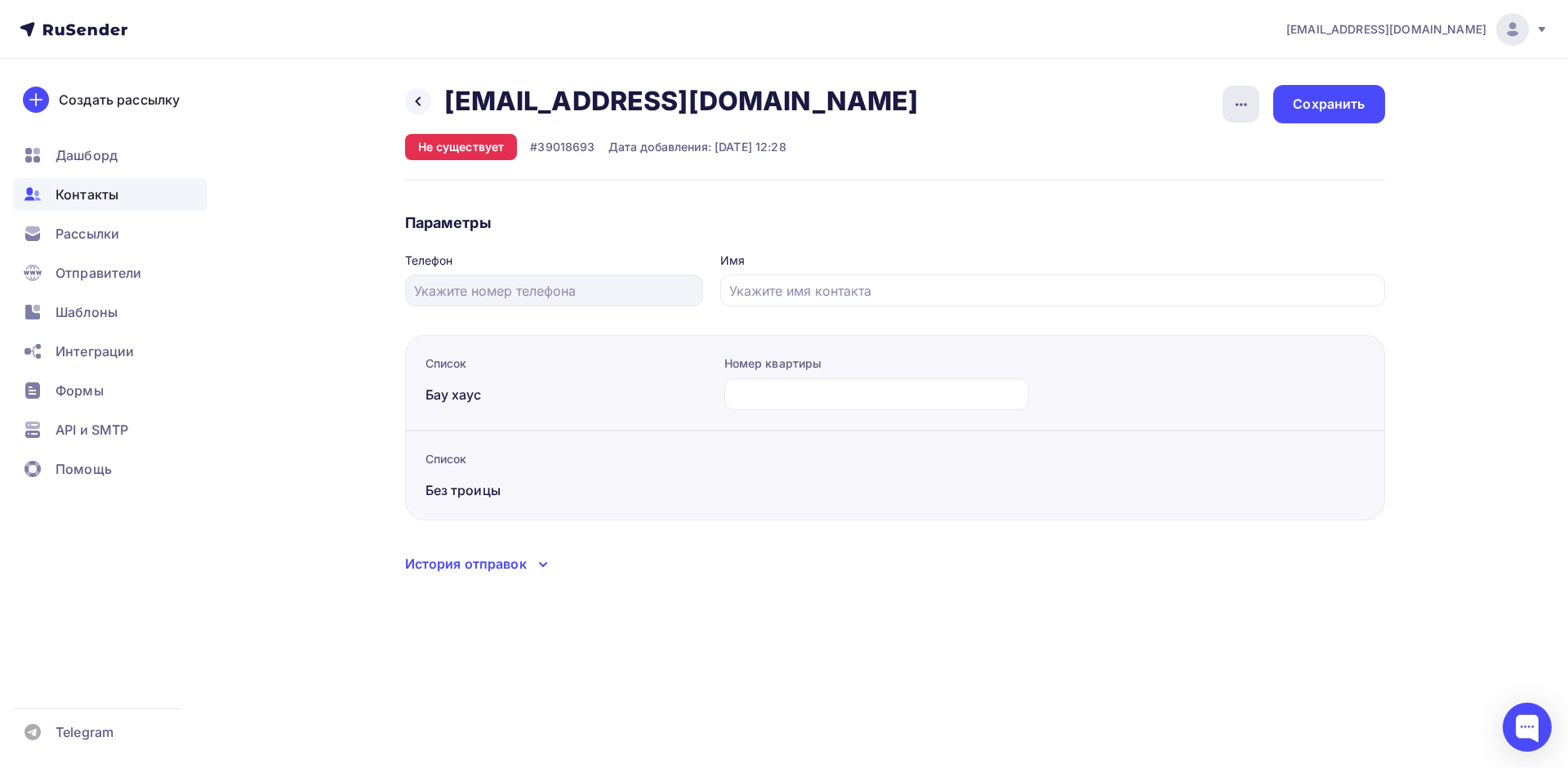
click at [1248, 105] on icon "button" at bounding box center [1241, 104] width 19 height 19
click at [1163, 157] on div "Удалить" at bounding box center [1178, 155] width 157 height 19
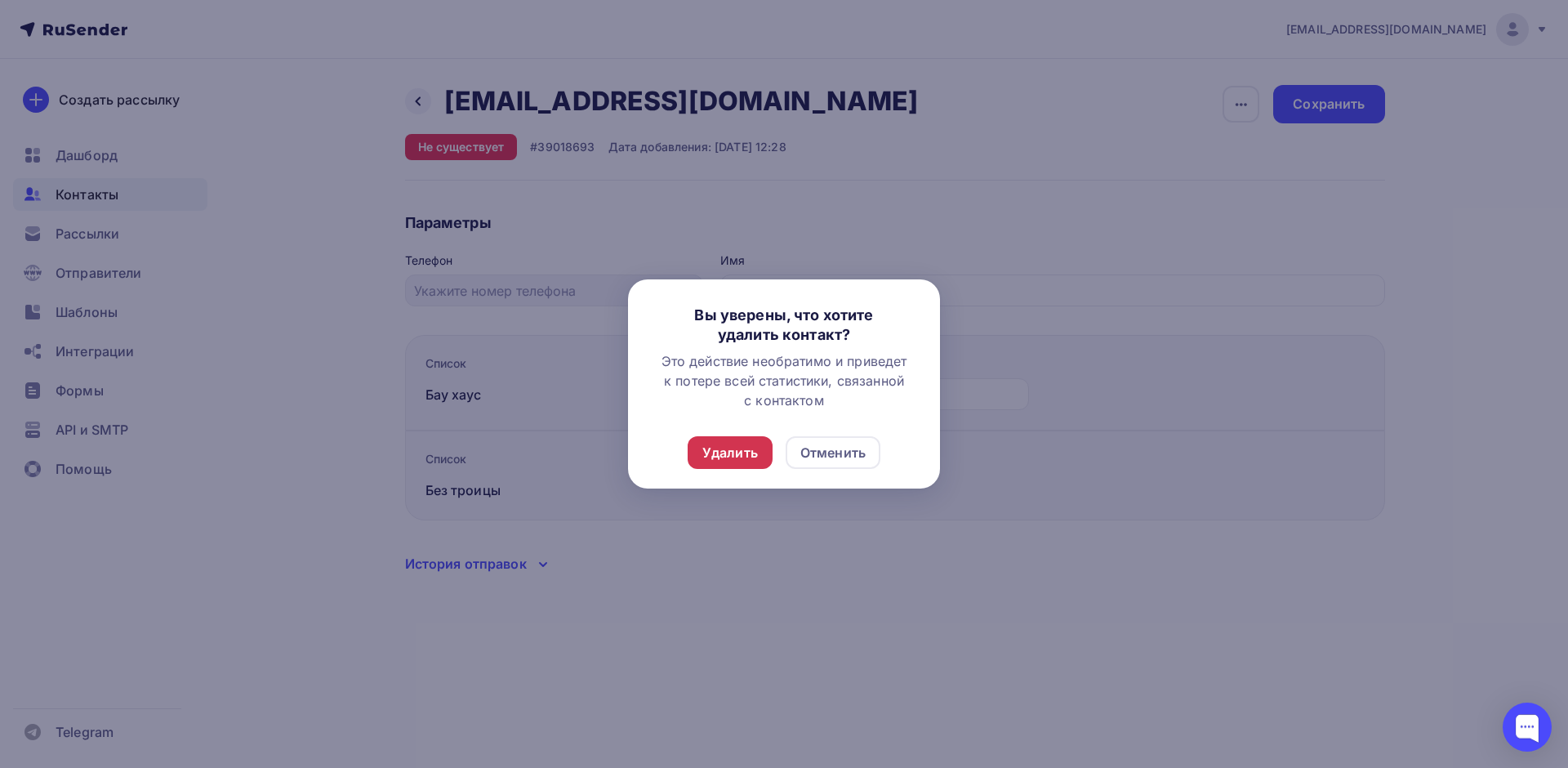
click at [744, 450] on div "Удалить" at bounding box center [729, 452] width 55 height 19
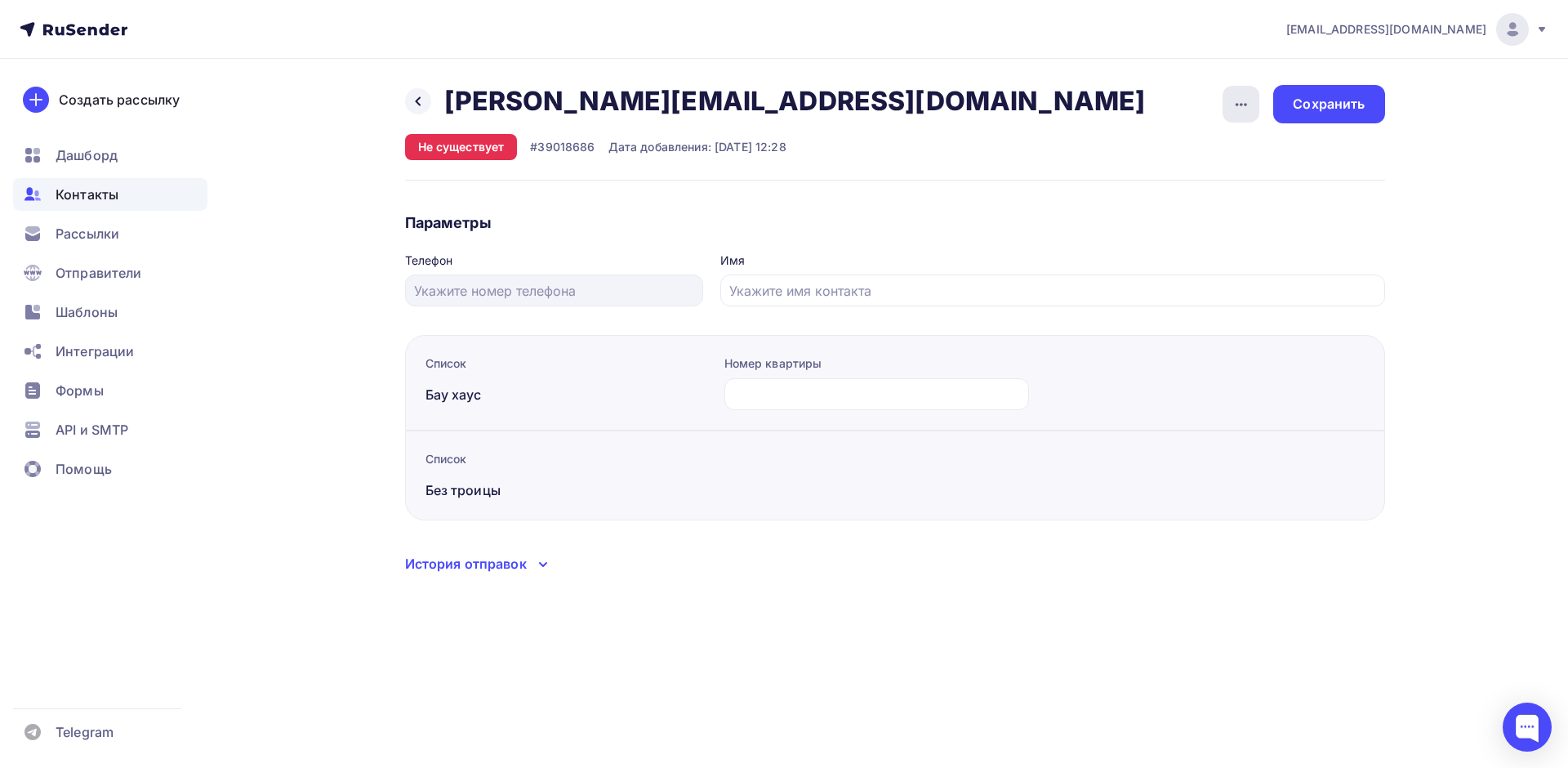
click at [1236, 94] on icon "button" at bounding box center [1241, 104] width 19 height 19
click at [1129, 157] on div "Удалить" at bounding box center [1178, 155] width 157 height 19
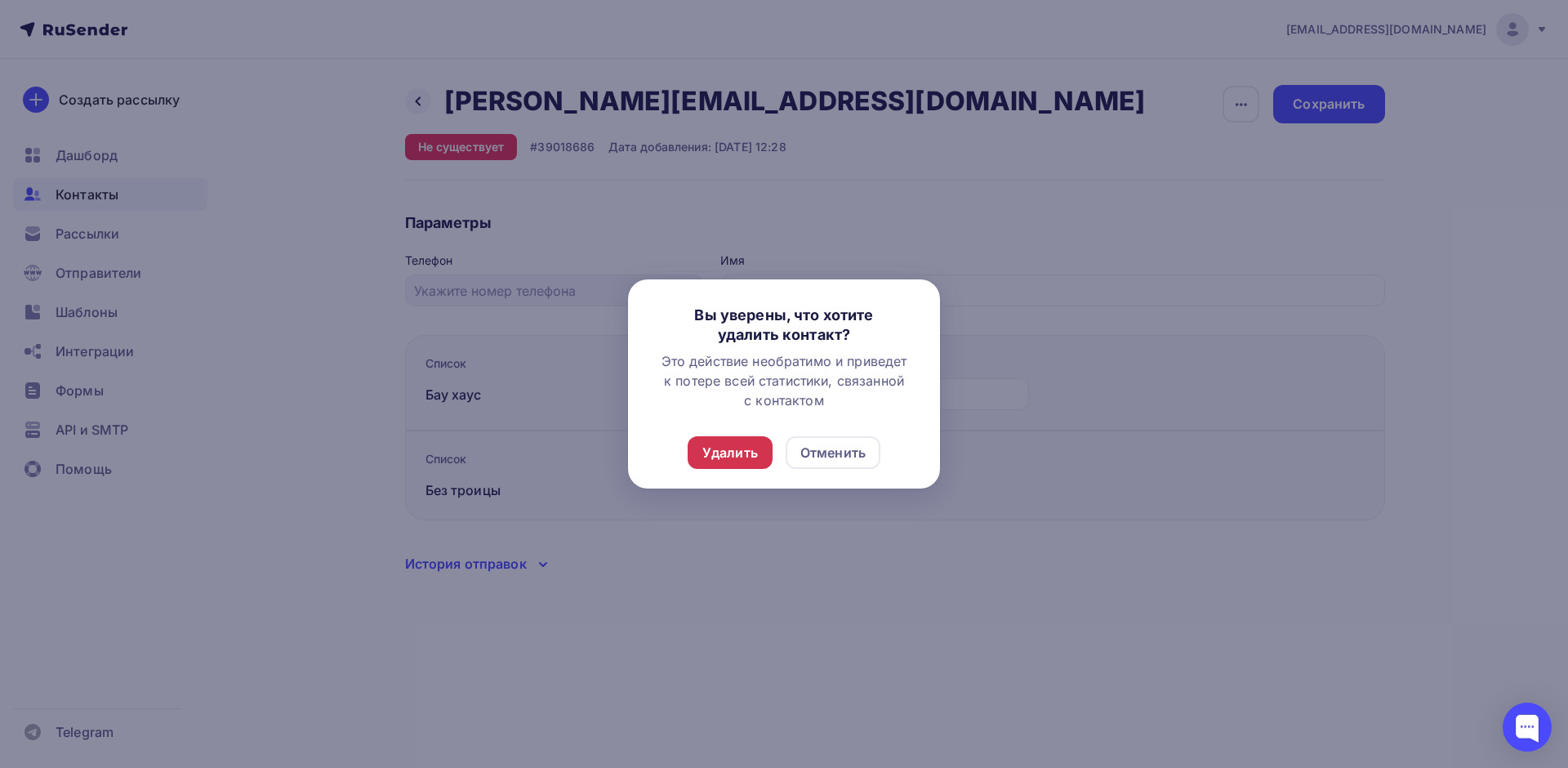
click at [744, 458] on div "Удалить" at bounding box center [729, 452] width 55 height 19
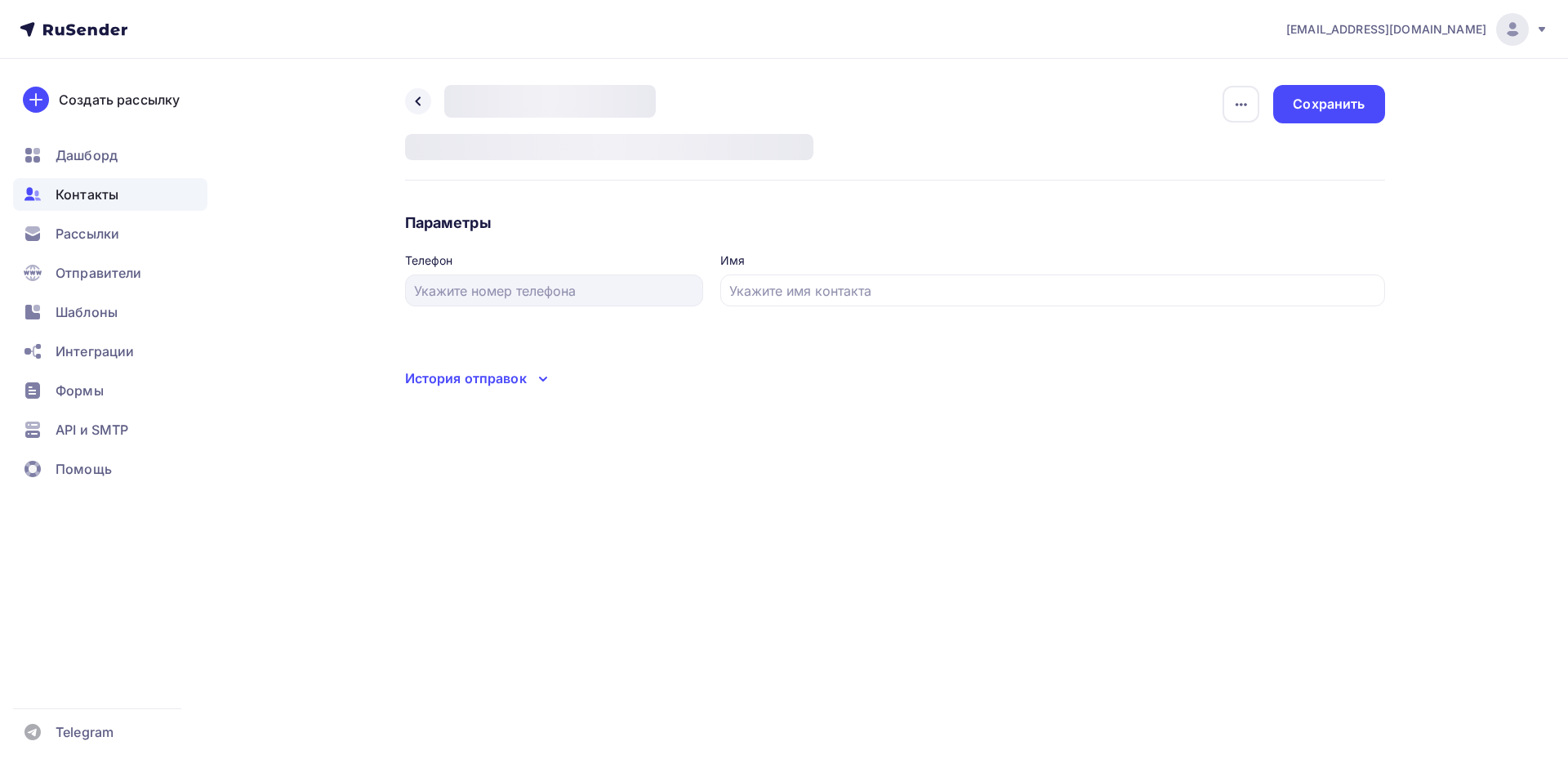
type input "Капшук [PERSON_NAME]"
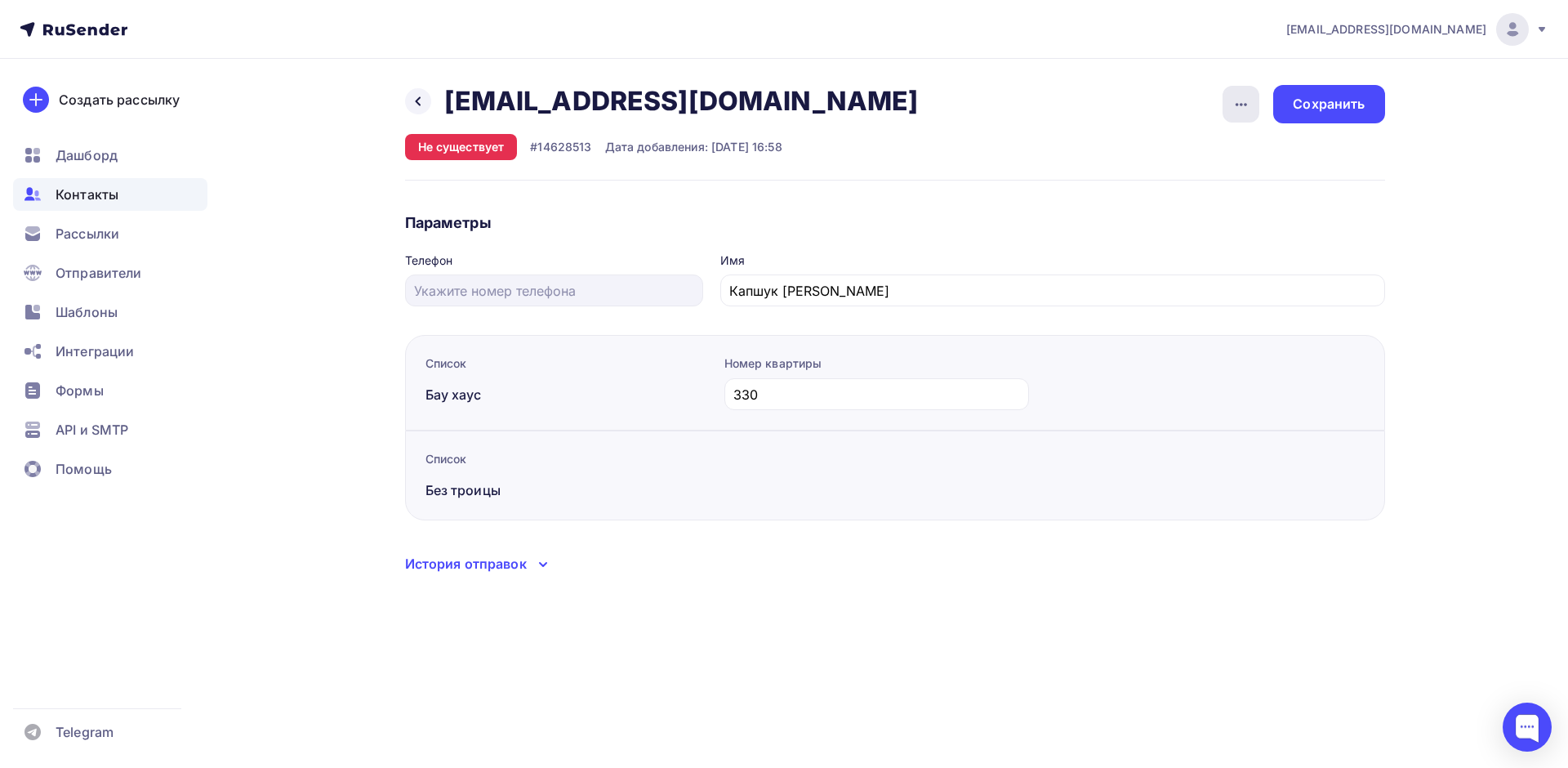
click at [1249, 105] on icon "button" at bounding box center [1241, 104] width 19 height 19
click at [1111, 164] on icon at bounding box center [1110, 155] width 19 height 19
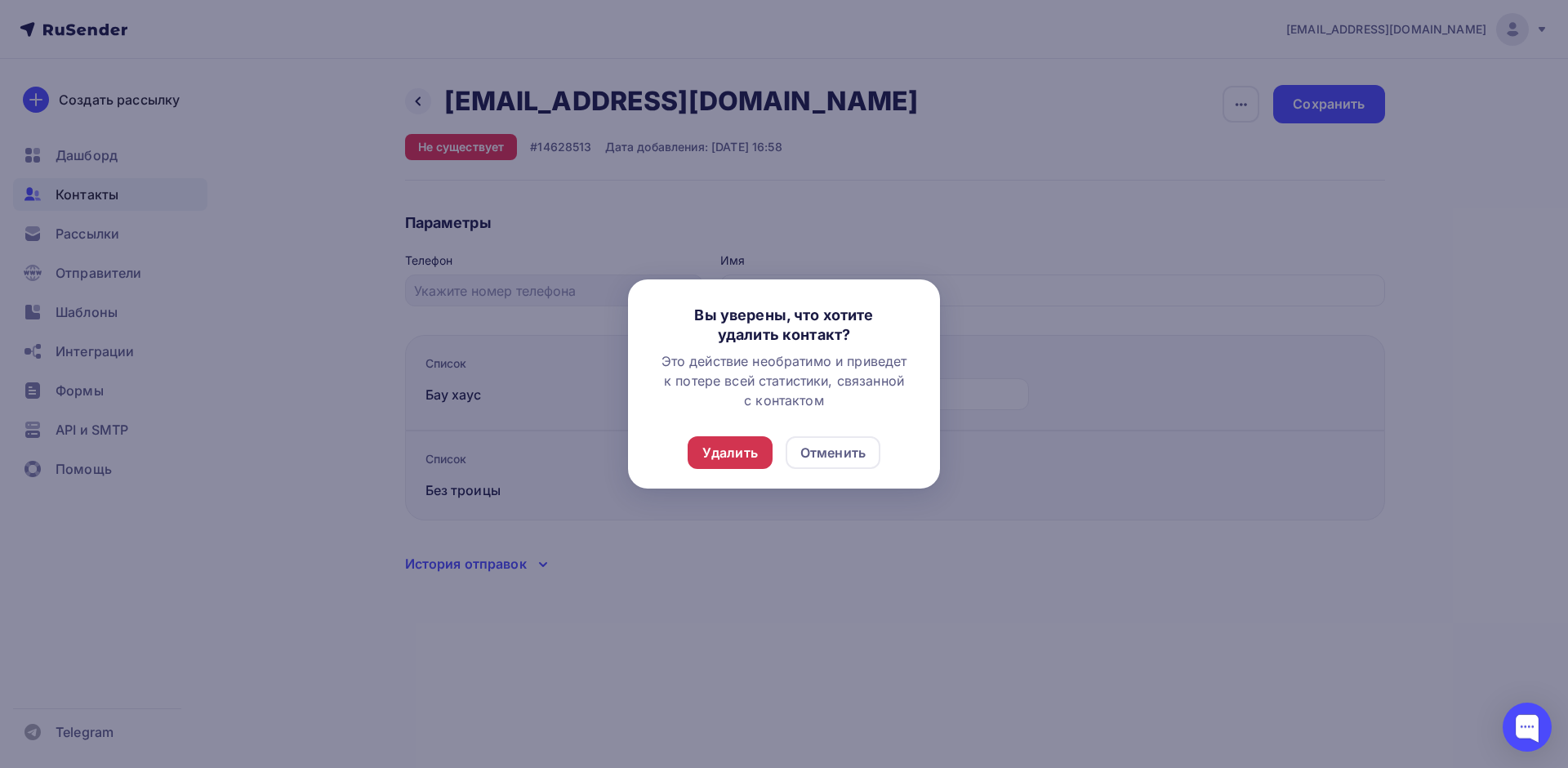
click at [740, 450] on div "Удалить" at bounding box center [729, 452] width 55 height 19
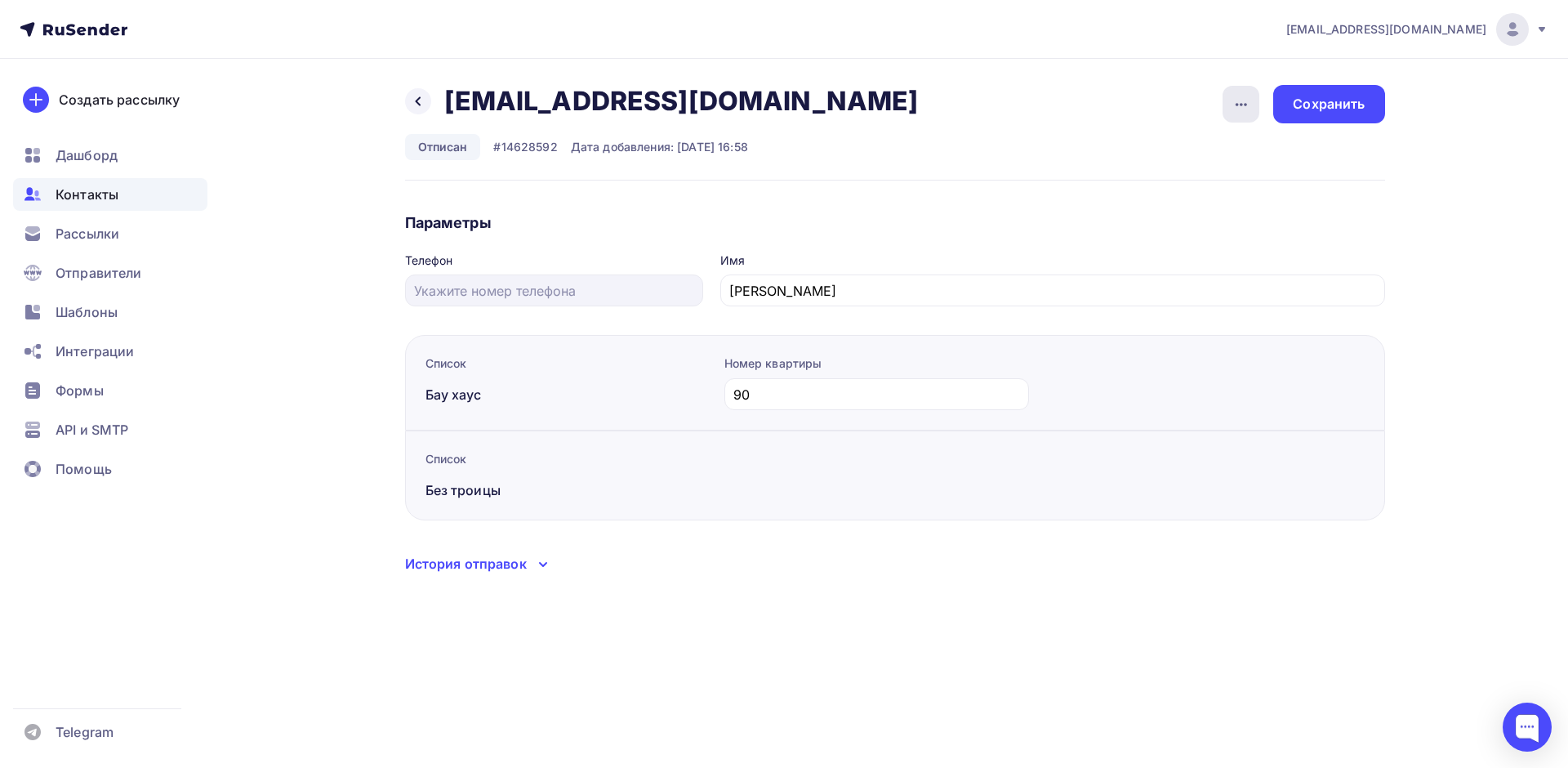
click at [1251, 89] on div "button" at bounding box center [1241, 104] width 37 height 37
click at [1118, 159] on icon at bounding box center [1110, 155] width 19 height 19
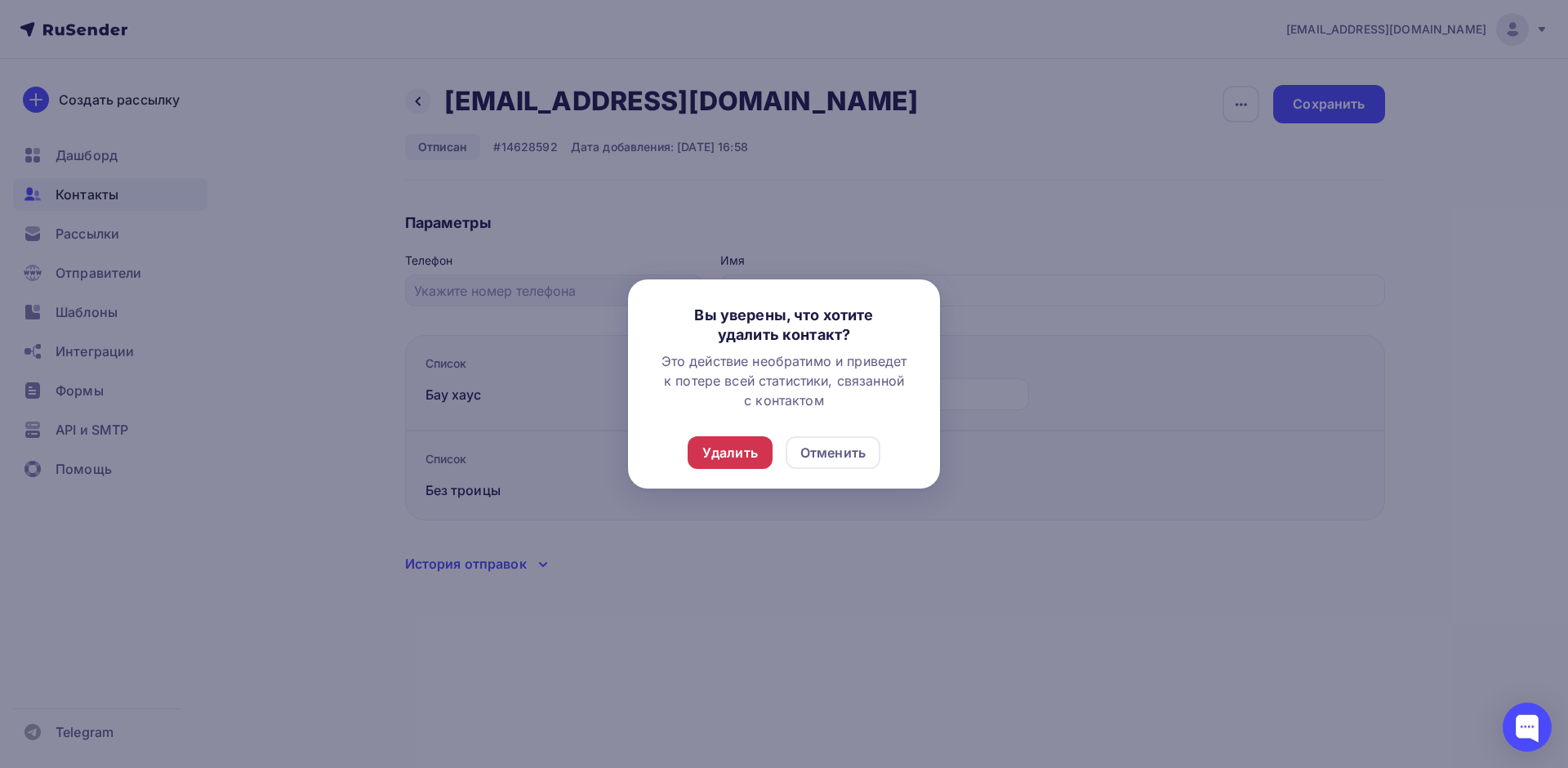
click at [697, 452] on div "Удалить" at bounding box center [729, 452] width 85 height 32
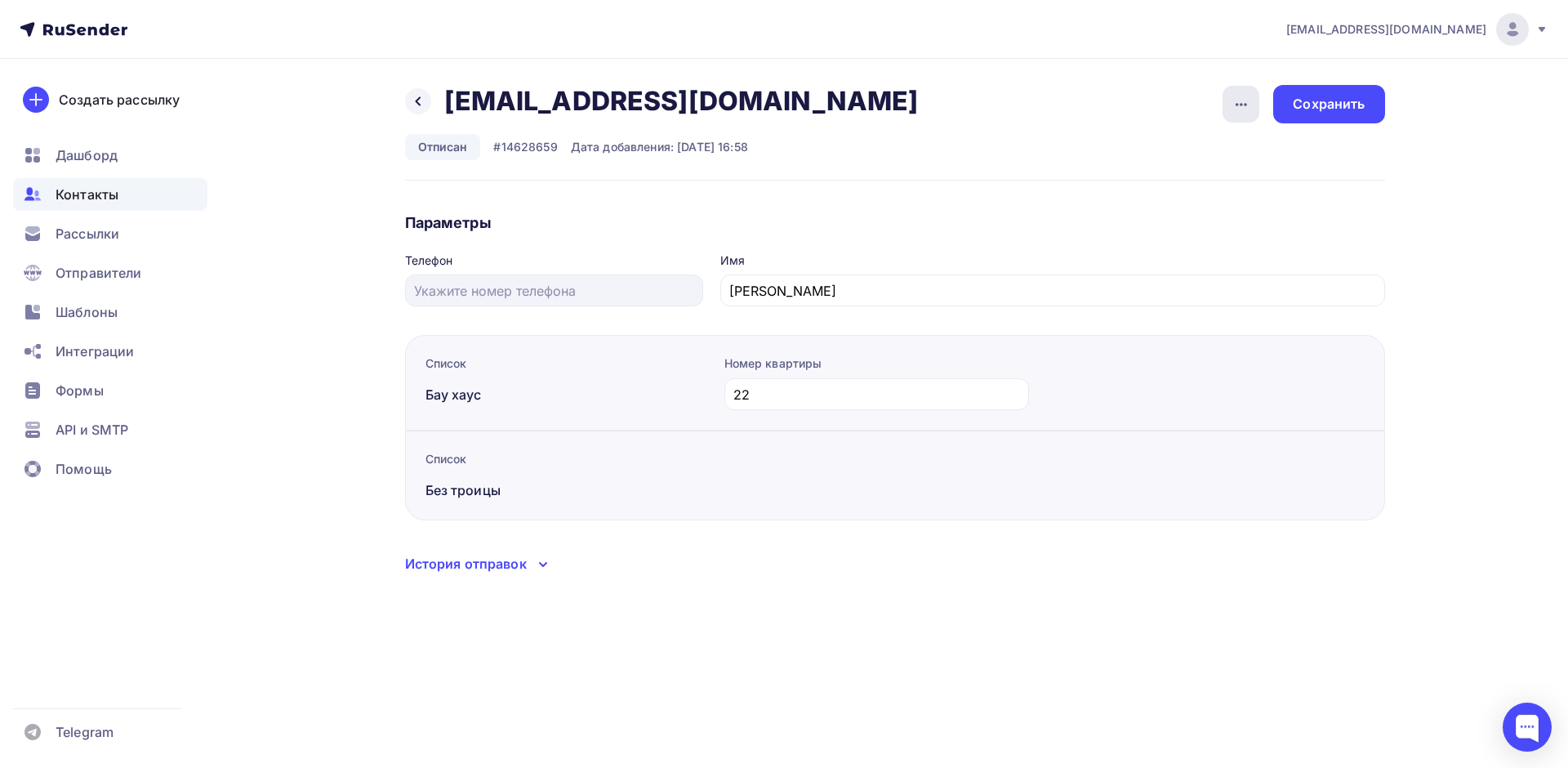
click at [1246, 102] on icon "button" at bounding box center [1241, 104] width 19 height 19
click at [1184, 147] on div "Удалить" at bounding box center [1178, 155] width 157 height 19
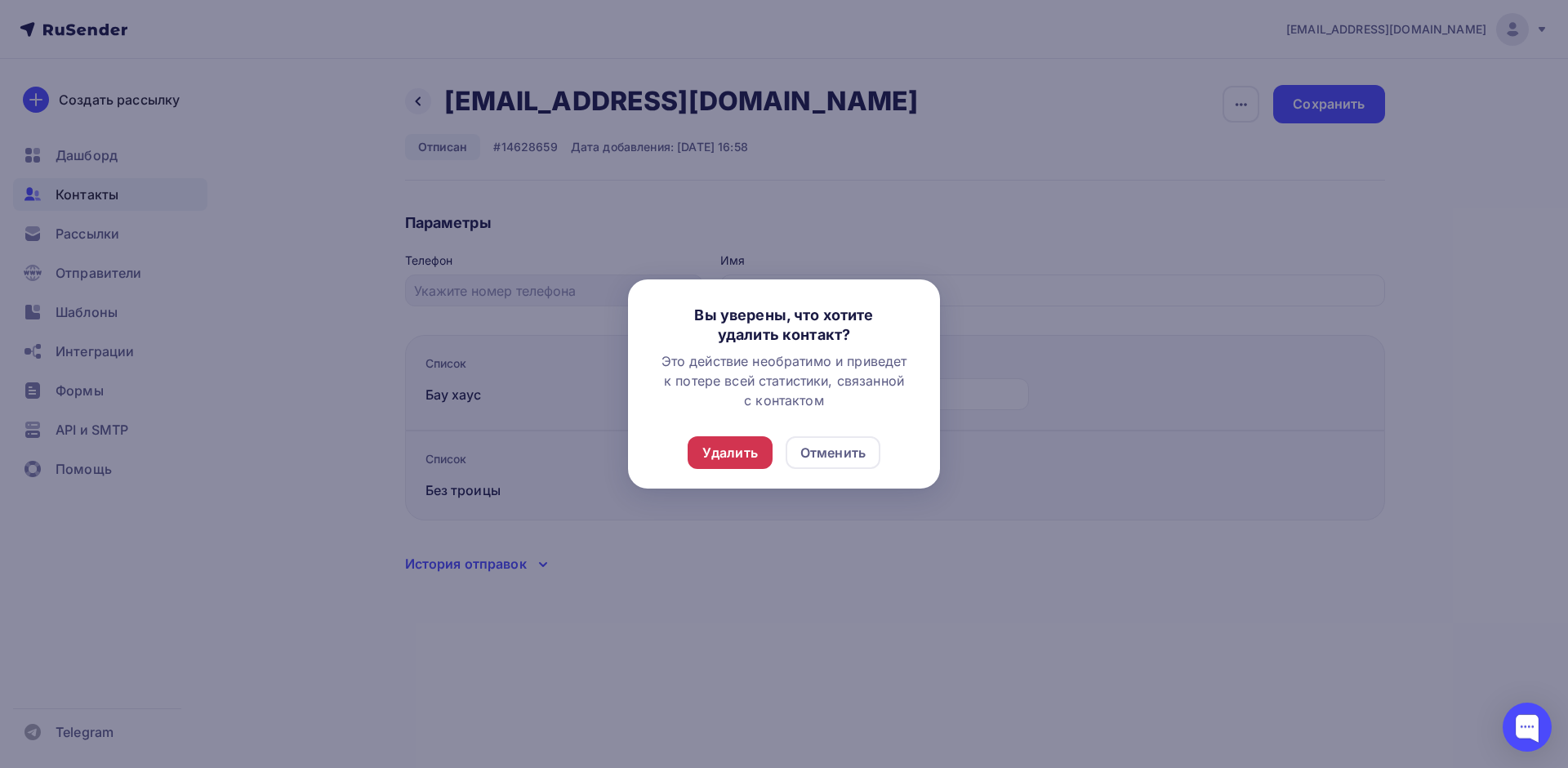
click at [736, 443] on div "Удалить" at bounding box center [729, 452] width 55 height 19
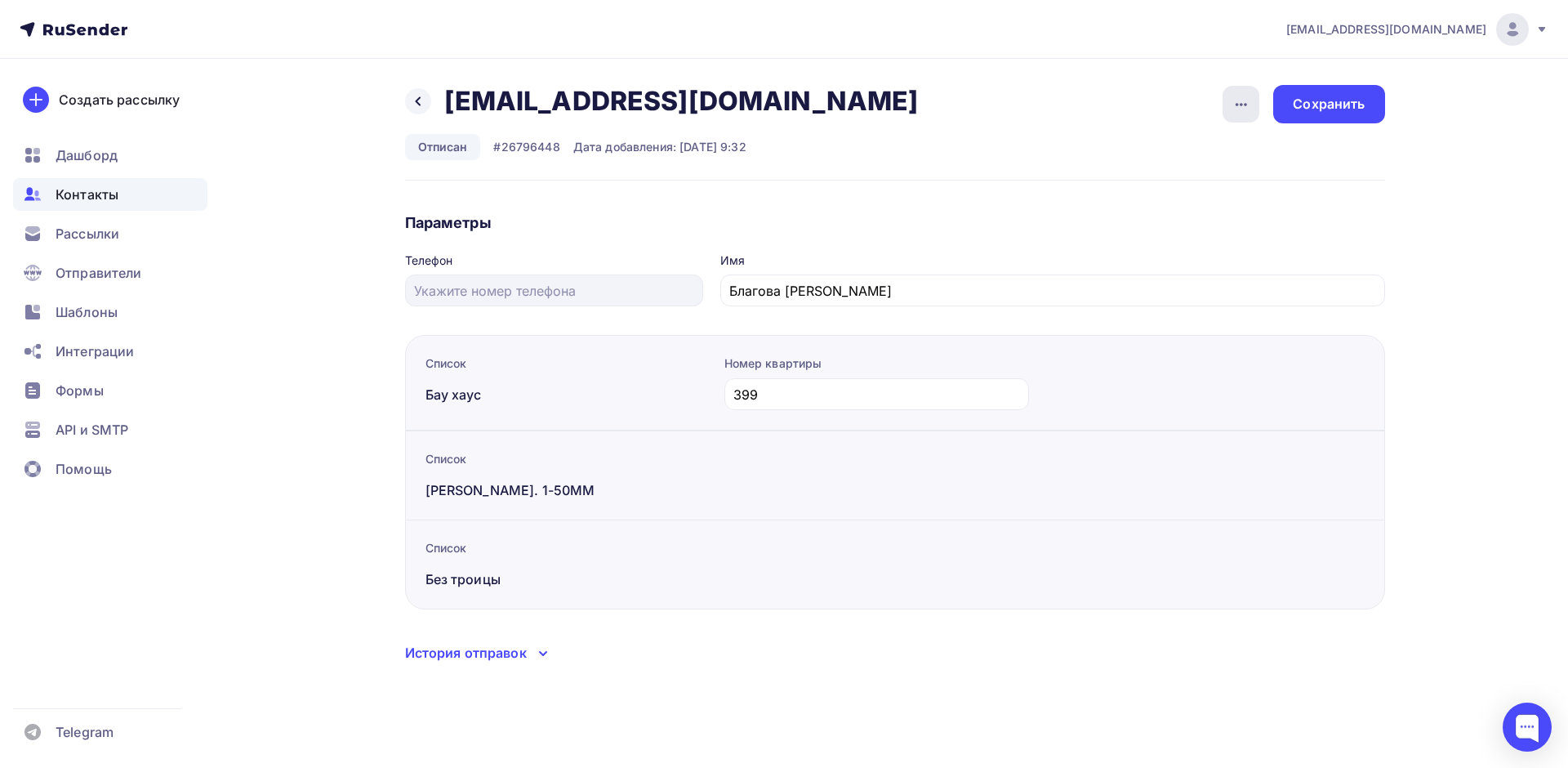
click at [1247, 103] on icon "button" at bounding box center [1241, 104] width 19 height 19
click at [1144, 164] on div "Удалить" at bounding box center [1178, 155] width 157 height 19
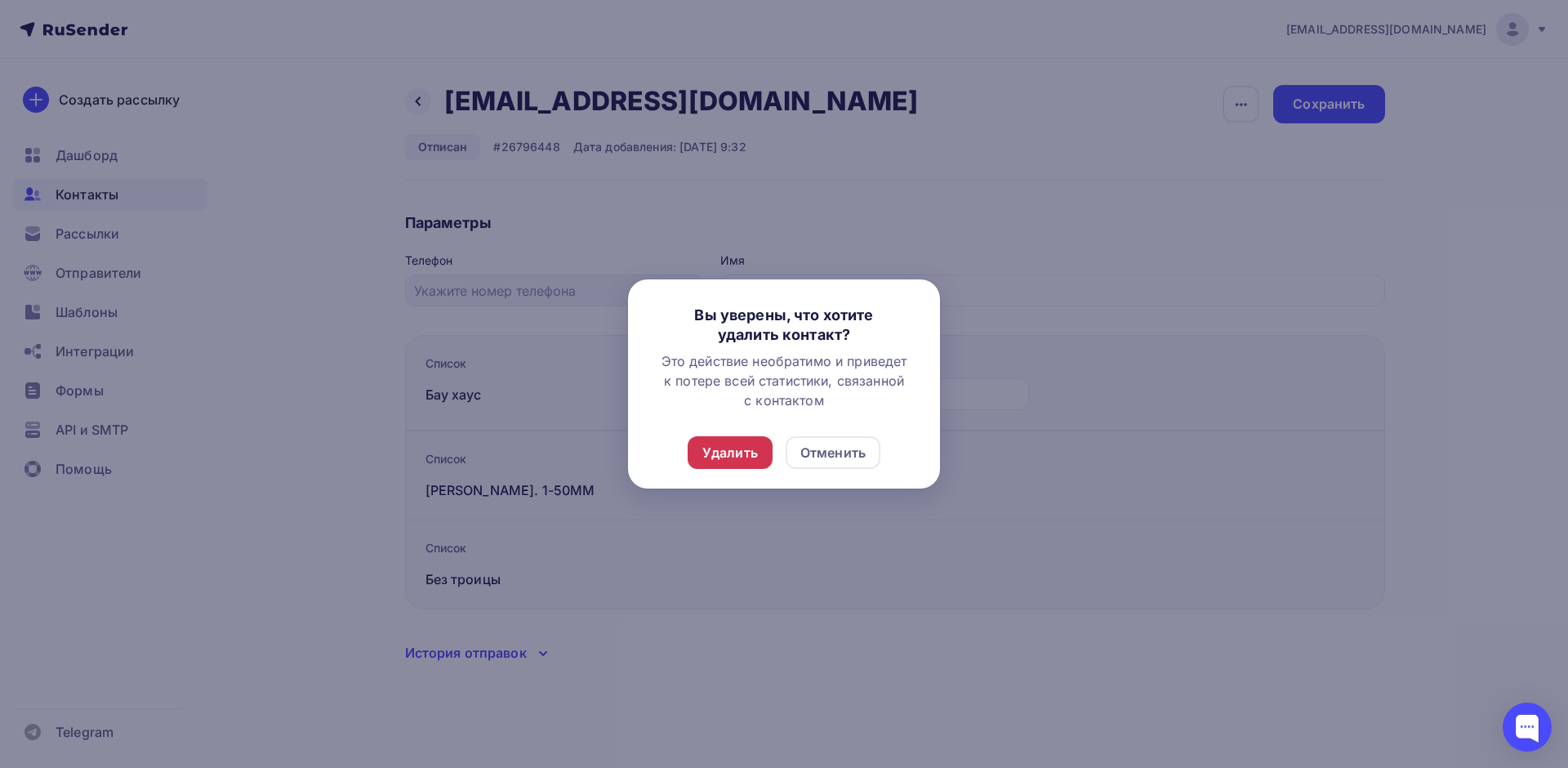
click at [710, 452] on div "Удалить" at bounding box center [729, 452] width 55 height 19
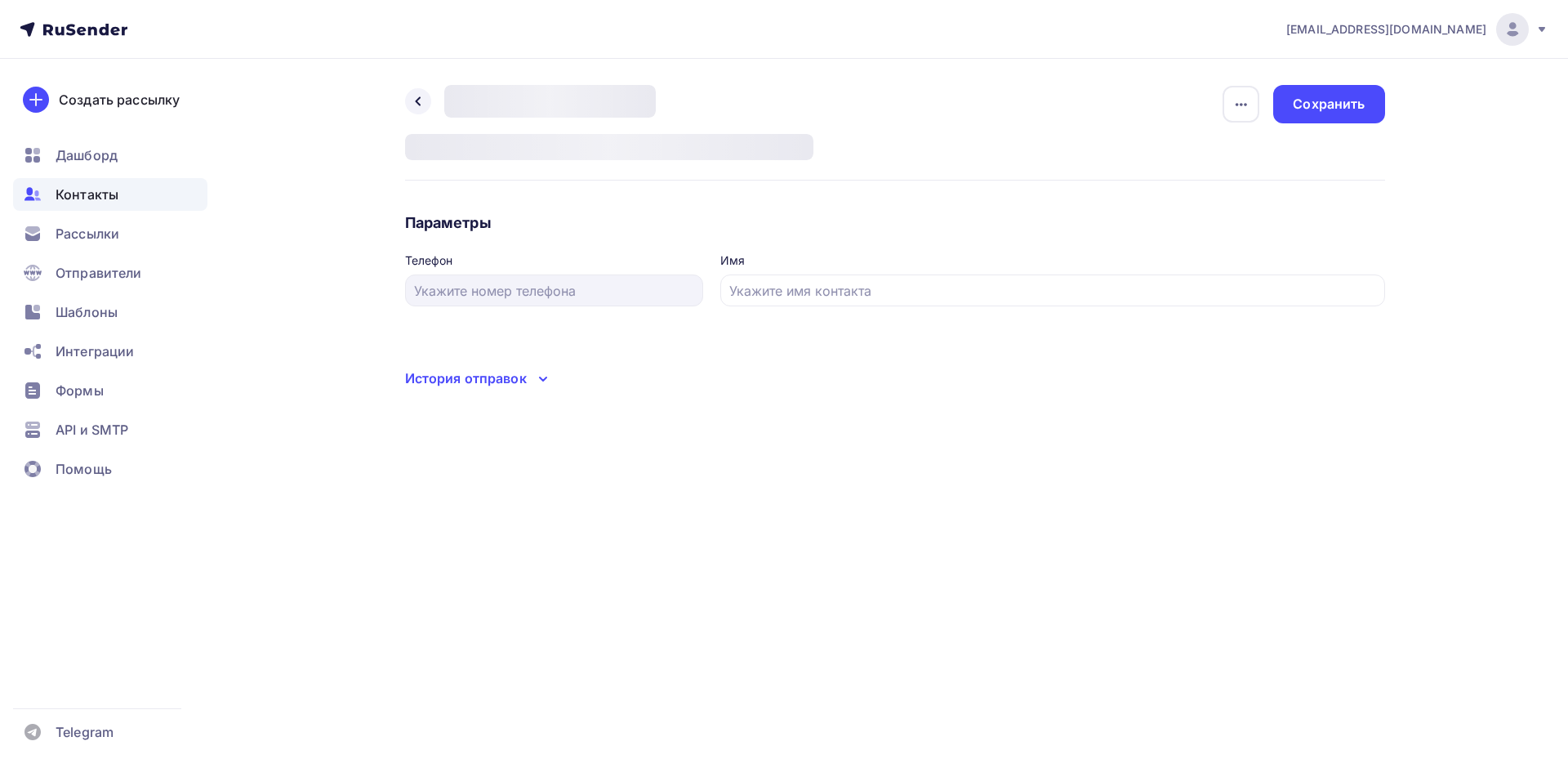
type input "[PERSON_NAME] [PERSON_NAME]"
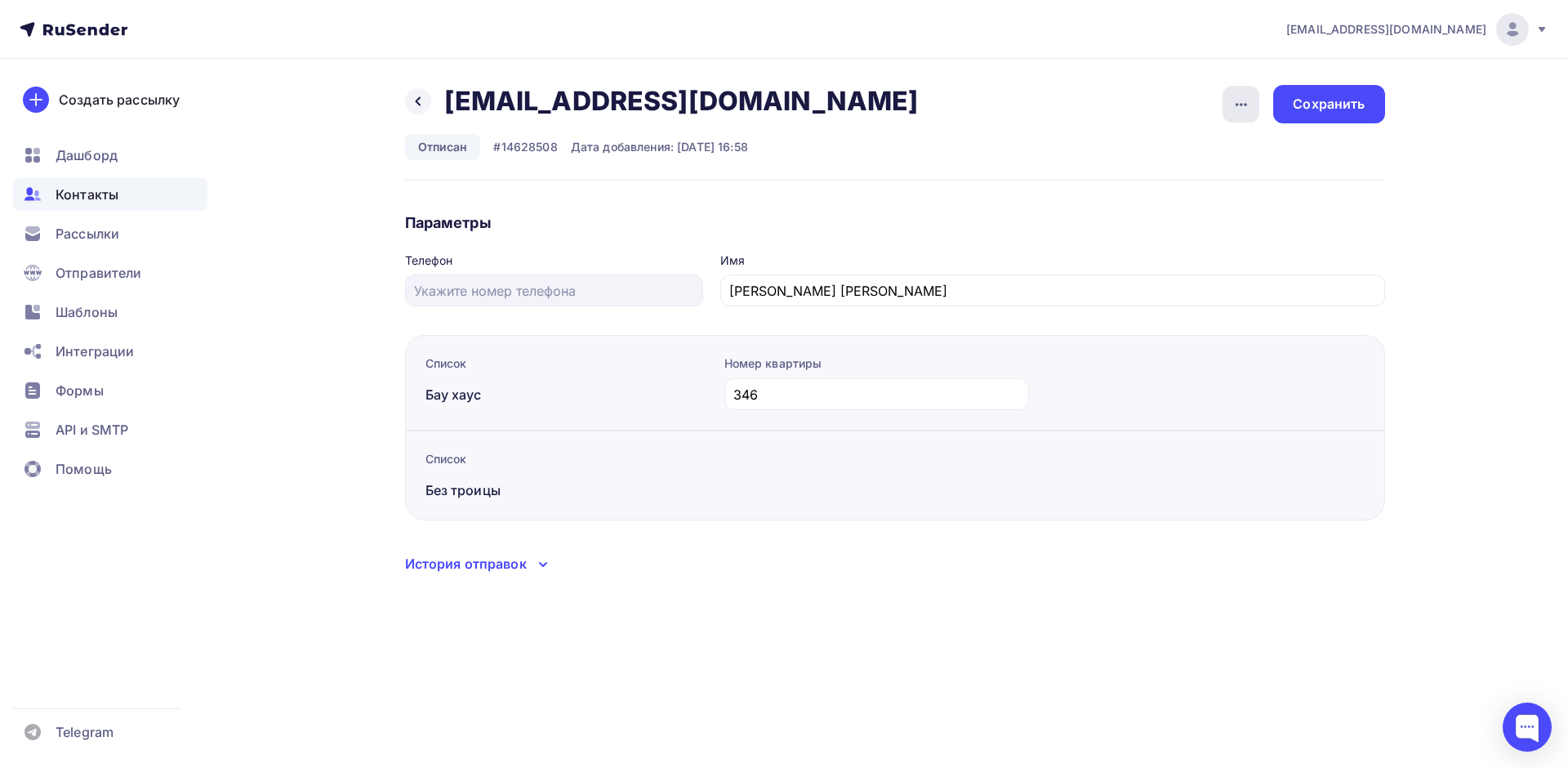
click at [1243, 110] on icon "button" at bounding box center [1241, 104] width 19 height 19
click at [1150, 154] on div "Удалить" at bounding box center [1178, 155] width 157 height 19
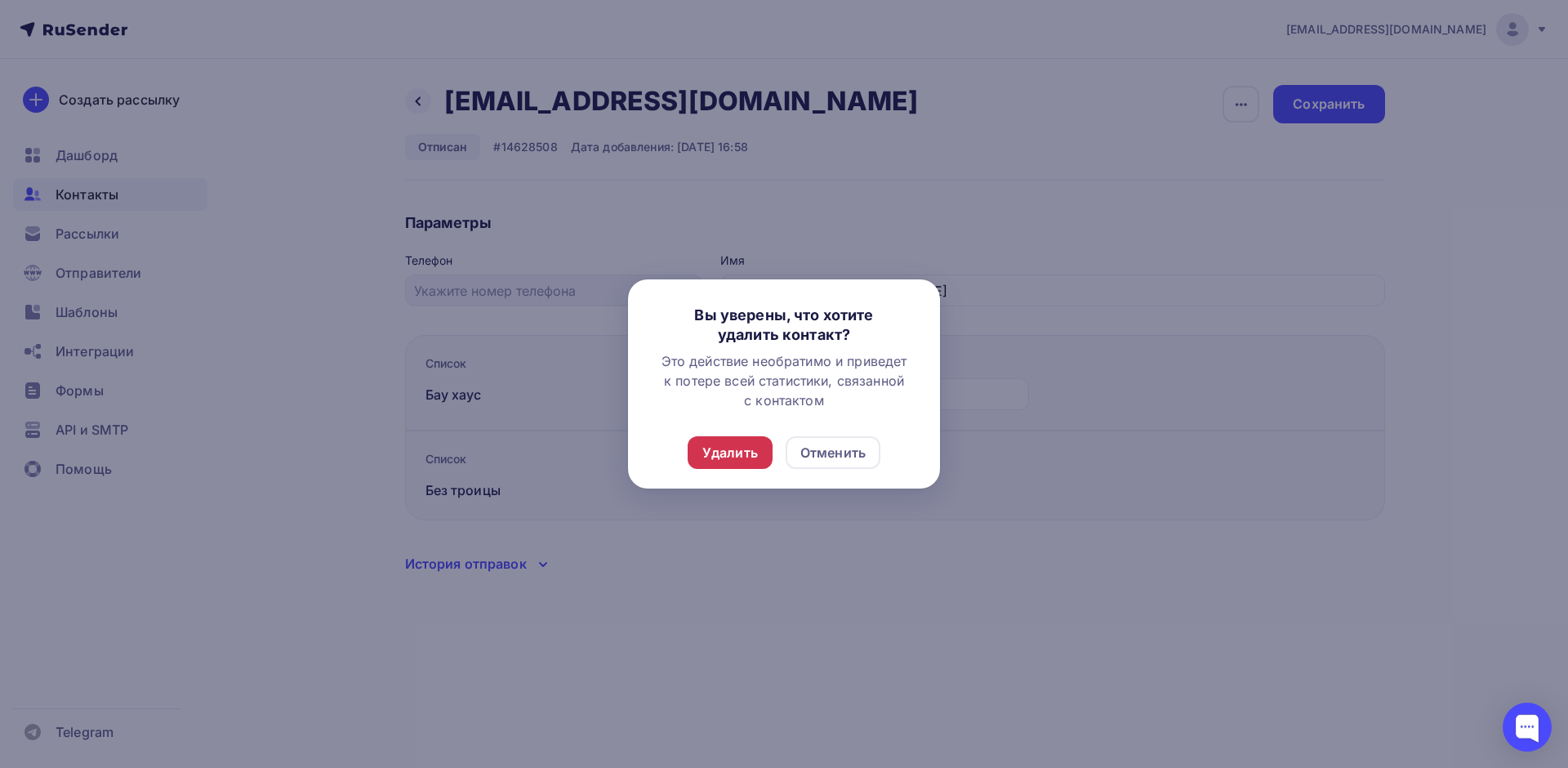
click at [711, 466] on div "Удалить" at bounding box center [729, 452] width 85 height 32
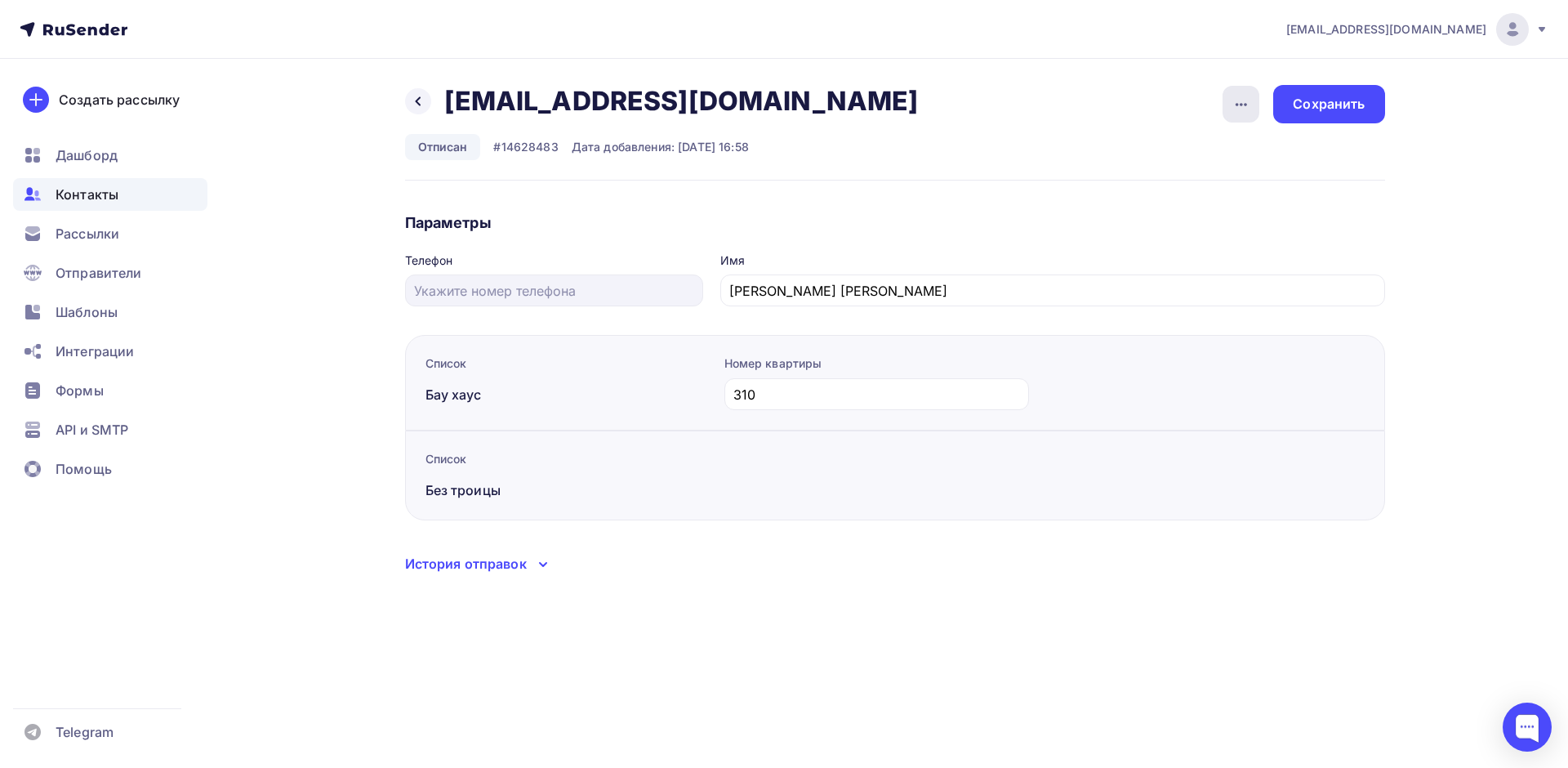
click at [1244, 115] on div "button" at bounding box center [1241, 104] width 37 height 37
click at [1138, 154] on div "Удалить" at bounding box center [1178, 155] width 157 height 19
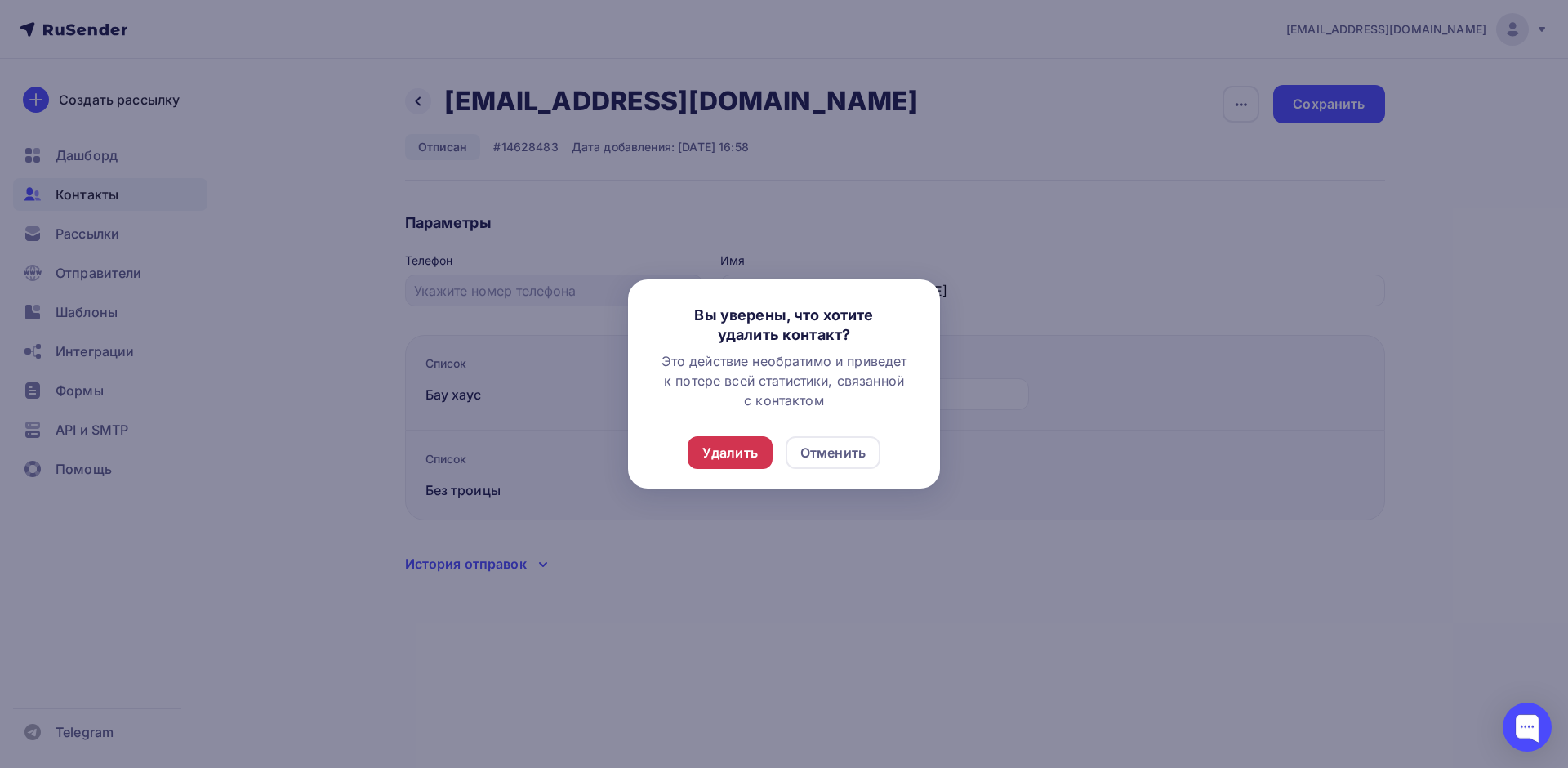
click at [736, 451] on div "Удалить" at bounding box center [729, 452] width 55 height 19
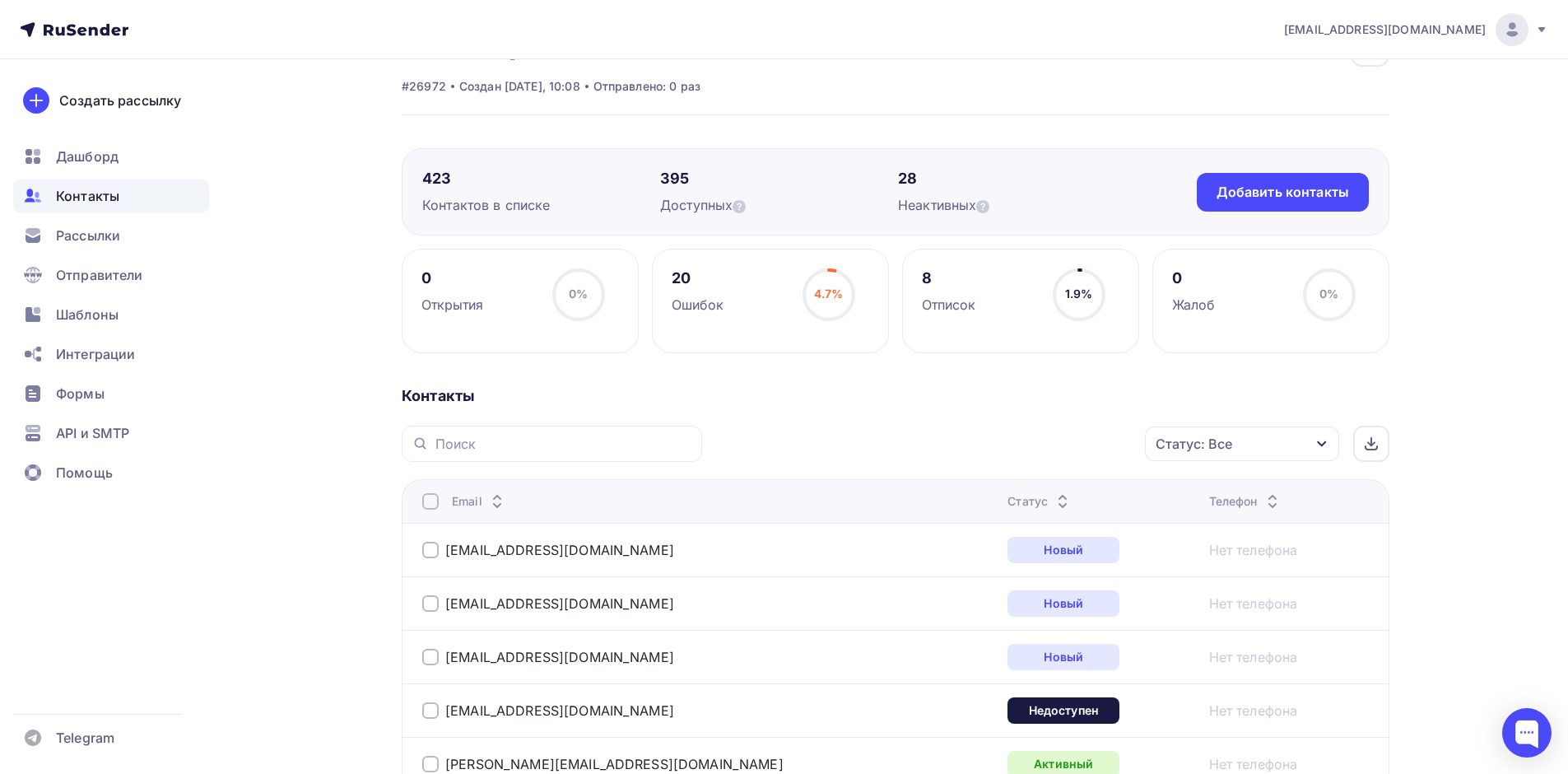
scroll to position [82, 0]
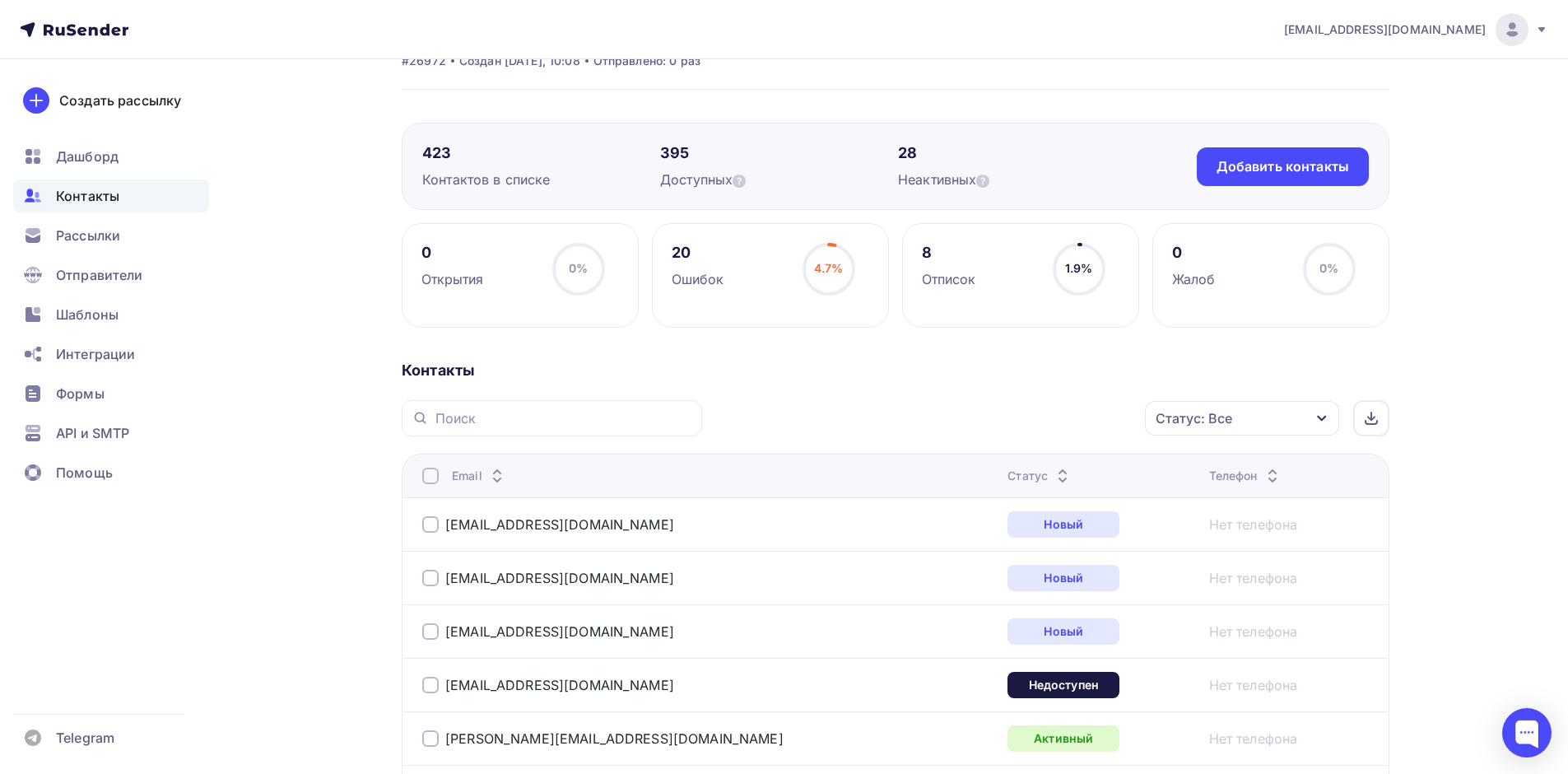
click at [531, 182] on div "Контактов в списке" at bounding box center [541, 179] width 238 height 19
click at [1047, 179] on div "Неактивных" at bounding box center [1017, 179] width 238 height 19
click at [977, 177] on div "Неактивных" at bounding box center [1017, 179] width 238 height 19
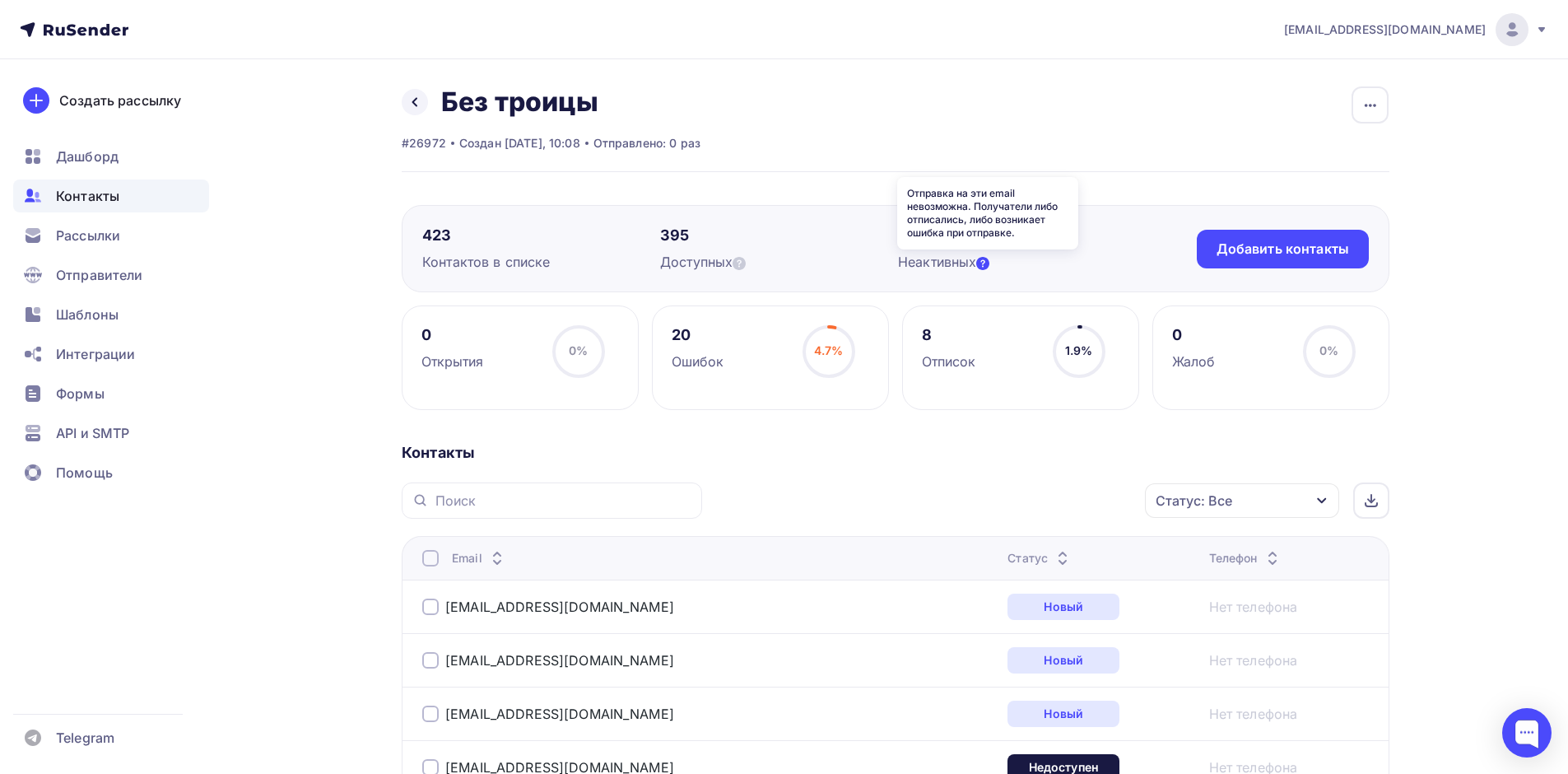
click at [989, 264] on icon at bounding box center [982, 263] width 13 height 13
click at [1007, 205] on div "Отправка на эти email невозможна. Получатели либо отписались, либо возникает ош…" at bounding box center [987, 213] width 181 height 72
click at [1042, 262] on div "Неактивных" at bounding box center [1017, 262] width 238 height 19
click at [575, 247] on div "423 [PERSON_NAME] в списке" at bounding box center [541, 249] width 238 height 46
click at [686, 244] on div "395" at bounding box center [779, 235] width 238 height 19
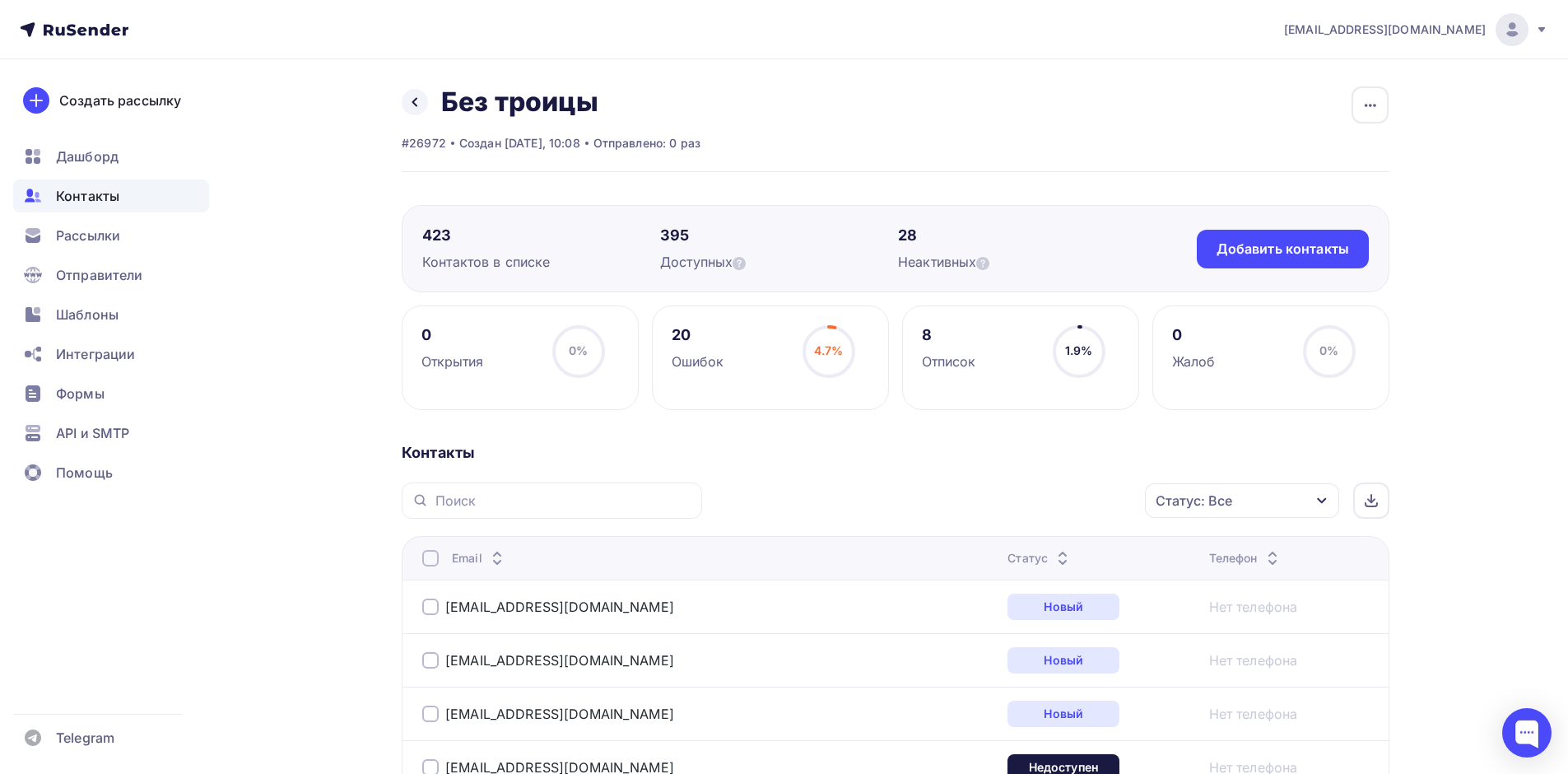
click at [418, 216] on div "423 Контактов в списке 395 Доступных 28 Неактивных Добавить контакты Добавить к…" at bounding box center [895, 248] width 987 height 87
click at [464, 246] on div "423 [PERSON_NAME] в списке" at bounding box center [541, 249] width 238 height 46
click at [1386, 99] on div "button" at bounding box center [1370, 105] width 37 height 37
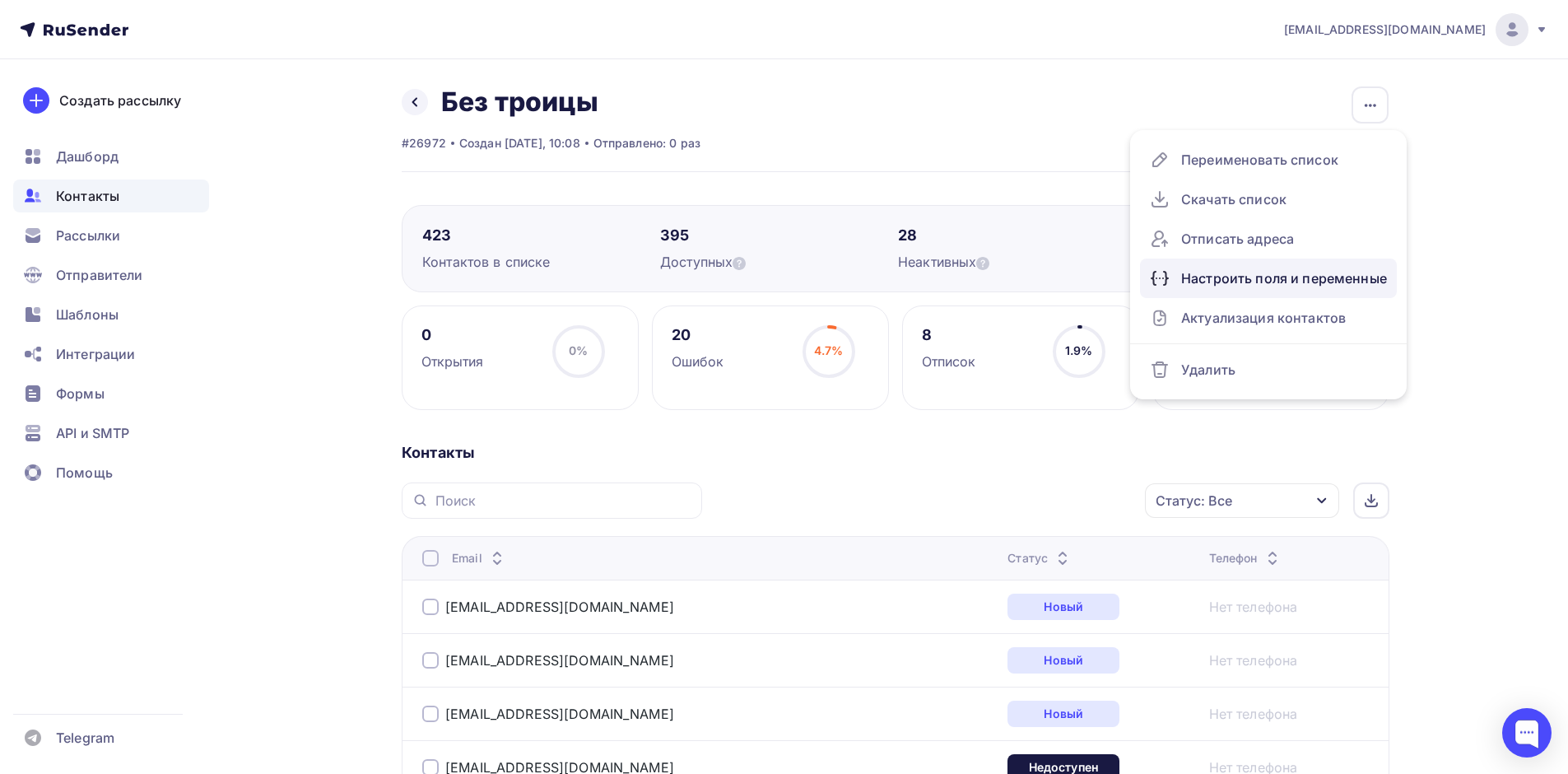
click at [1307, 272] on div "Настроить поля и переменные" at bounding box center [1267, 279] width 237 height 26
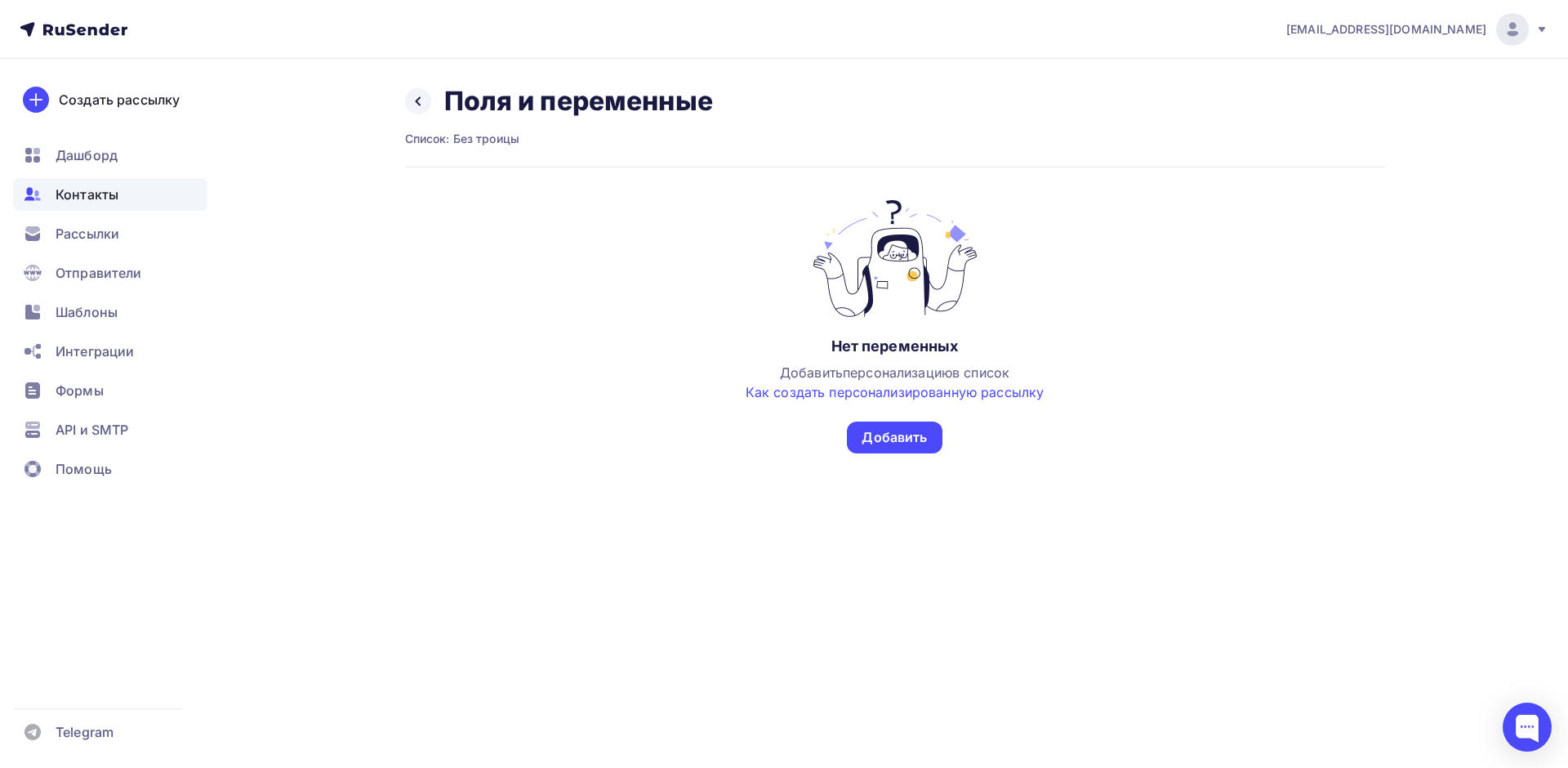
click at [433, 92] on div "Назад Поля и переменные" at bounding box center [559, 101] width 308 height 32
click at [424, 101] on div at bounding box center [418, 101] width 26 height 26
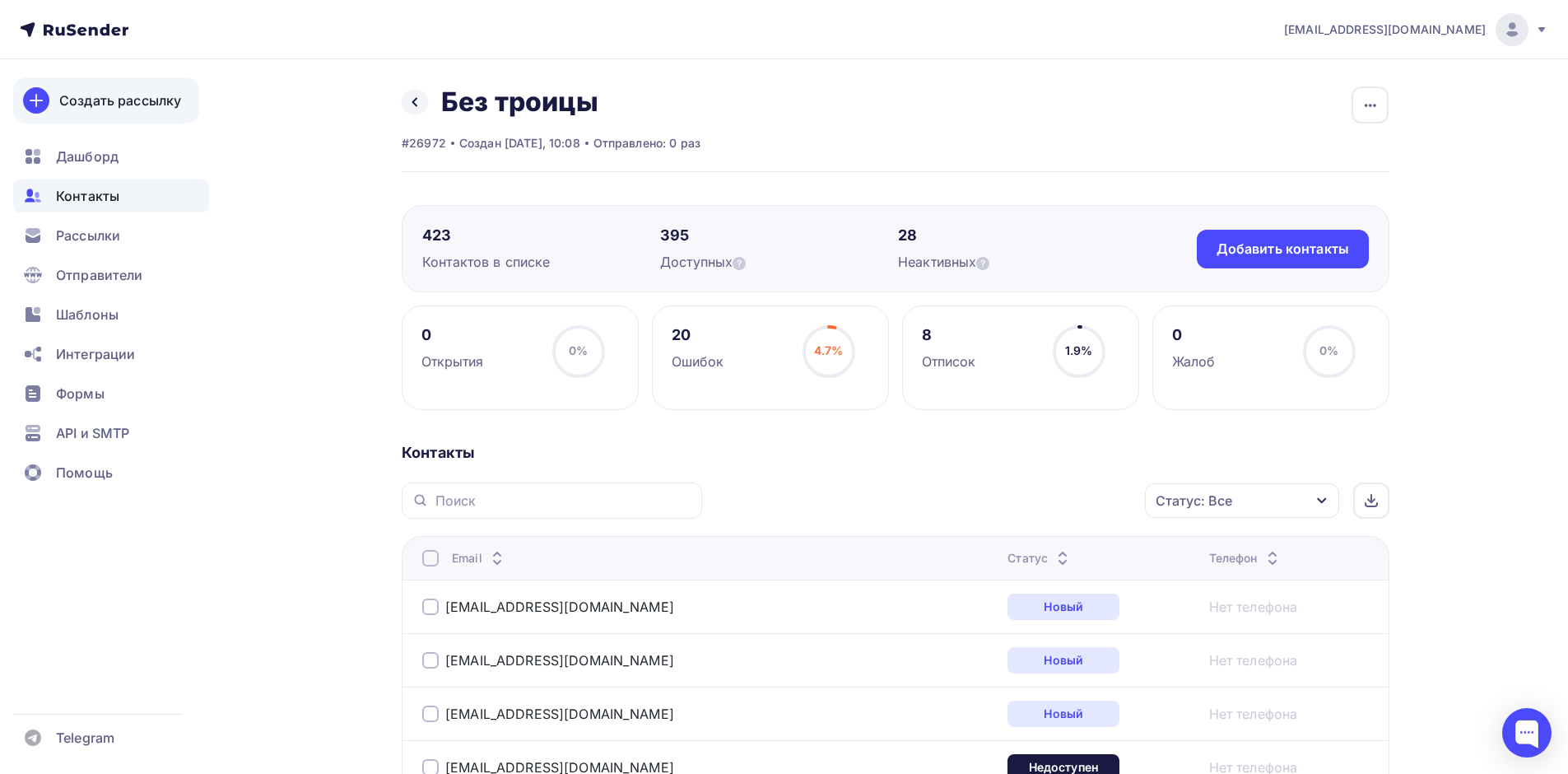
click at [107, 105] on div "Создать рассылку" at bounding box center [120, 100] width 122 height 19
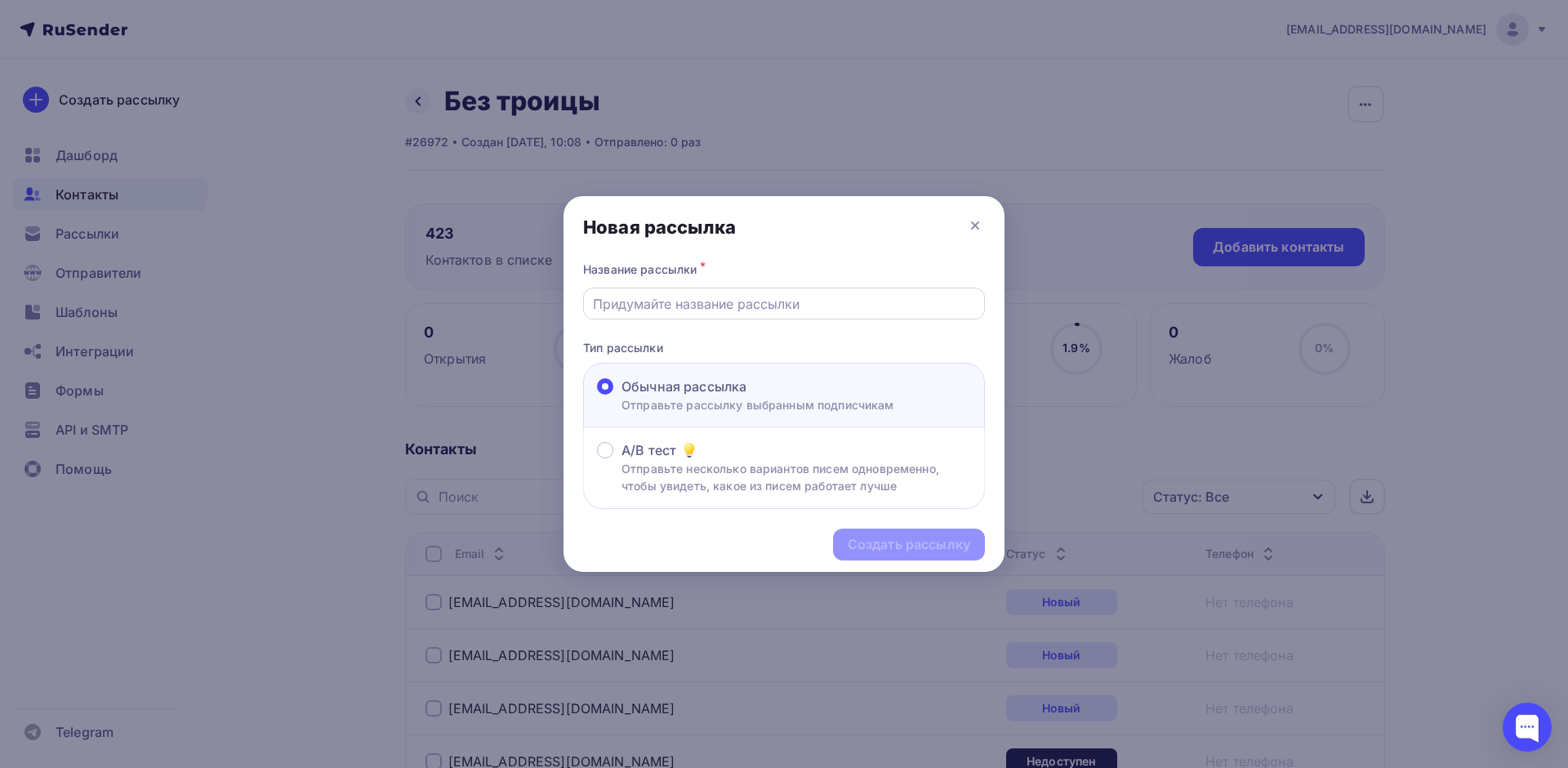
click at [697, 314] on div at bounding box center [784, 304] width 401 height 31
click at [705, 303] on input "text" at bounding box center [784, 304] width 383 height 19
type input "Уведомление жителей"
click at [892, 525] on div "Создать рассылку" at bounding box center [784, 544] width 441 height 71
click at [891, 542] on div "Создать рассылку" at bounding box center [909, 544] width 122 height 18
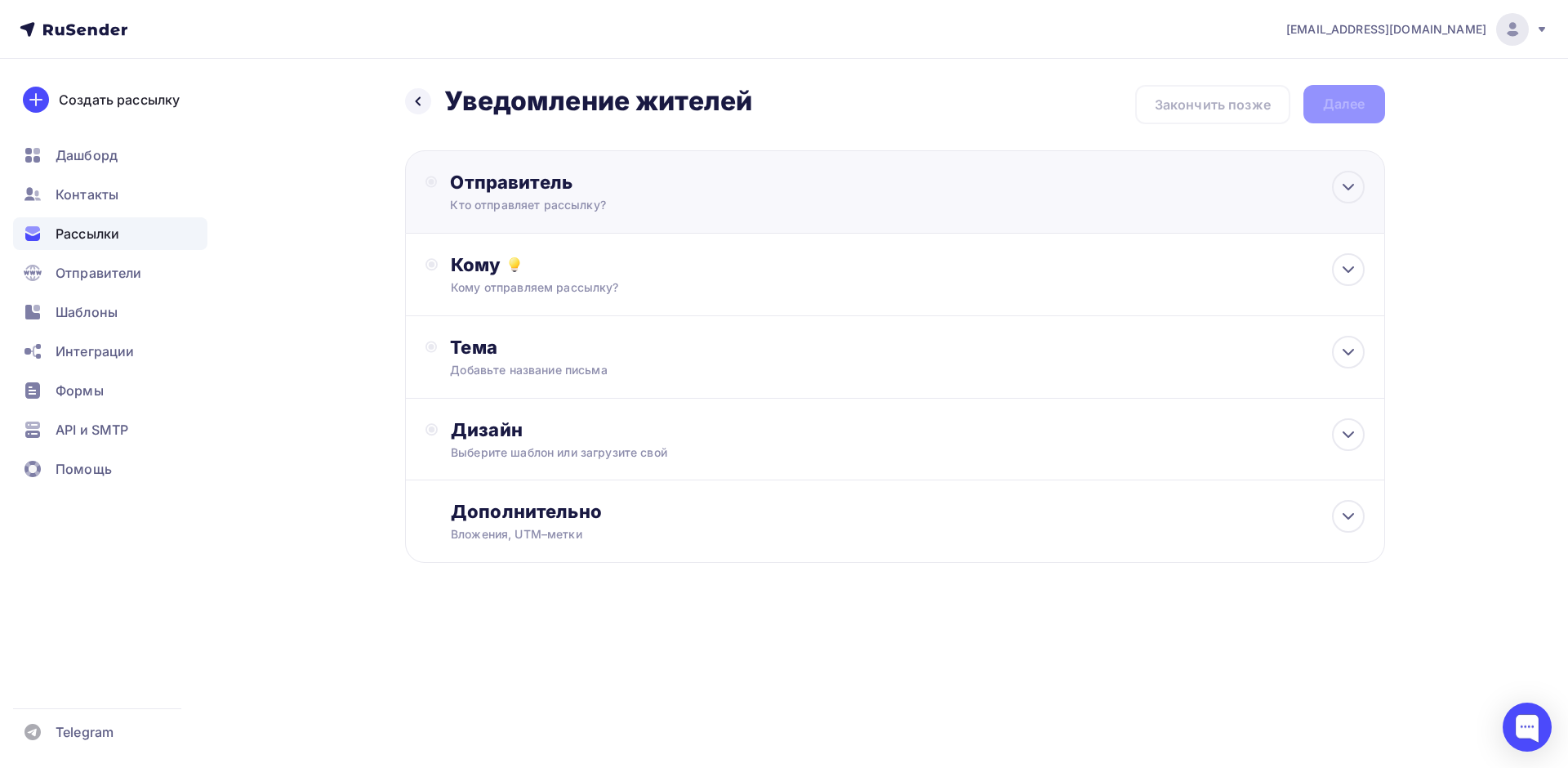
click at [641, 177] on div "Отправитель" at bounding box center [626, 182] width 353 height 23
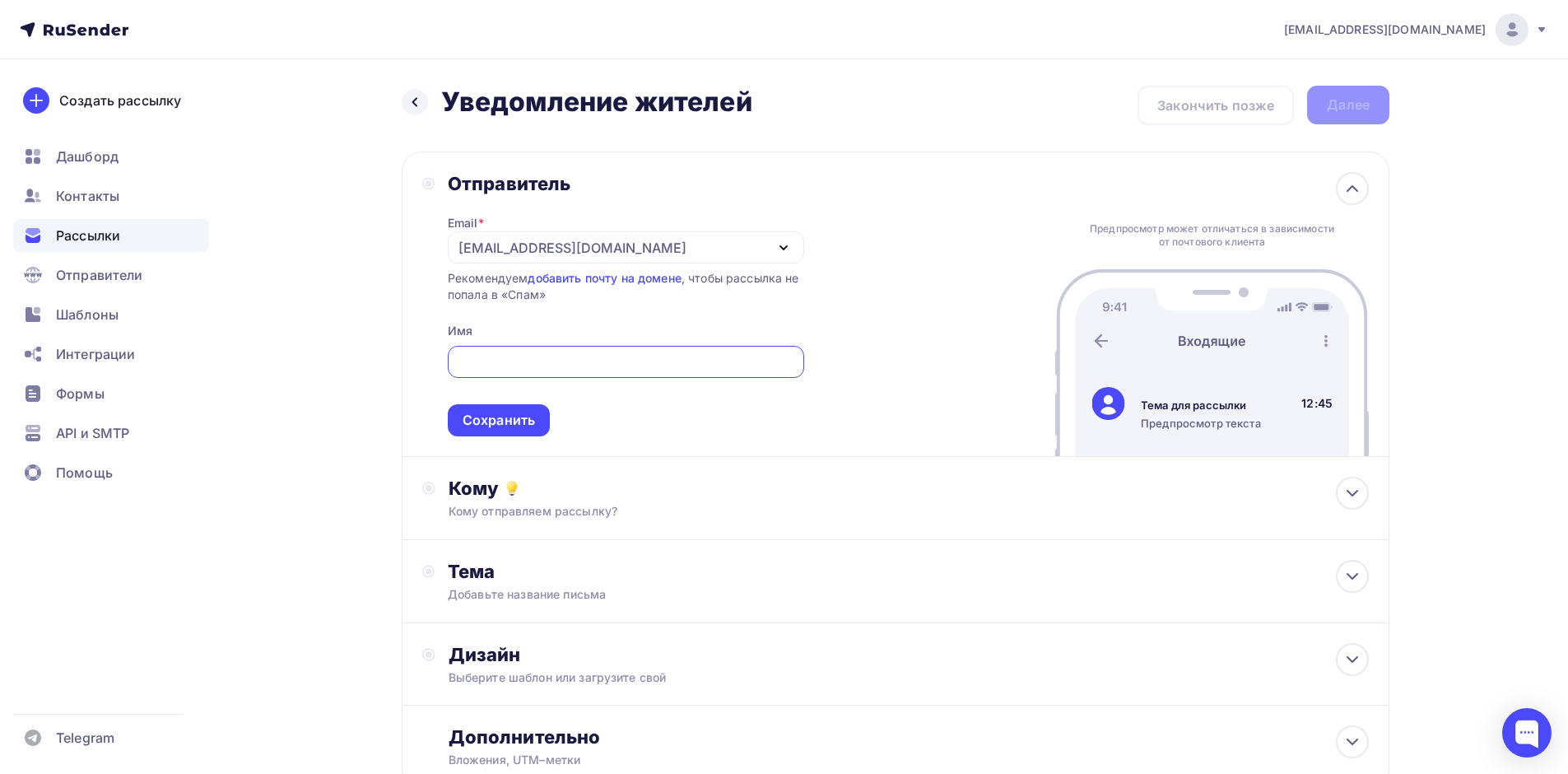
click at [500, 359] on input "text" at bounding box center [625, 362] width 338 height 19
type input "[PERSON_NAME]"
click at [524, 413] on div "Сохранить" at bounding box center [499, 420] width 72 height 19
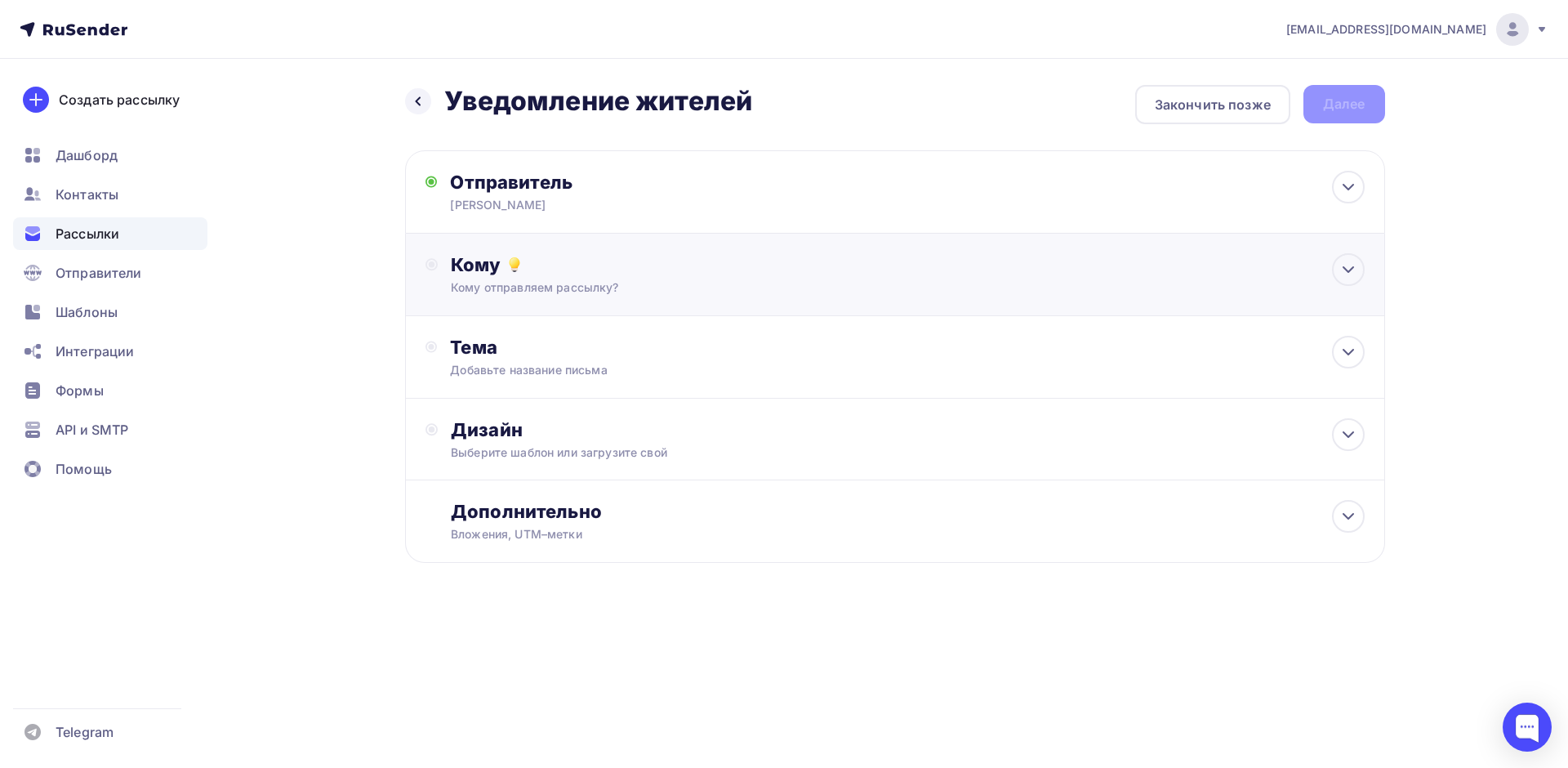
click at [578, 274] on div "Кому" at bounding box center [907, 264] width 913 height 23
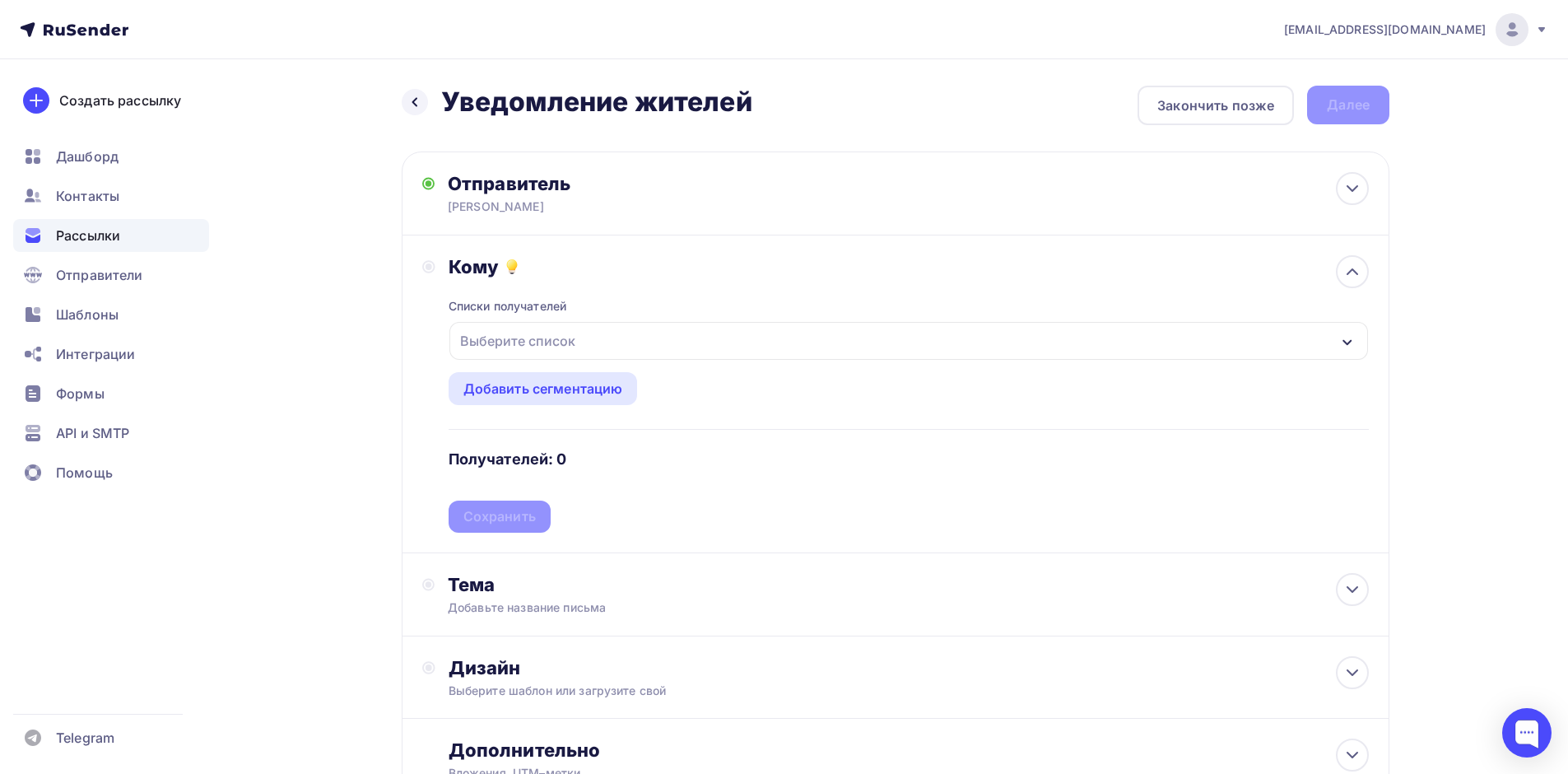
click at [576, 341] on div "Выберите список" at bounding box center [517, 341] width 129 height 30
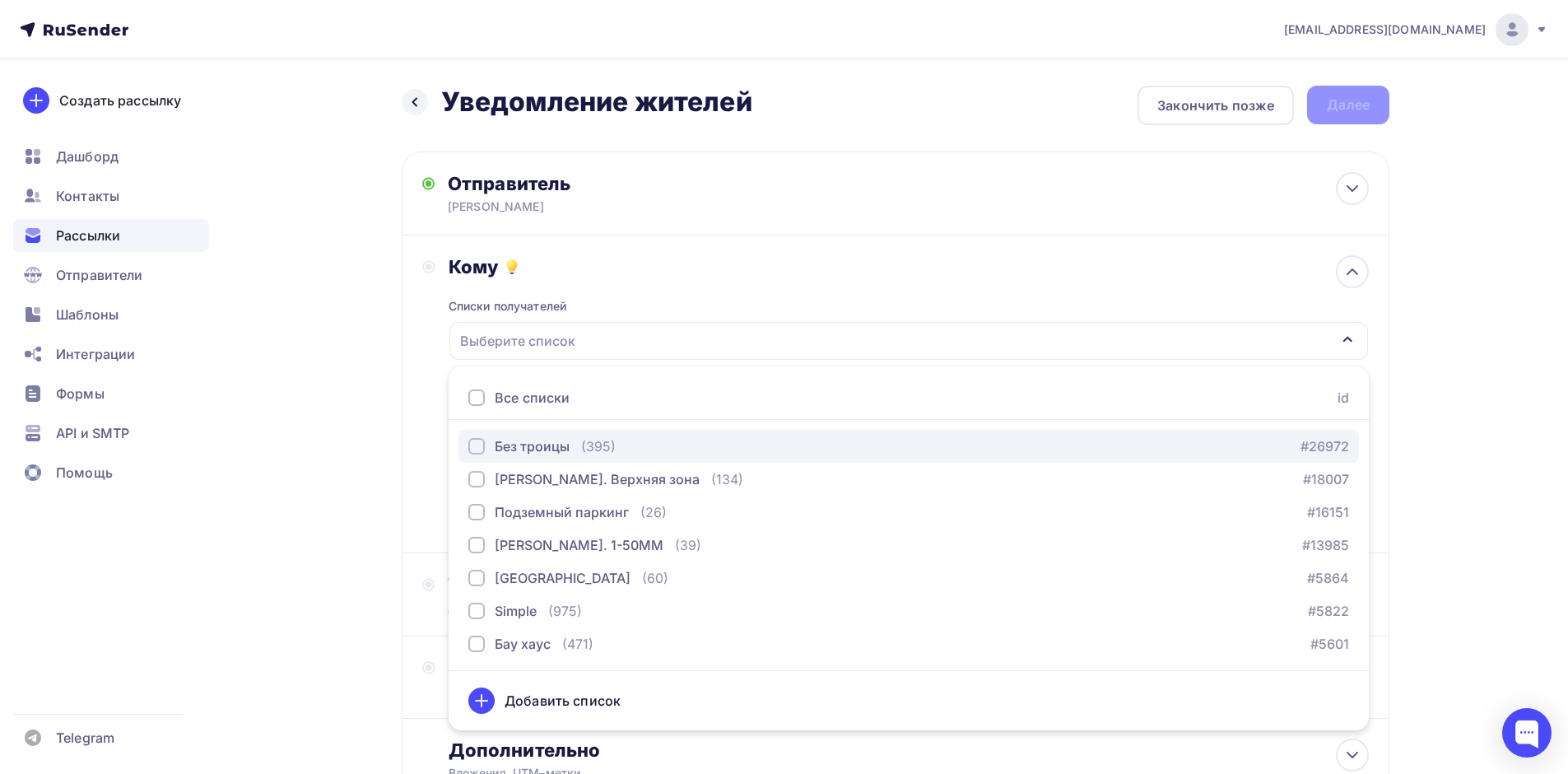
click at [473, 447] on div "button" at bounding box center [476, 446] width 17 height 17
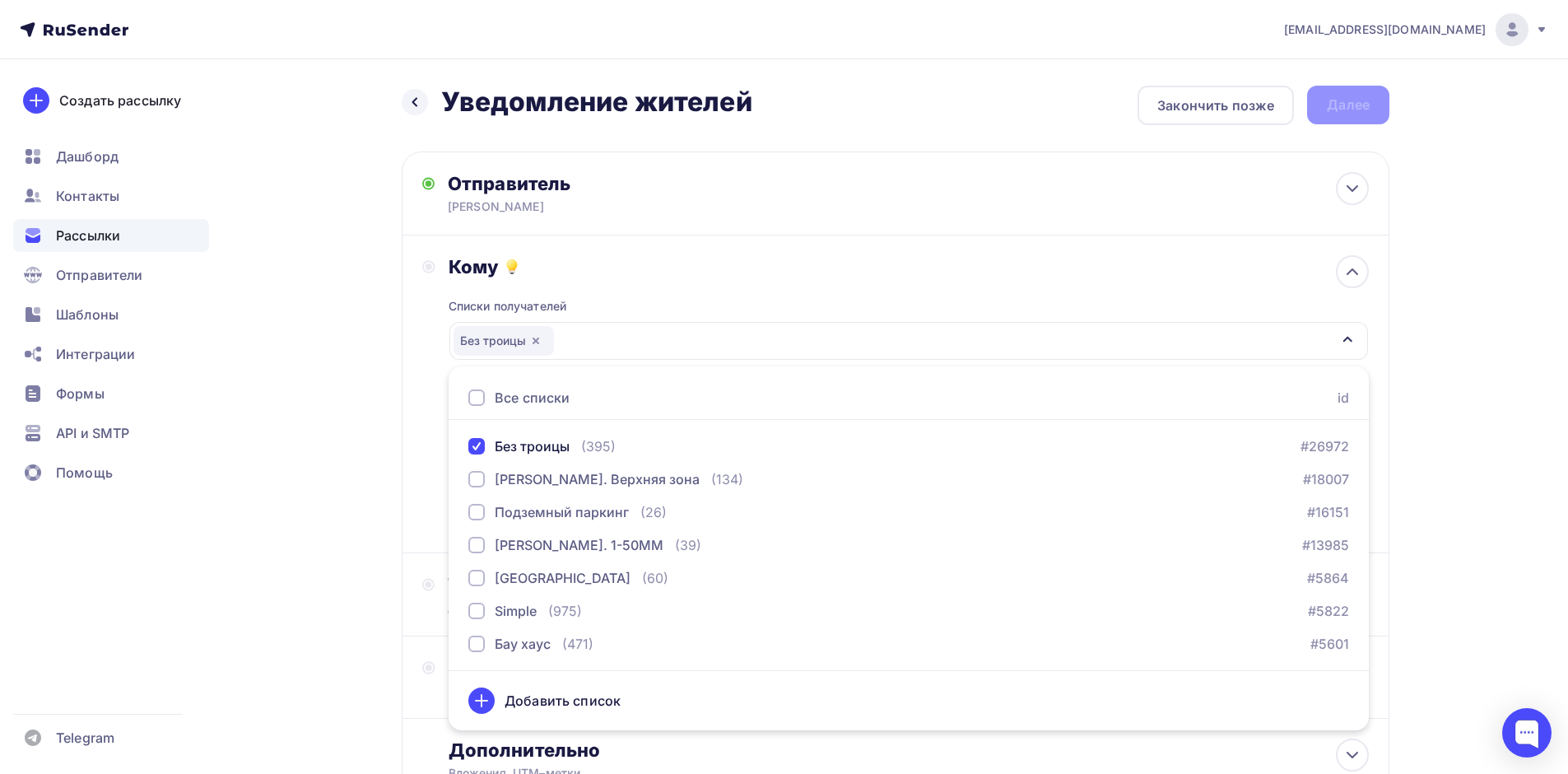
click at [1489, 375] on div "[EMAIL_ADDRESS][DOMAIN_NAME] Аккаунт Тарифы Выйти Создать рассылку [GEOGRAPHIC_…" at bounding box center [784, 454] width 1568 height 908
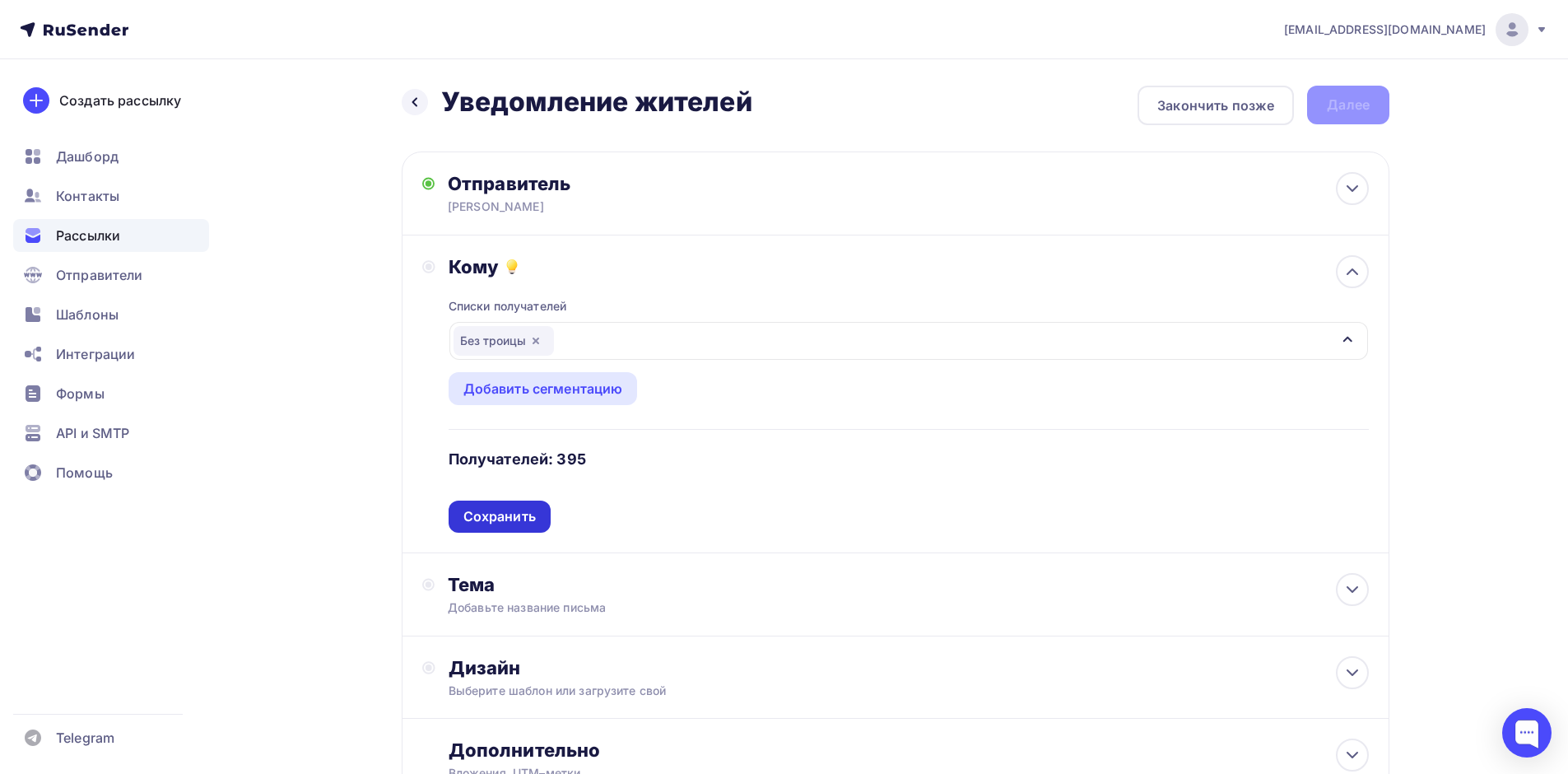
click at [492, 520] on div "Сохранить" at bounding box center [500, 516] width 72 height 19
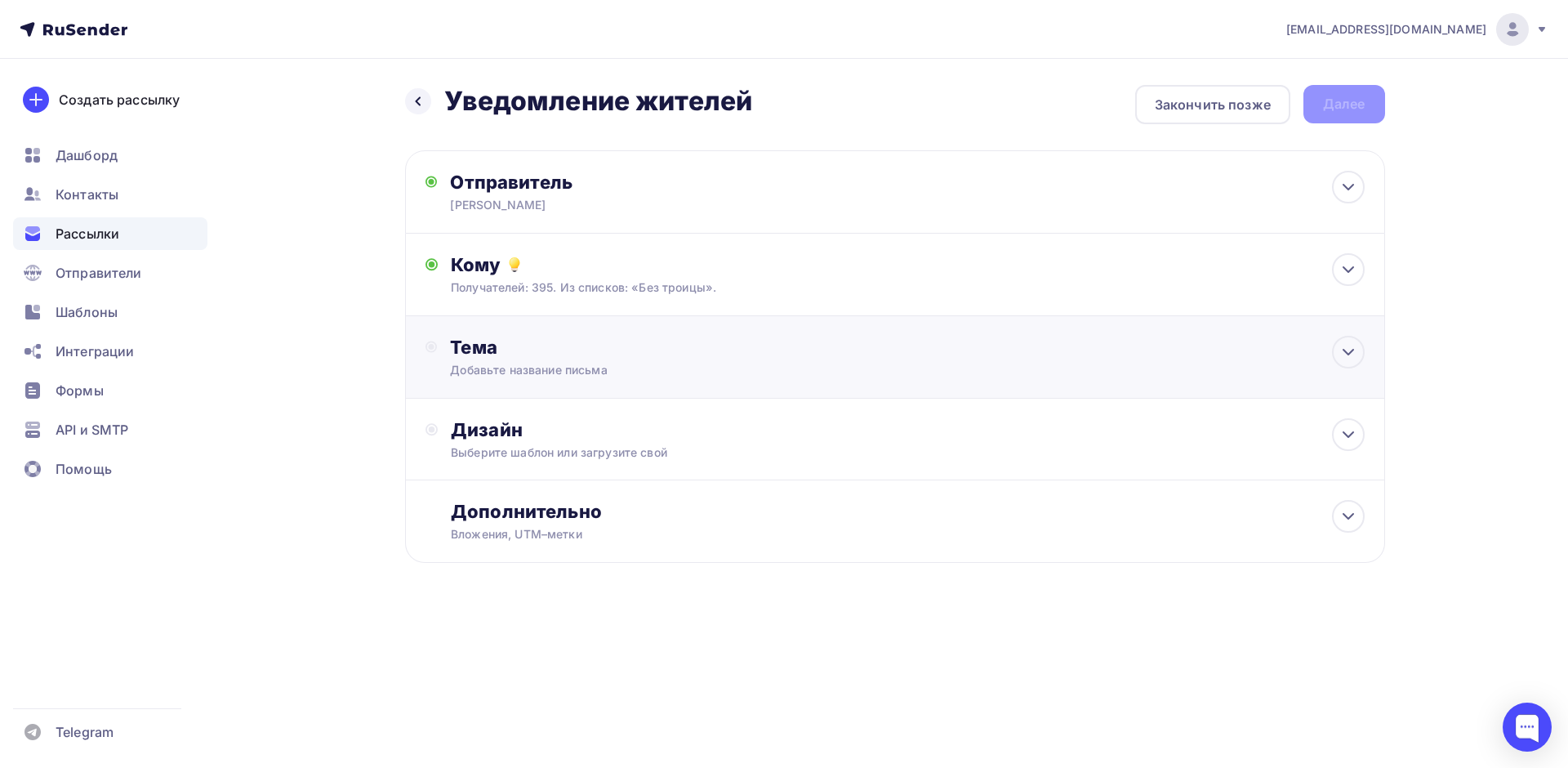
click at [558, 347] on div "Тема" at bounding box center [610, 347] width 323 height 23
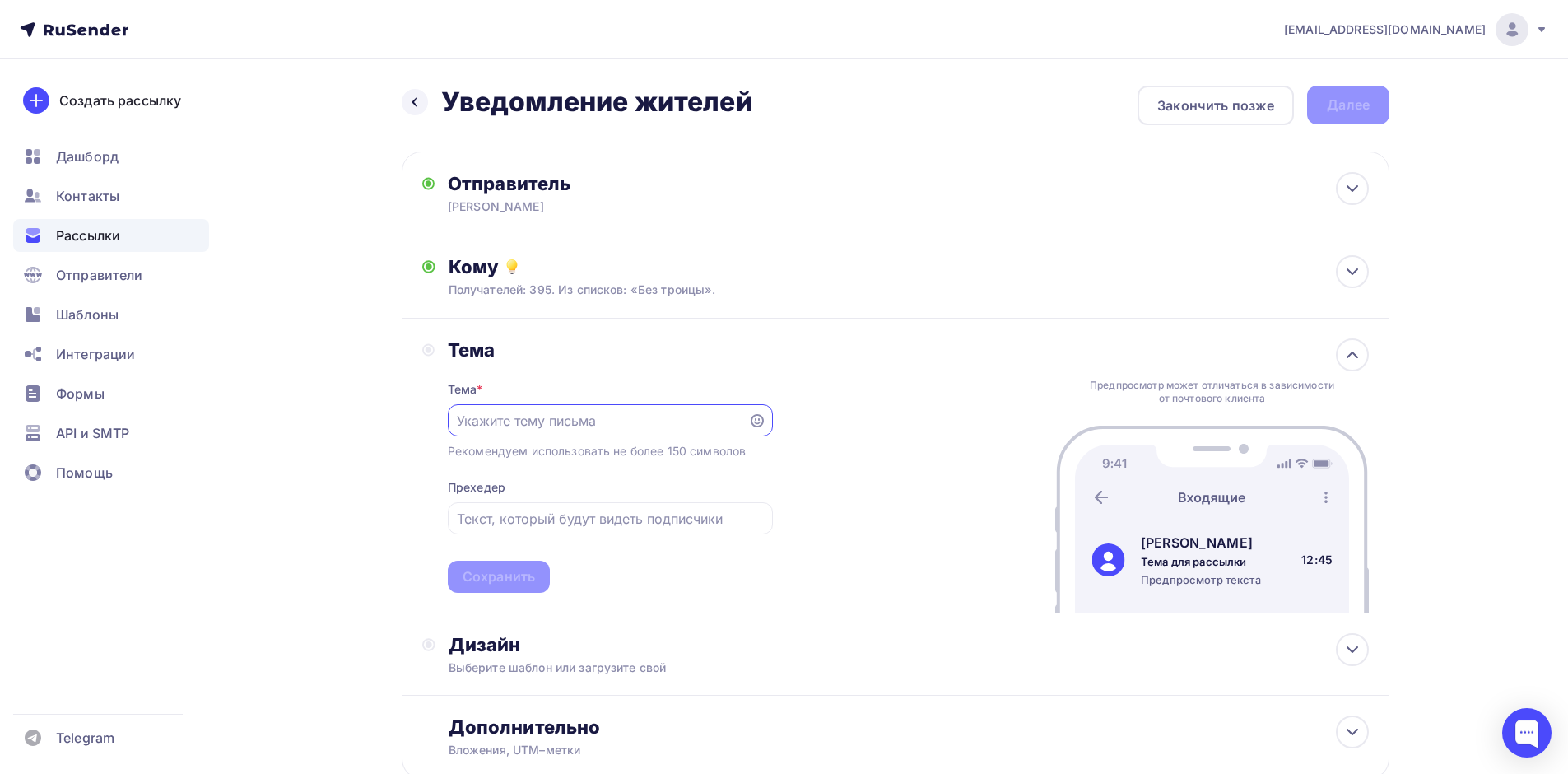
click at [564, 425] on input "text" at bounding box center [597, 420] width 281 height 19
type input "Уведомление жителей"
click at [495, 571] on div "Сохранить" at bounding box center [499, 576] width 72 height 19
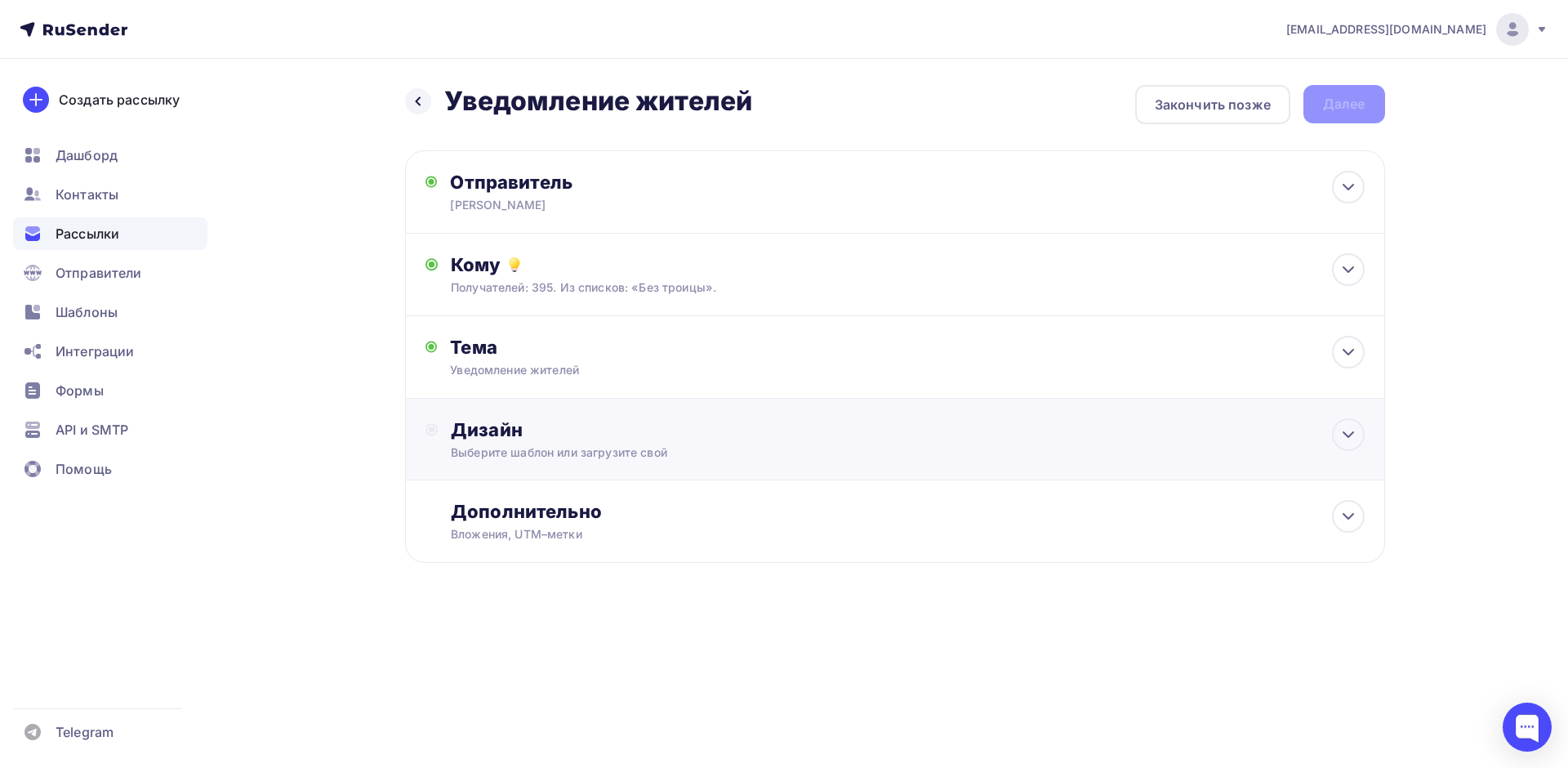
click at [594, 437] on div "Дизайн" at bounding box center [907, 429] width 913 height 23
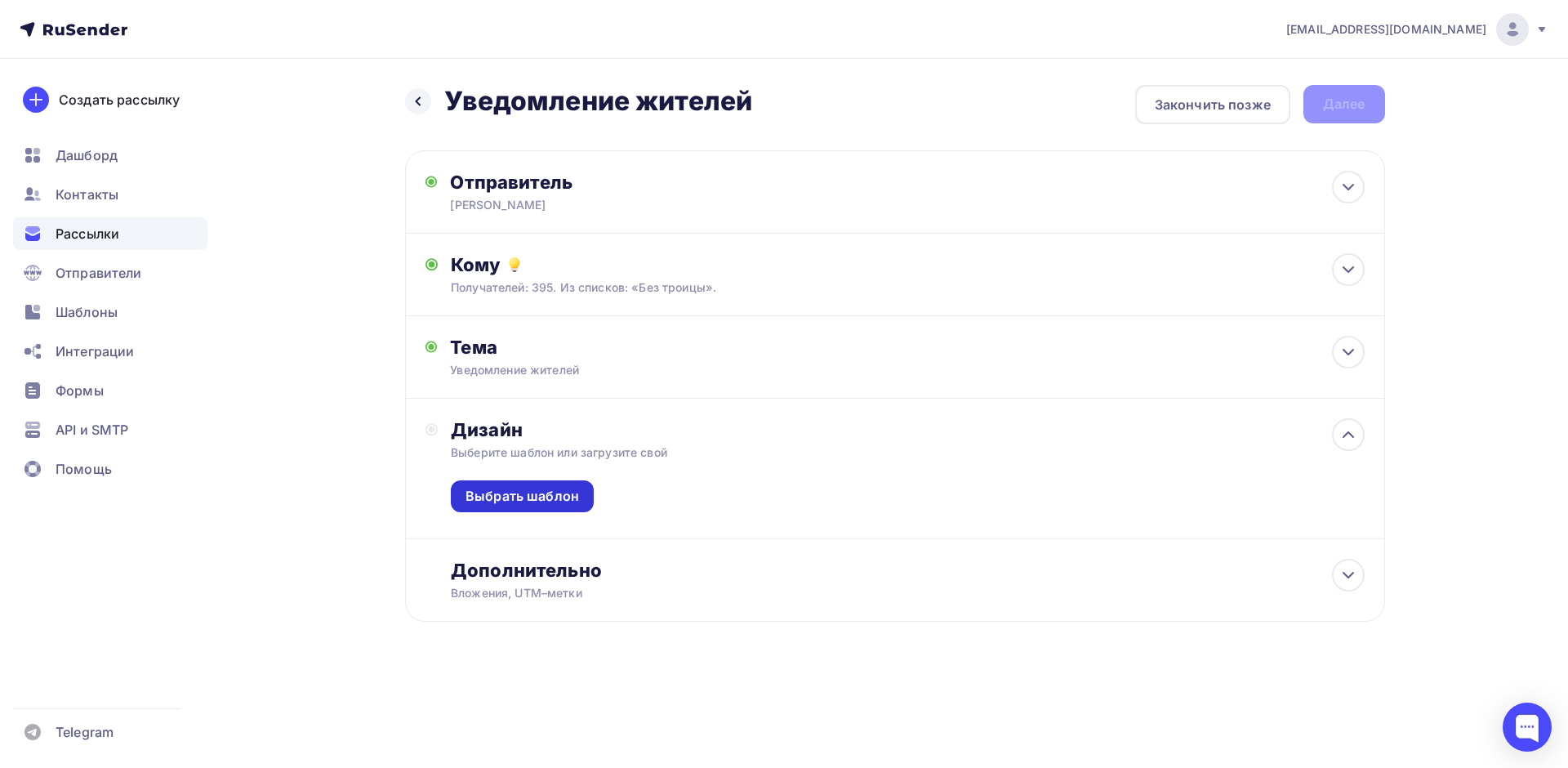
click at [539, 490] on div "Выбрать шаблон" at bounding box center [522, 495] width 114 height 18
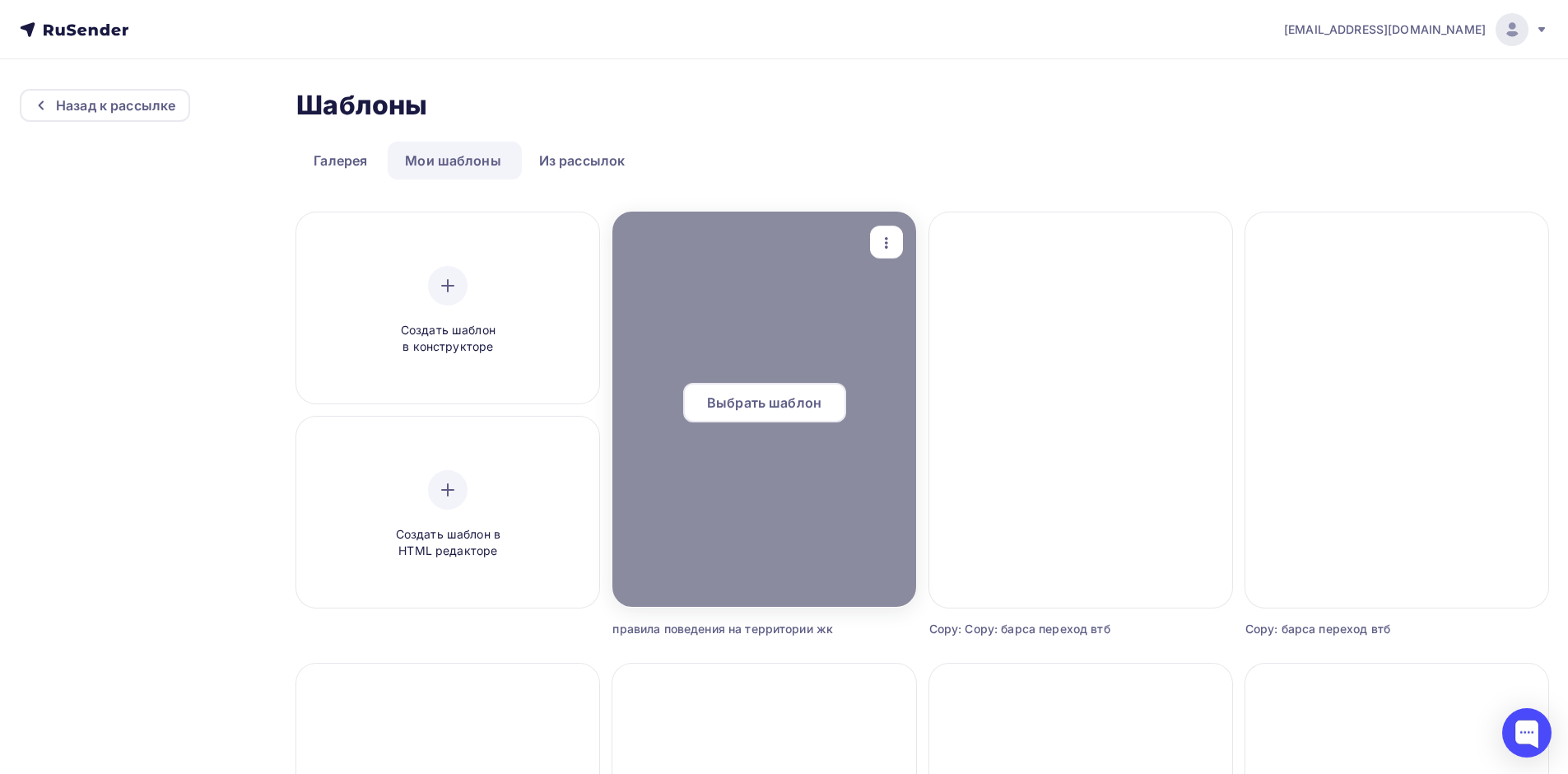
click at [791, 409] on span "Выбрать шаблон" at bounding box center [764, 402] width 115 height 19
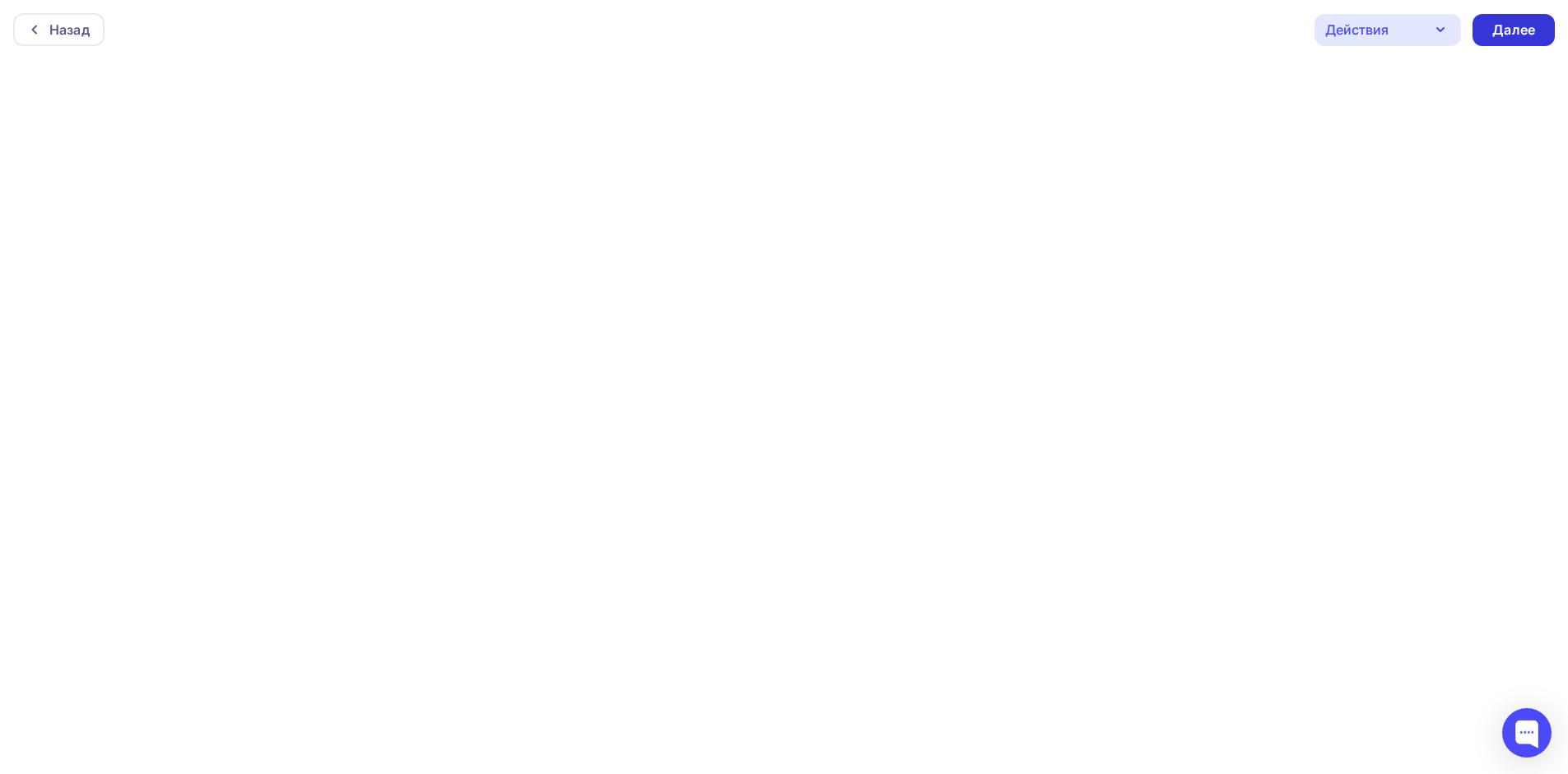
click at [1478, 23] on div "Далее" at bounding box center [1512, 30] width 82 height 32
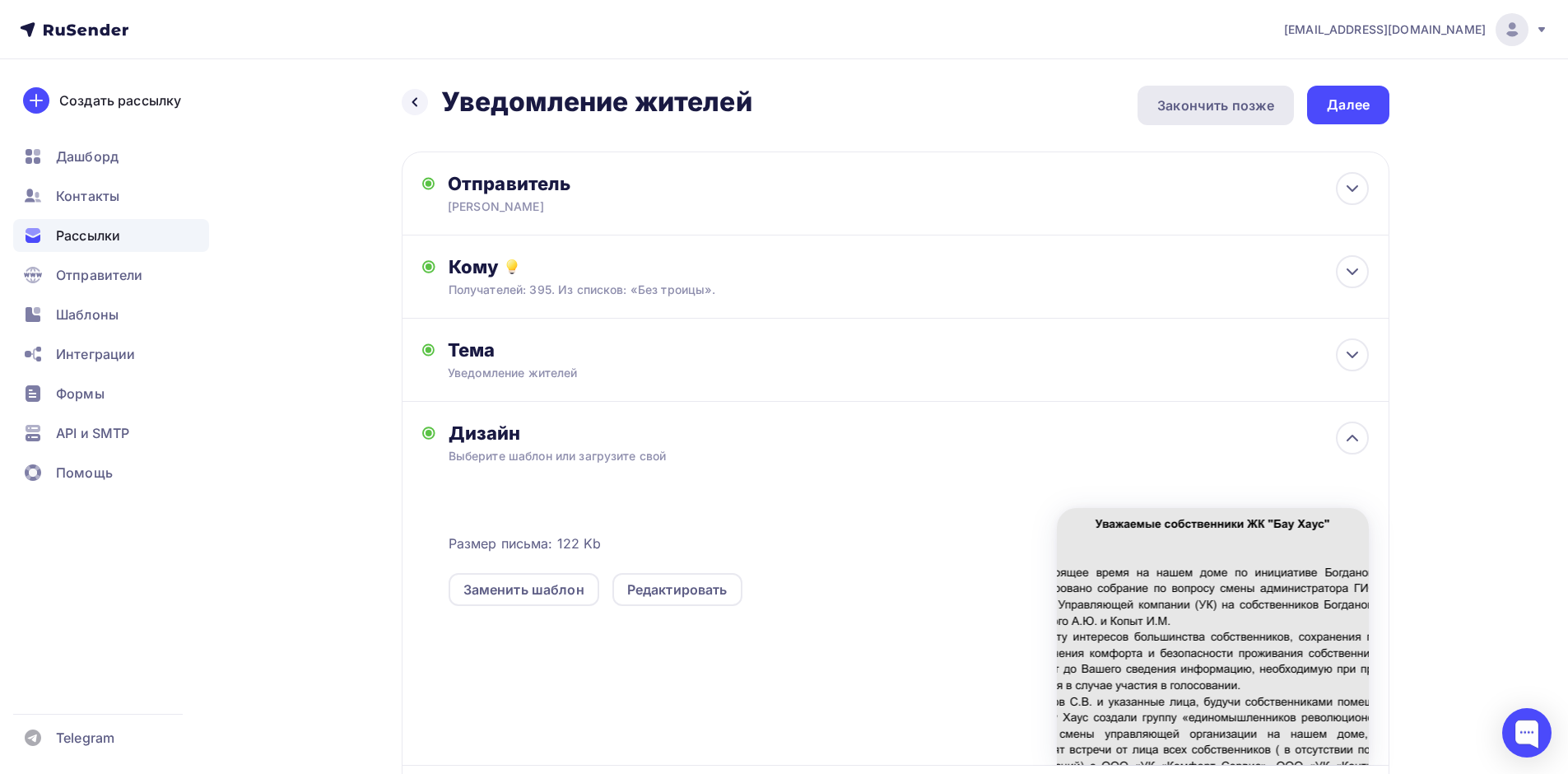
click at [1237, 105] on div "Закончить позже" at bounding box center [1215, 105] width 117 height 19
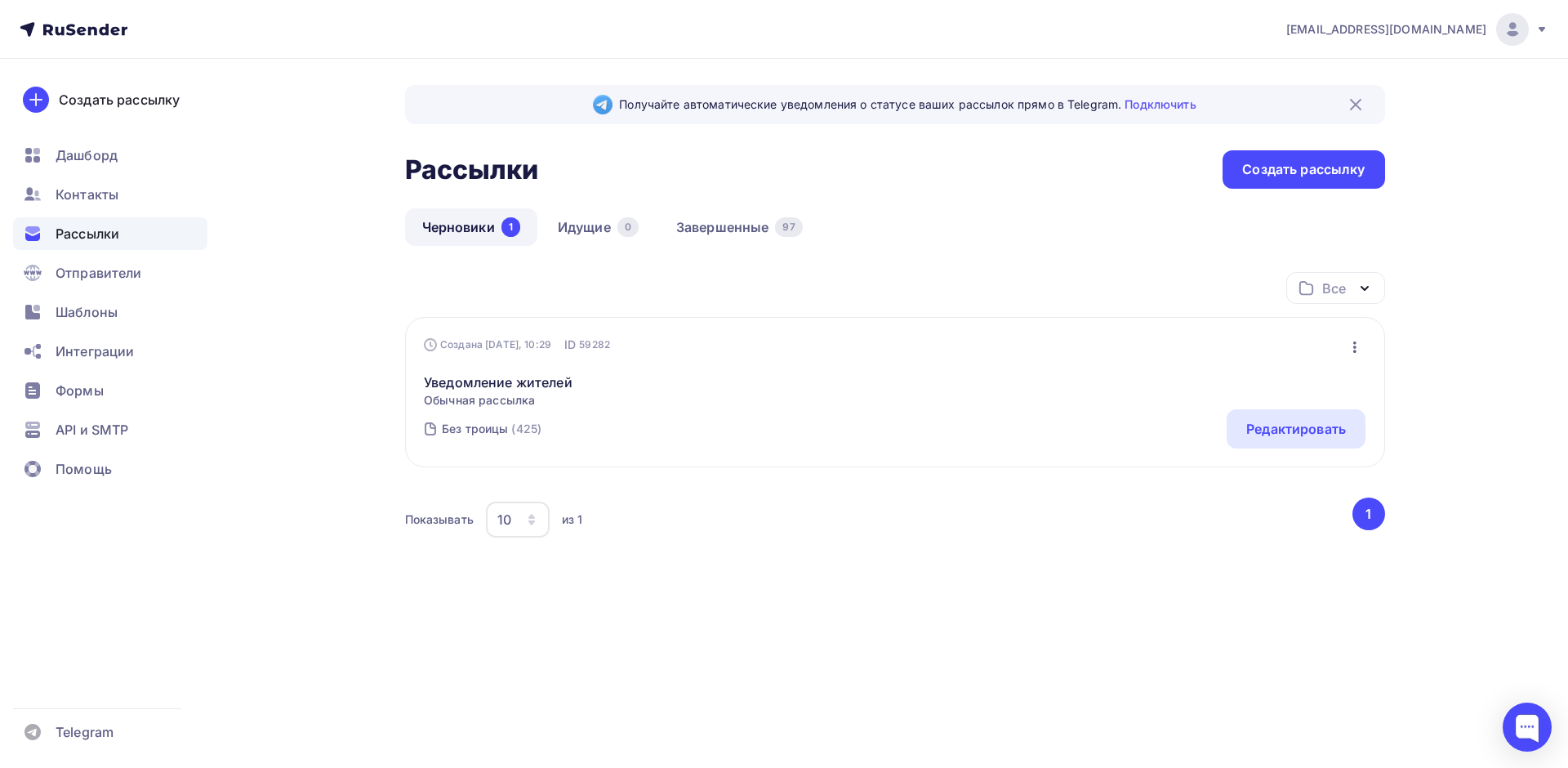
click at [1355, 342] on icon "button" at bounding box center [1355, 346] width 3 height 11
click at [539, 383] on link "Уведомление жителей" at bounding box center [498, 382] width 149 height 19
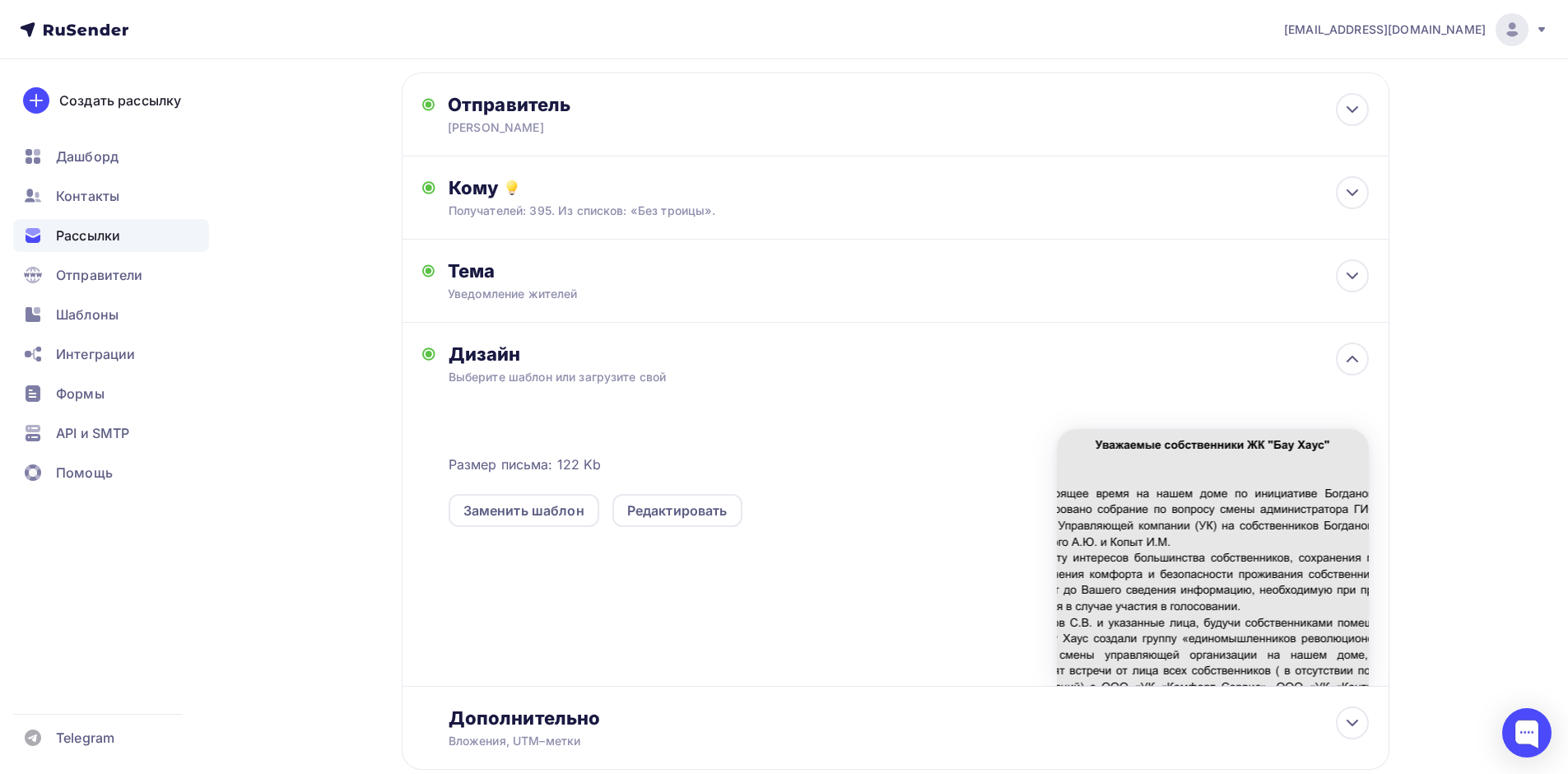
scroll to position [180, 0]
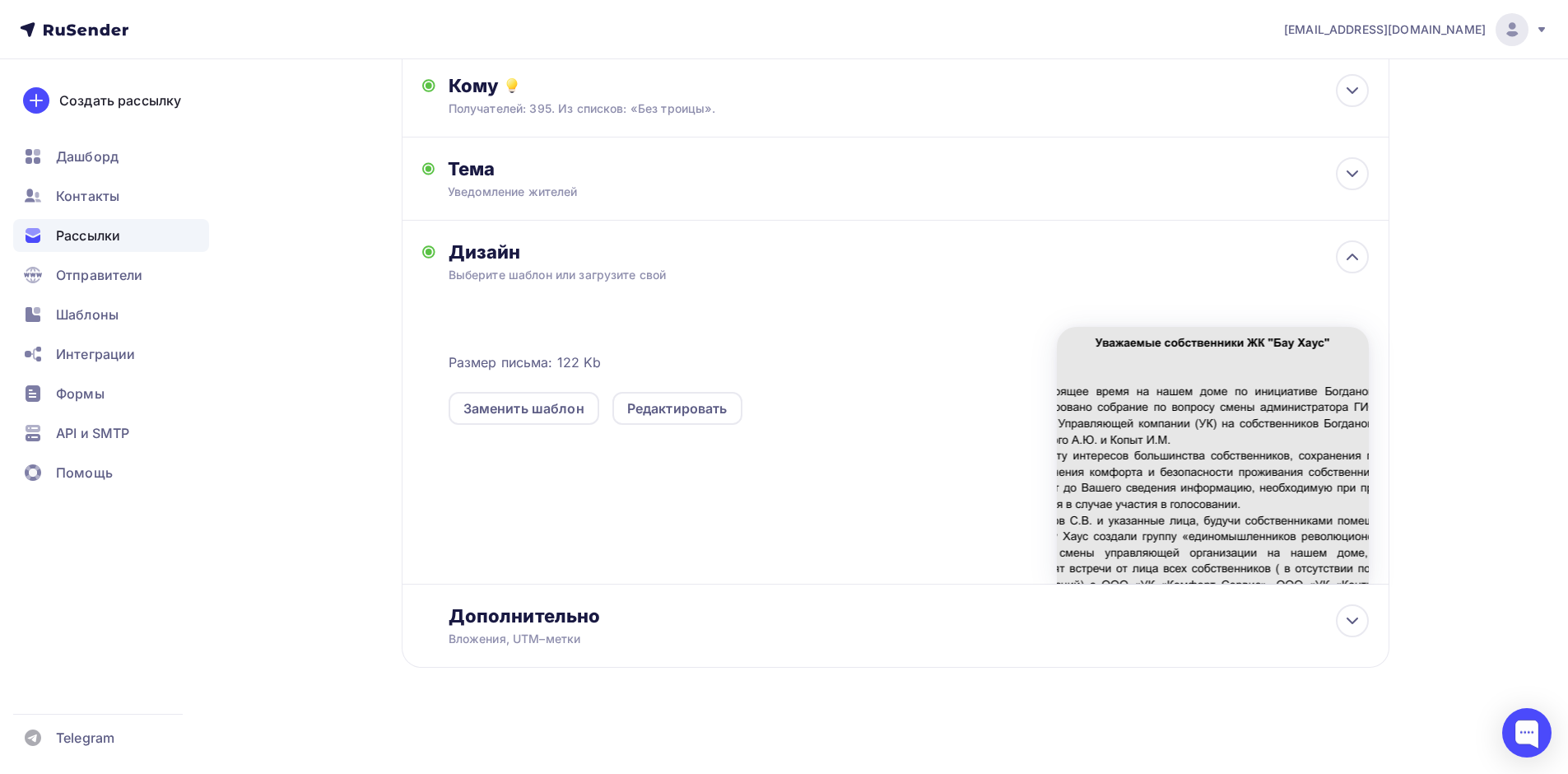
click at [1274, 454] on div at bounding box center [1213, 455] width 312 height 257
click at [1242, 365] on div at bounding box center [1213, 455] width 312 height 257
click at [1217, 427] on div at bounding box center [1213, 455] width 312 height 257
click at [1357, 615] on icon at bounding box center [1352, 621] width 19 height 19
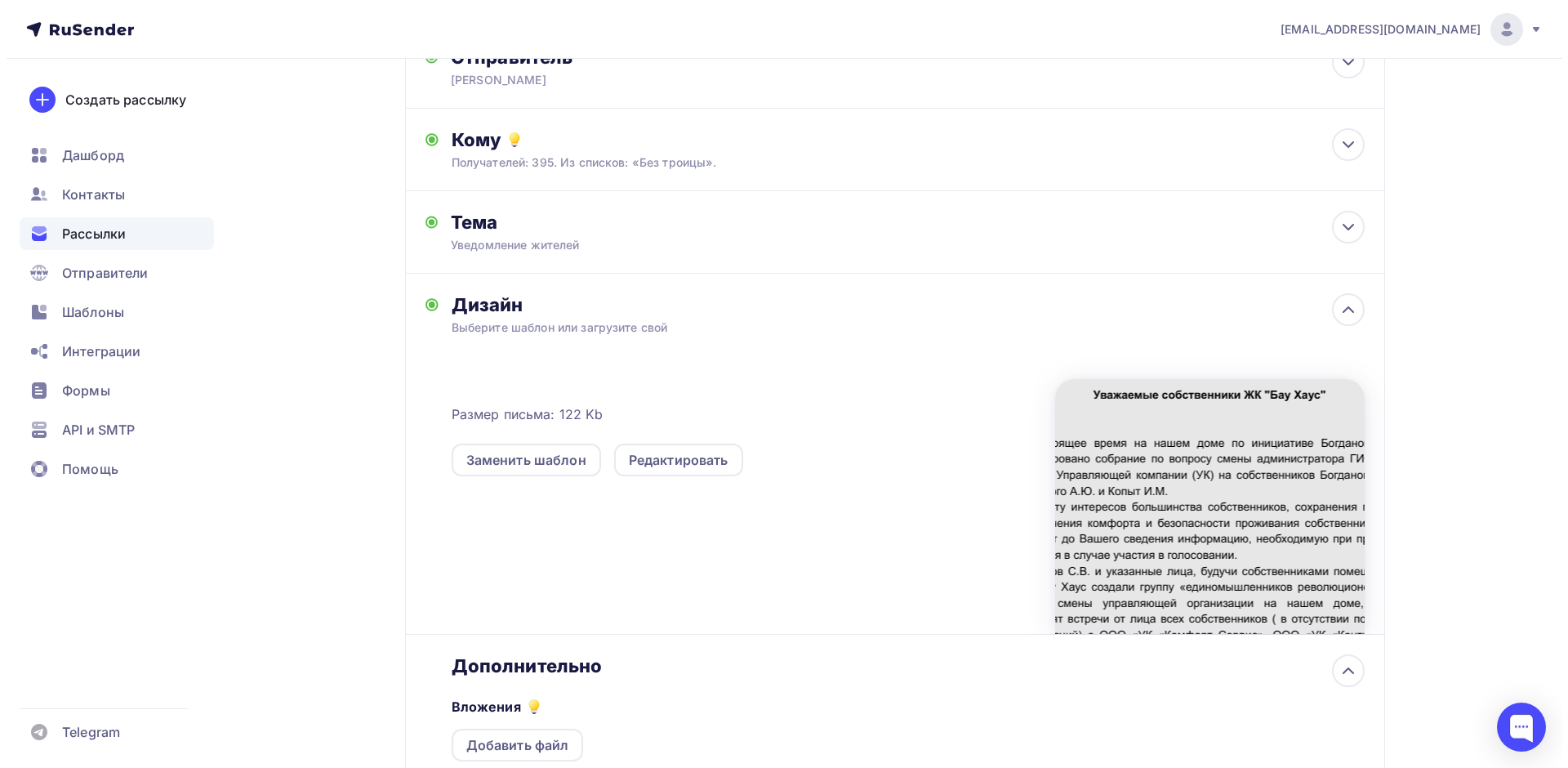
scroll to position [0, 0]
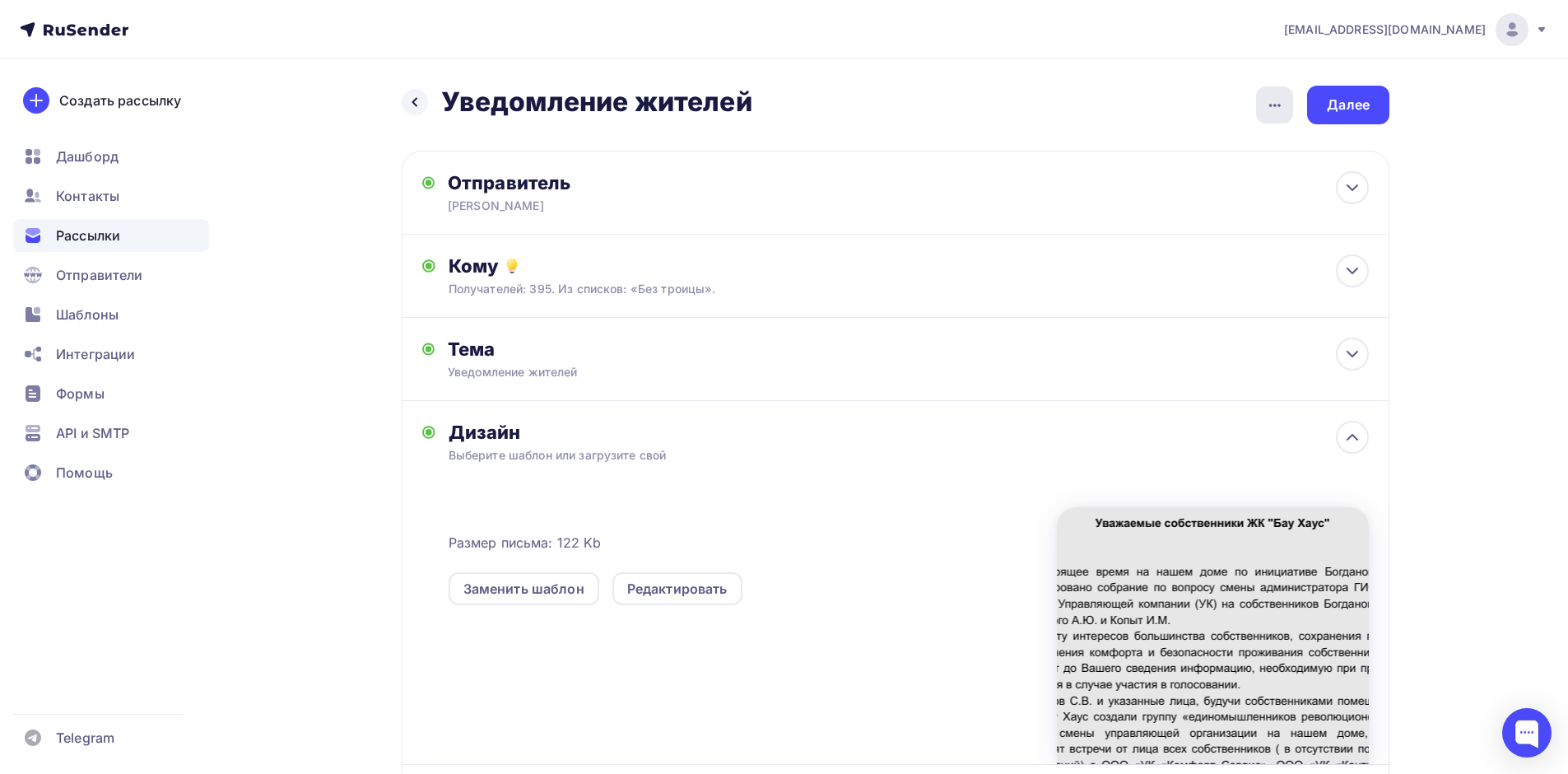
click at [1261, 103] on div "button" at bounding box center [1274, 105] width 37 height 37
click at [1209, 158] on div "Закончить позже" at bounding box center [1187, 156] width 204 height 19
